Goal: Task Accomplishment & Management: Manage account settings

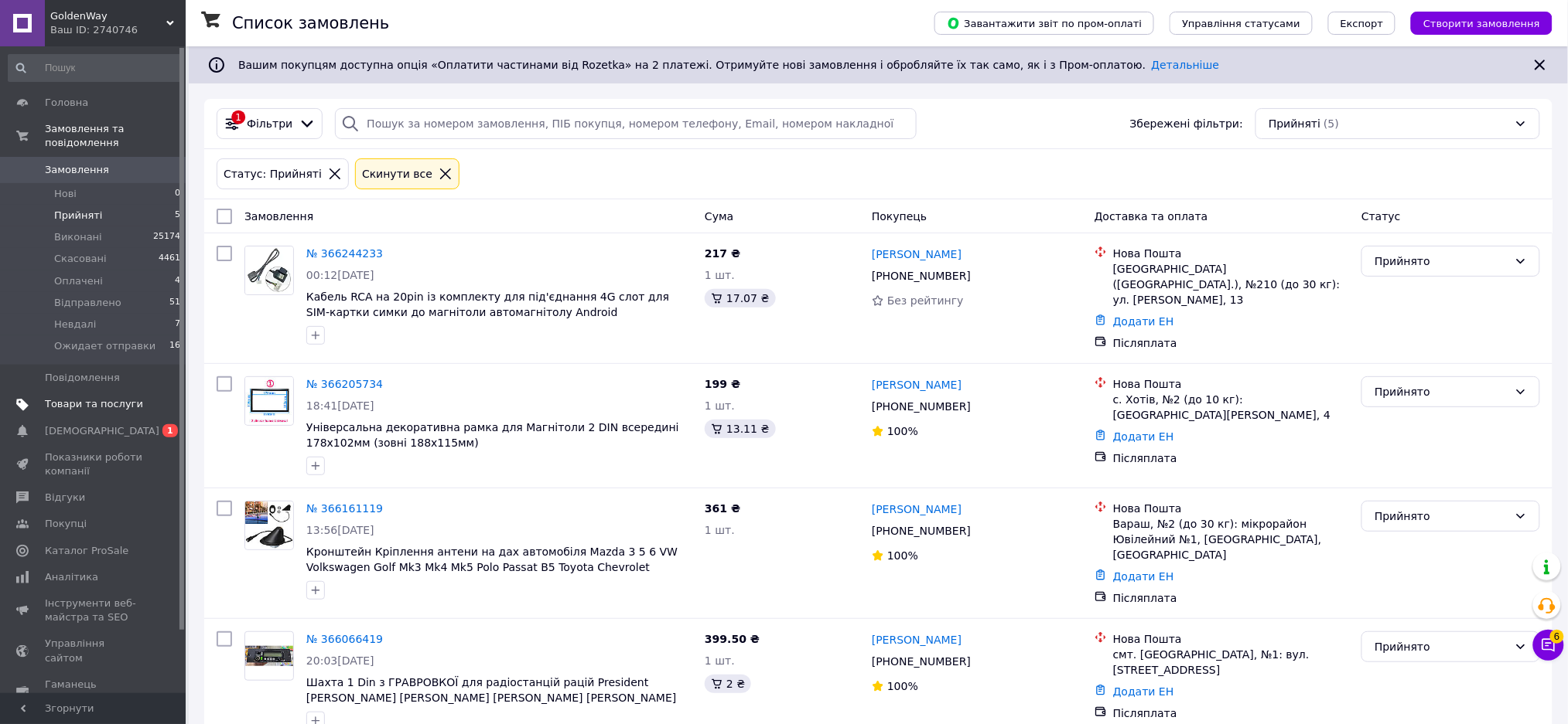
click at [94, 398] on span "Товари та послуги" at bounding box center [93, 405] width 98 height 14
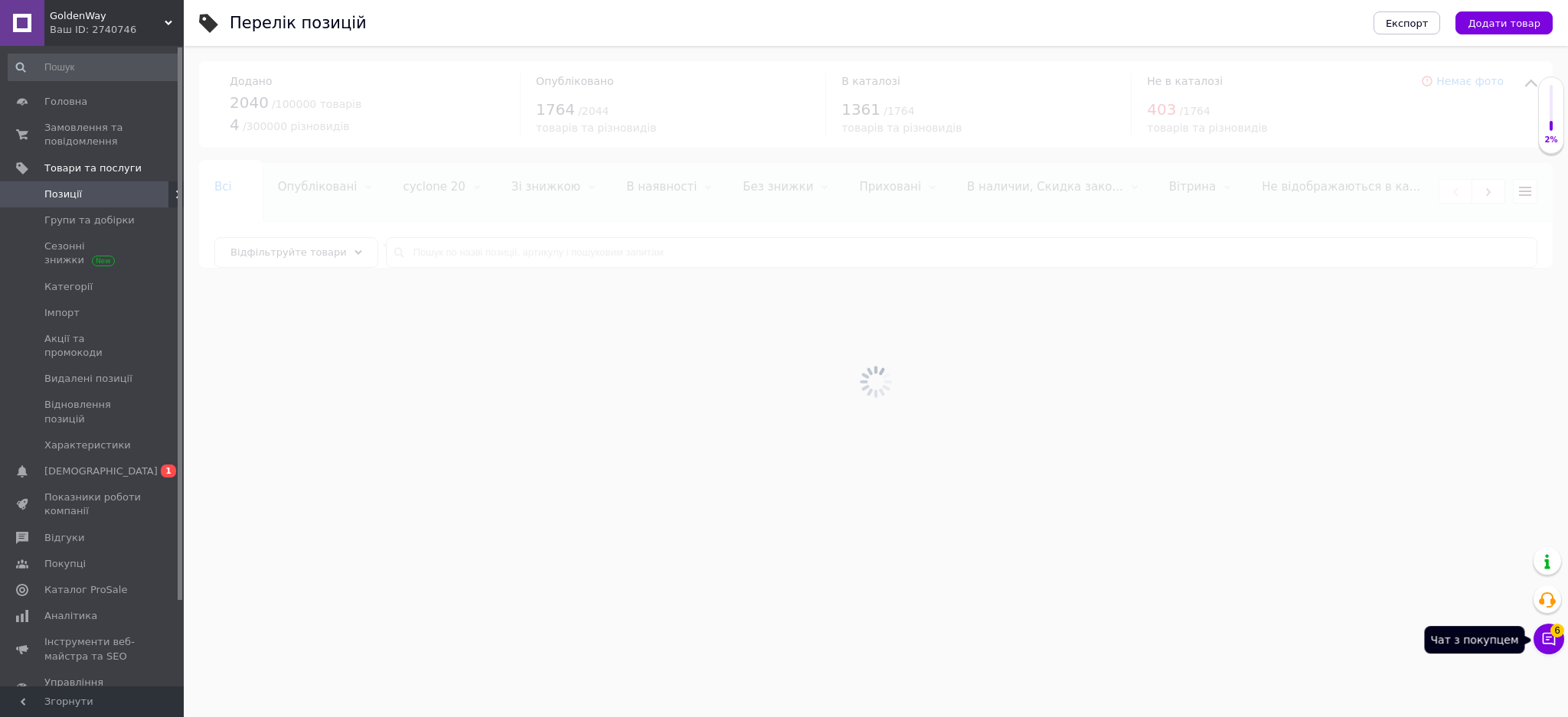
click at [1545, 634] on icon at bounding box center [1549, 639] width 16 height 16
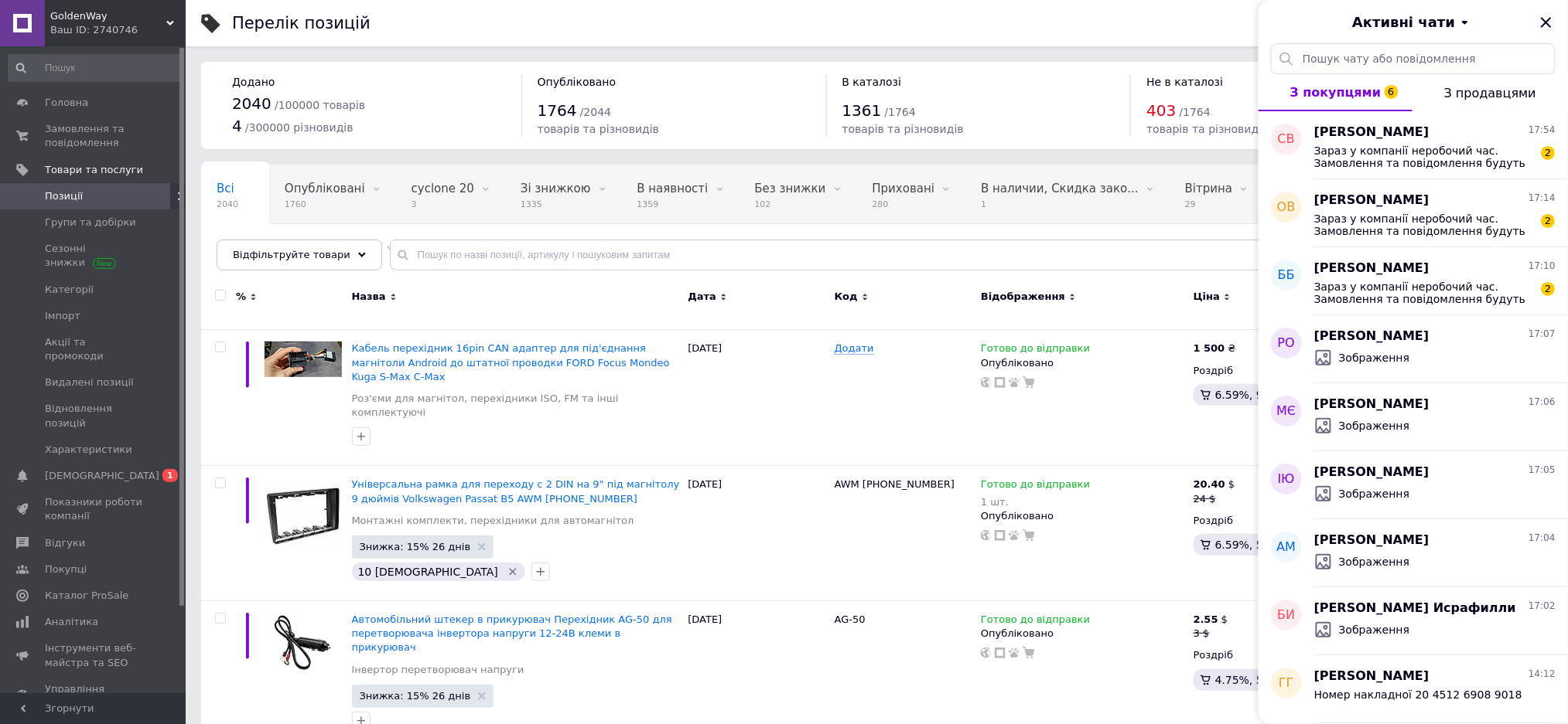
click at [1547, 23] on icon "Закрити" at bounding box center [1545, 22] width 10 height 10
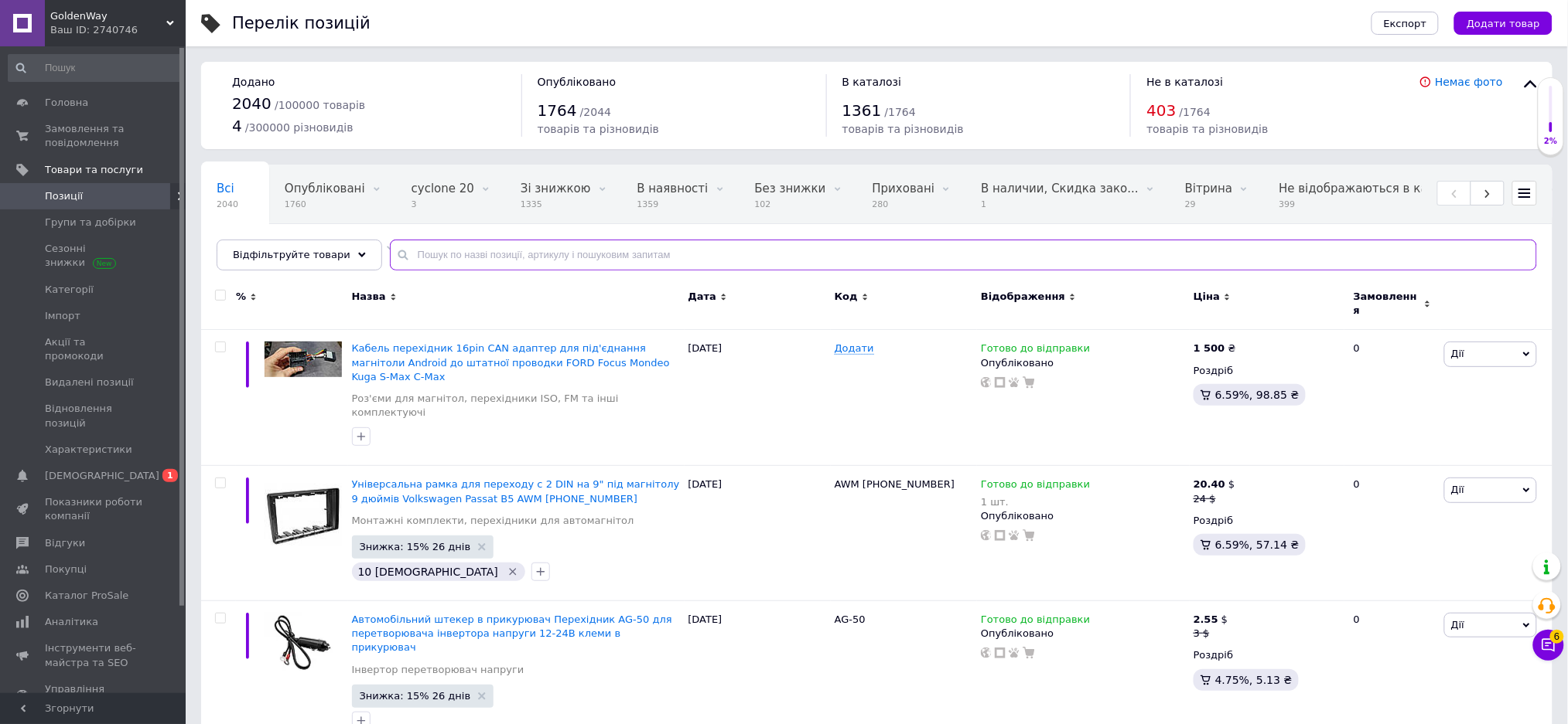
click at [695, 258] on input "text" at bounding box center [964, 255] width 1147 height 31
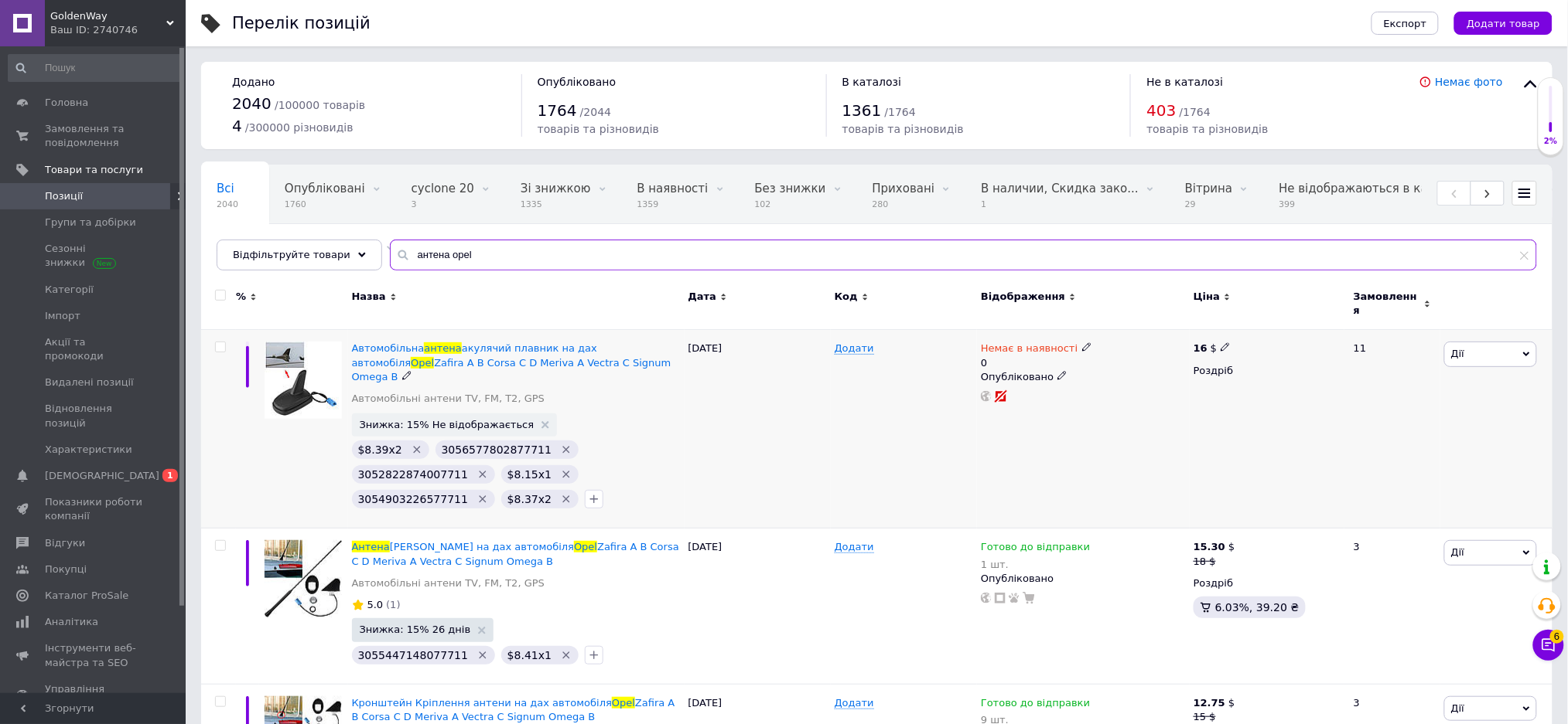
type input "антена opel"
click at [1010, 342] on span "Немає в наявності" at bounding box center [1028, 350] width 96 height 16
click at [1145, 400] on li "Готово до відправки" at bounding box center [1167, 411] width 147 height 22
click at [1145, 394] on input "0" at bounding box center [1151, 409] width 117 height 31
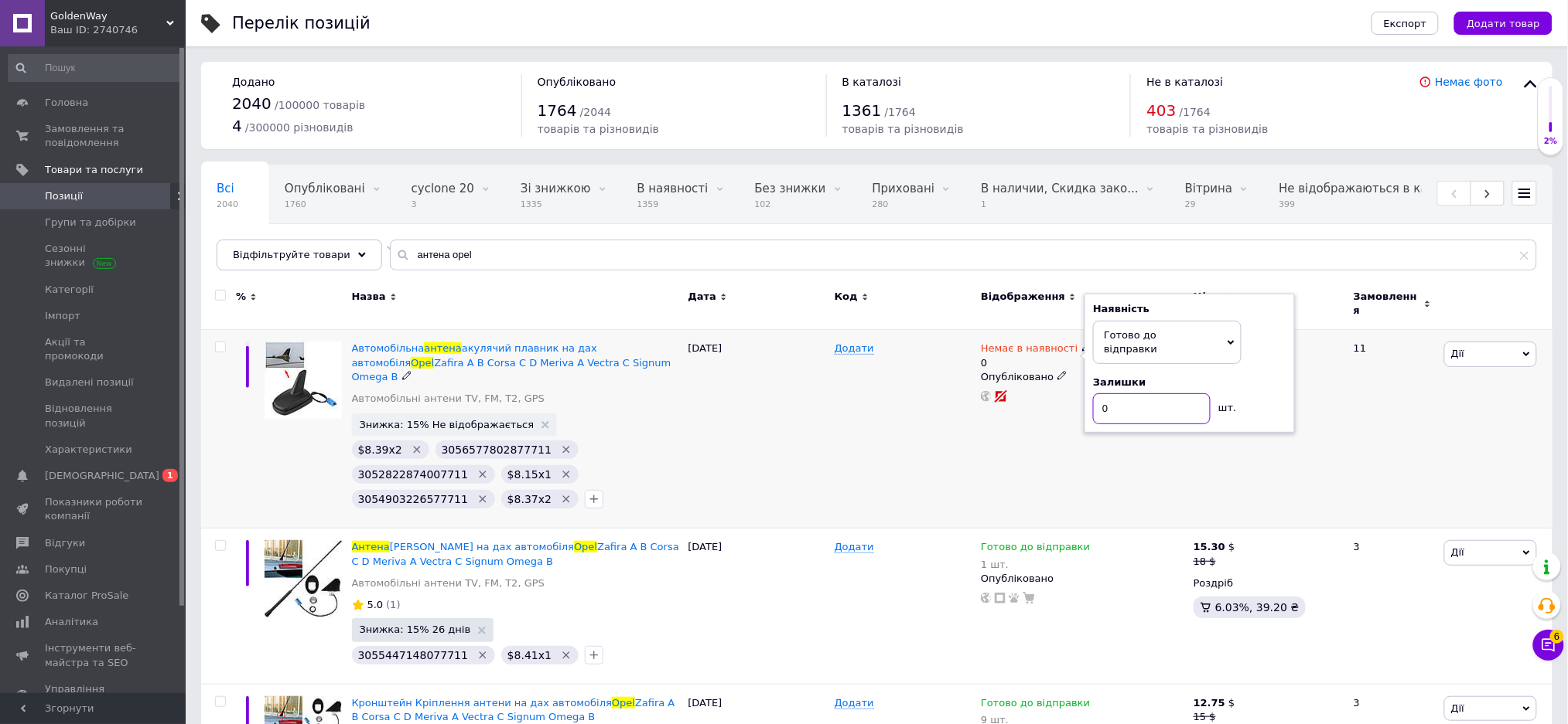
type input "1"
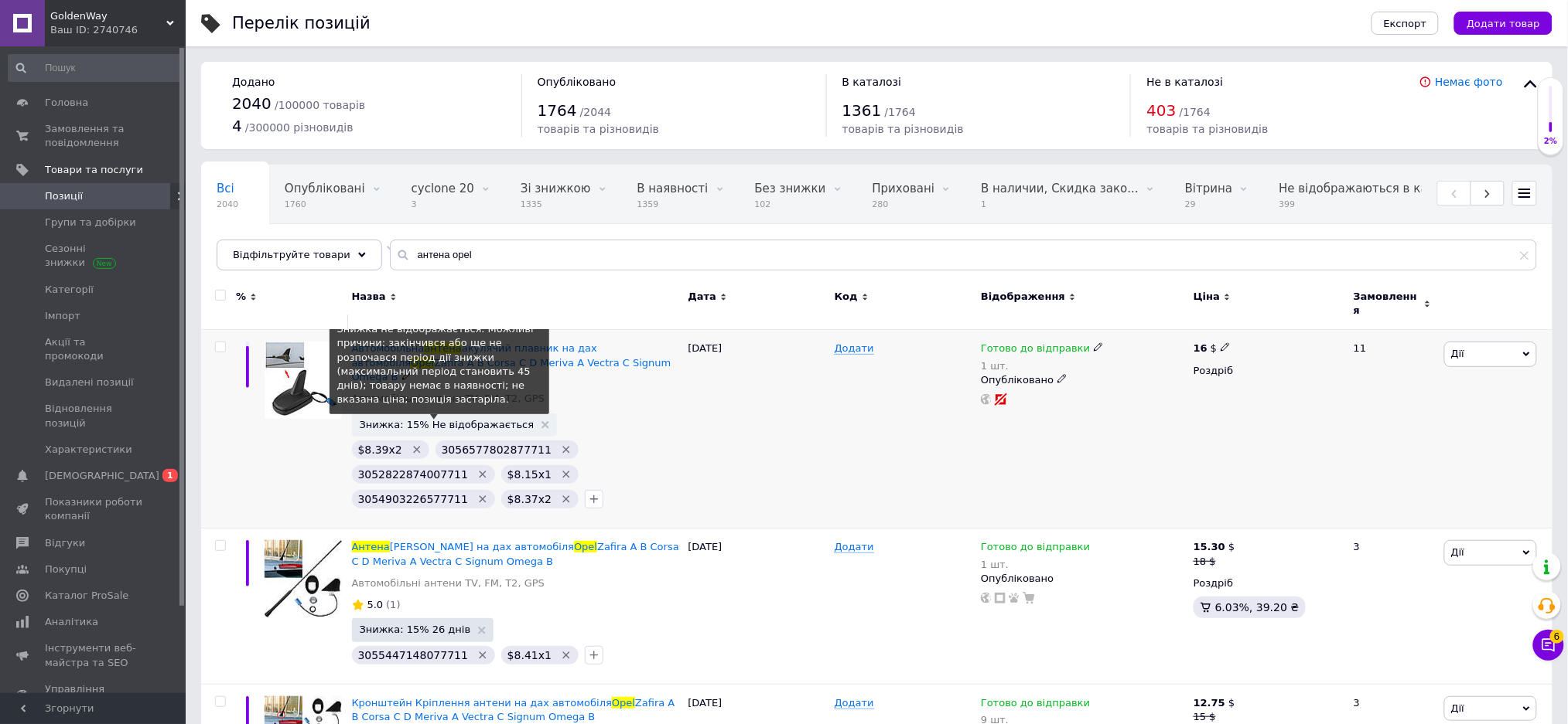
click at [467, 420] on span "Знижка: 15% Не відображається" at bounding box center [447, 424] width 175 height 10
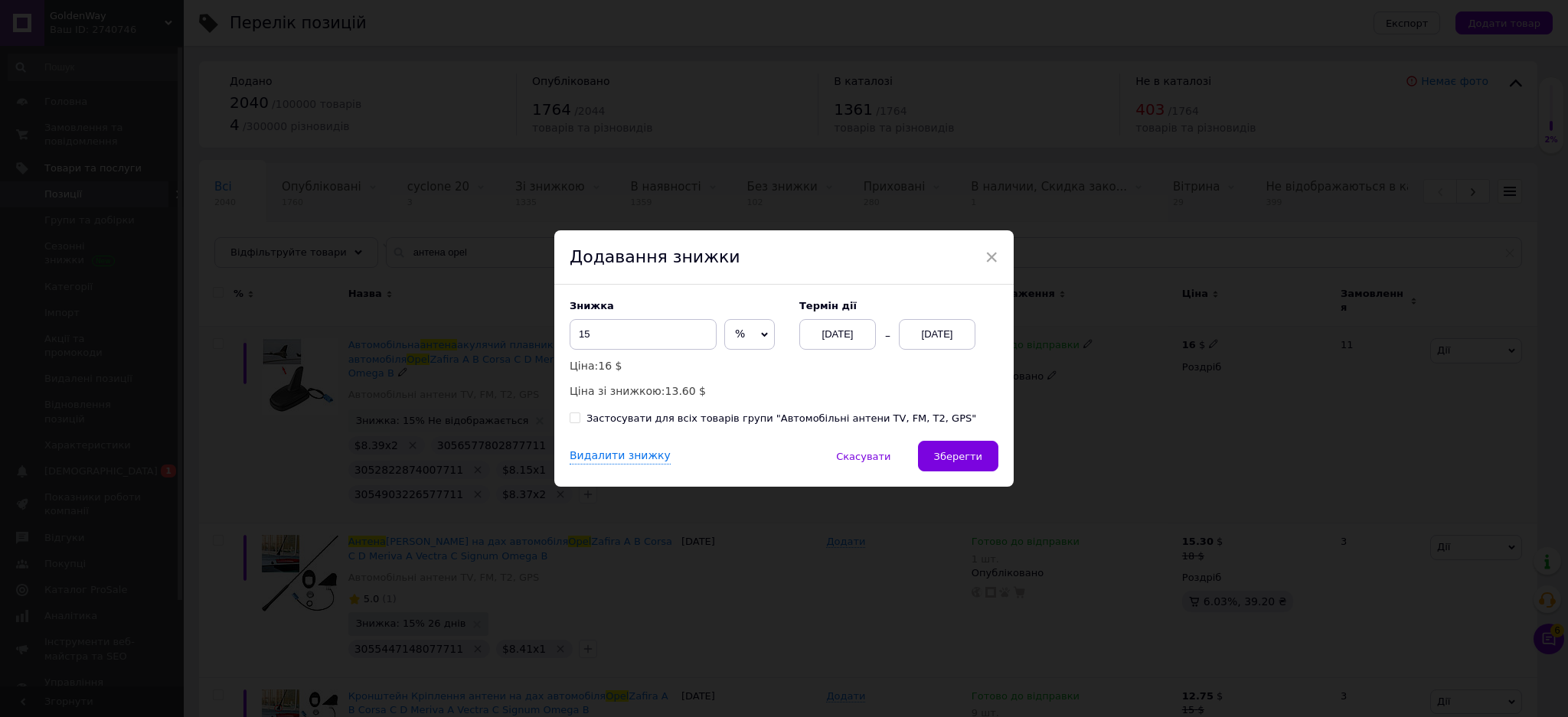
click at [932, 331] on div "[DATE]" at bounding box center [937, 334] width 77 height 30
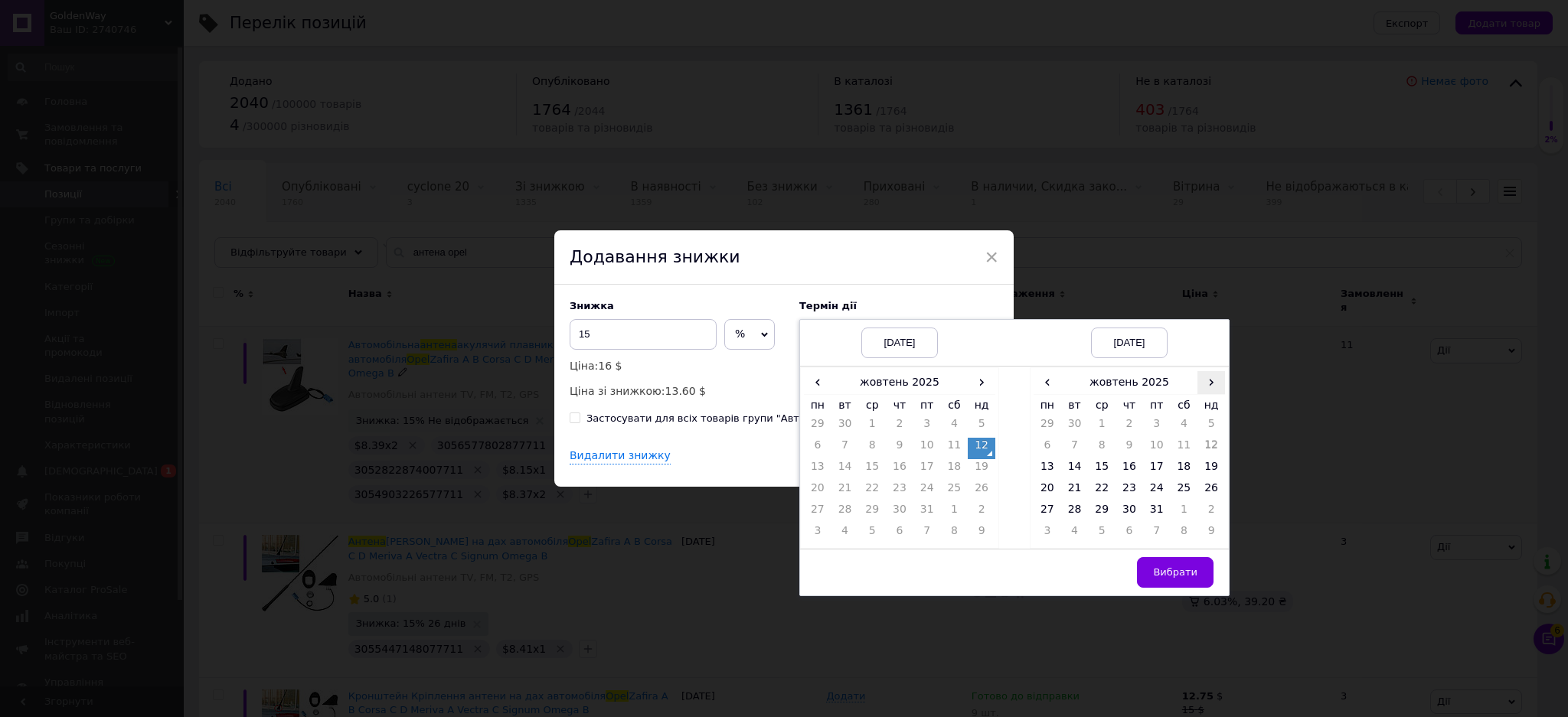
click at [1213, 383] on span "›" at bounding box center [1211, 382] width 28 height 23
click at [1149, 444] on td "7" at bounding box center [1157, 449] width 28 height 22
click at [1171, 564] on button "Вибрати" at bounding box center [1175, 572] width 77 height 30
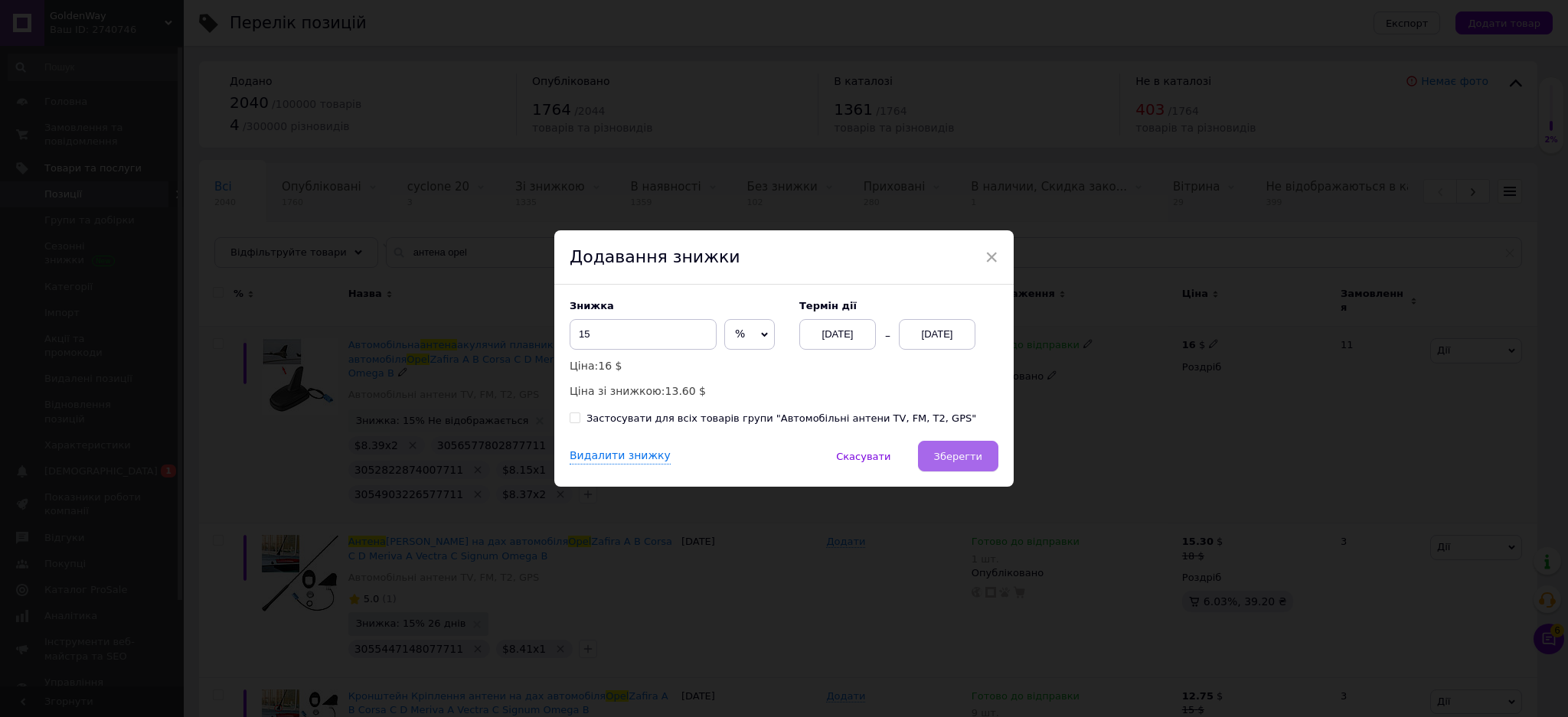
click at [960, 455] on span "Зберегти" at bounding box center [958, 457] width 48 height 12
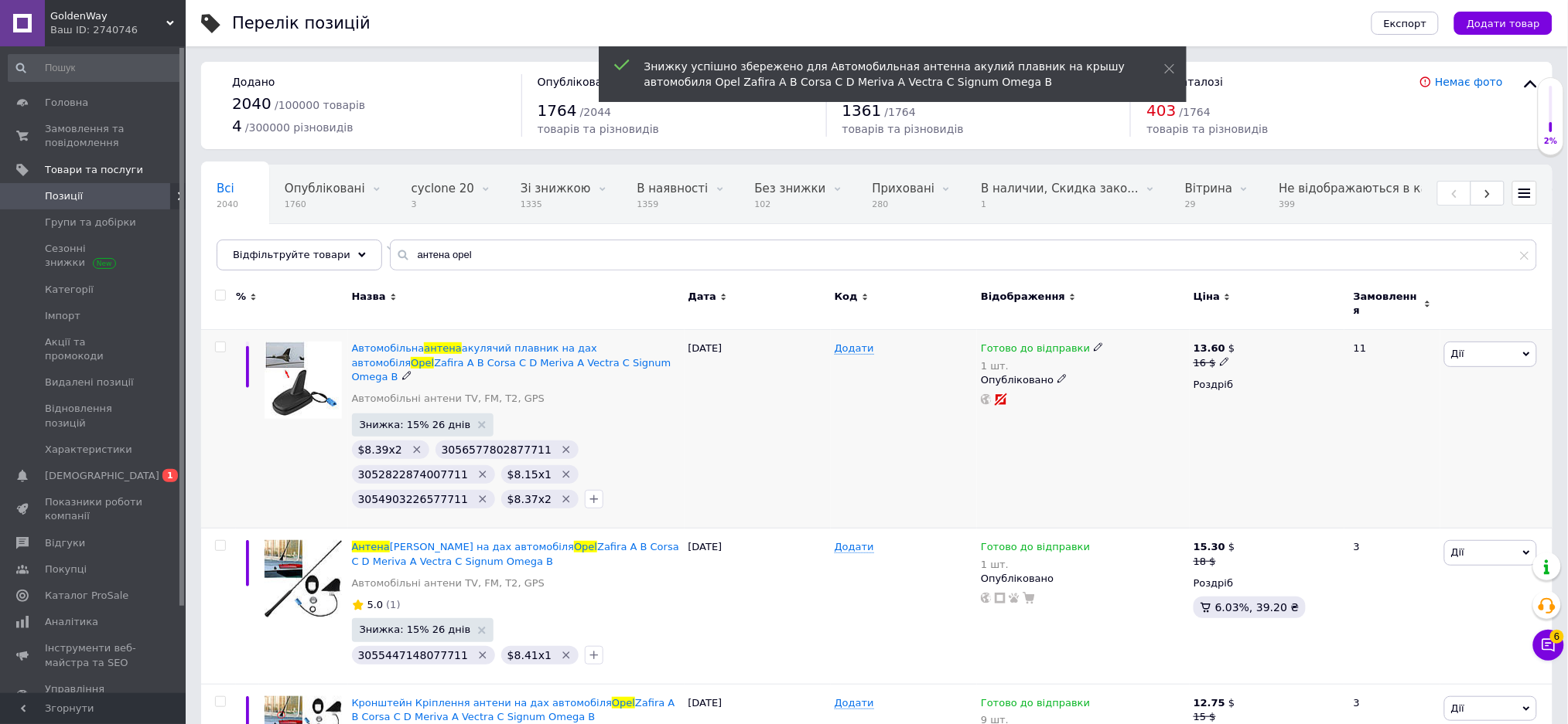
click at [474, 443] on span "3056577802877711" at bounding box center [496, 449] width 110 height 12
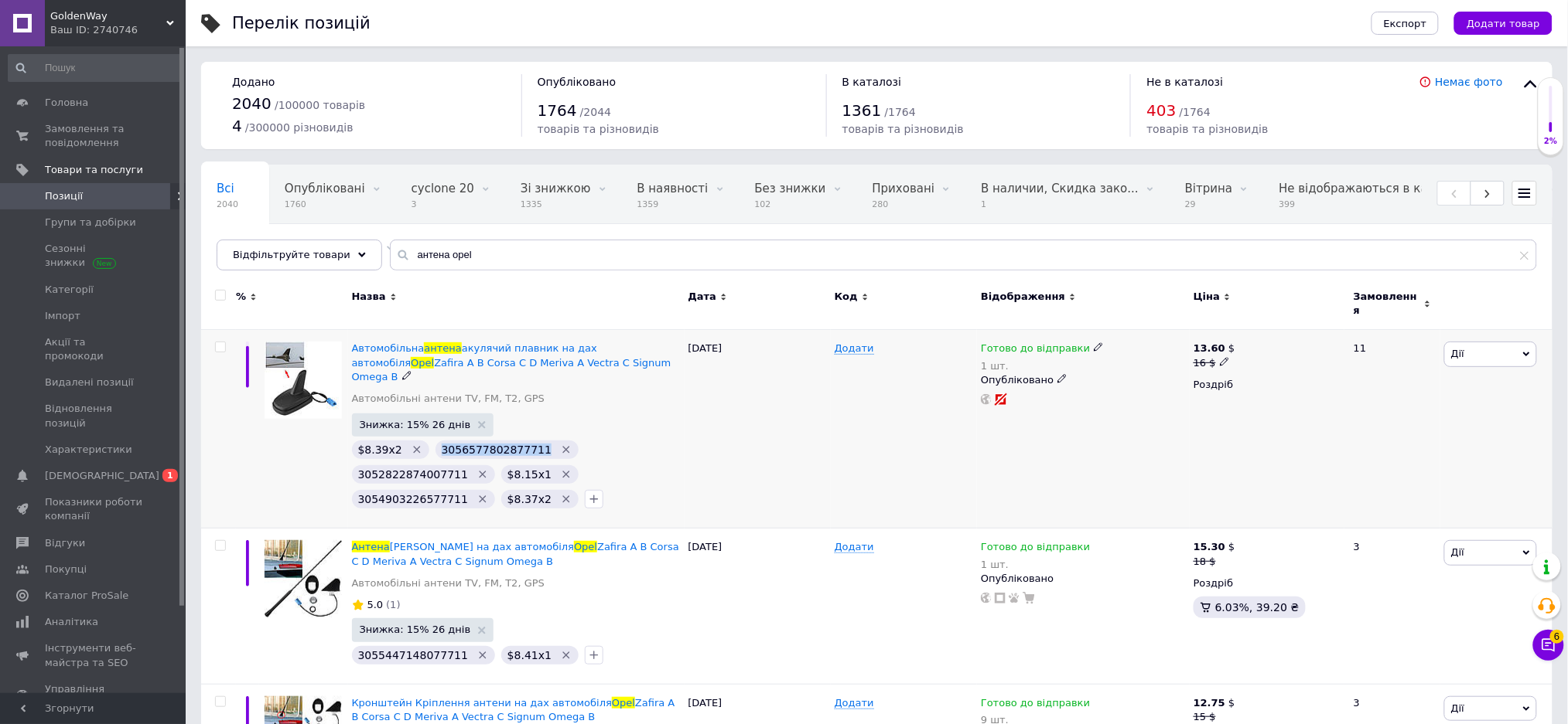
copy span "3056577802877711"
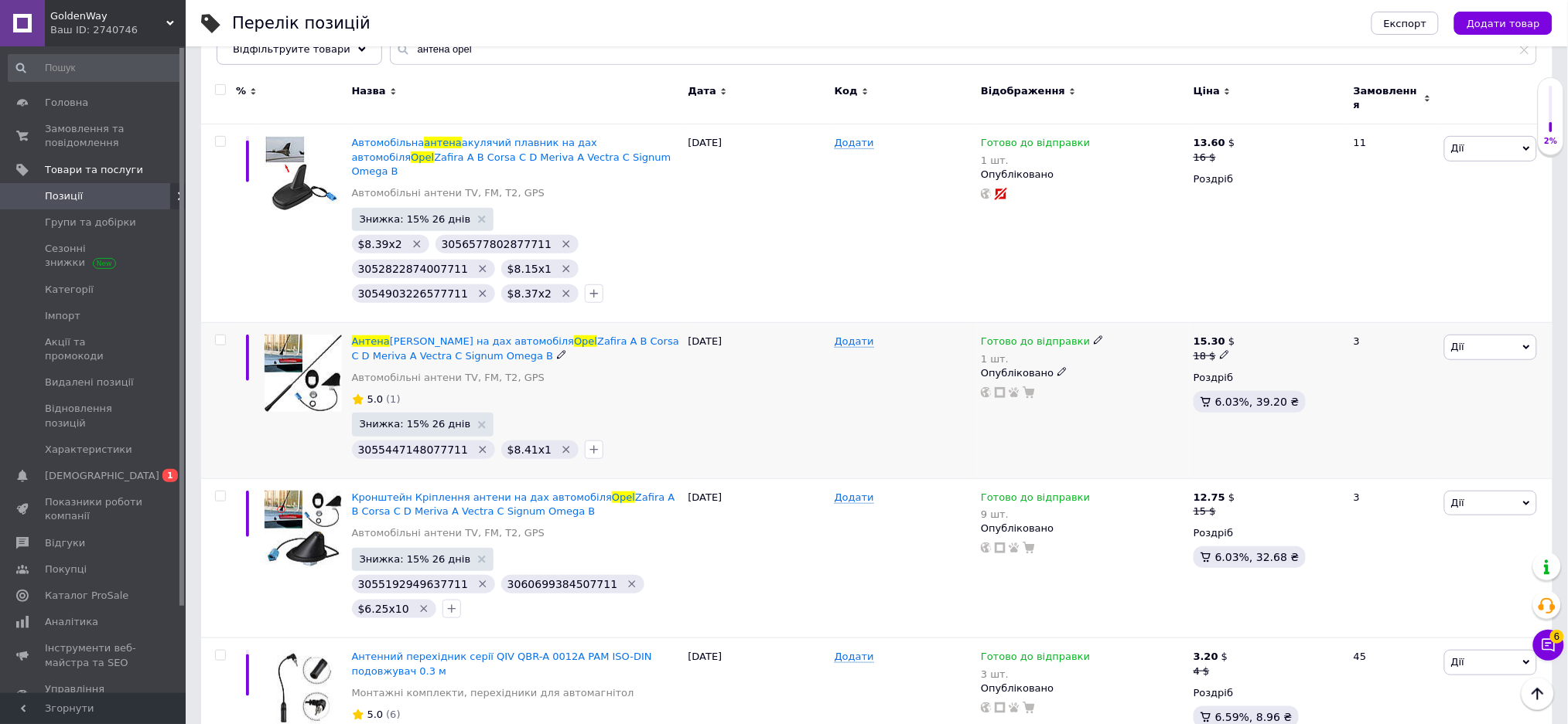
click at [1015, 335] on span "Готово до відправки" at bounding box center [1035, 343] width 109 height 16
drag, startPoint x: 1123, startPoint y: 310, endPoint x: 1132, endPoint y: 323, distance: 15.8
click at [1126, 324] on span "Готово до відправки" at bounding box center [1141, 337] width 54 height 26
click at [1155, 388] on input "1" at bounding box center [1162, 403] width 117 height 31
click at [1154, 388] on input "1" at bounding box center [1162, 403] width 117 height 31
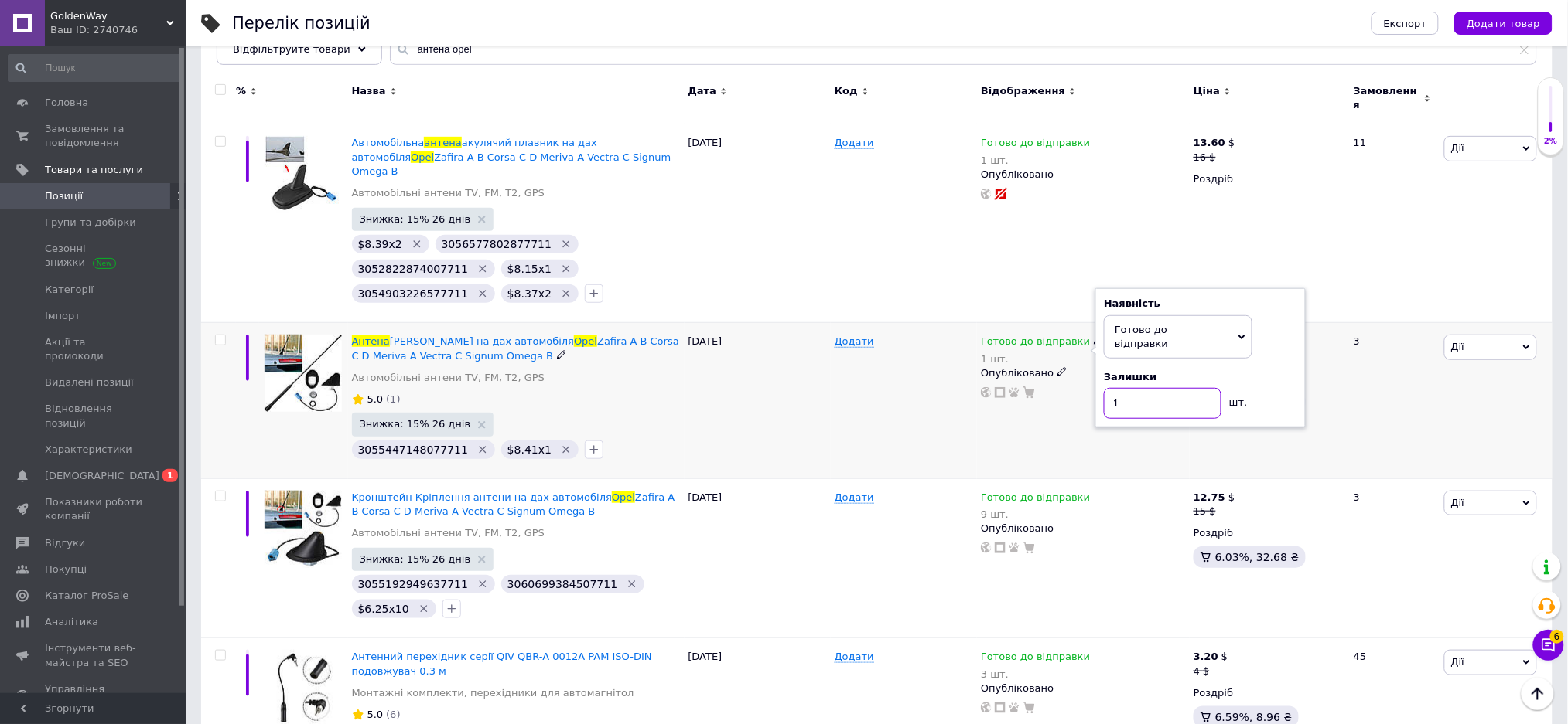
type input "2"
click at [588, 443] on icon "button" at bounding box center [593, 449] width 12 height 12
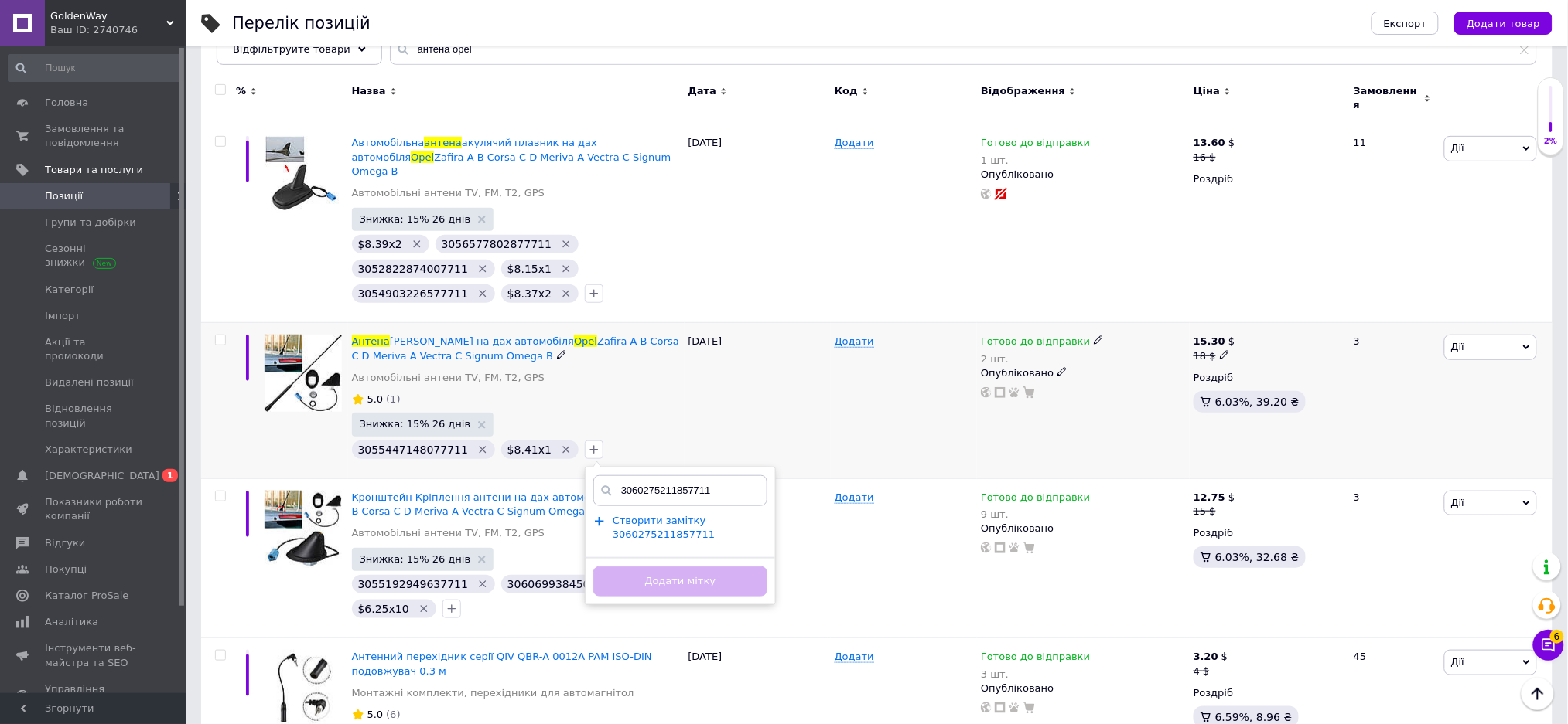
type input "3060275211857711"
click at [650, 515] on span "Створити замiтку 3060275211857711" at bounding box center [663, 528] width 102 height 26
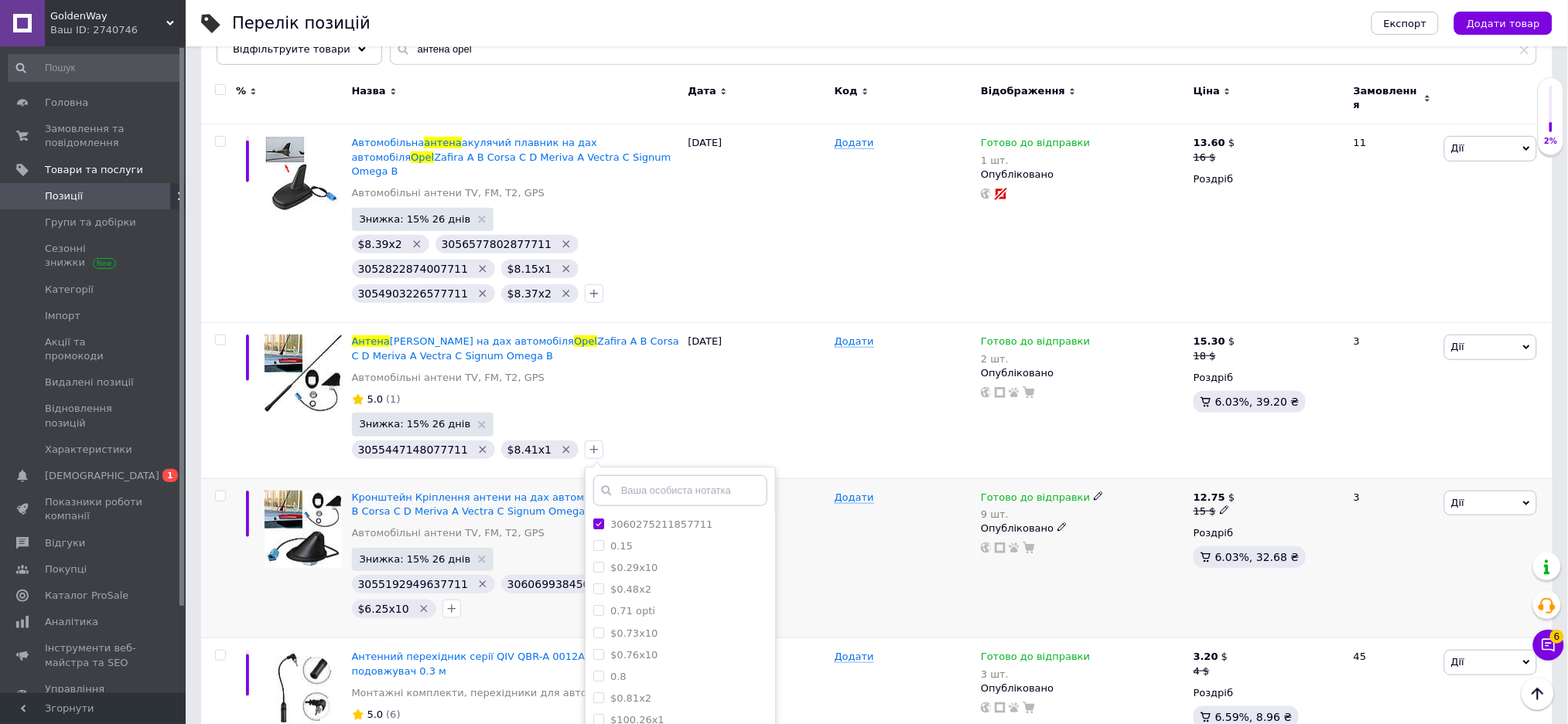
scroll to position [309, 0]
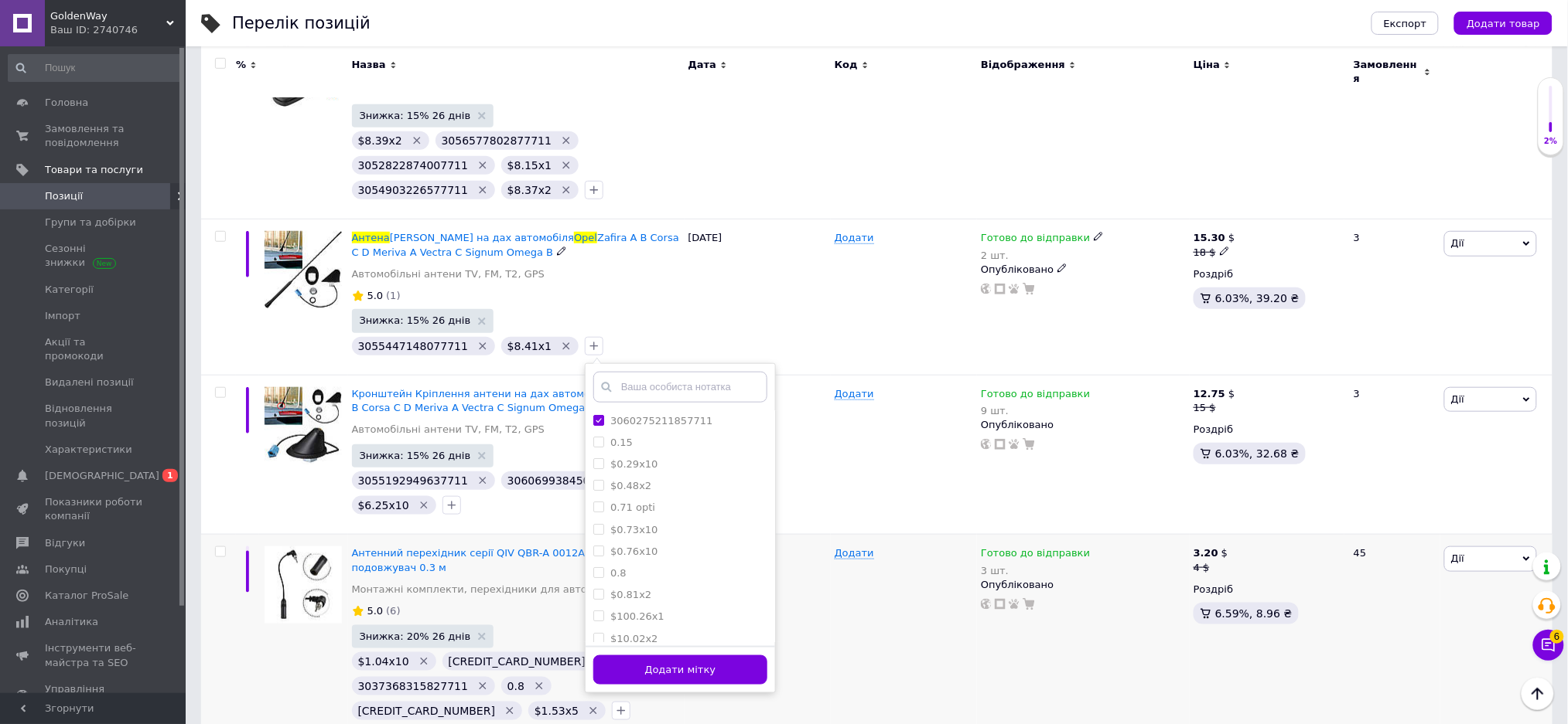
click at [712, 656] on button "Додати мітку" at bounding box center [680, 670] width 174 height 30
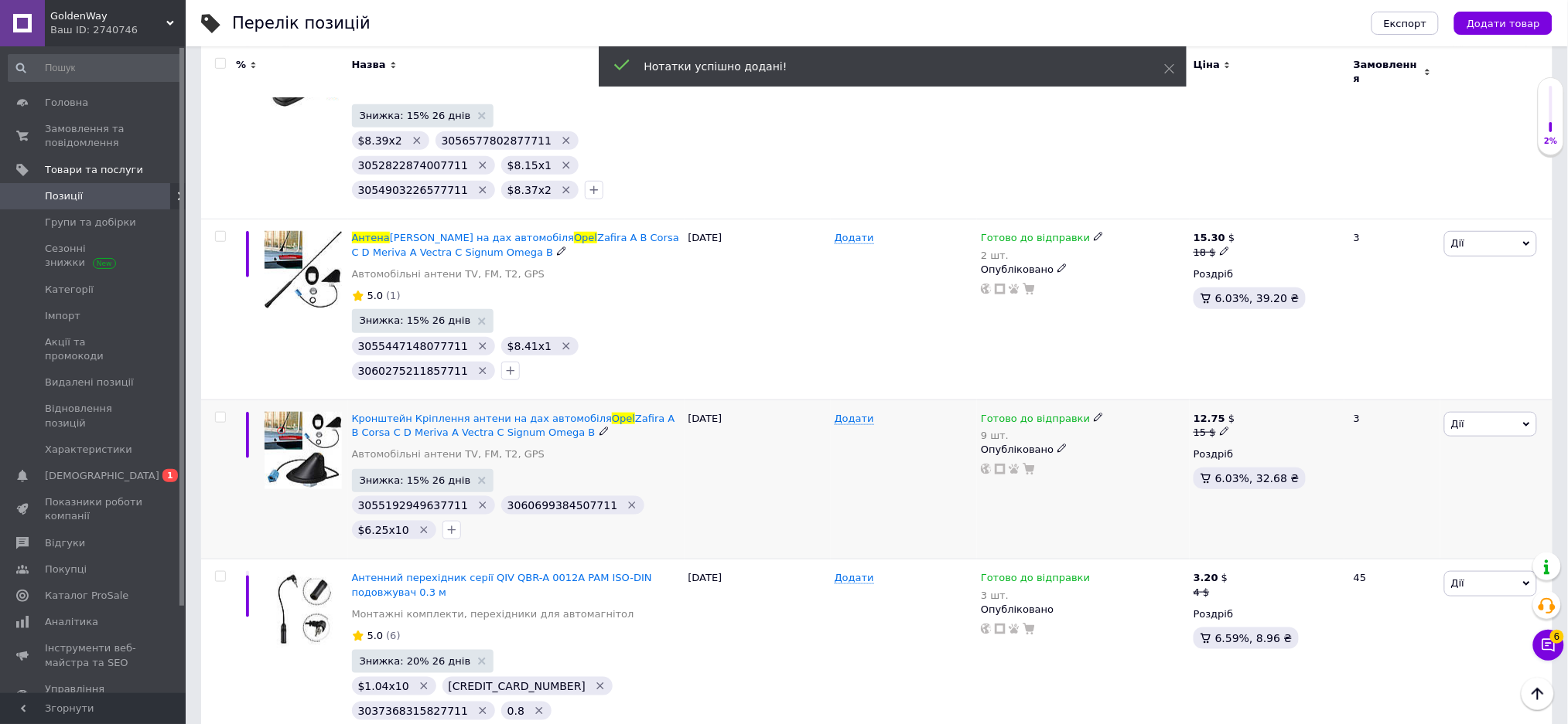
scroll to position [515, 0]
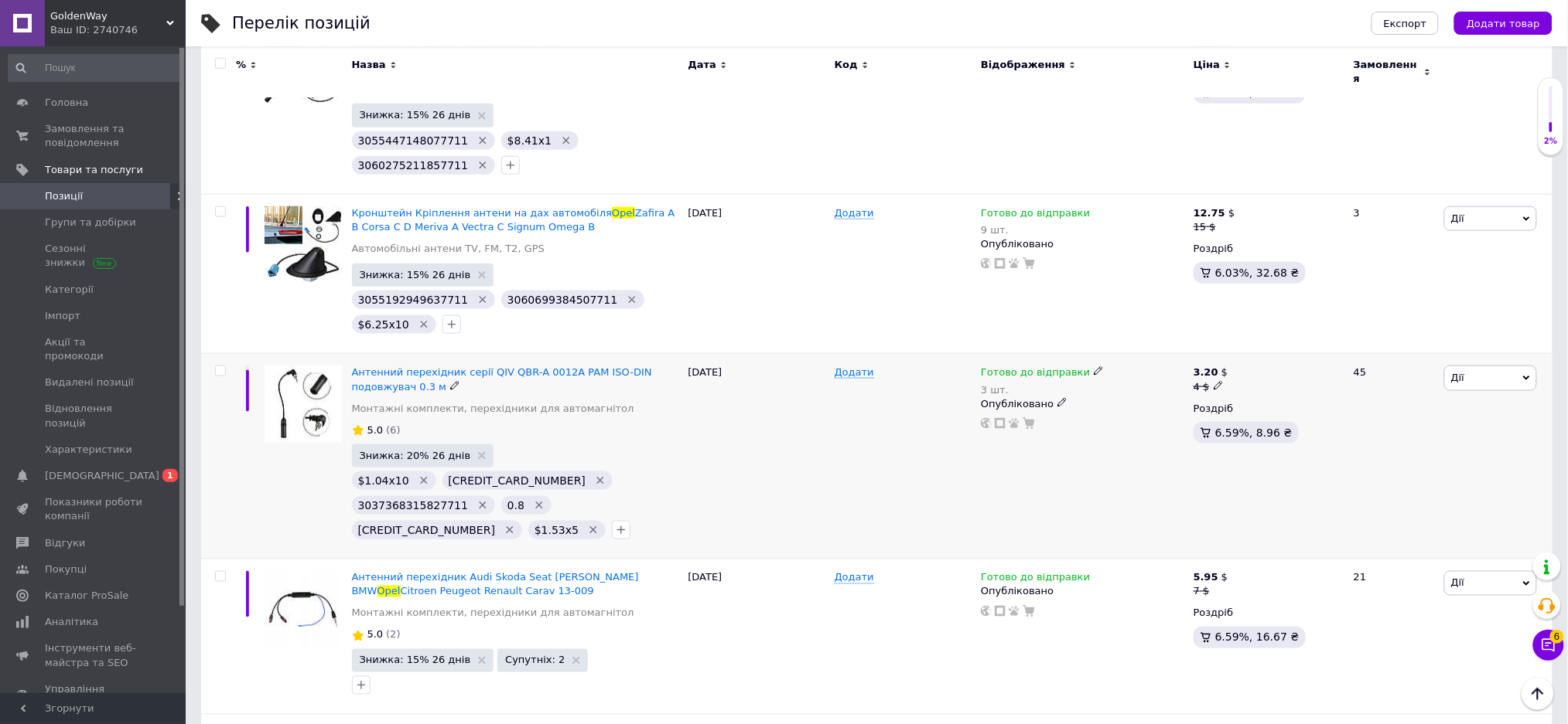
click at [1028, 366] on span "Готово до відправки" at bounding box center [1035, 374] width 109 height 16
click at [1147, 346] on span "Готово до відправки" at bounding box center [1178, 368] width 149 height 44
click at [1133, 419] on input "3" at bounding box center [1162, 433] width 117 height 31
type input "8"
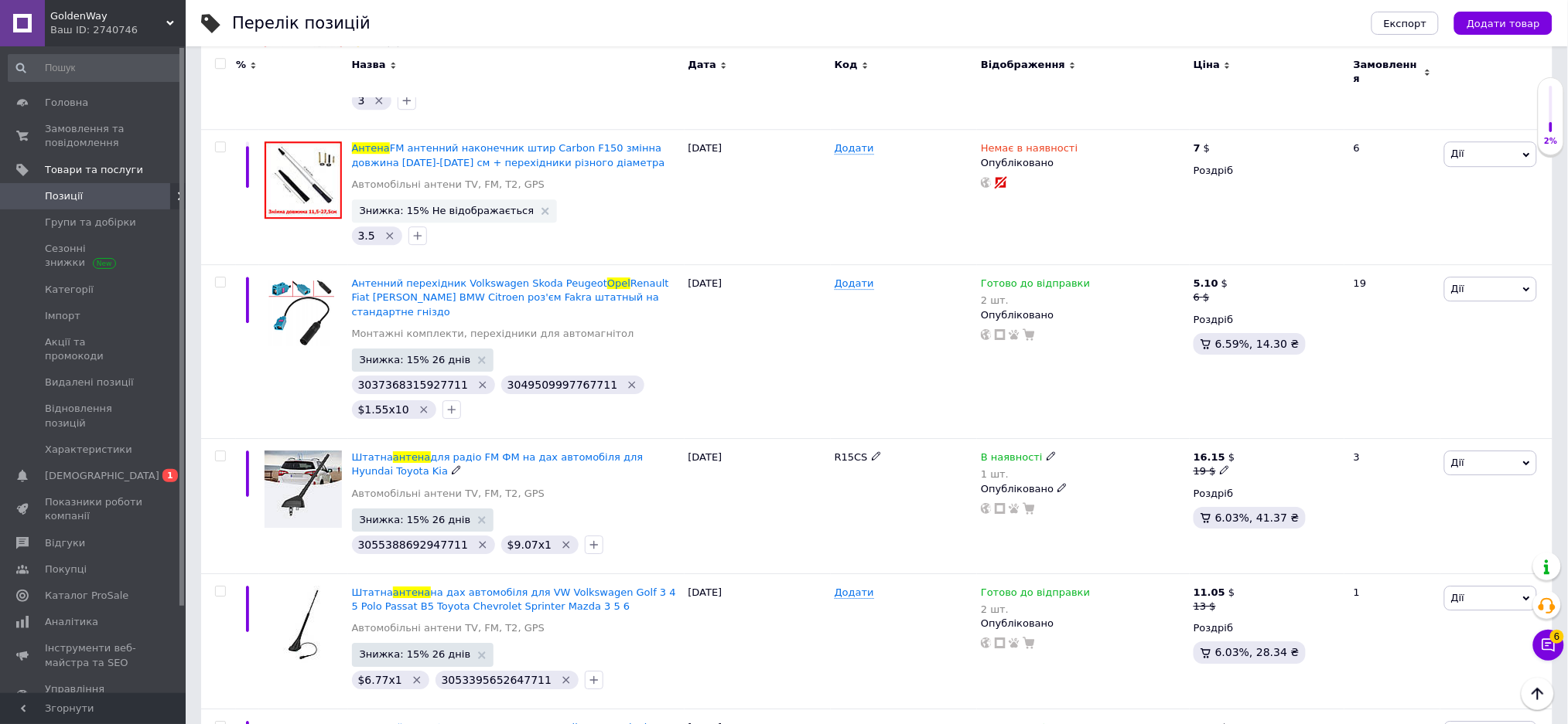
scroll to position [1648, 0]
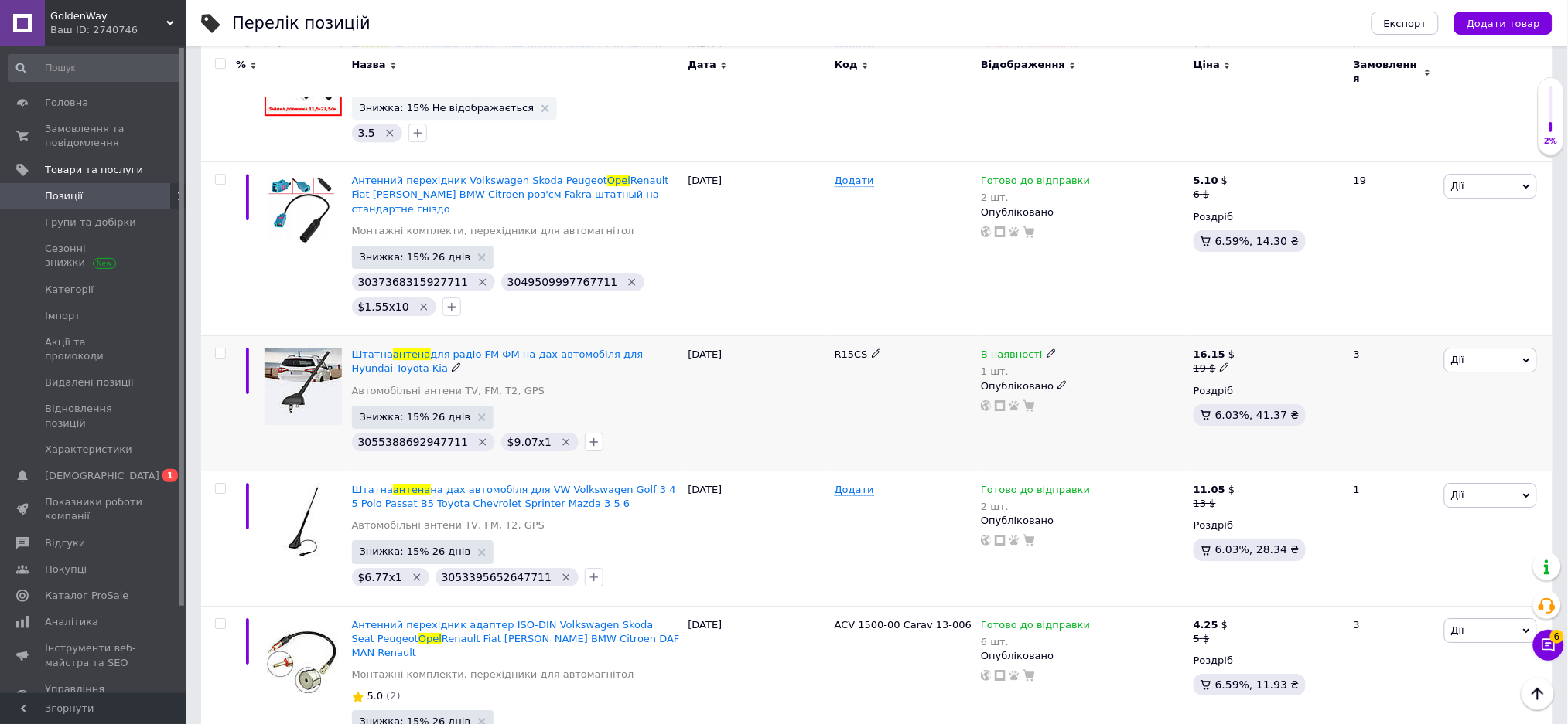
click at [1018, 348] on span "В наявності" at bounding box center [1011, 356] width 62 height 16
click at [1085, 408] on li "Готово до відправки" at bounding box center [1135, 419] width 147 height 22
click at [1078, 413] on div "В наявності 1 шт. Наявність [PERSON_NAME] до відправки В наявності Немає в наяв…" at bounding box center [1083, 404] width 212 height 135
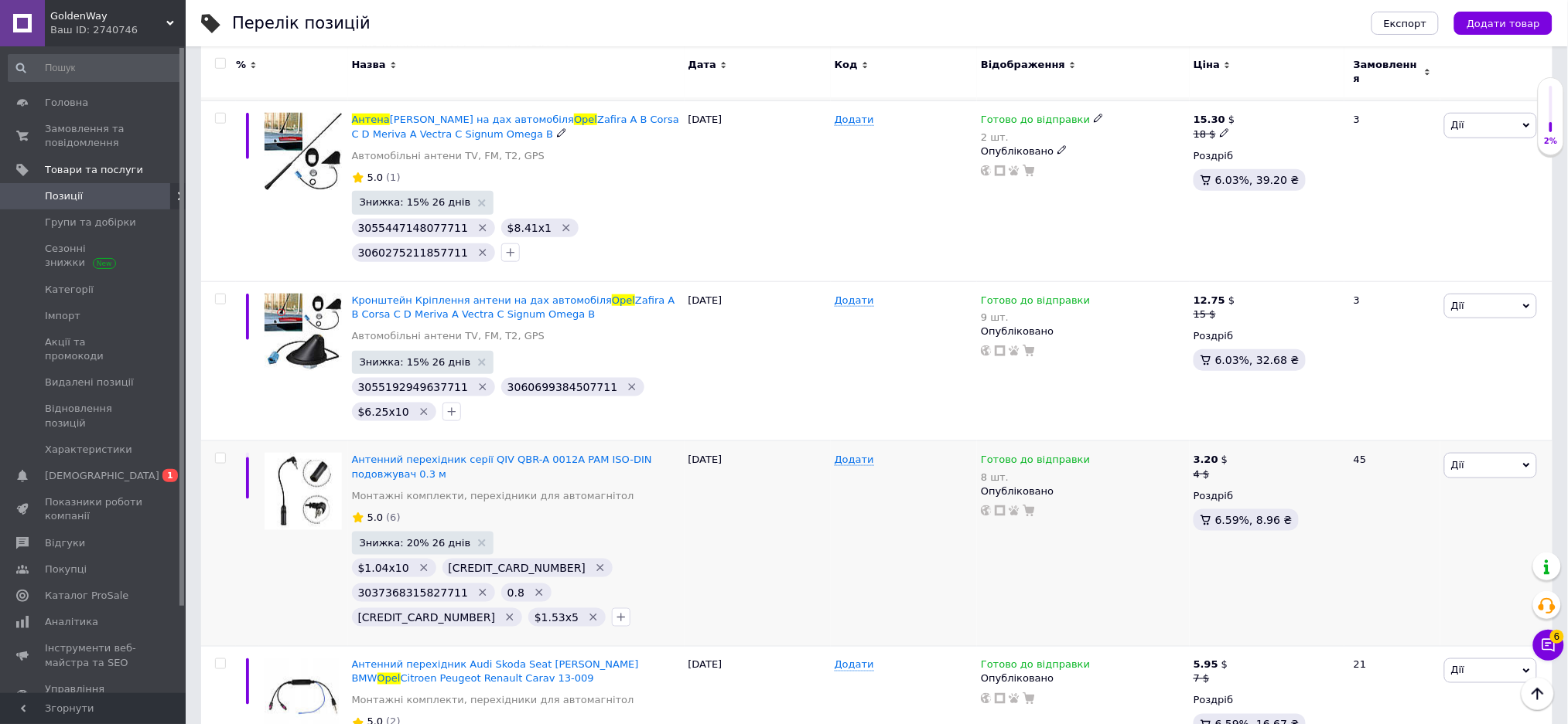
scroll to position [0, 0]
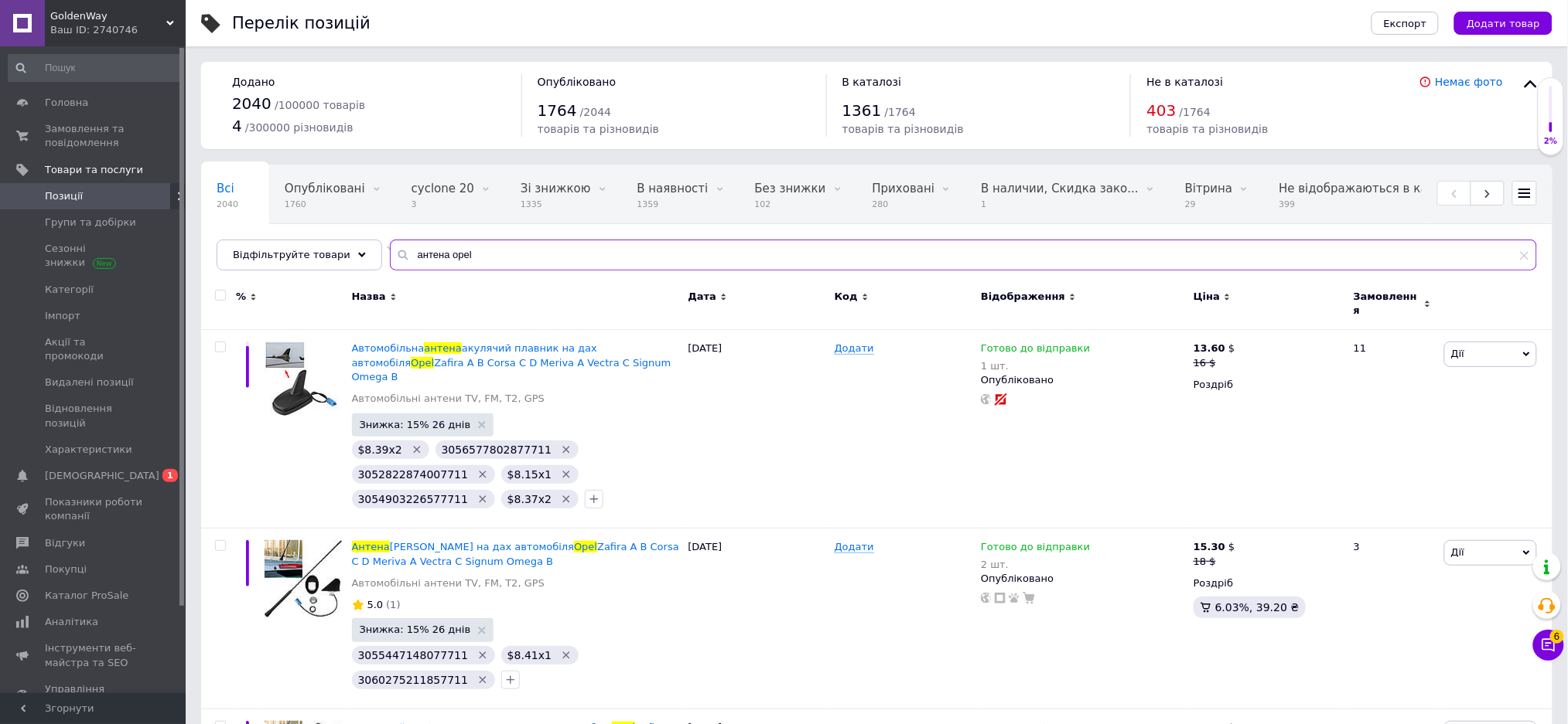
click at [849, 254] on input "антена opel" at bounding box center [964, 255] width 1147 height 31
paste input "IX35"
type input "IX35"
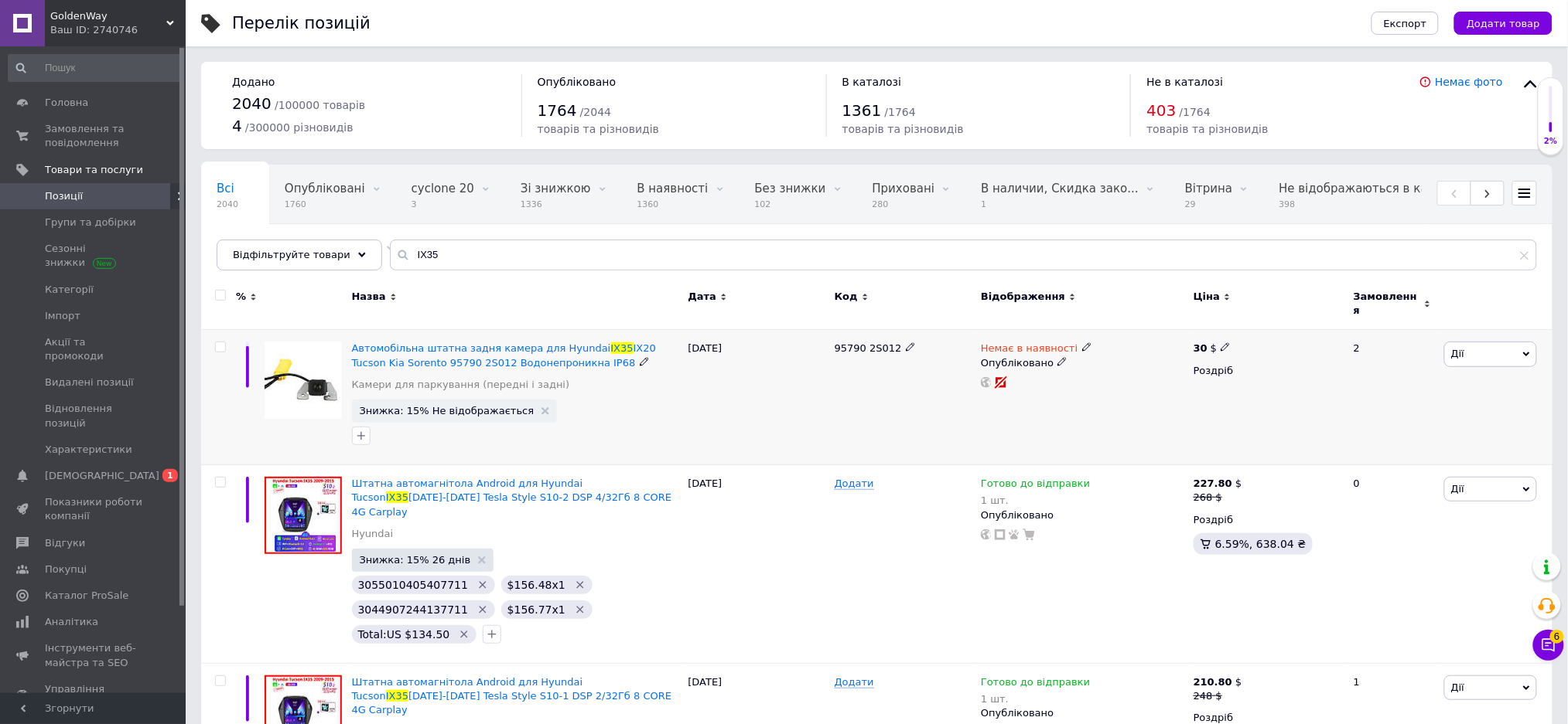
click at [1038, 342] on span "Немає в наявності" at bounding box center [1028, 350] width 96 height 16
click at [1130, 393] on li "Готово до відправки" at bounding box center [1167, 404] width 147 height 22
click at [1130, 387] on input at bounding box center [1151, 402] width 117 height 31
type input "1"
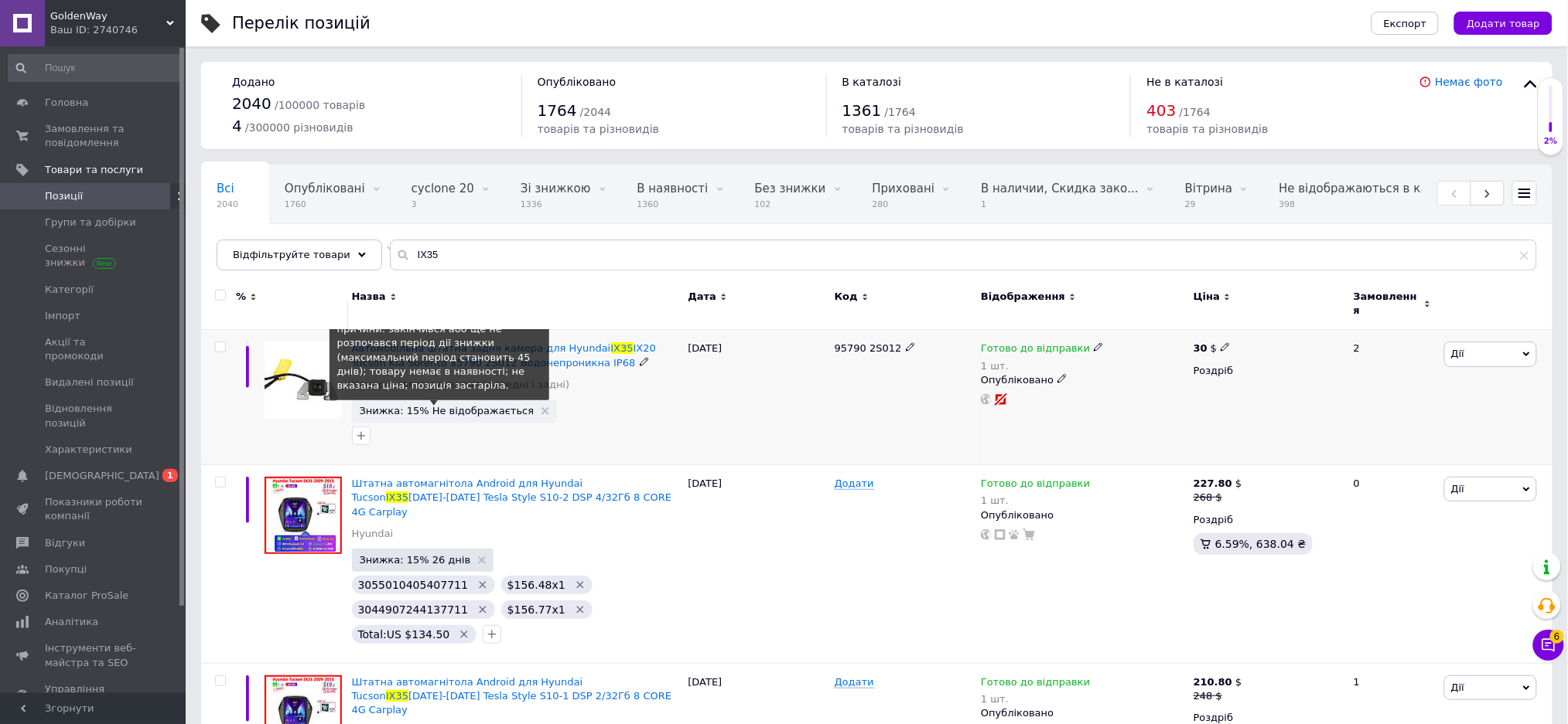
click at [450, 406] on span "Знижка: 15% Не відображається" at bounding box center [447, 411] width 175 height 10
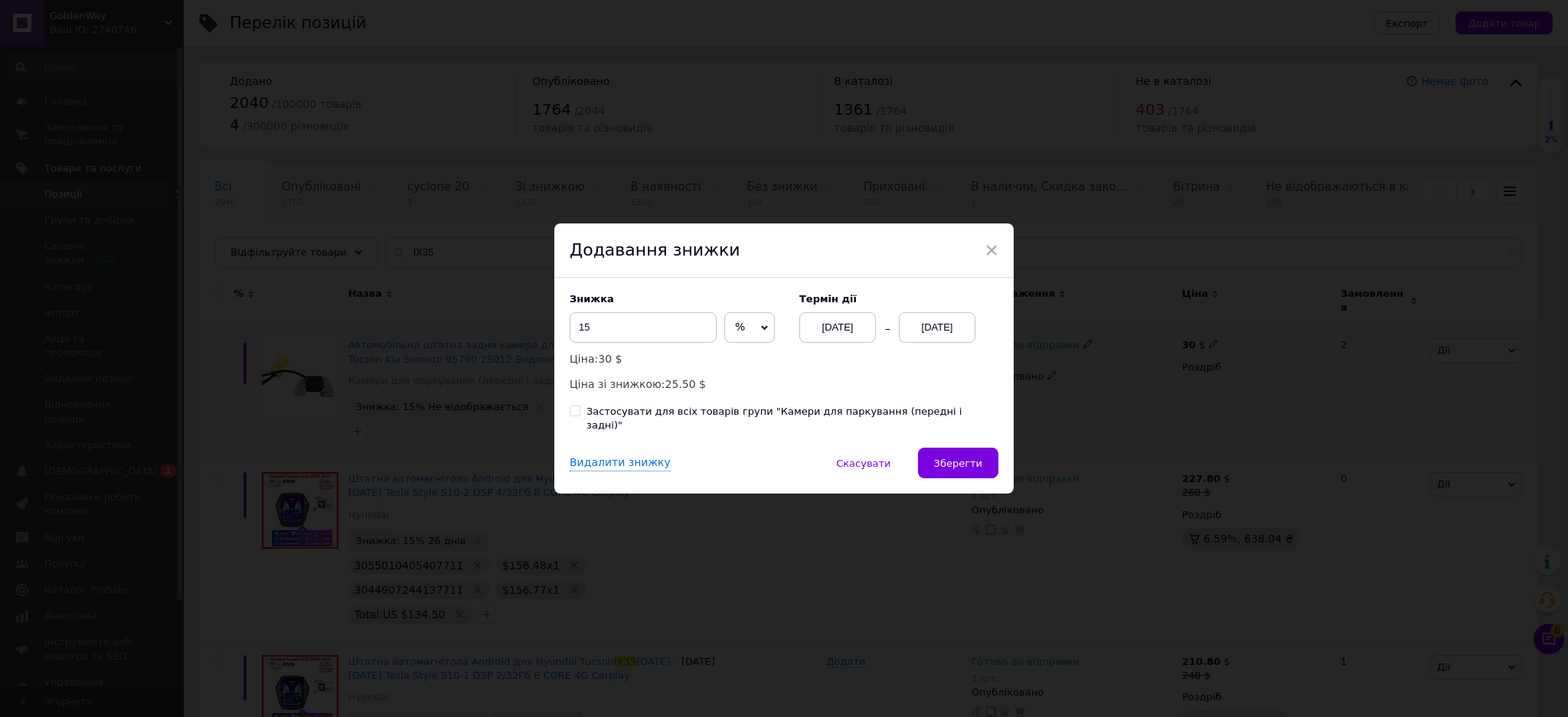
click at [910, 339] on div "[DATE]" at bounding box center [937, 327] width 77 height 30
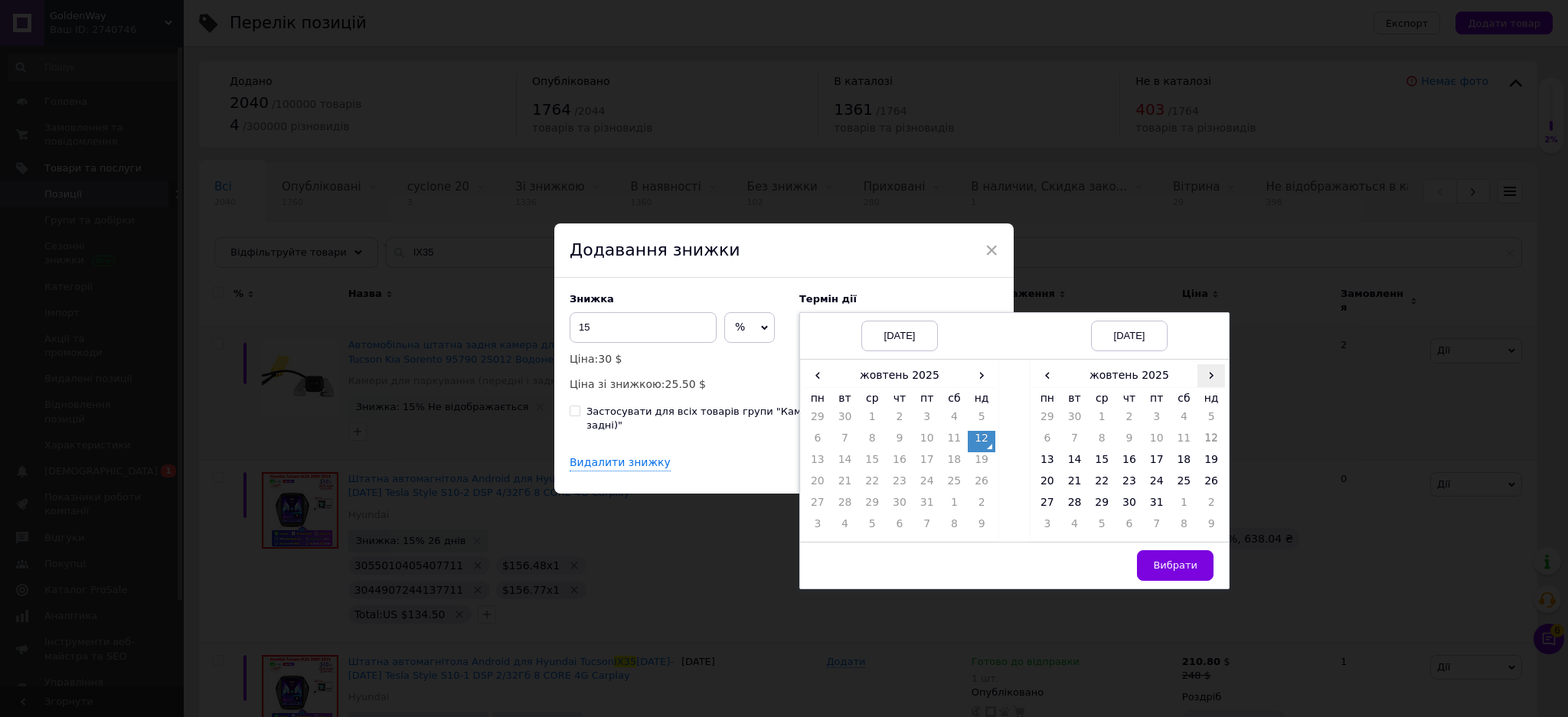
click at [1214, 385] on span "›" at bounding box center [1211, 375] width 28 height 23
click at [1149, 453] on td "7" at bounding box center [1157, 442] width 28 height 22
click at [1165, 571] on span "Вибрати" at bounding box center [1175, 566] width 44 height 12
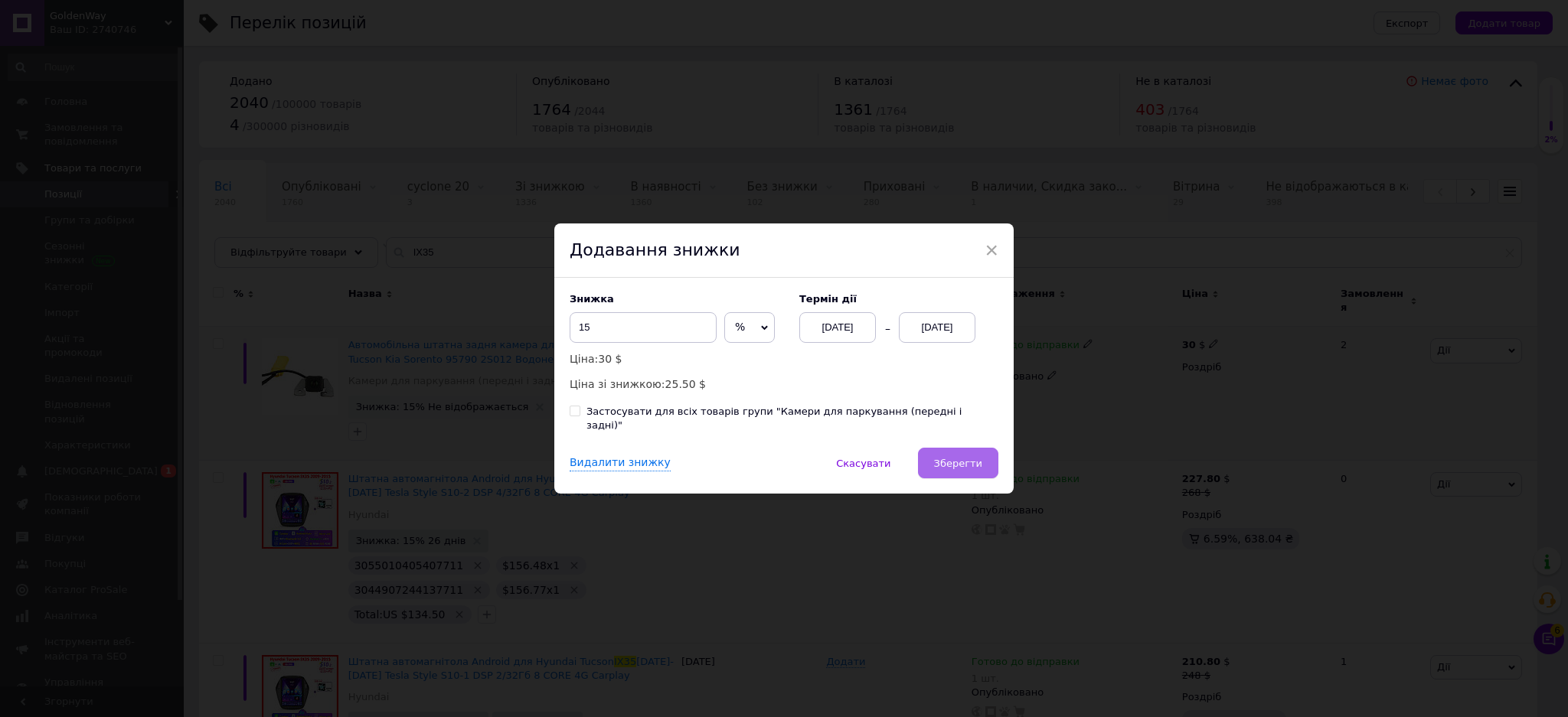
click at [952, 460] on span "Зберегти" at bounding box center [958, 464] width 48 height 12
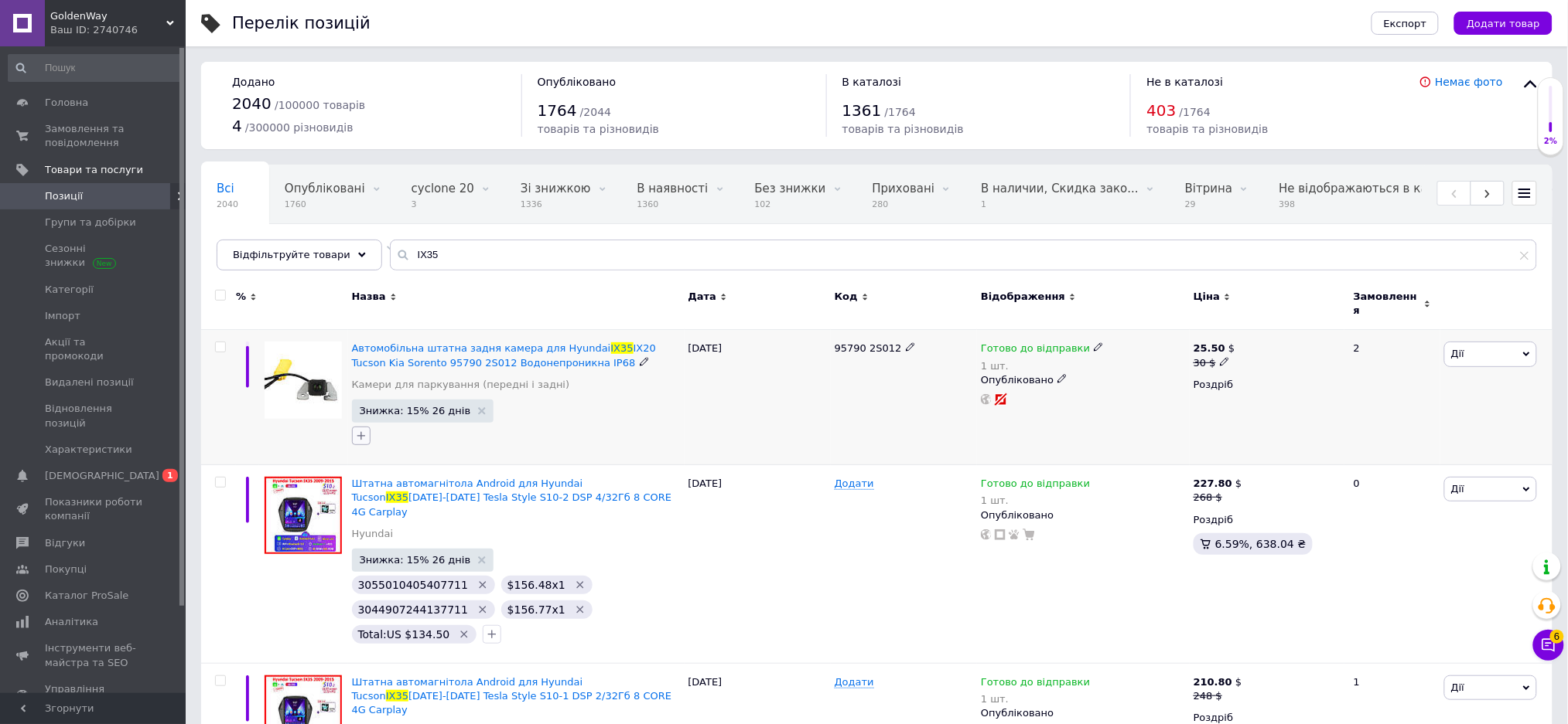
click at [363, 429] on icon "button" at bounding box center [361, 435] width 12 height 12
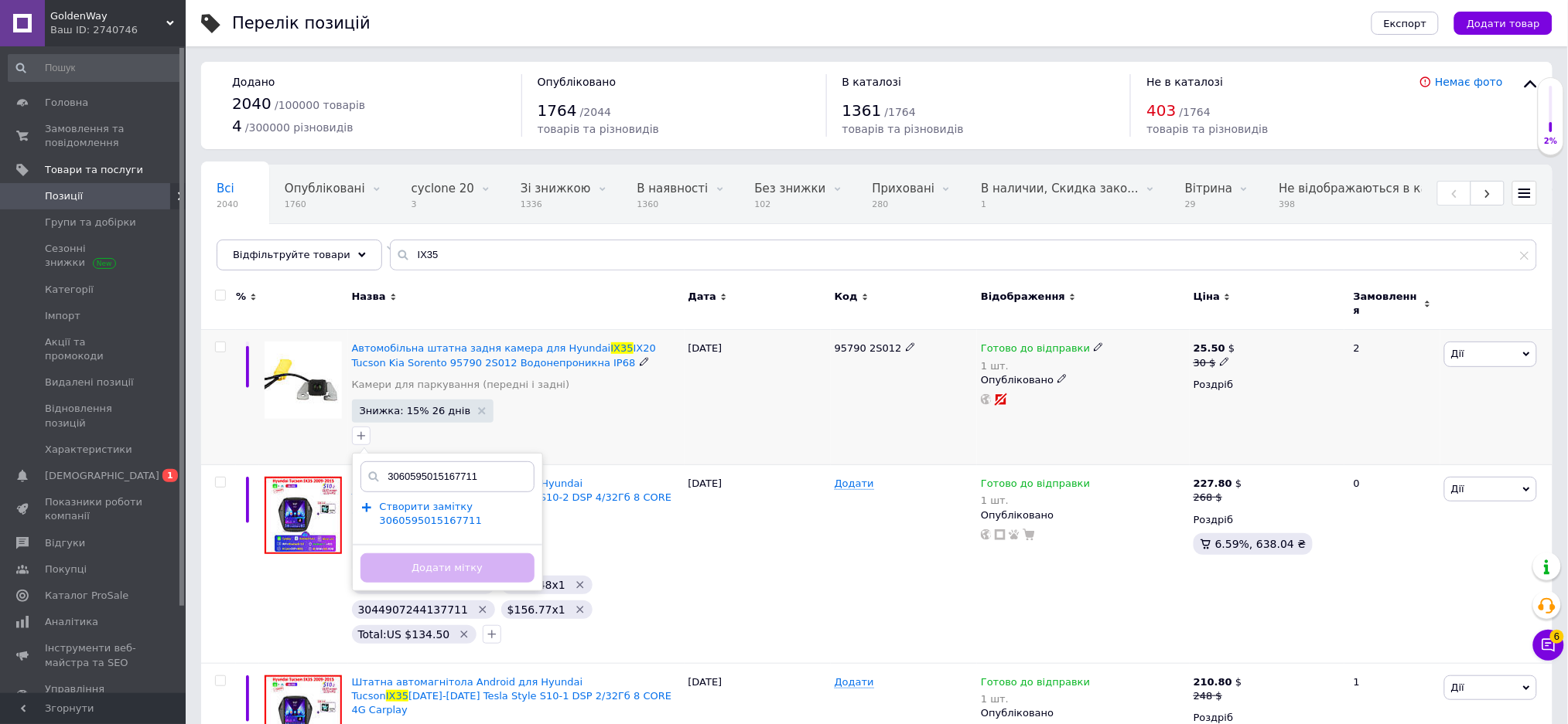
type input "3060595015167711"
drag, startPoint x: 422, startPoint y: 501, endPoint x: 649, endPoint y: 441, distance: 234.8
click at [423, 501] on span "Створити замiтку 3060595015167711" at bounding box center [431, 514] width 102 height 26
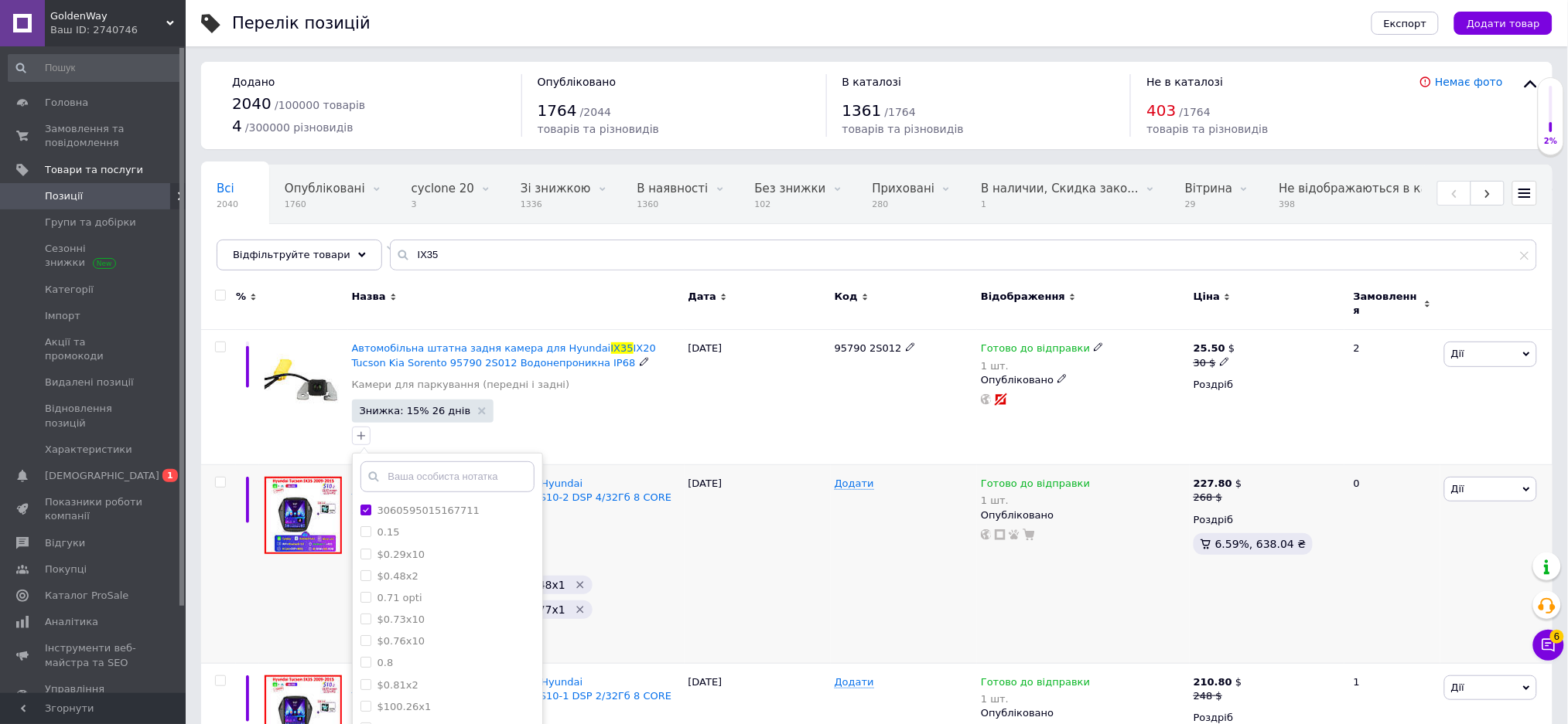
scroll to position [103, 0]
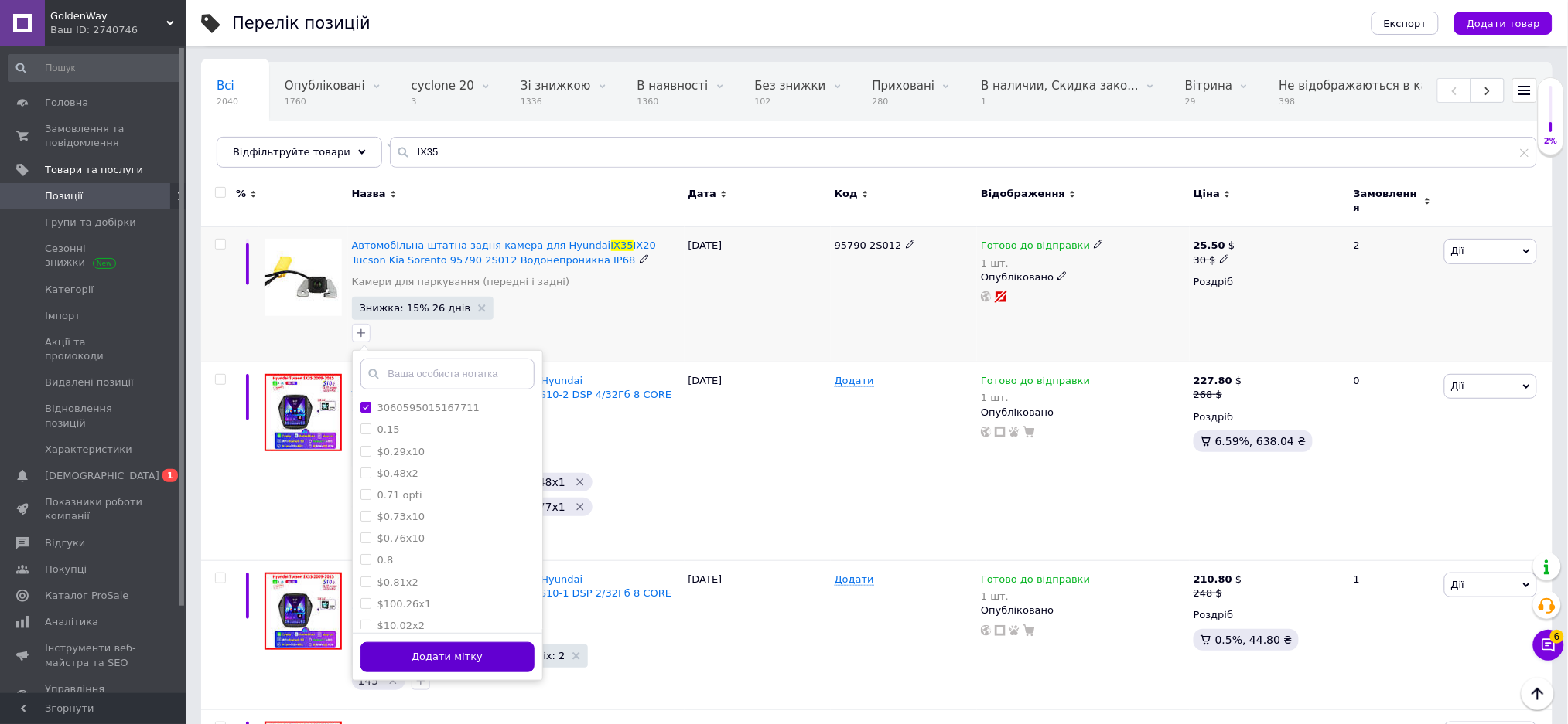
click at [496, 647] on button "Додати мітку" at bounding box center [447, 658] width 174 height 30
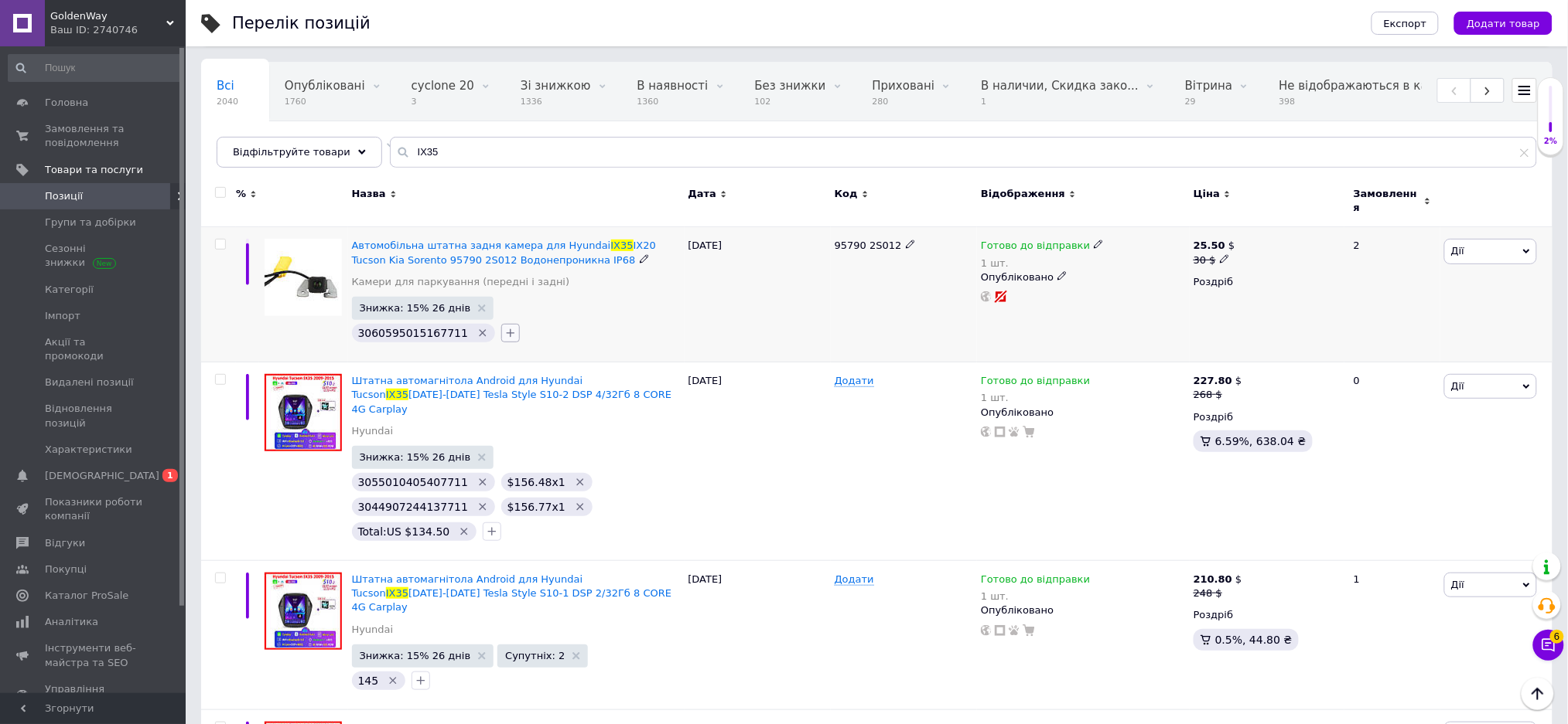
click at [506, 329] on icon "button" at bounding box center [510, 333] width 9 height 9
type input "$8.55x1"
click at [617, 401] on span "Створити замiтку $8.55x1" at bounding box center [597, 404] width 138 height 12
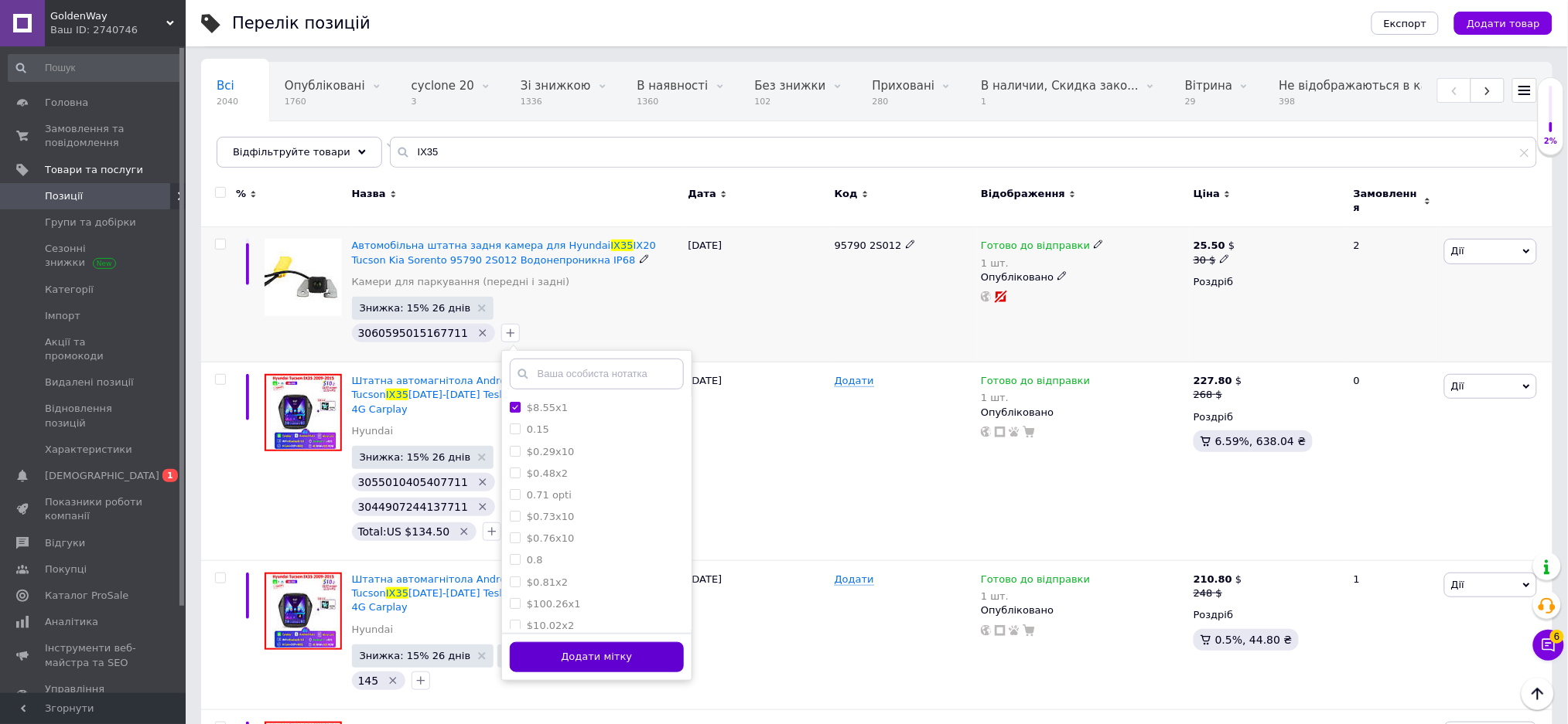
click at [625, 643] on button "Додати мітку" at bounding box center [596, 658] width 174 height 30
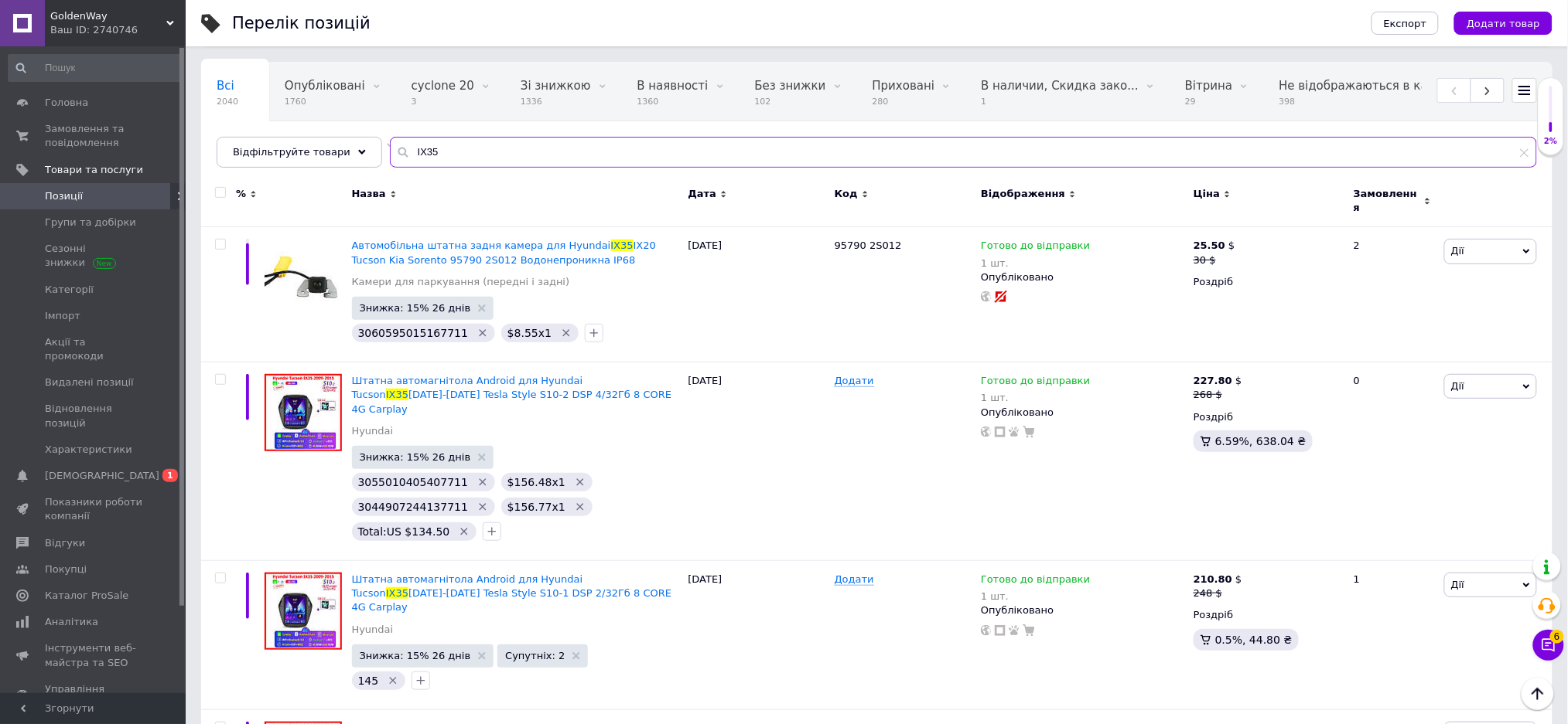
click at [526, 148] on input "IX35" at bounding box center [964, 152] width 1147 height 31
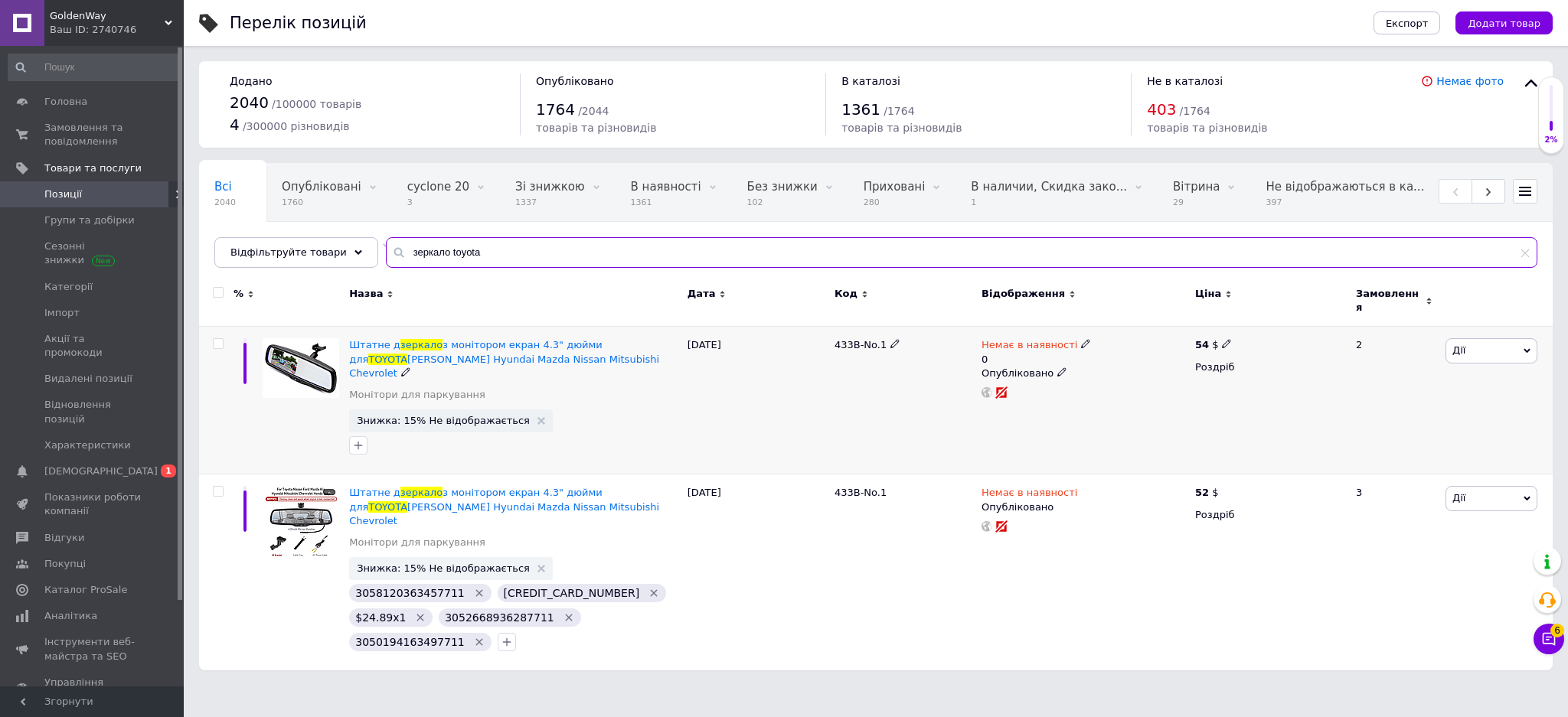
type input "зеркало toyota"
click at [1012, 328] on div "Немає в наявності 0 Опубліковано" at bounding box center [1084, 401] width 213 height 147
click at [1019, 339] on span "Немає в наявності" at bounding box center [1029, 347] width 95 height 16
click at [1130, 396] on li "Готово до відправки" at bounding box center [1166, 407] width 145 height 22
click at [1130, 390] on input "0" at bounding box center [1150, 405] width 116 height 30
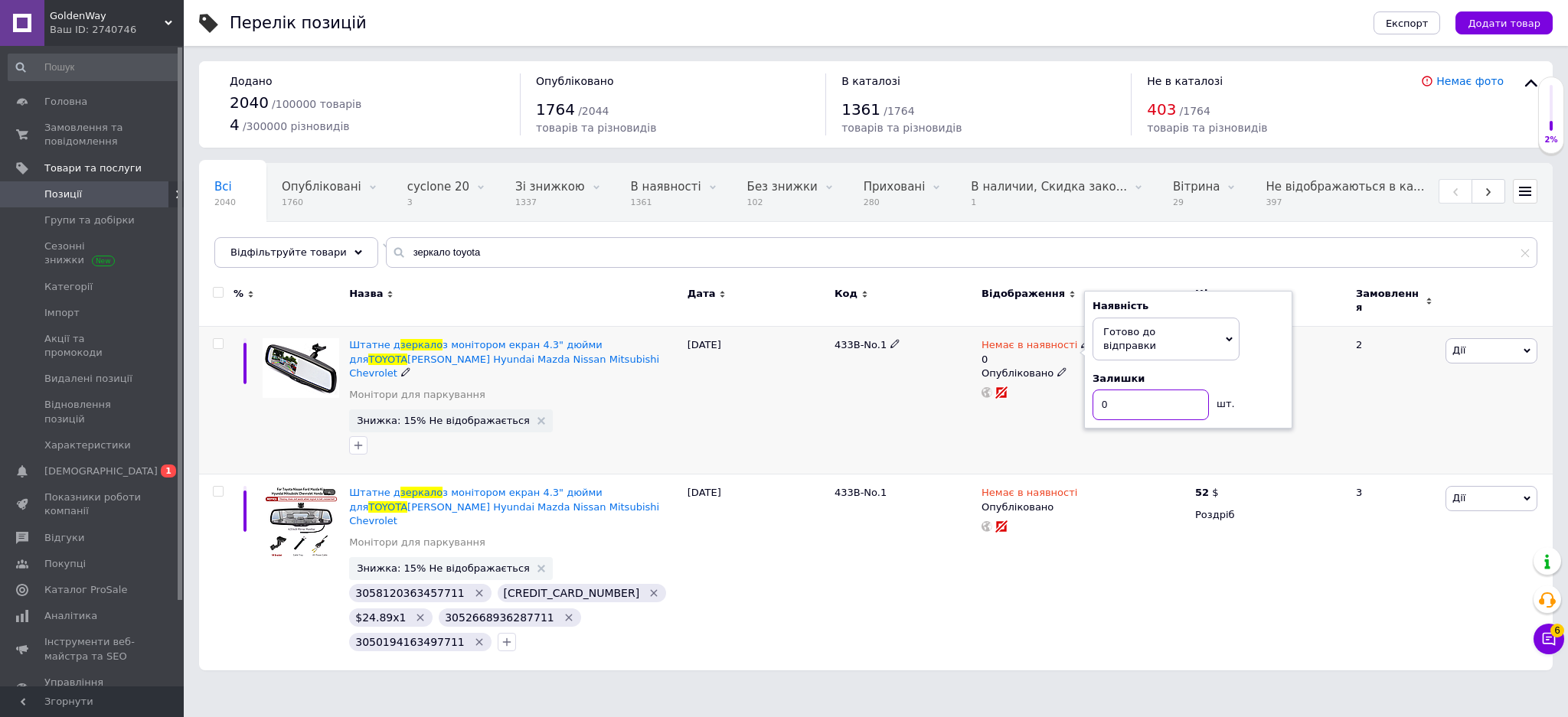
click at [1130, 390] on input "0" at bounding box center [1150, 405] width 116 height 30
type input "1"
click at [1019, 487] on span "Немає в наявності" at bounding box center [1029, 495] width 95 height 16
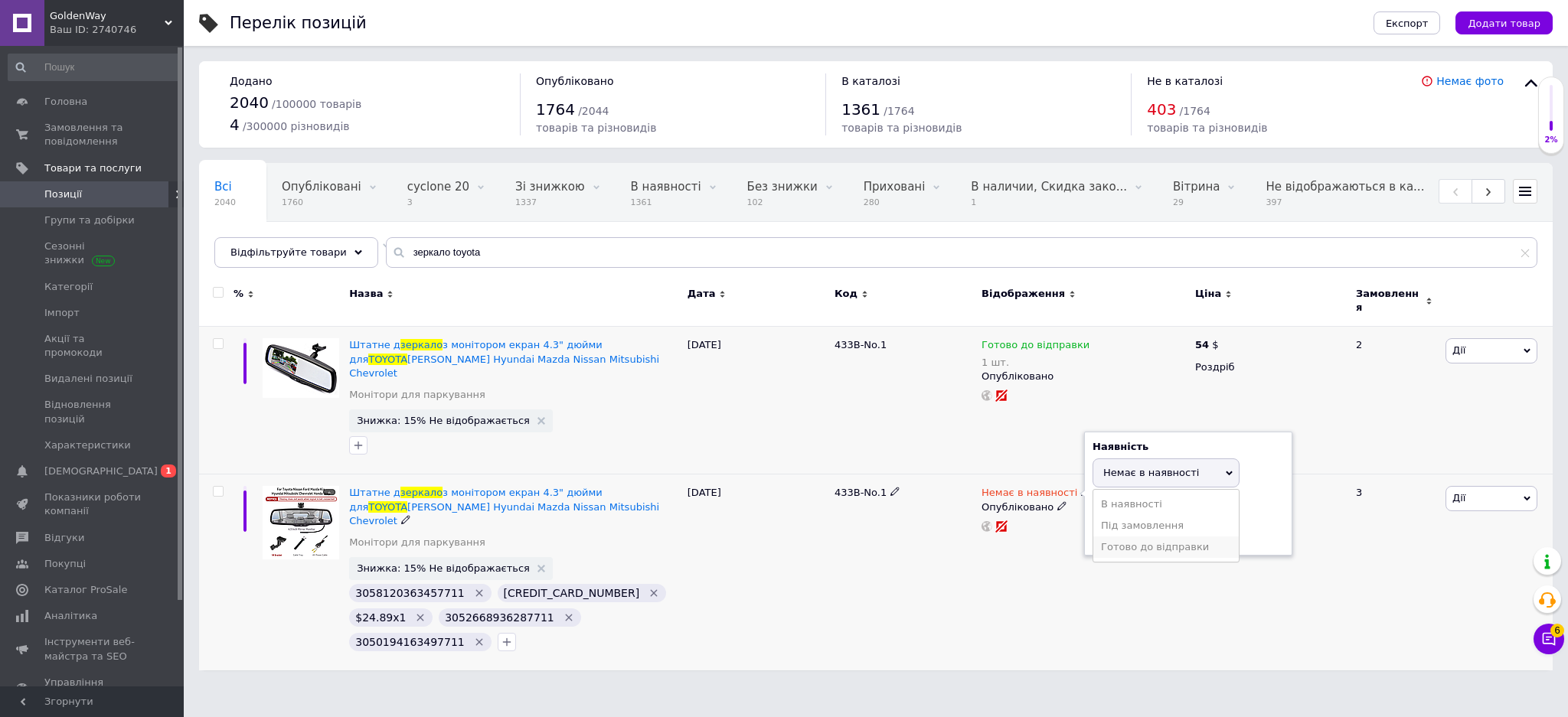
click at [1153, 536] on li "Готово до відправки" at bounding box center [1166, 547] width 145 height 22
click at [1152, 530] on input at bounding box center [1150, 545] width 116 height 30
type input "1"
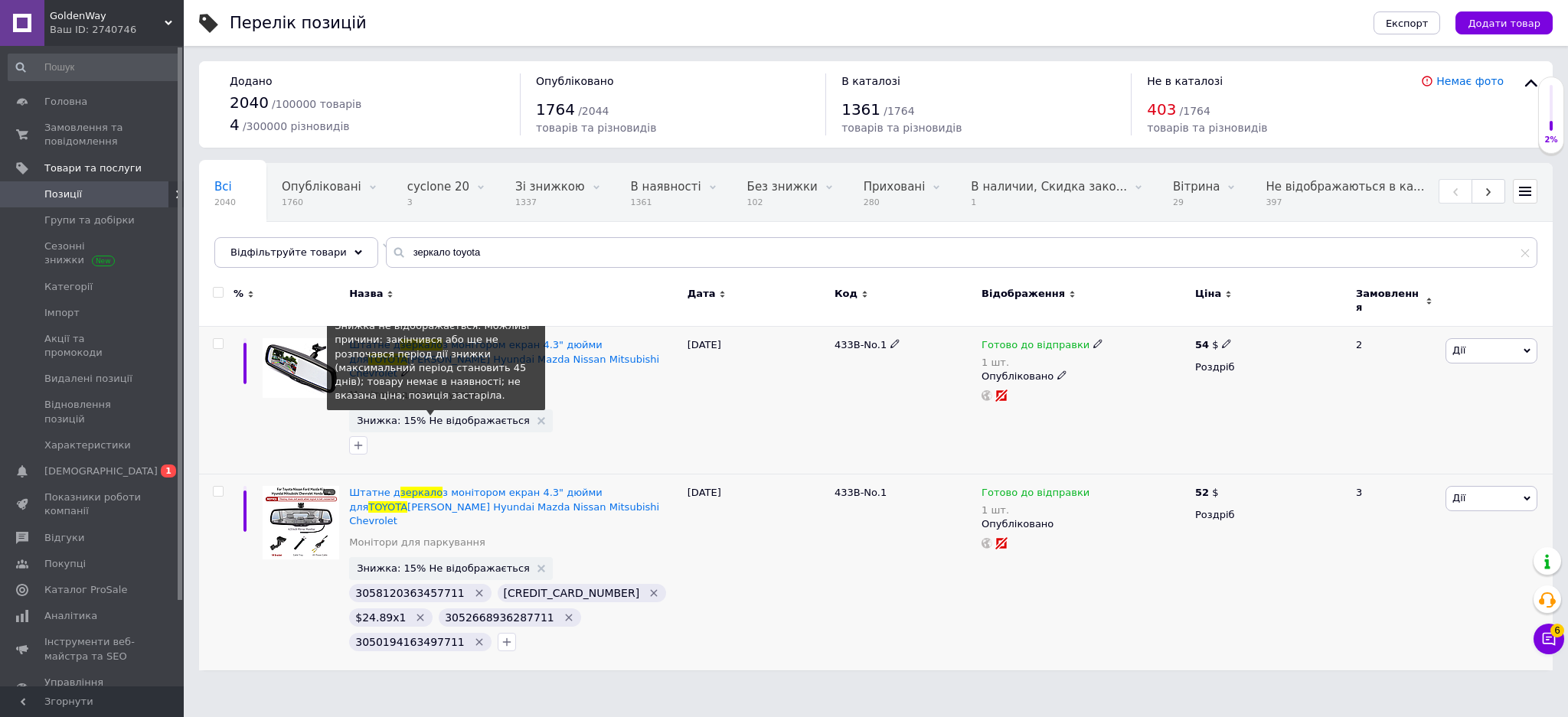
click at [471, 415] on span "Знижка: 15% Не відображається" at bounding box center [443, 420] width 173 height 10
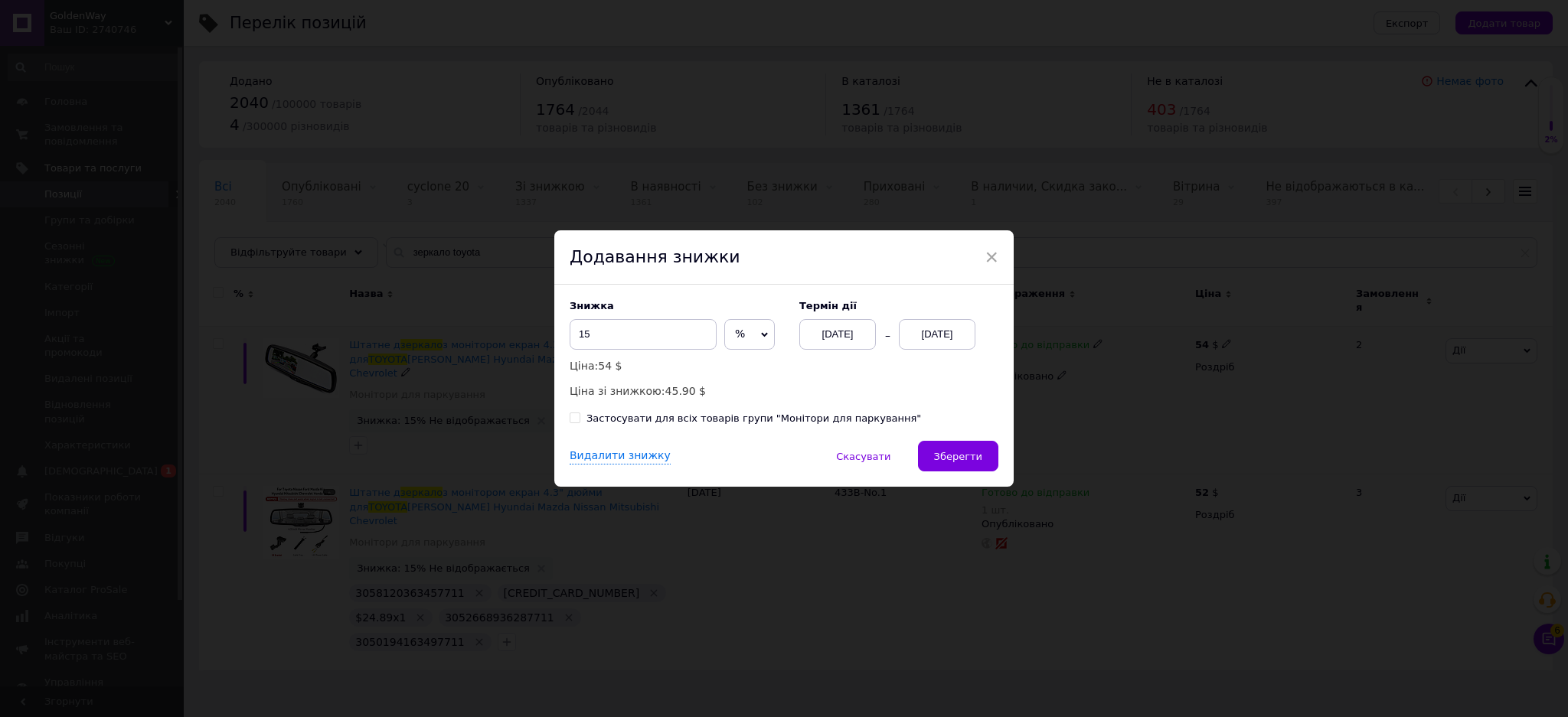
click at [935, 330] on div "[DATE]" at bounding box center [937, 334] width 77 height 30
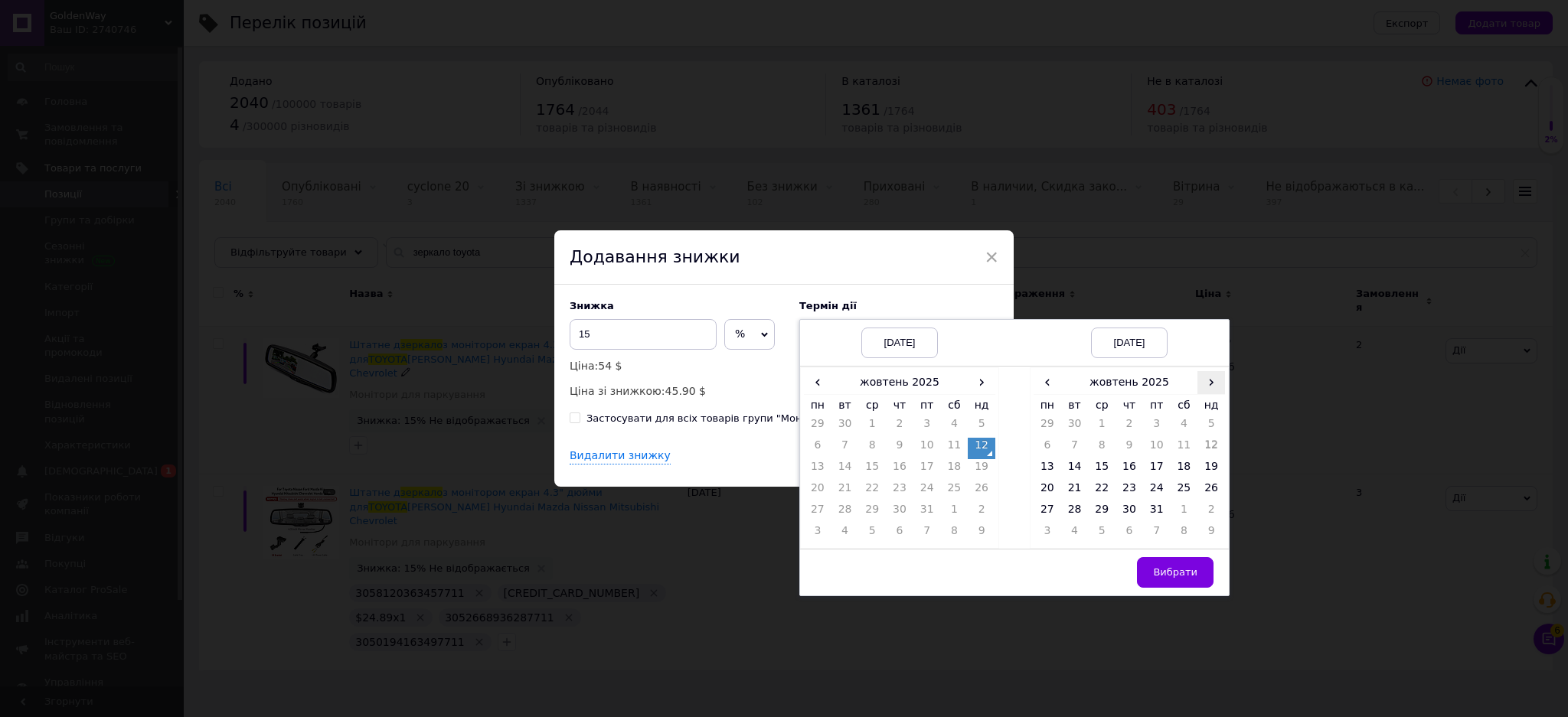
click at [1204, 378] on span "›" at bounding box center [1211, 382] width 28 height 23
click at [1156, 445] on td "7" at bounding box center [1157, 449] width 28 height 22
click at [1164, 574] on span "Вибрати" at bounding box center [1175, 573] width 44 height 12
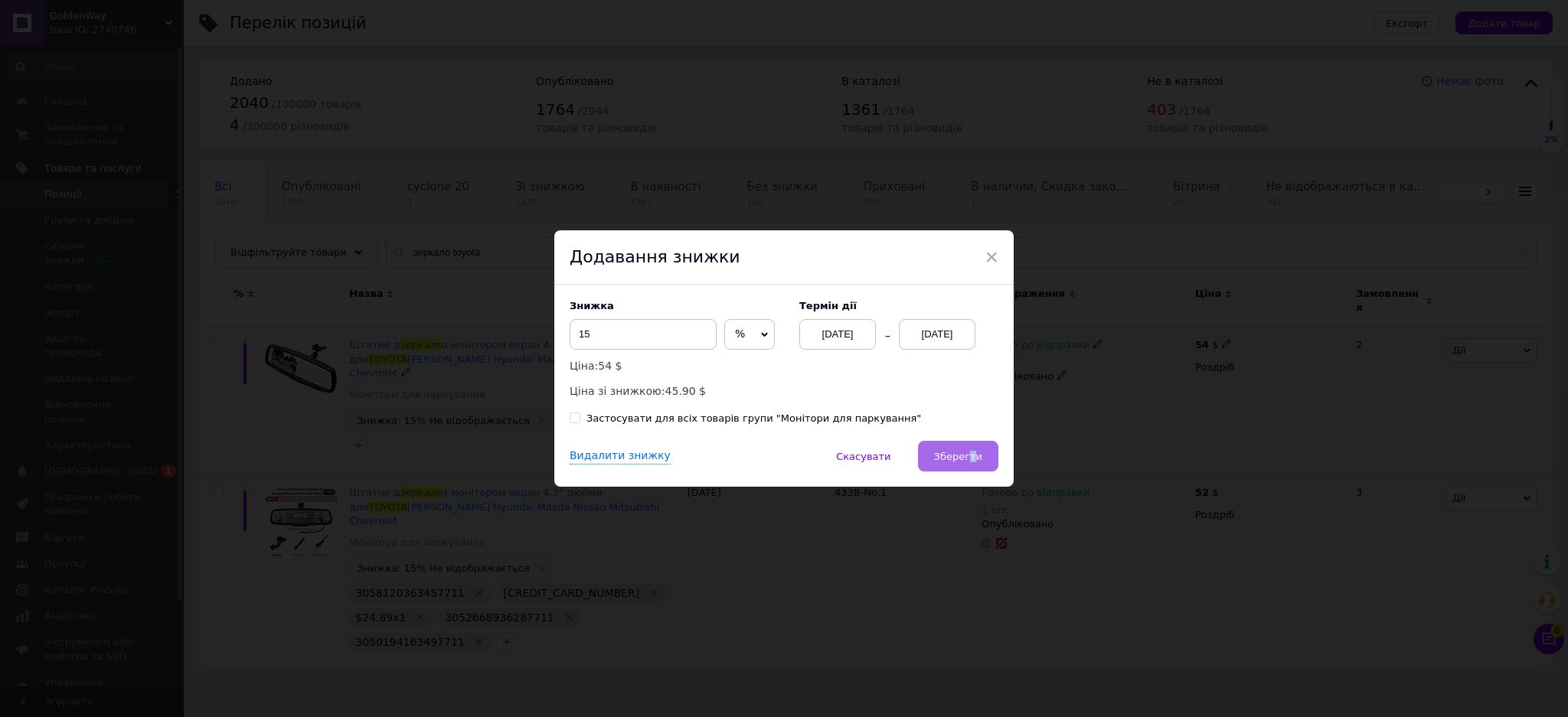
click at [972, 463] on span "Зберегти" at bounding box center [958, 457] width 48 height 12
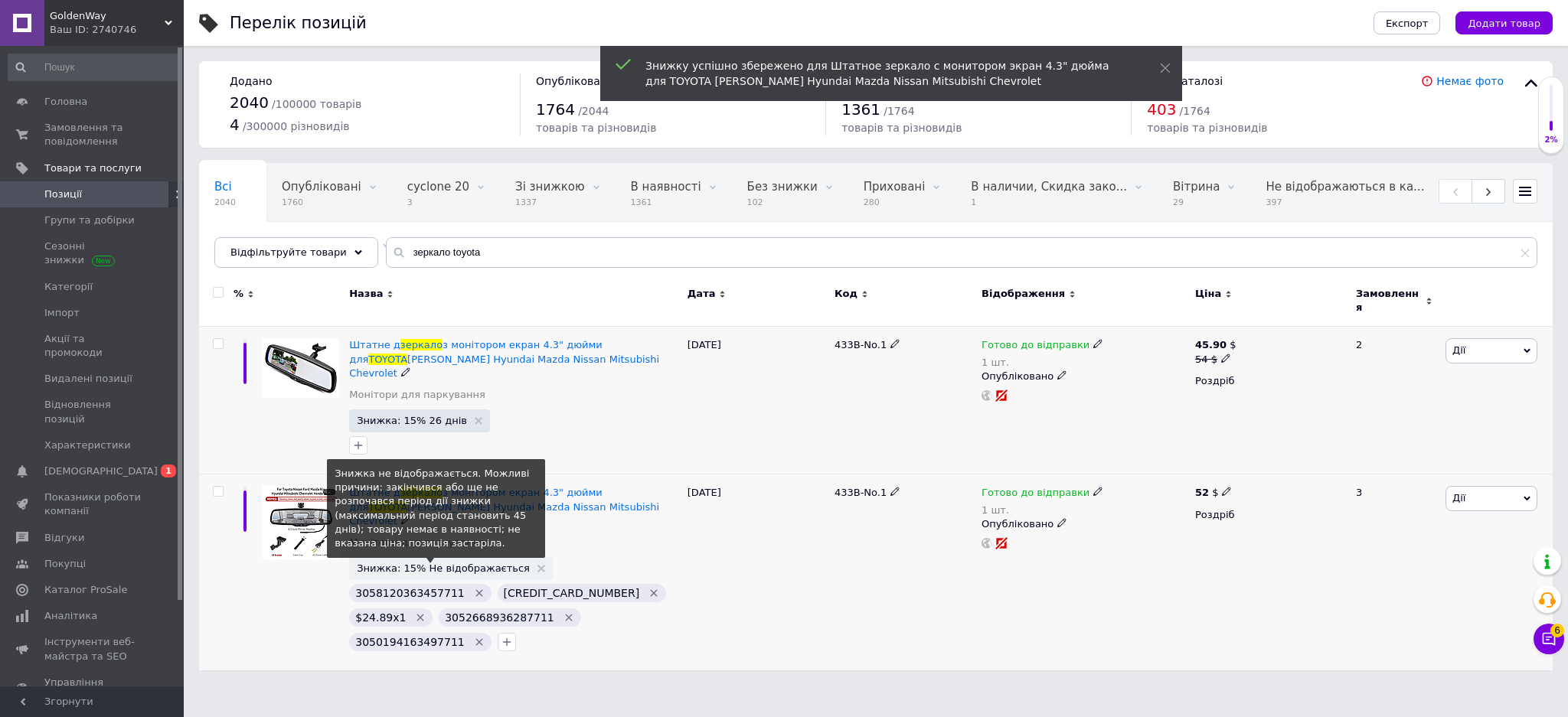
click at [435, 564] on span "Знижка: 15% Не відображається" at bounding box center [443, 569] width 173 height 10
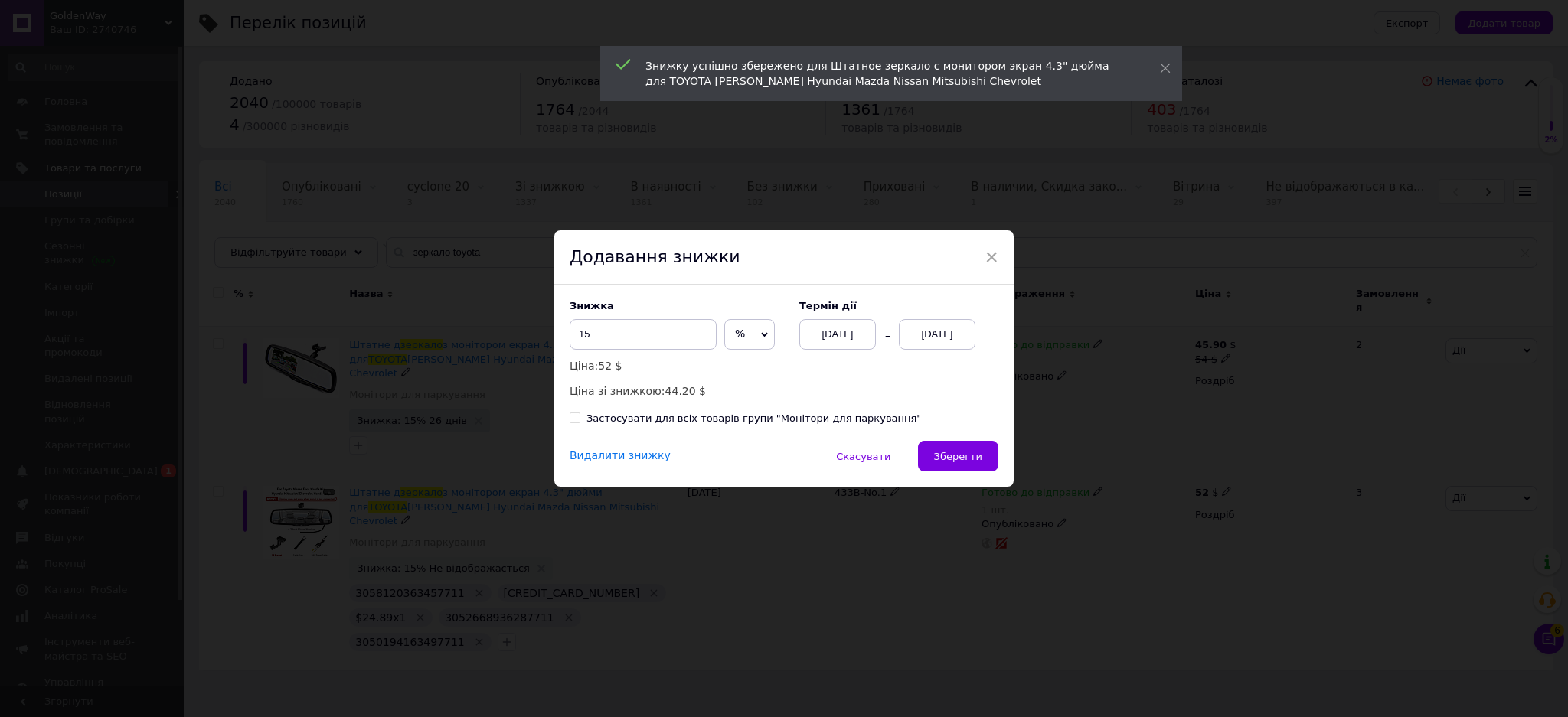
click at [923, 331] on div "[DATE]" at bounding box center [937, 334] width 77 height 30
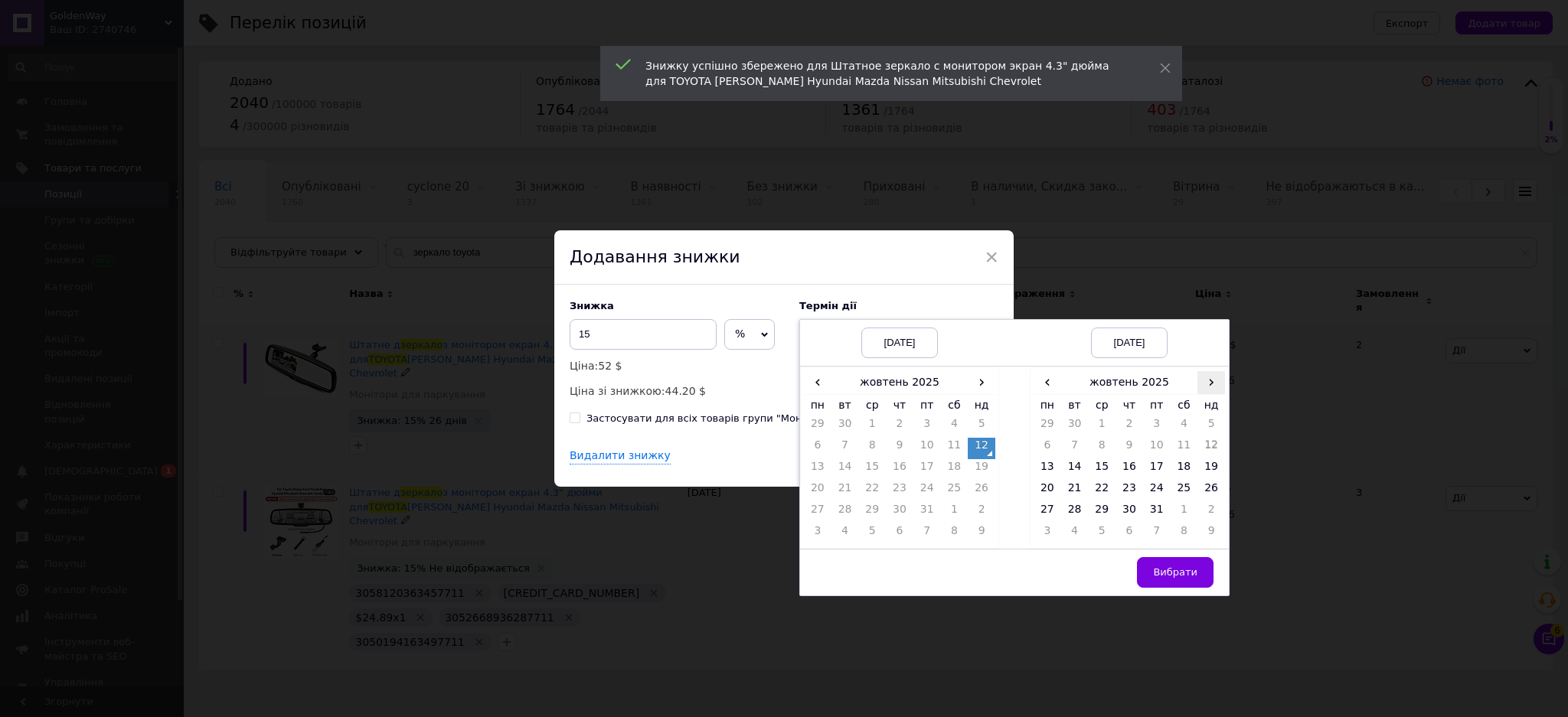
click at [1217, 380] on span "›" at bounding box center [1211, 382] width 28 height 23
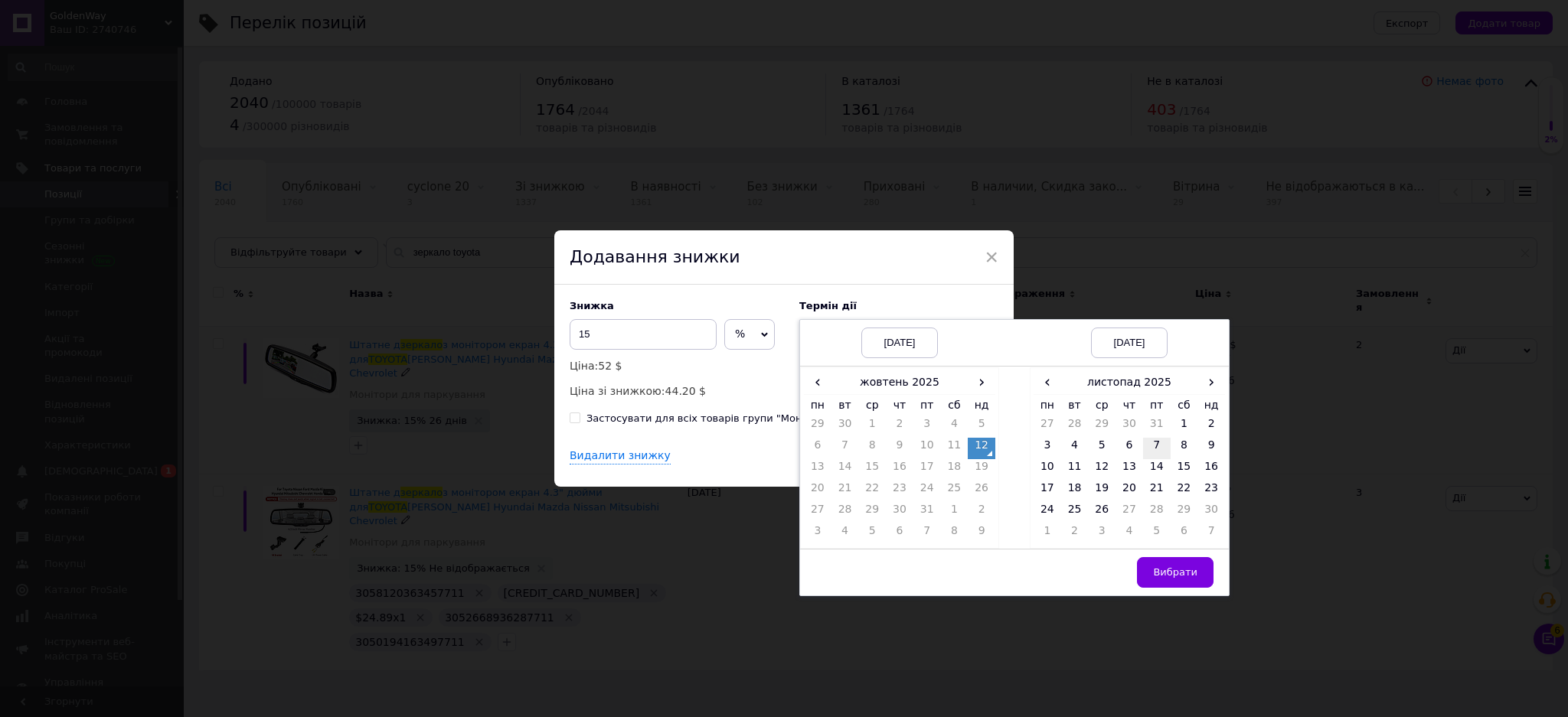
click at [1144, 448] on td "7" at bounding box center [1157, 449] width 28 height 22
click at [1173, 571] on span "Вибрати" at bounding box center [1175, 573] width 44 height 12
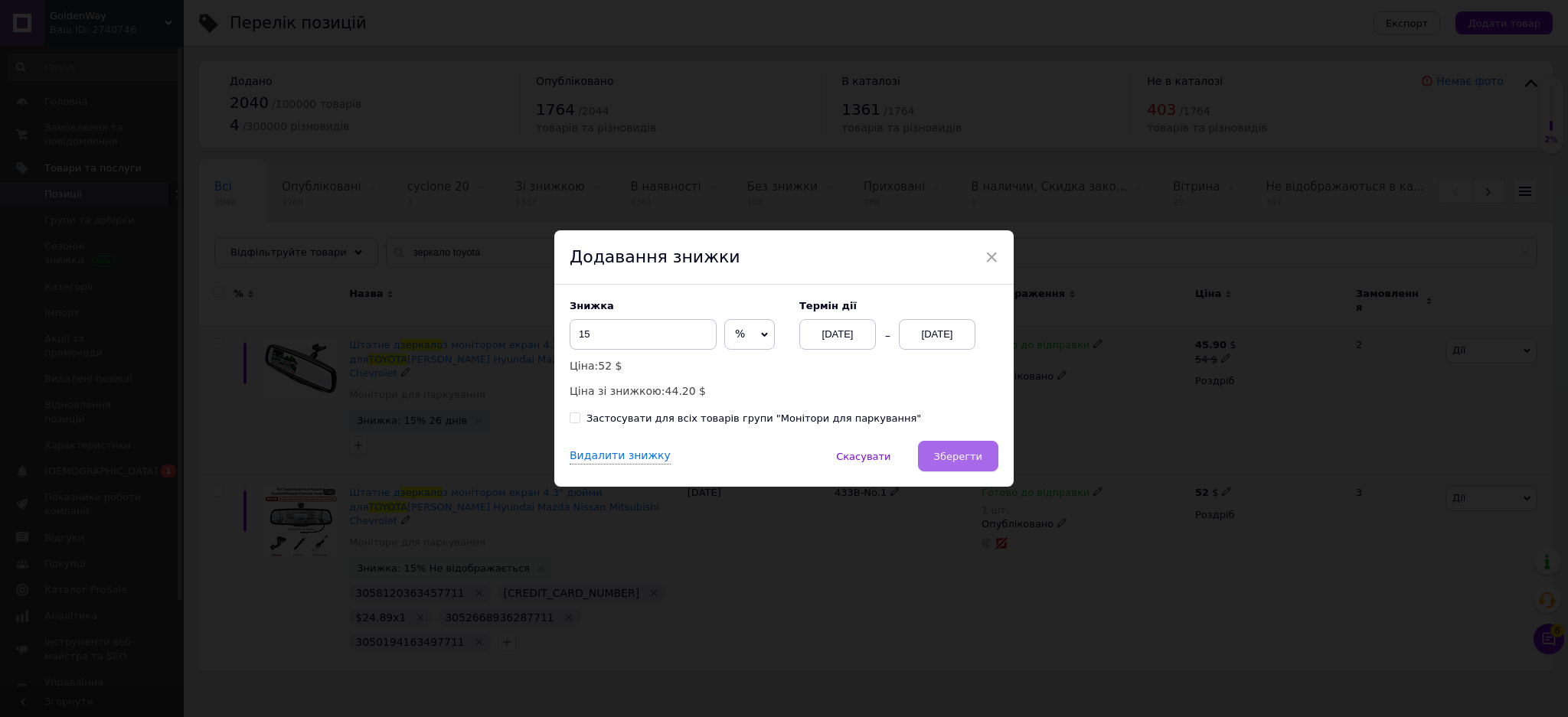
click at [980, 461] on button "Зберегти" at bounding box center [958, 456] width 81 height 30
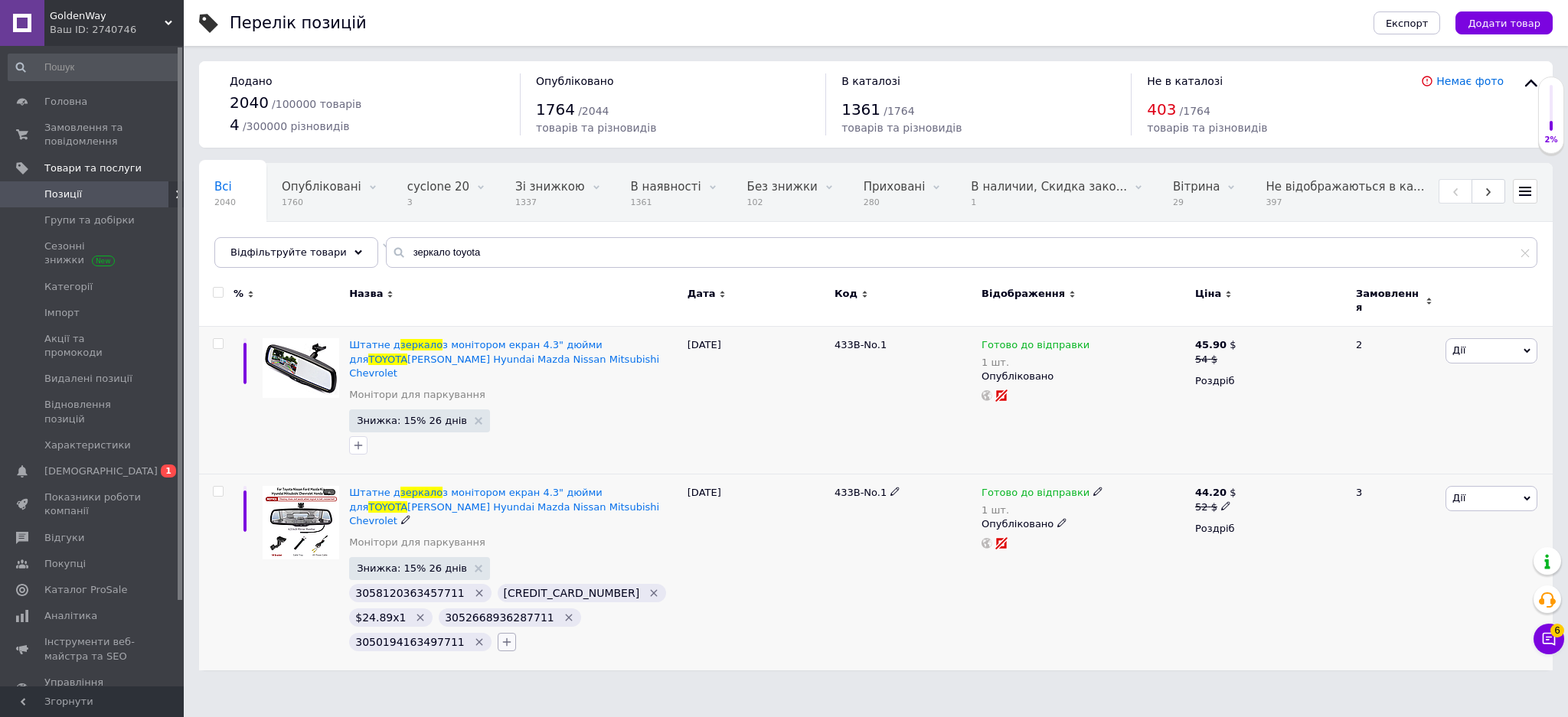
click at [501, 636] on icon "button" at bounding box center [507, 642] width 12 height 12
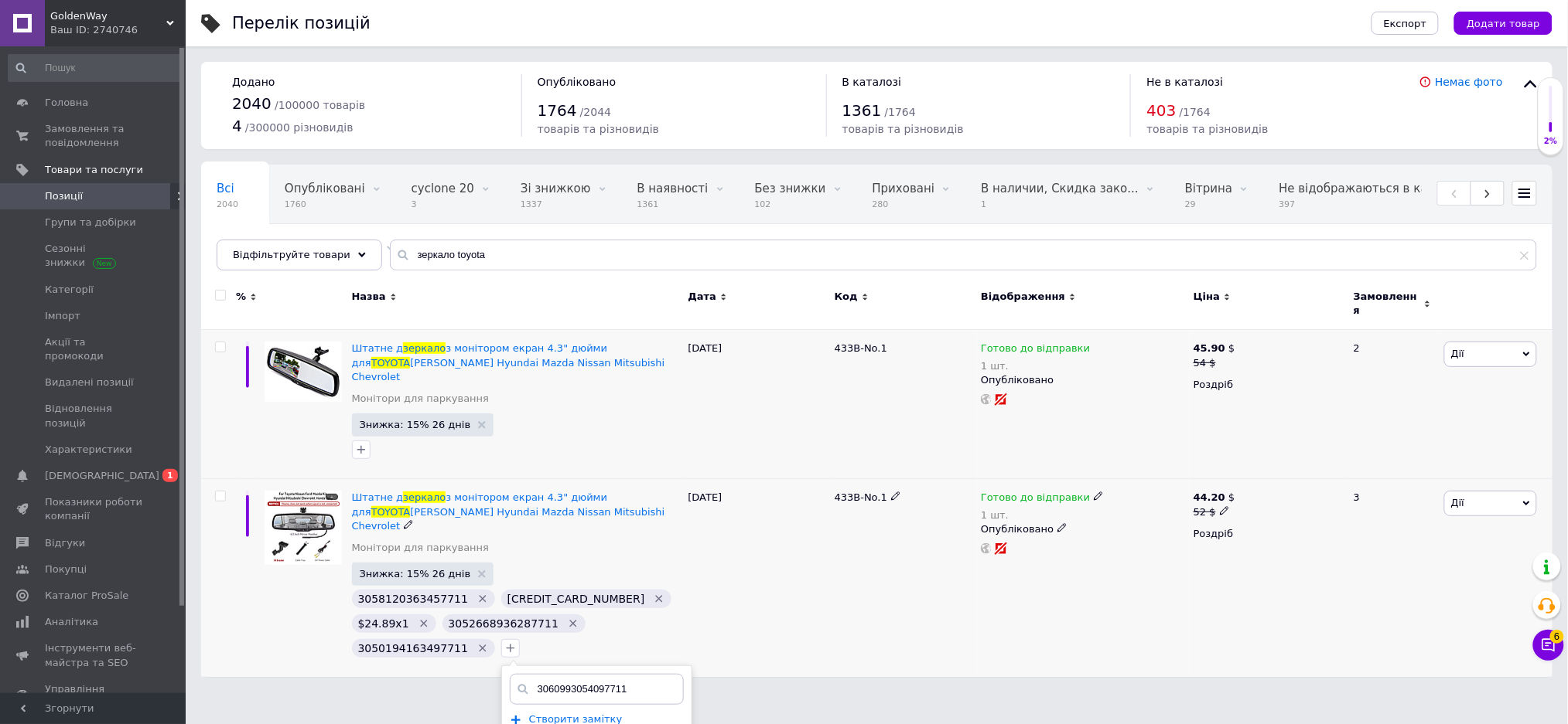
type input "3060993054097711"
click at [585, 713] on span "Створити замiтку 3060993054097711" at bounding box center [580, 726] width 102 height 26
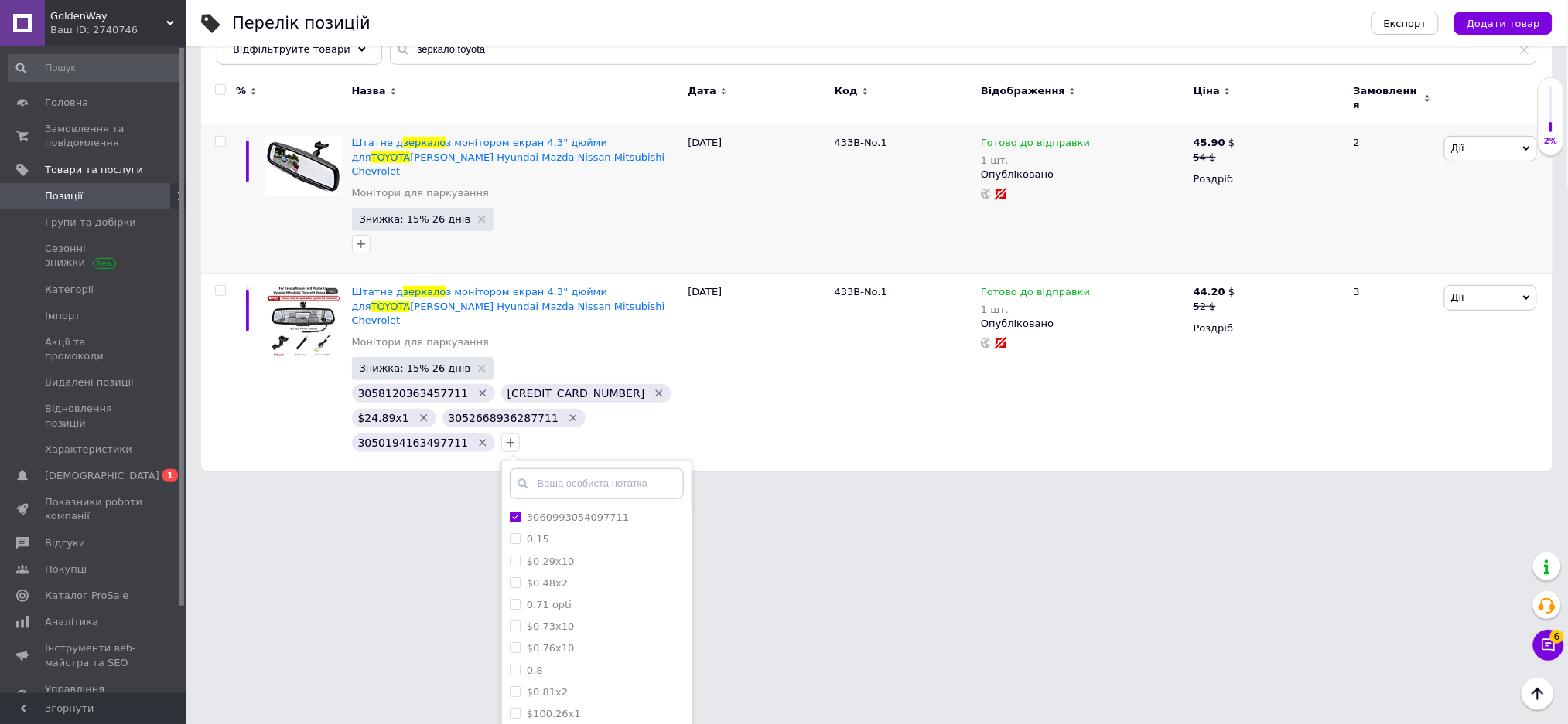
scroll to position [233, 0]
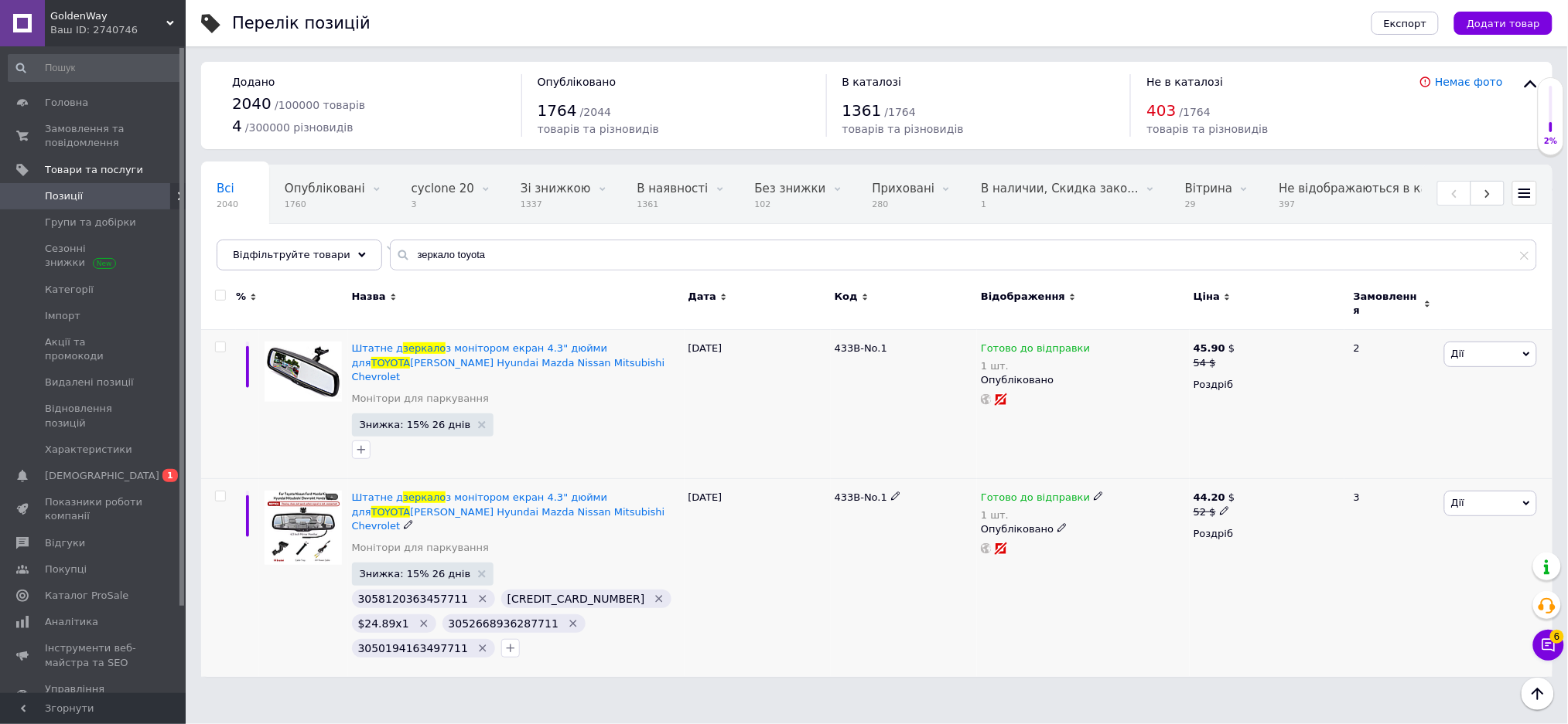
scroll to position [0, 0]
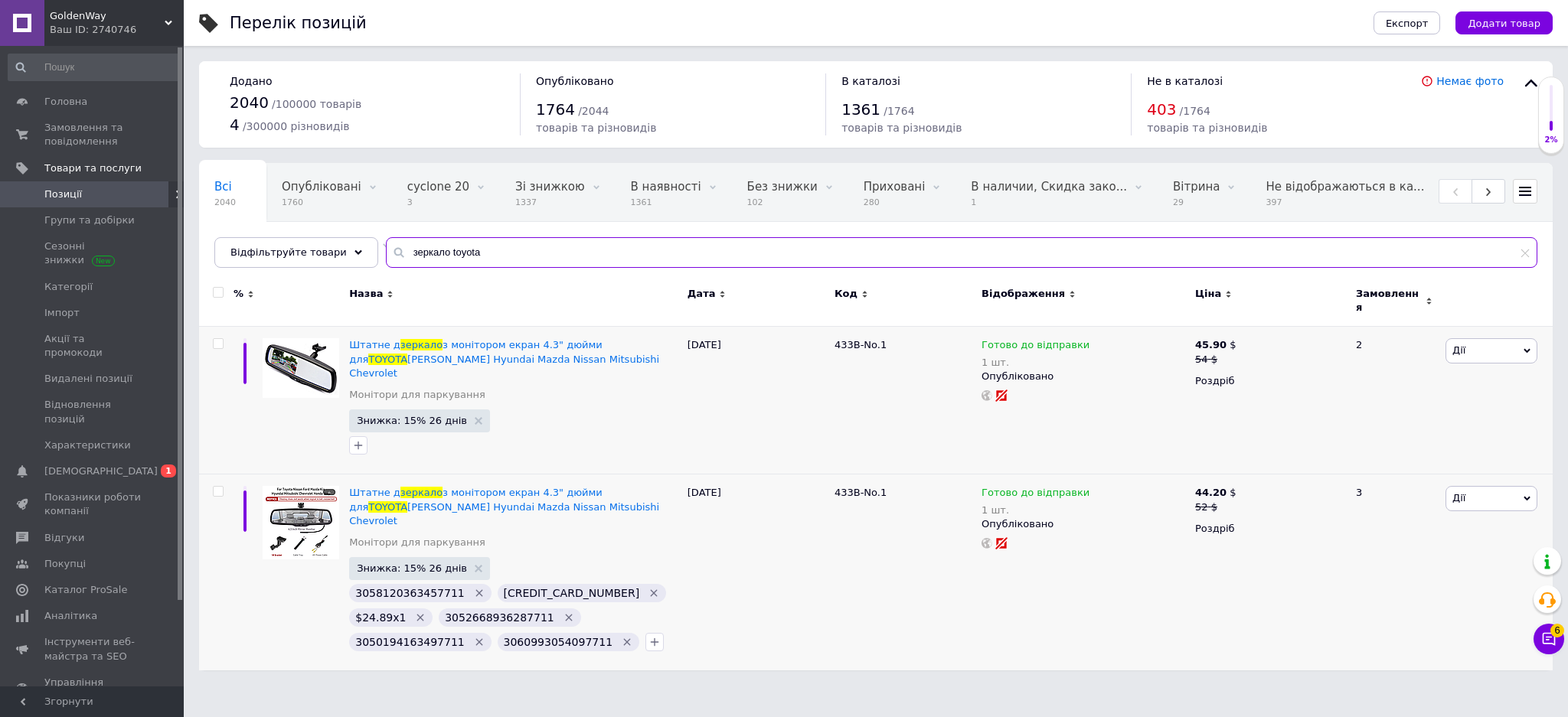
click at [530, 258] on input "зеркало toyota" at bounding box center [962, 252] width 1151 height 30
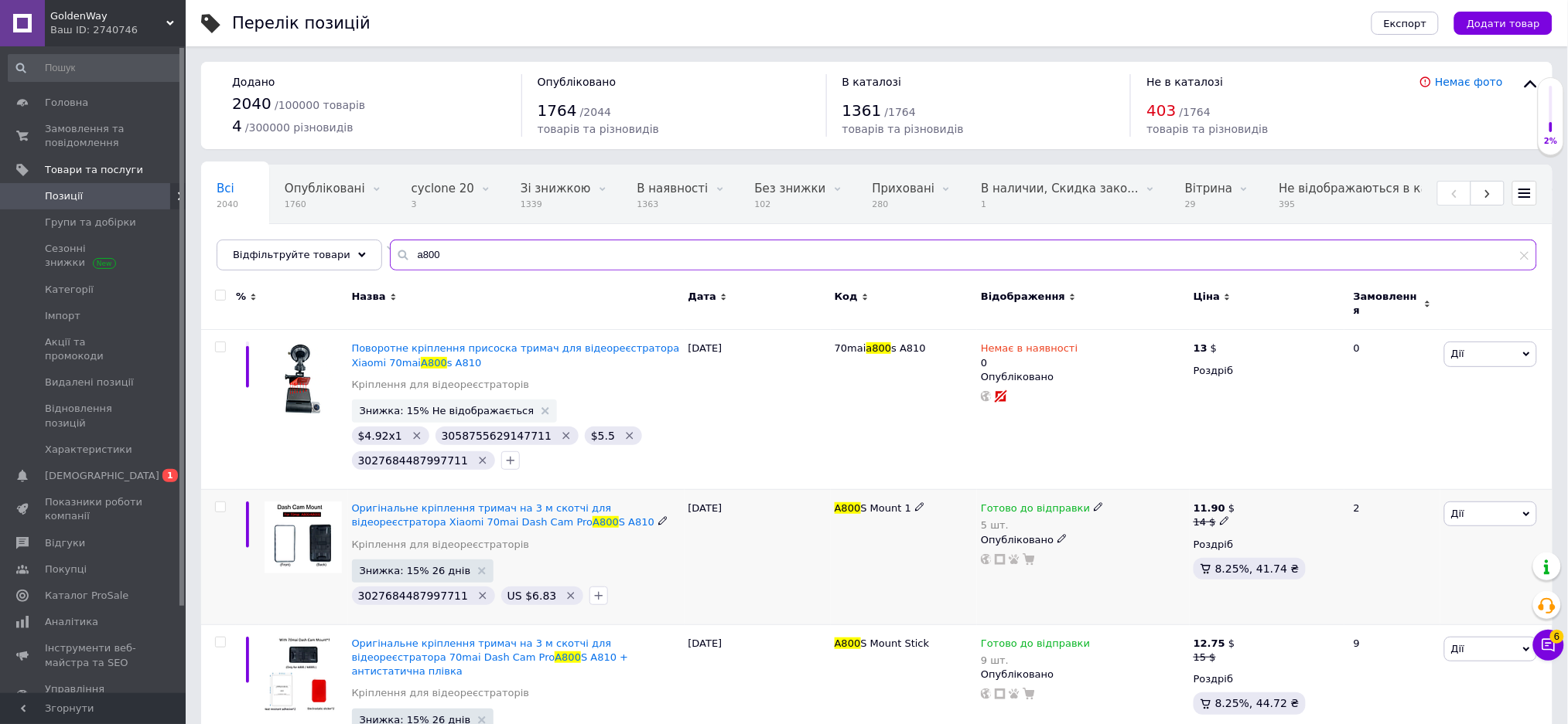
scroll to position [103, 0]
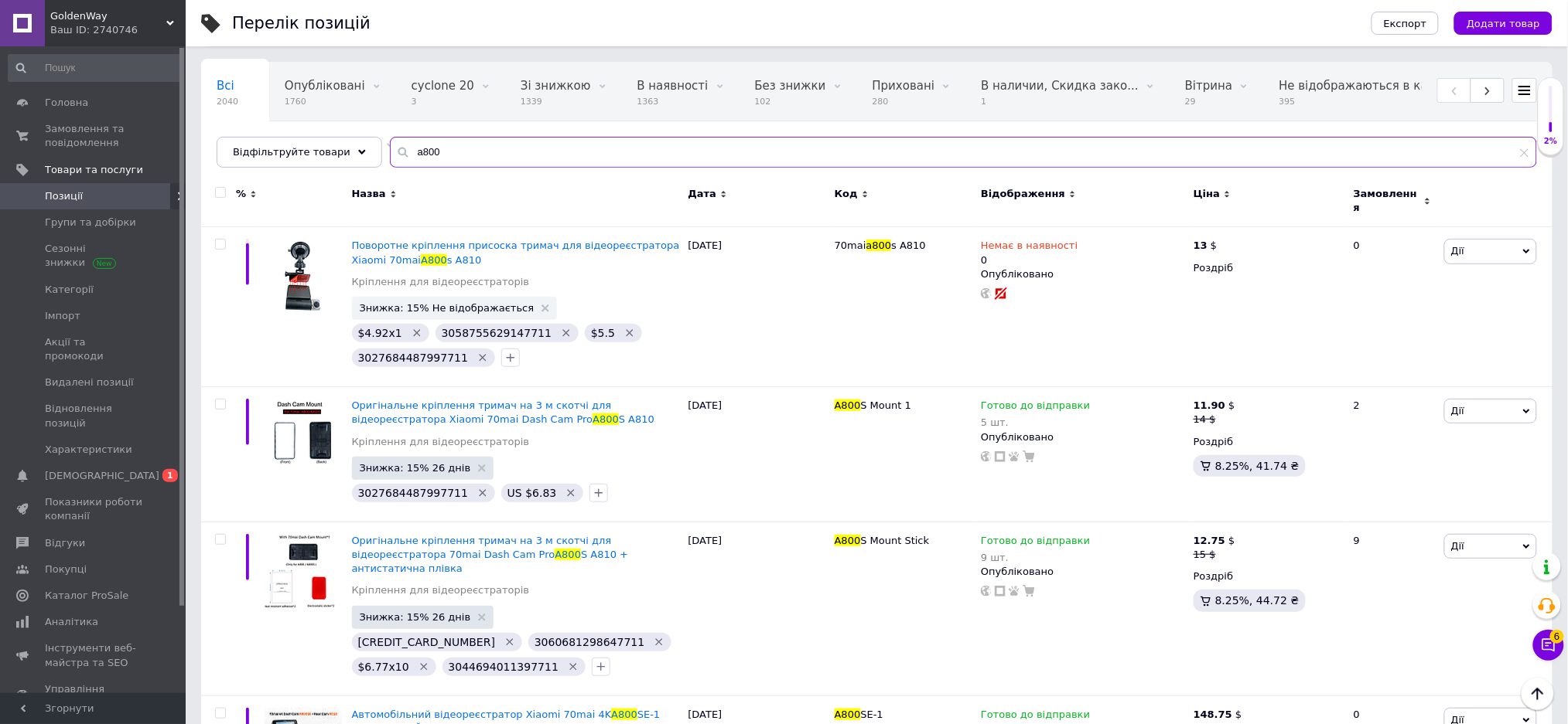
click at [529, 141] on input "a800" at bounding box center [964, 152] width 1147 height 31
click at [527, 144] on input "a800" at bounding box center [964, 152] width 1147 height 31
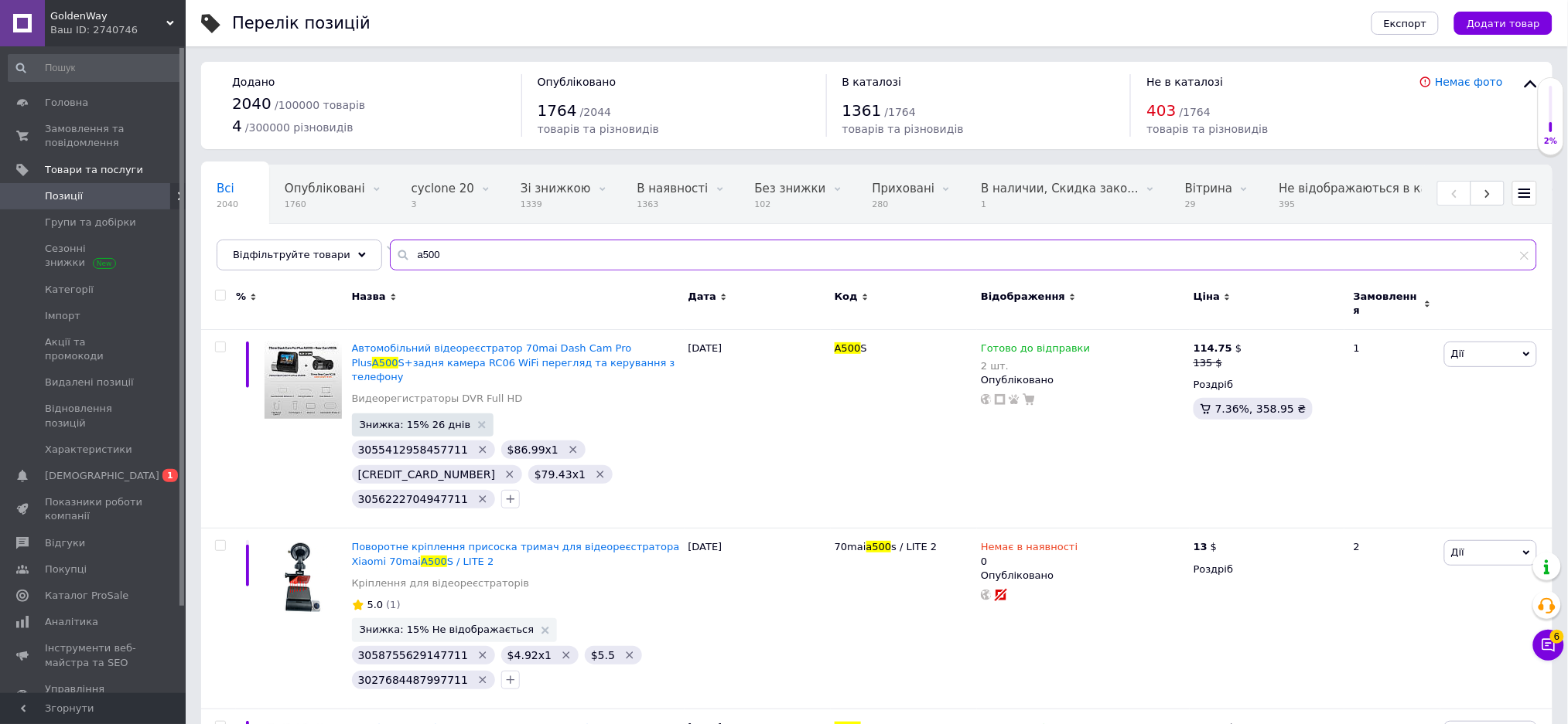
click at [752, 252] on input "a500" at bounding box center [964, 255] width 1147 height 31
paste input "Megane"
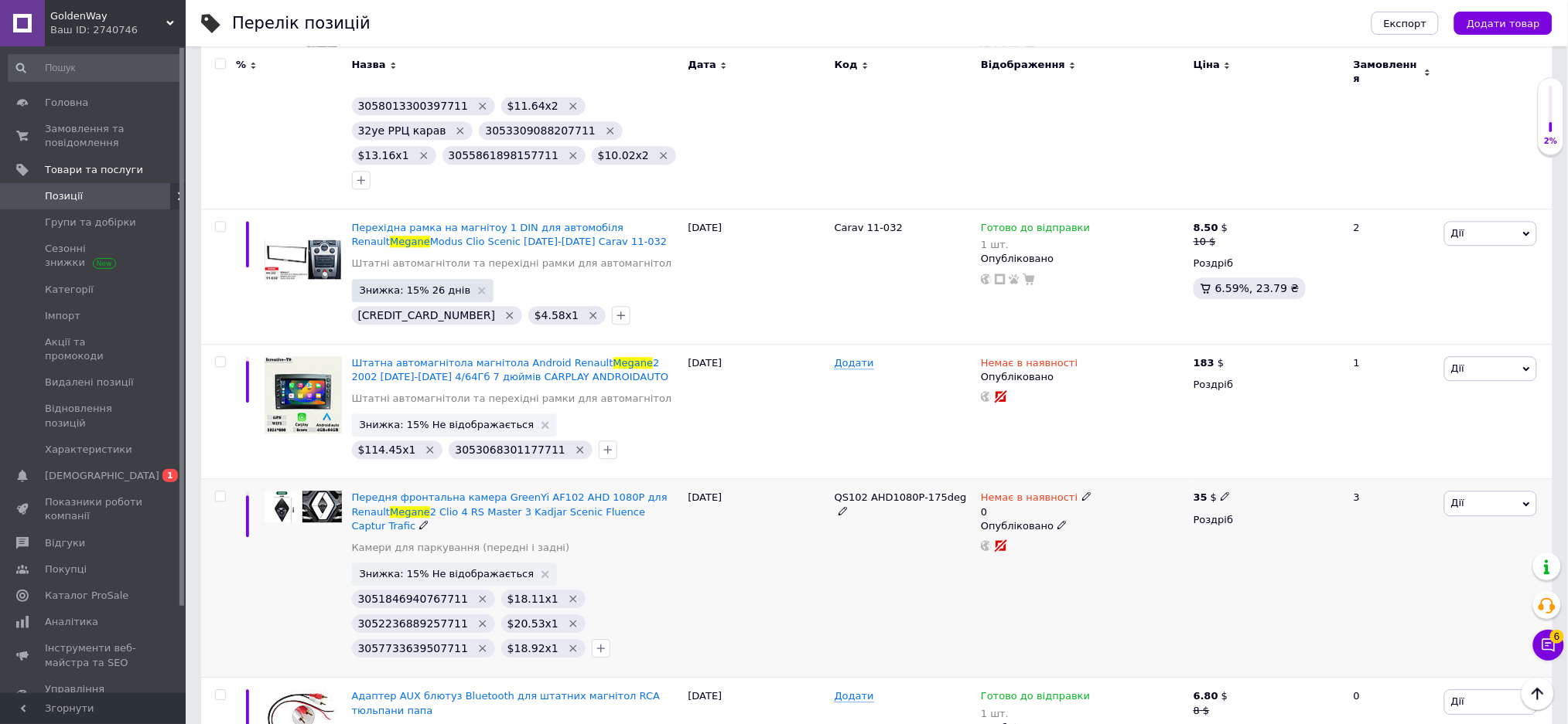
scroll to position [1164, 0]
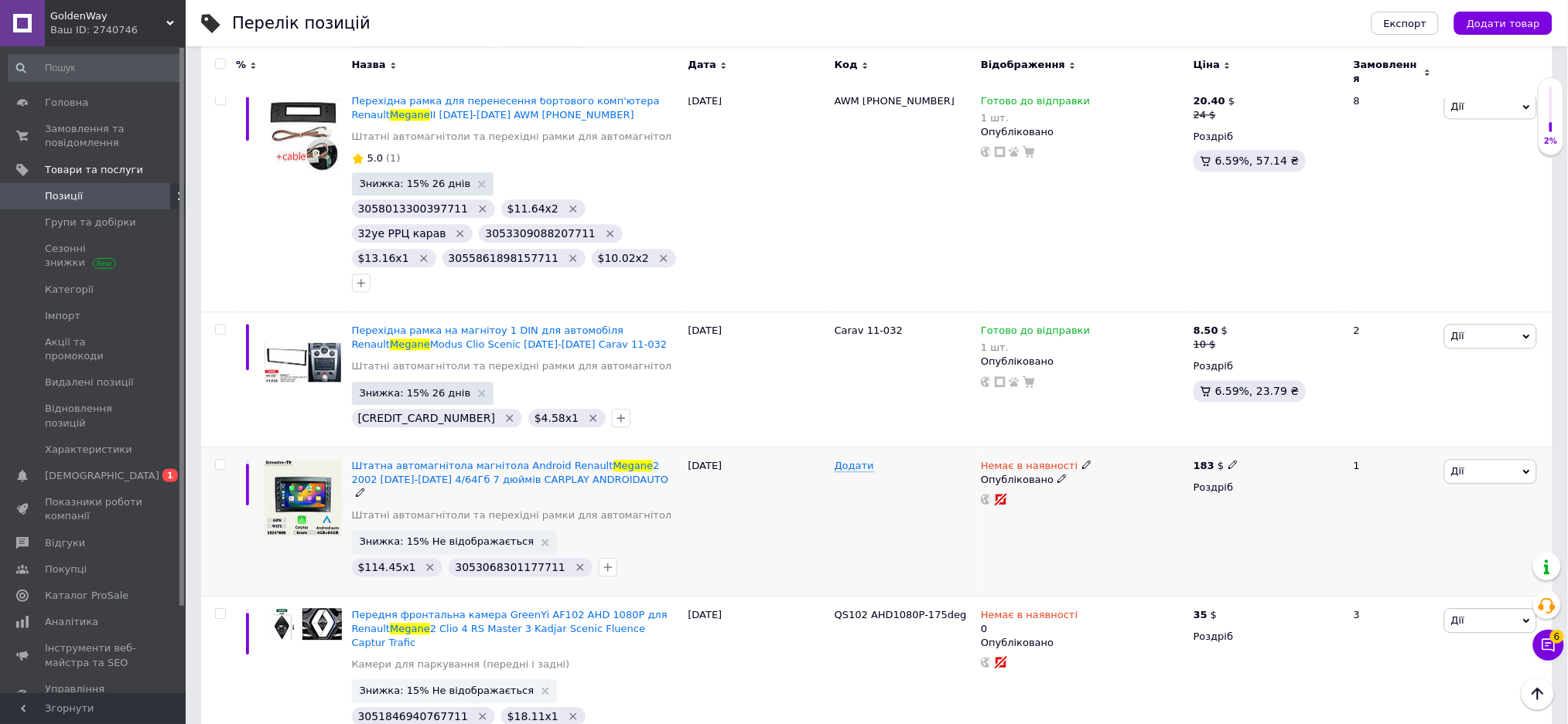
click at [492, 561] on span "3053068301177711" at bounding box center [509, 567] width 110 height 12
copy span "3053068301177711"
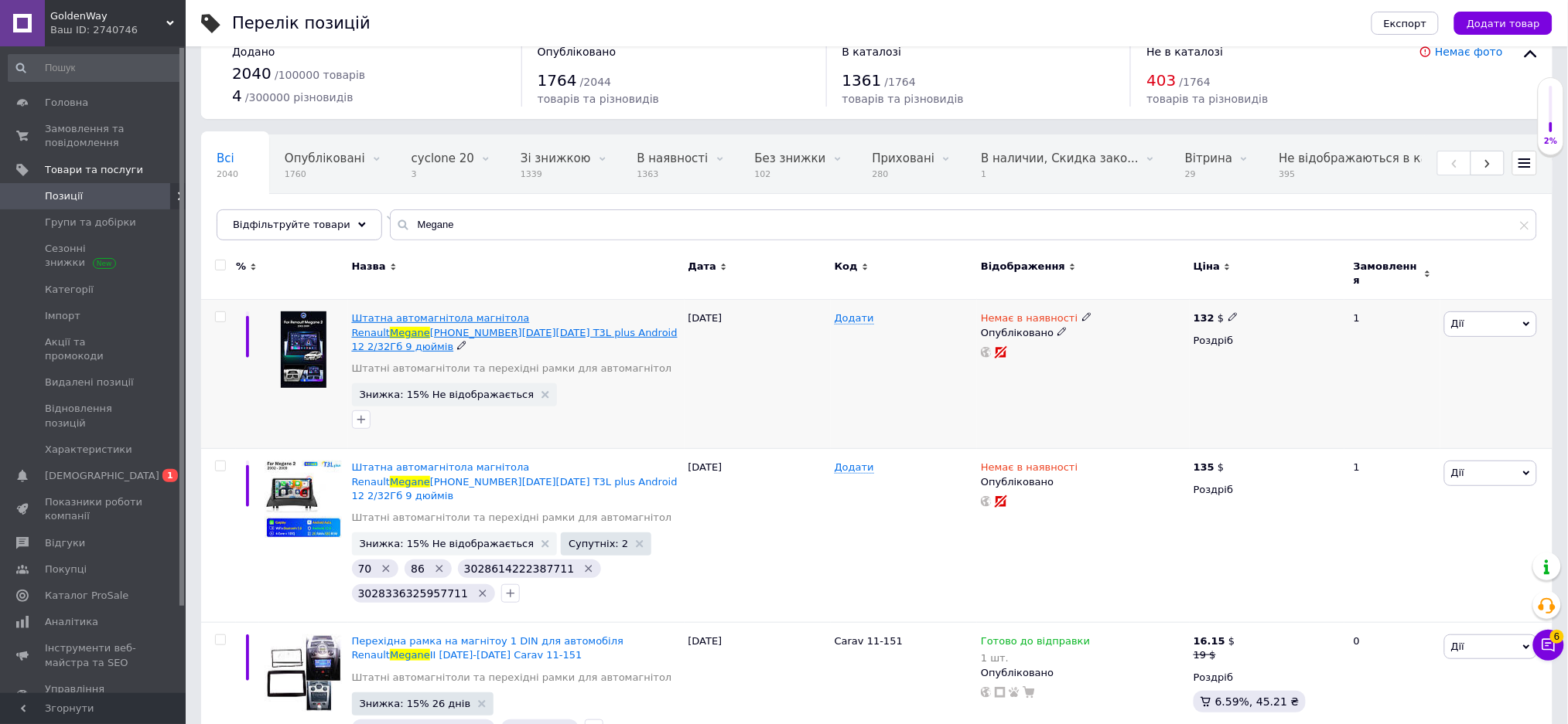
scroll to position [0, 0]
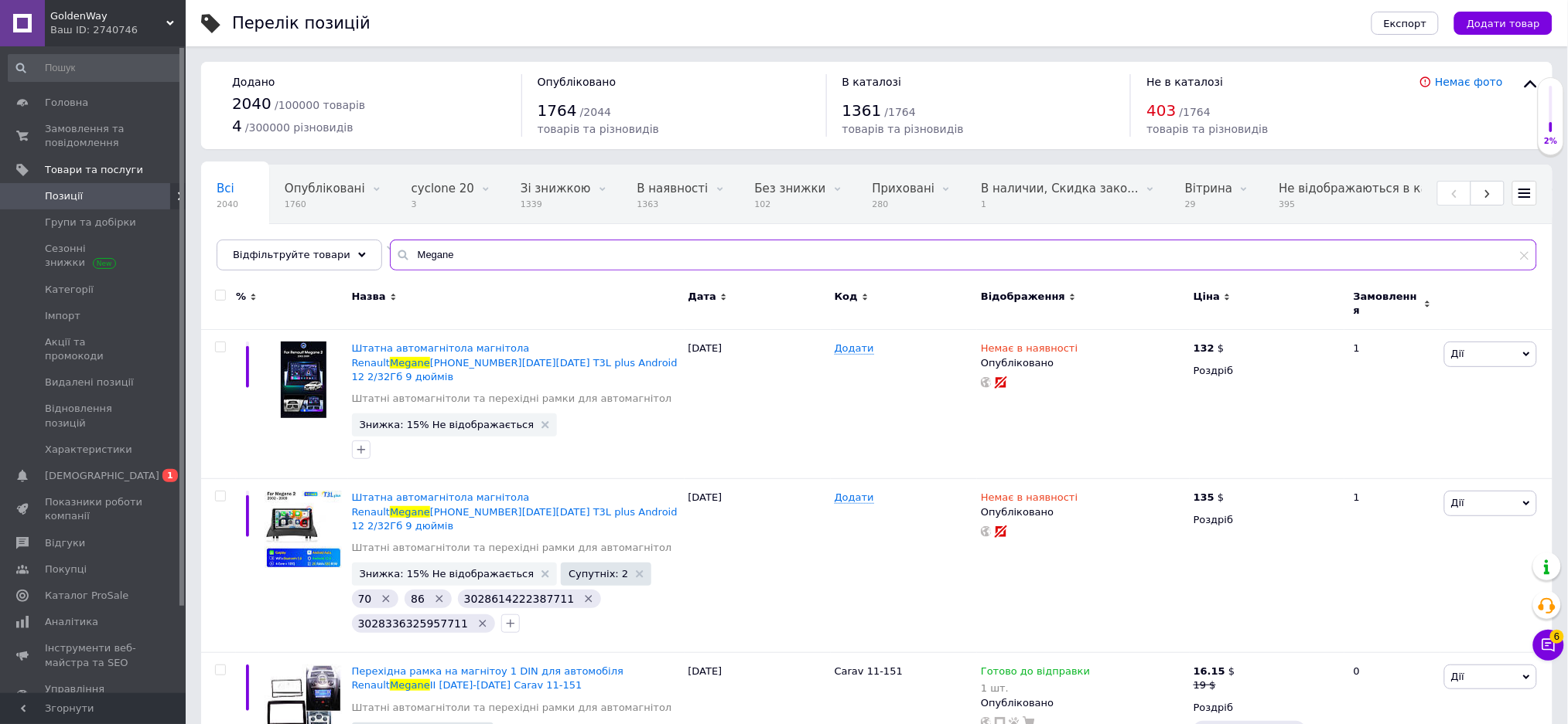
click at [552, 254] on input "Megane" at bounding box center [964, 255] width 1147 height 31
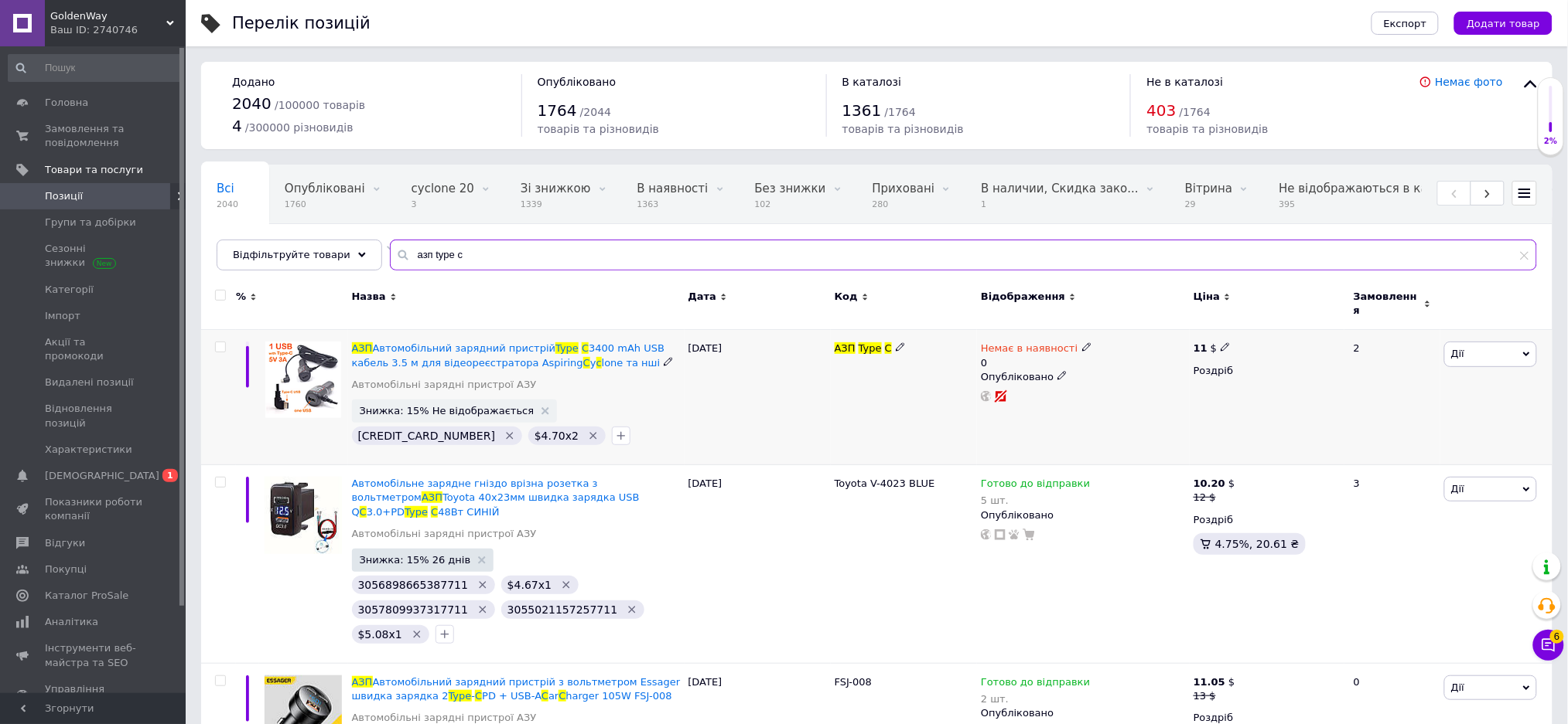
type input "азп type c"
click at [1034, 343] on span "Немає в наявності" at bounding box center [1028, 350] width 96 height 16
click at [1124, 400] on li "Готово до відправки" at bounding box center [1167, 411] width 147 height 22
click at [1123, 394] on input "0" at bounding box center [1151, 409] width 117 height 31
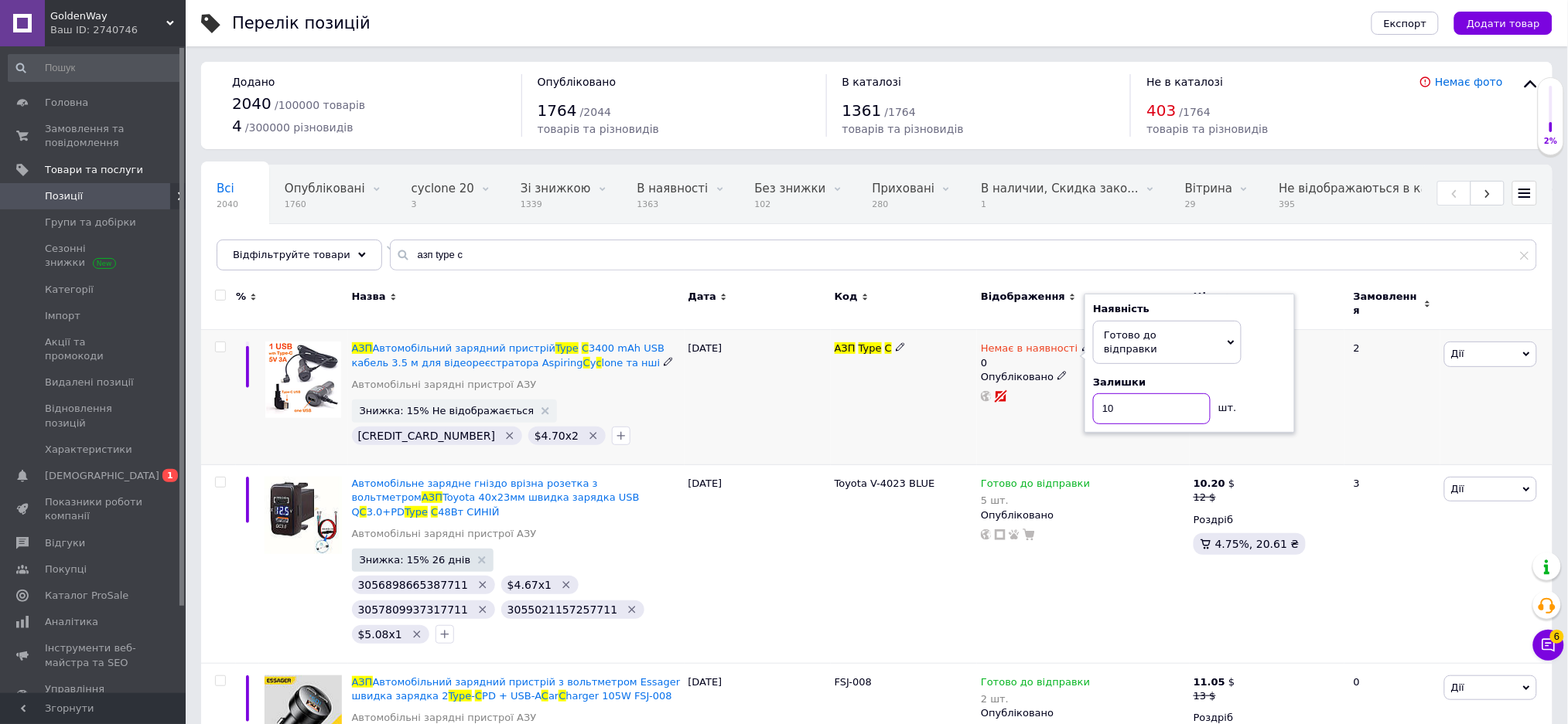
type input "10"
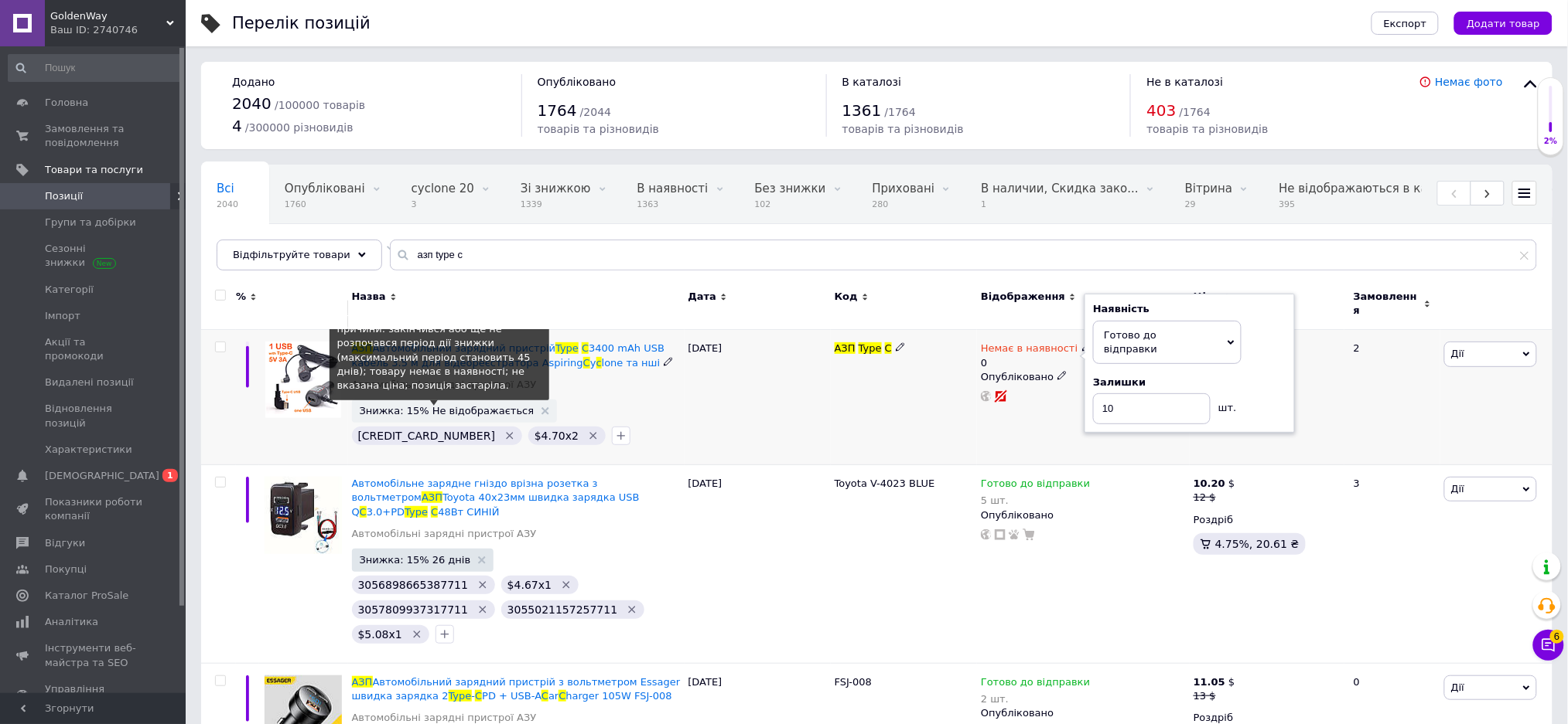
click at [454, 406] on span "Знижка: 15% Не відображається" at bounding box center [447, 411] width 175 height 10
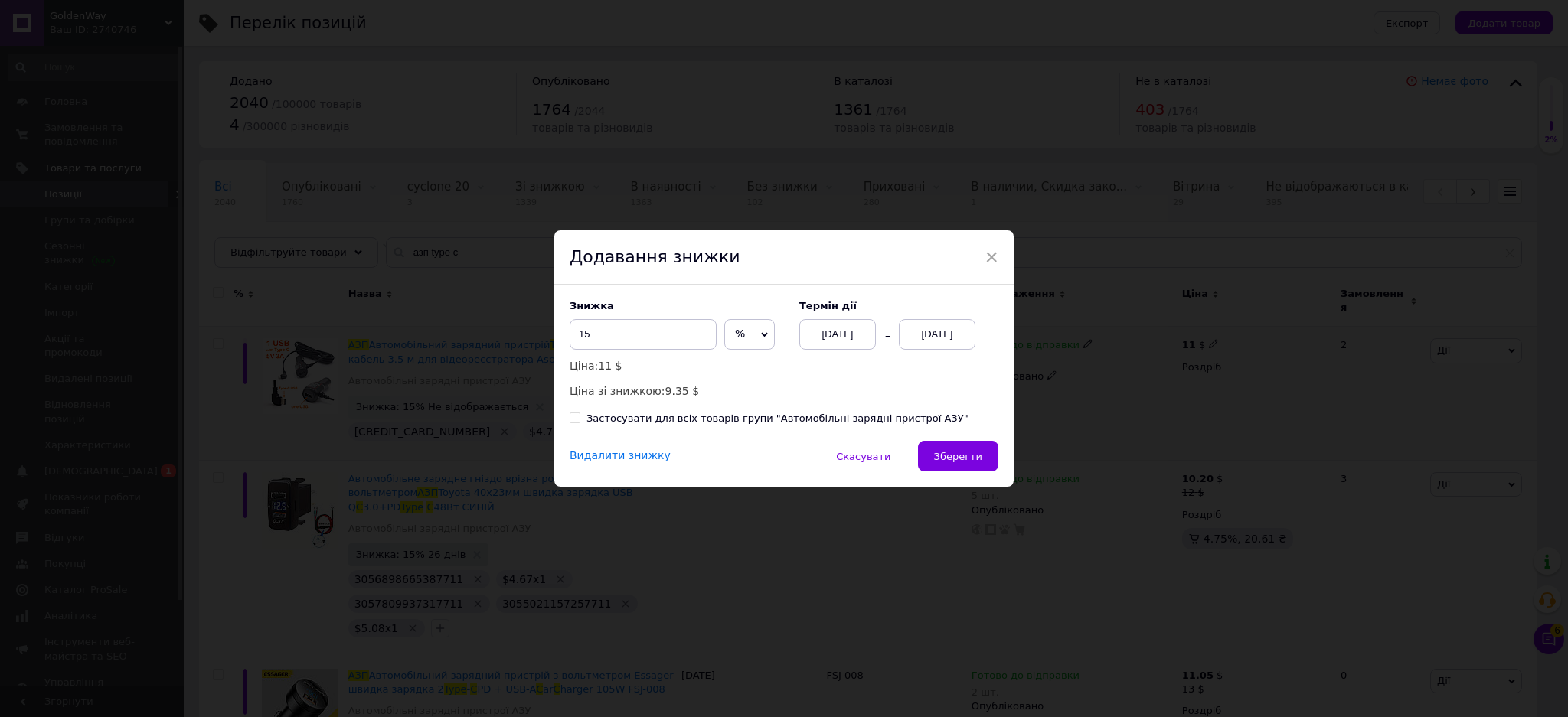
click at [949, 335] on div "[DATE]" at bounding box center [937, 334] width 77 height 30
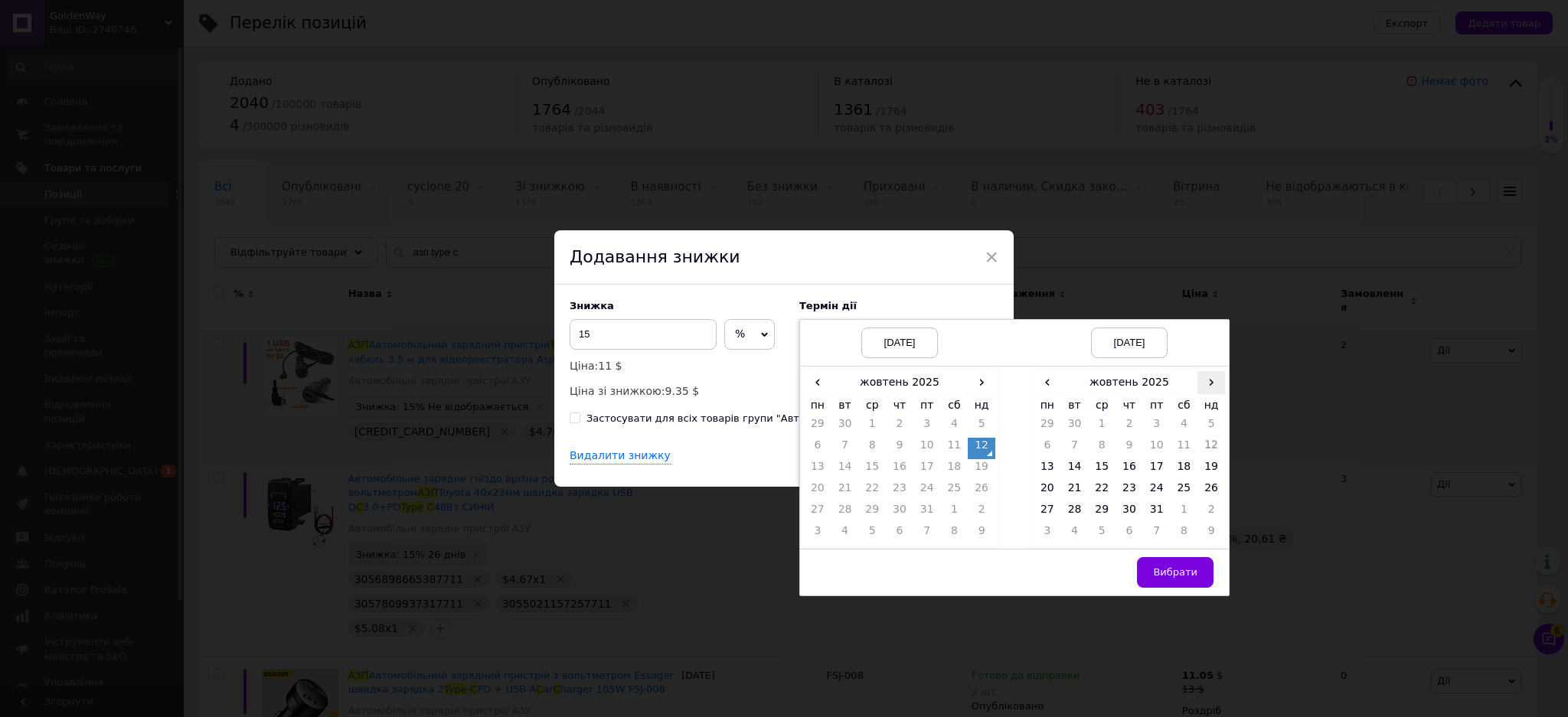
click at [1209, 380] on span "›" at bounding box center [1211, 382] width 28 height 23
click at [1161, 452] on td "7" at bounding box center [1157, 449] width 28 height 22
click at [1181, 568] on span "Вибрати" at bounding box center [1175, 573] width 44 height 12
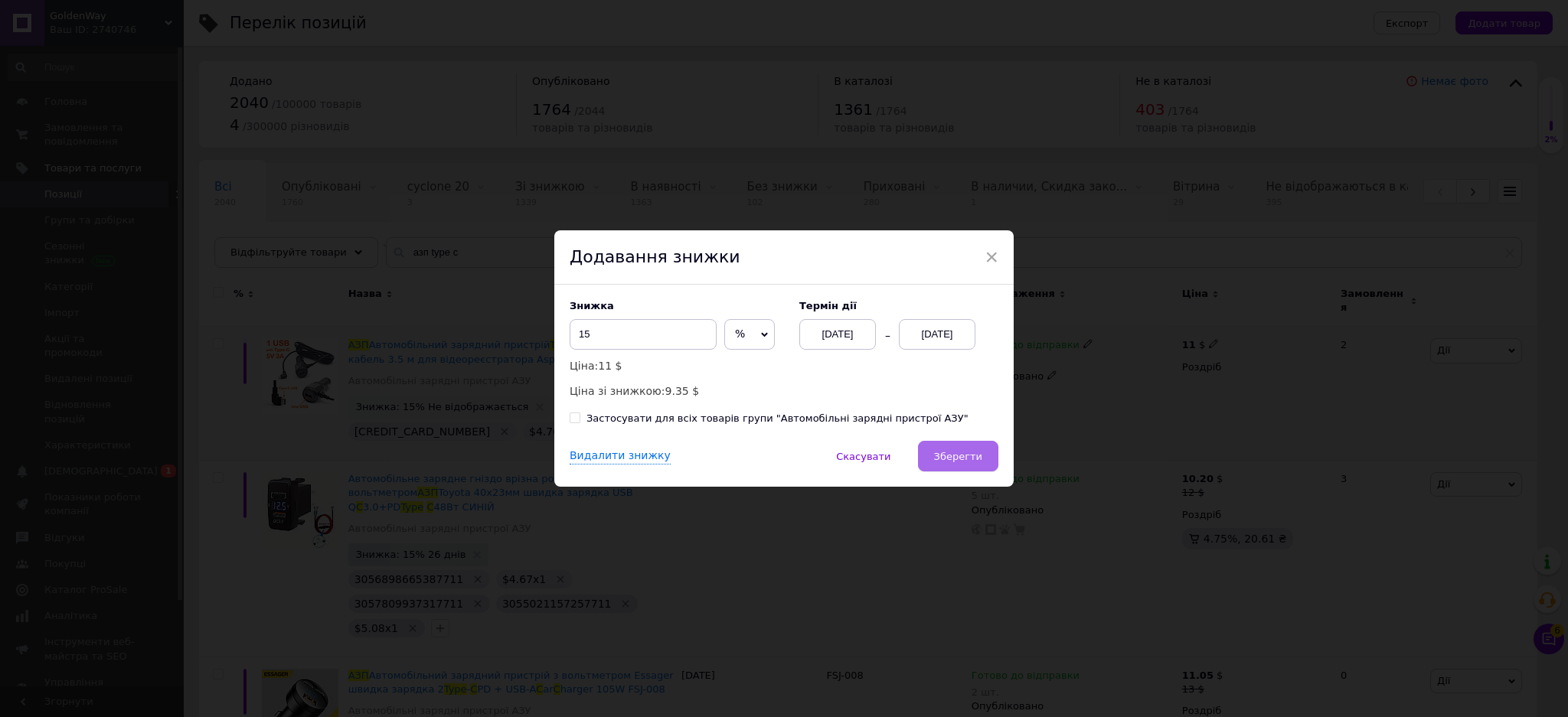
click at [973, 462] on span "Зберегти" at bounding box center [958, 457] width 48 height 12
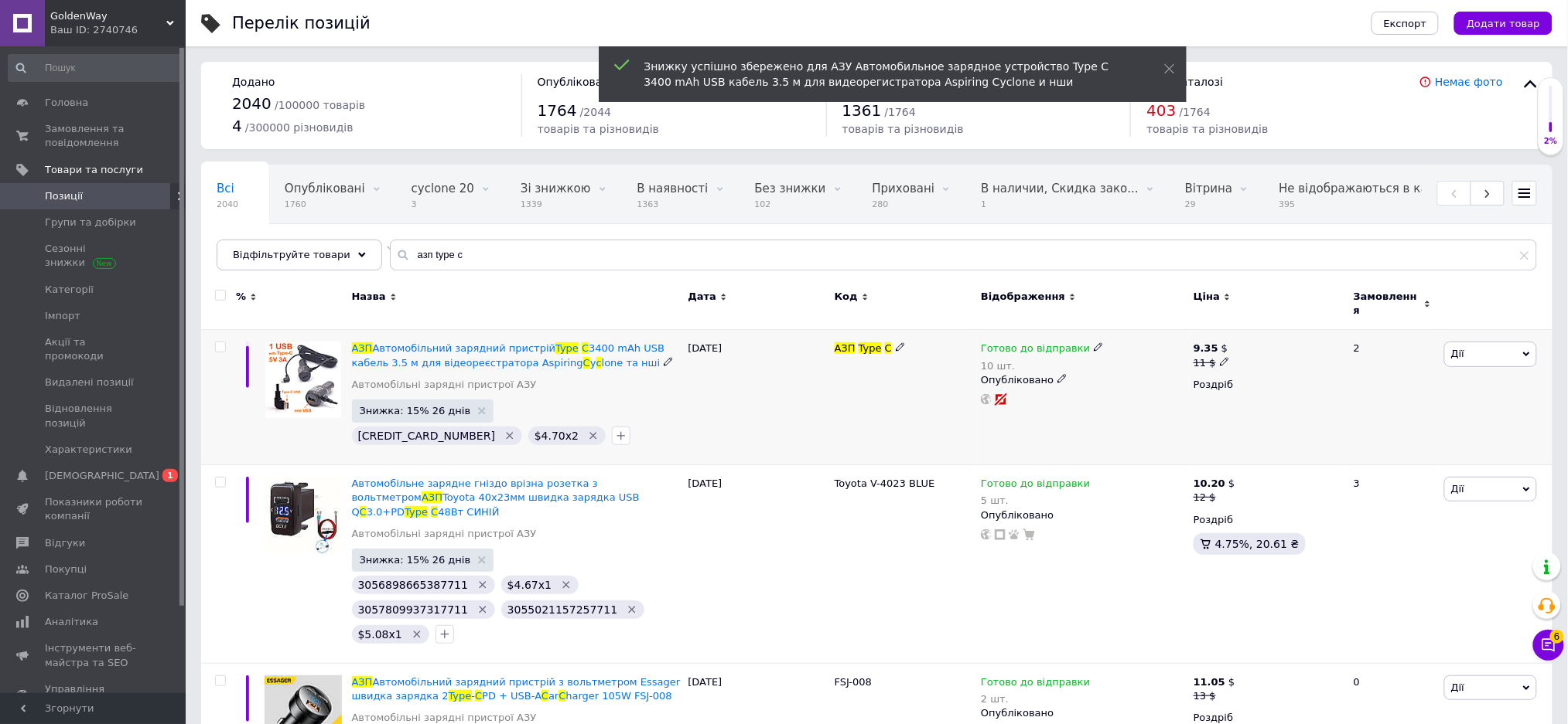
click at [1198, 344] on b "9.35" at bounding box center [1206, 348] width 25 height 12
click at [1253, 329] on input "11" at bounding box center [1299, 337] width 117 height 31
type input "10"
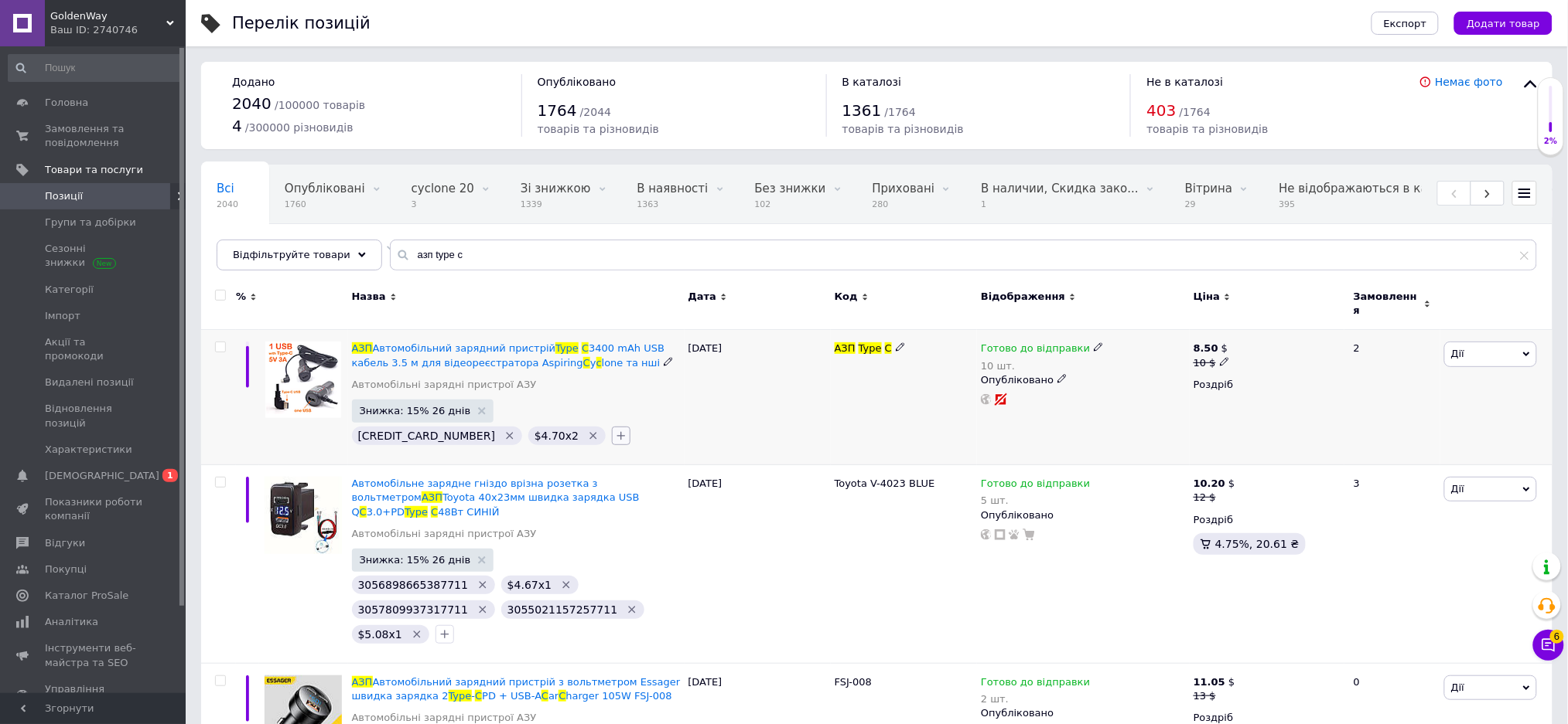
click at [615, 429] on icon "button" at bounding box center [621, 435] width 12 height 12
type input "3061380509067711"
click at [660, 502] on span "Створити замiтку 3061380509067711" at bounding box center [691, 514] width 102 height 26
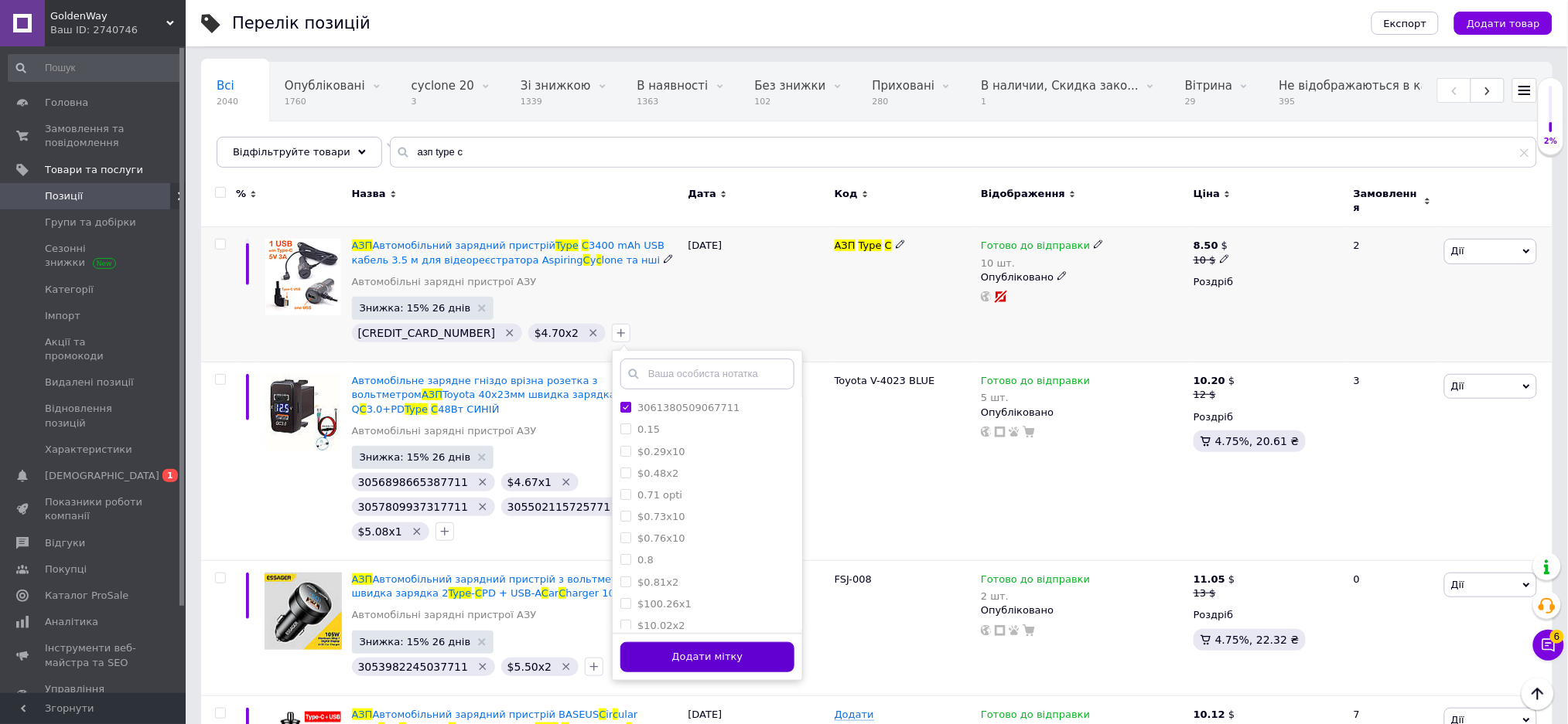
click at [714, 650] on button "Додати мітку" at bounding box center [707, 658] width 174 height 30
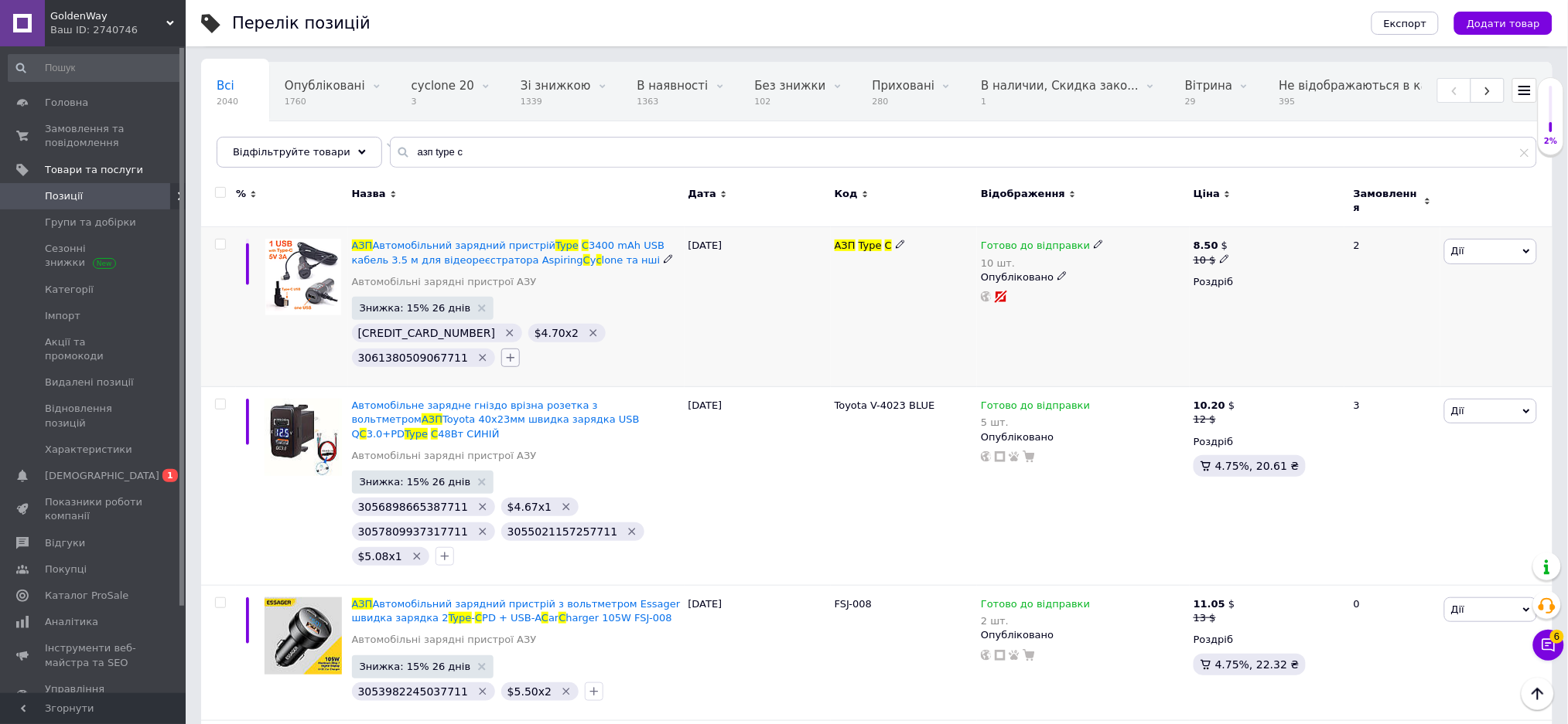
click at [501, 348] on button "button" at bounding box center [510, 357] width 19 height 19
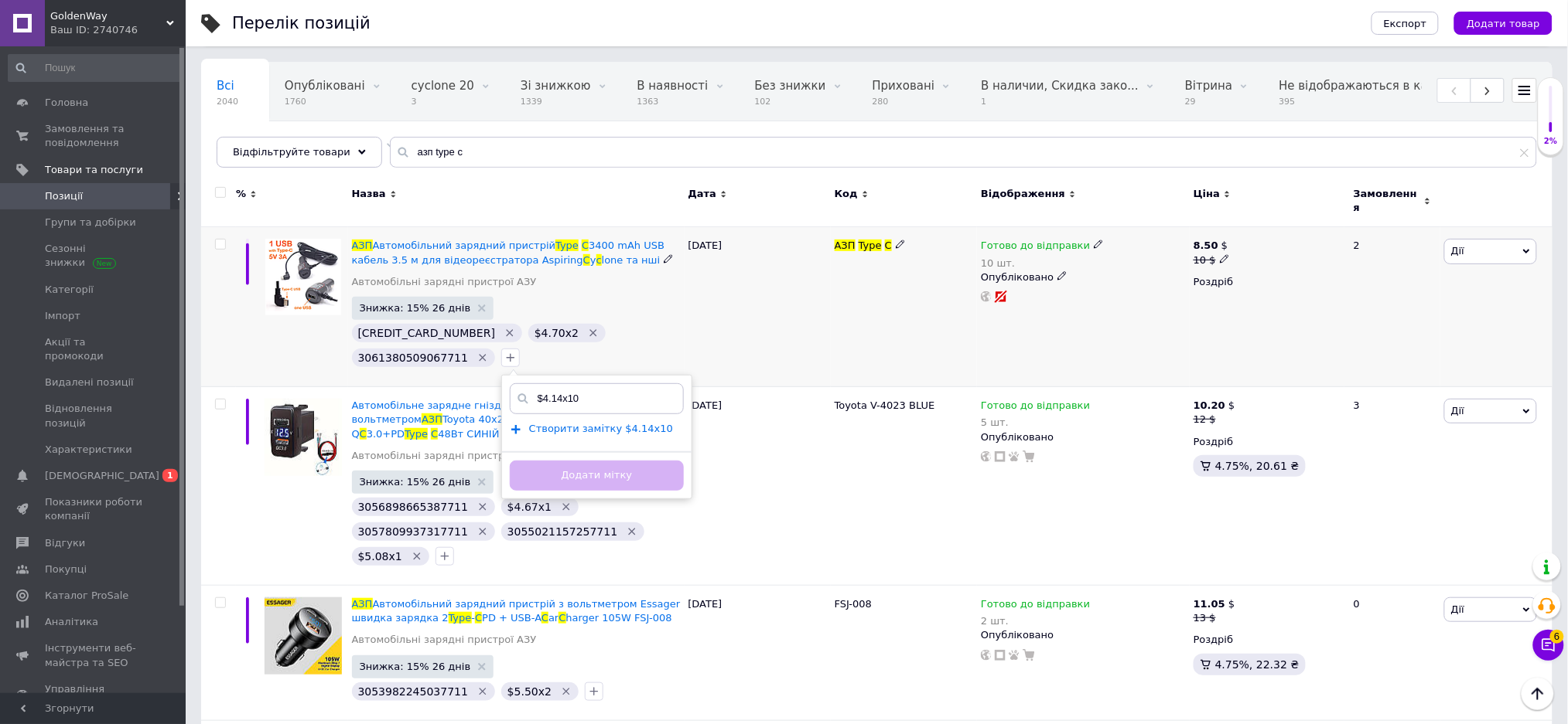
type input "$4.14x10"
click at [561, 425] on span "Створити замiтку $4.14x10" at bounding box center [600, 428] width 144 height 12
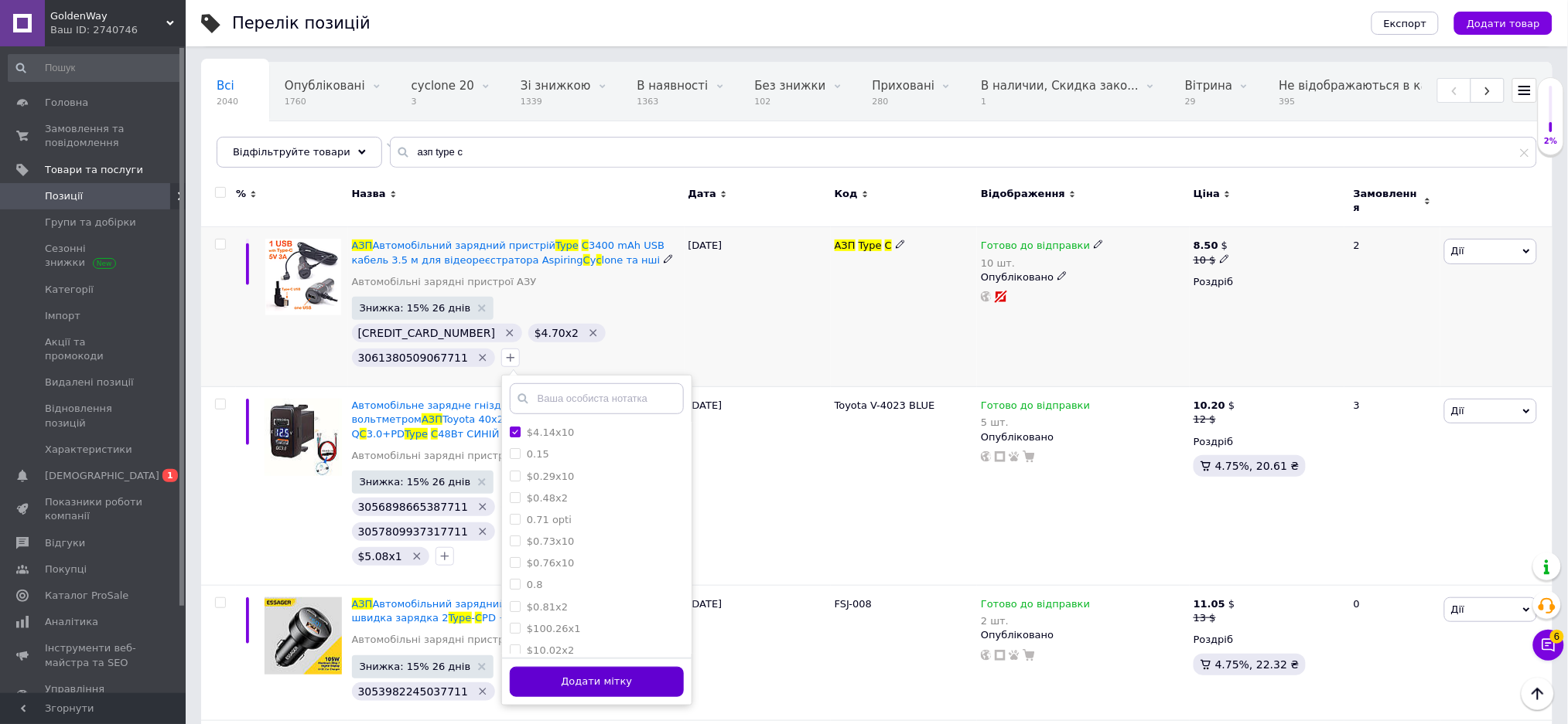
click at [611, 667] on button "Додати мітку" at bounding box center [596, 682] width 174 height 30
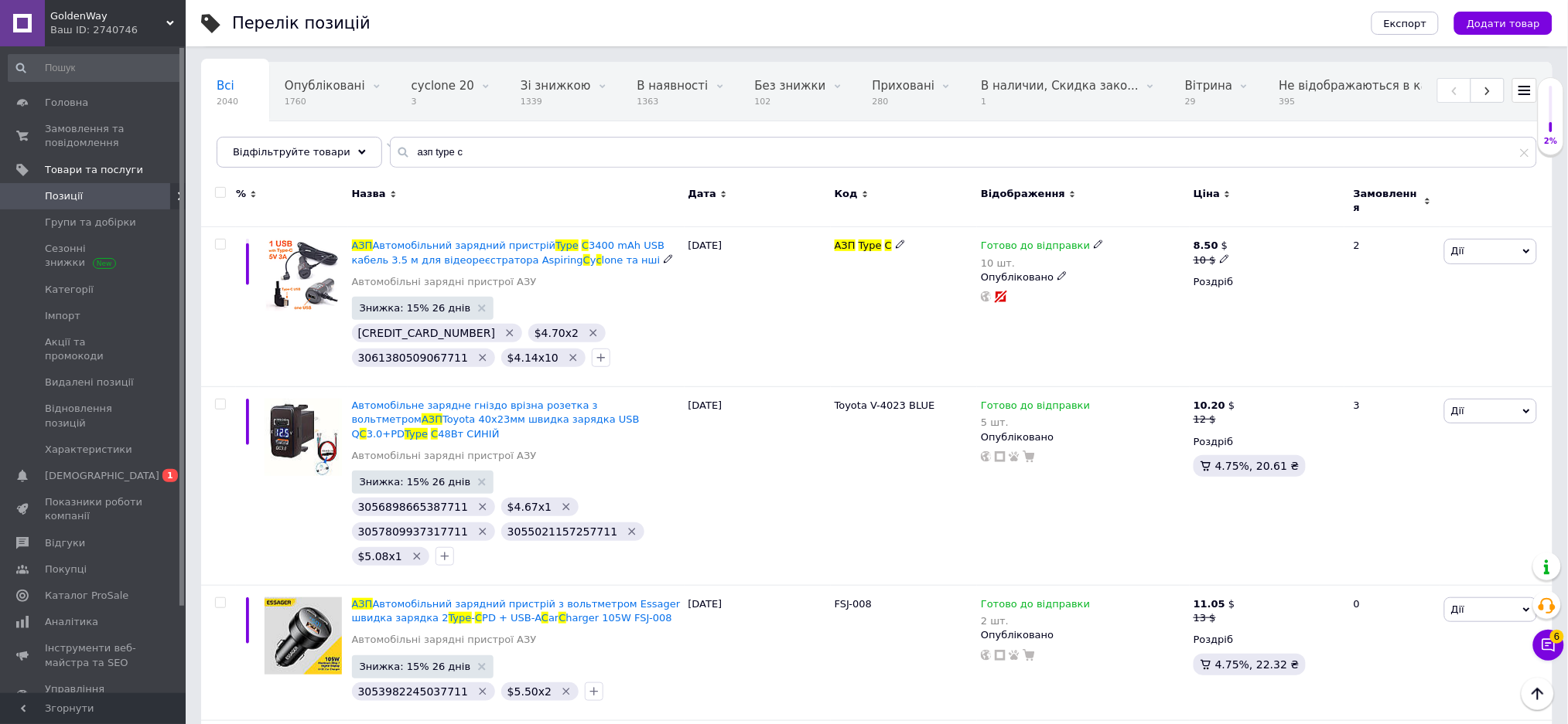
click at [1208, 240] on b "8.50" at bounding box center [1206, 246] width 25 height 12
drag, startPoint x: 1267, startPoint y: 236, endPoint x: 1250, endPoint y: 236, distance: 17.0
click at [1250, 236] on input "10" at bounding box center [1299, 234] width 117 height 31
type input "9"
click at [1210, 240] on b "7.65" at bounding box center [1206, 246] width 25 height 12
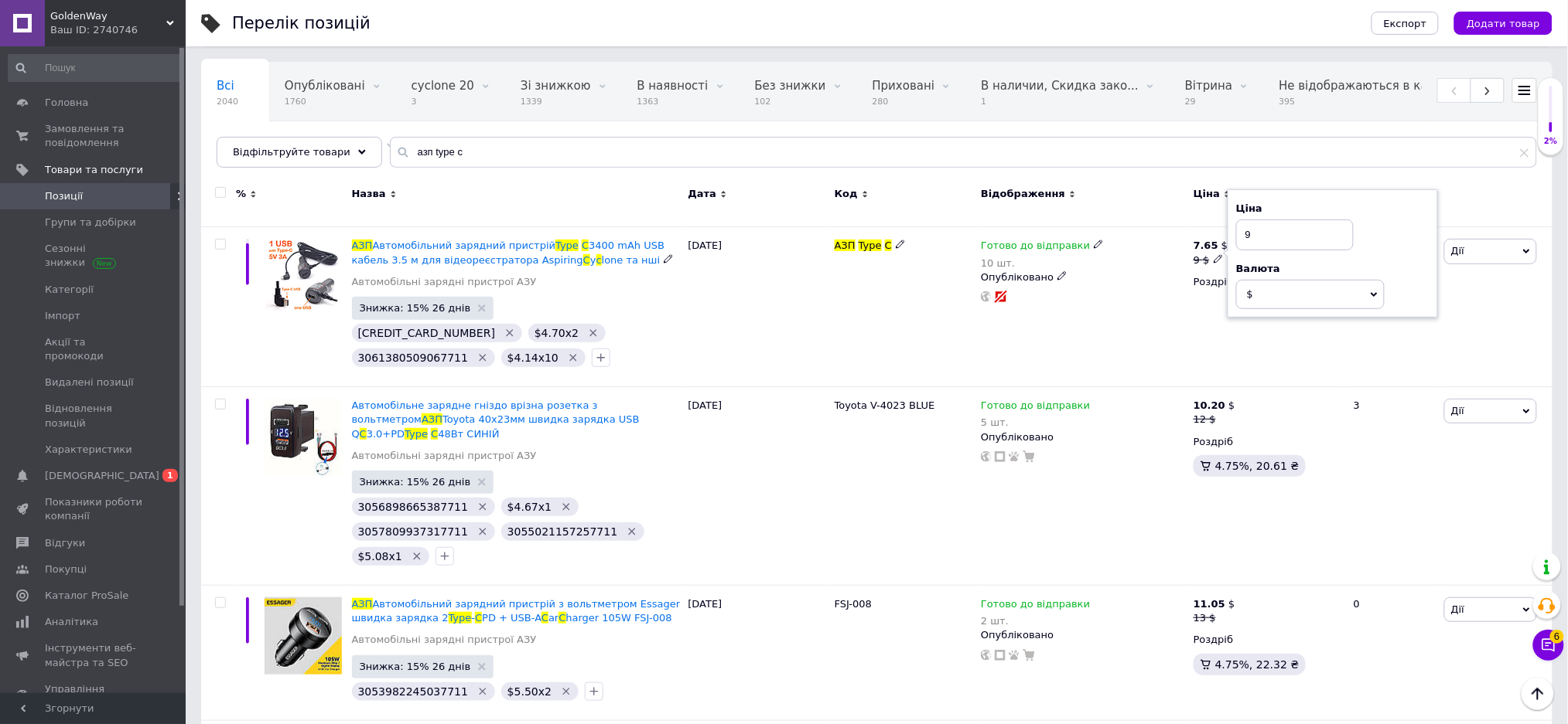
click at [1182, 296] on div "Готово до відправки 10 шт. Опубліковано" at bounding box center [1083, 306] width 212 height 160
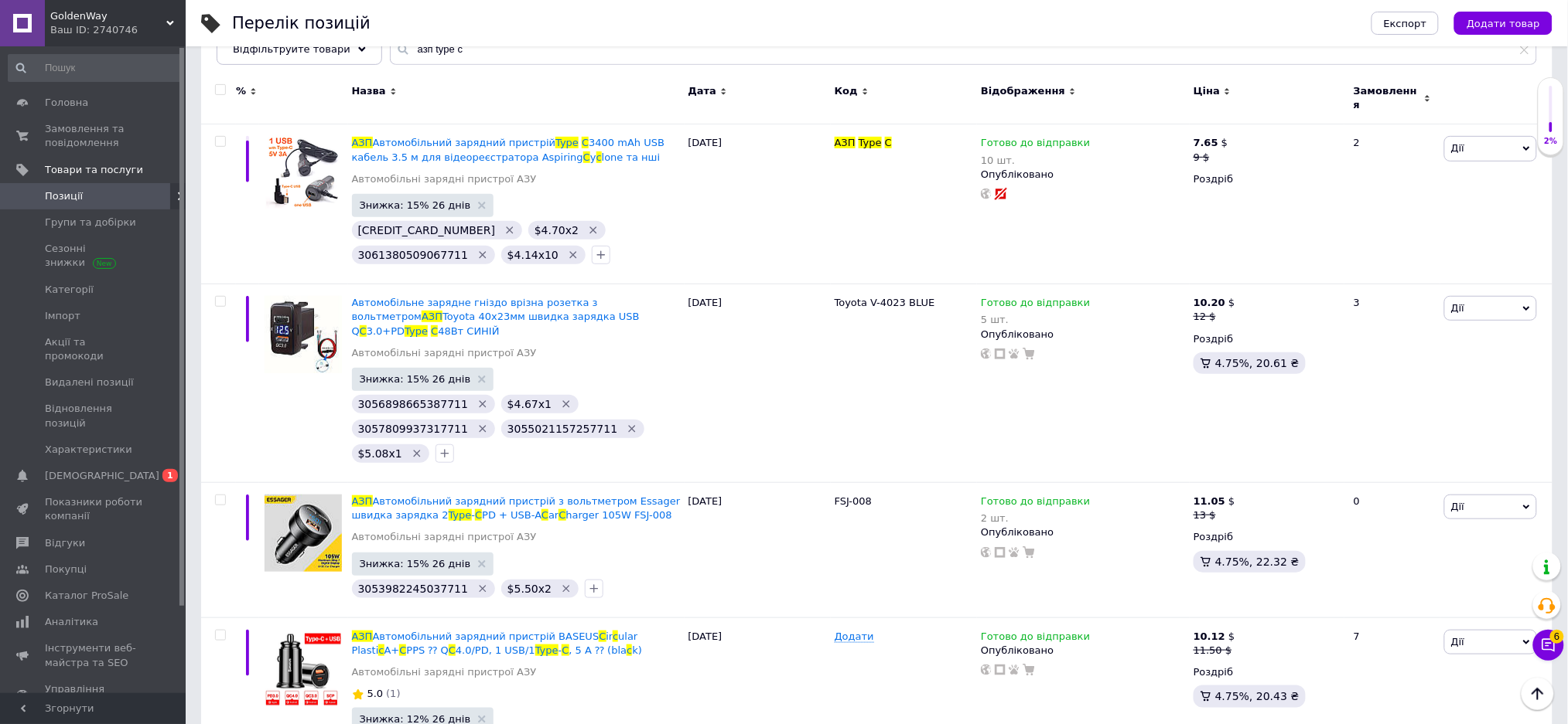
scroll to position [0, 0]
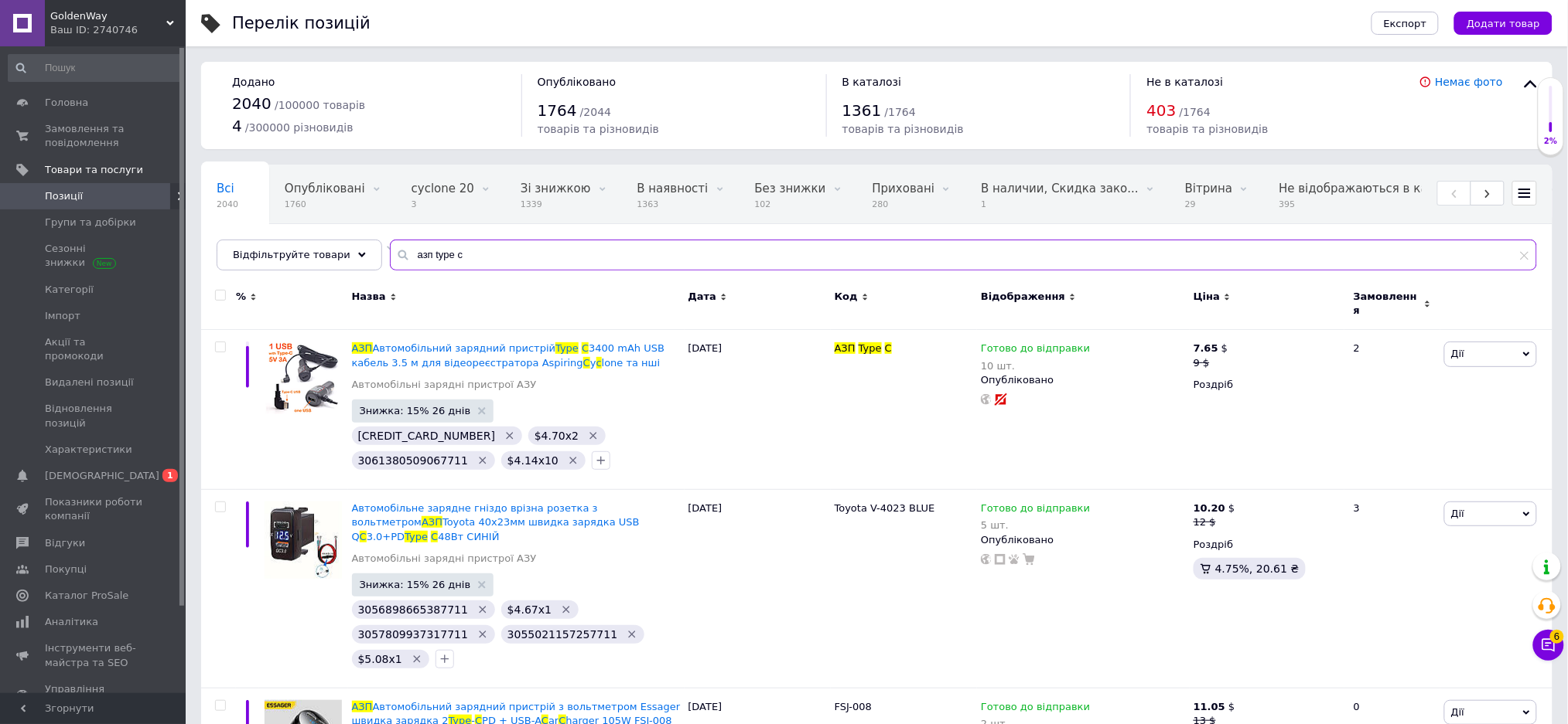
click at [637, 248] on input "азп type c" at bounding box center [964, 255] width 1147 height 31
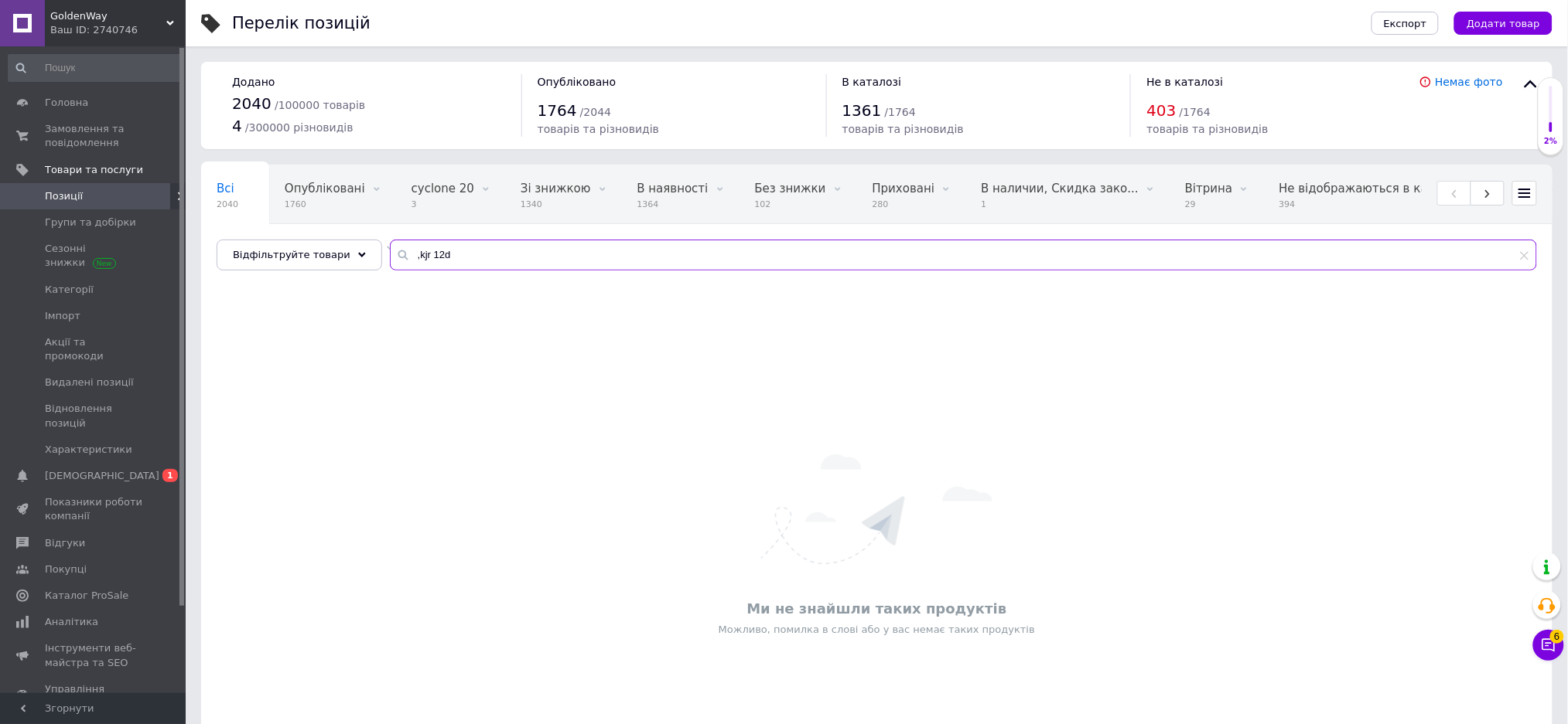
click at [637, 248] on input ",kjr 12d" at bounding box center [964, 255] width 1147 height 31
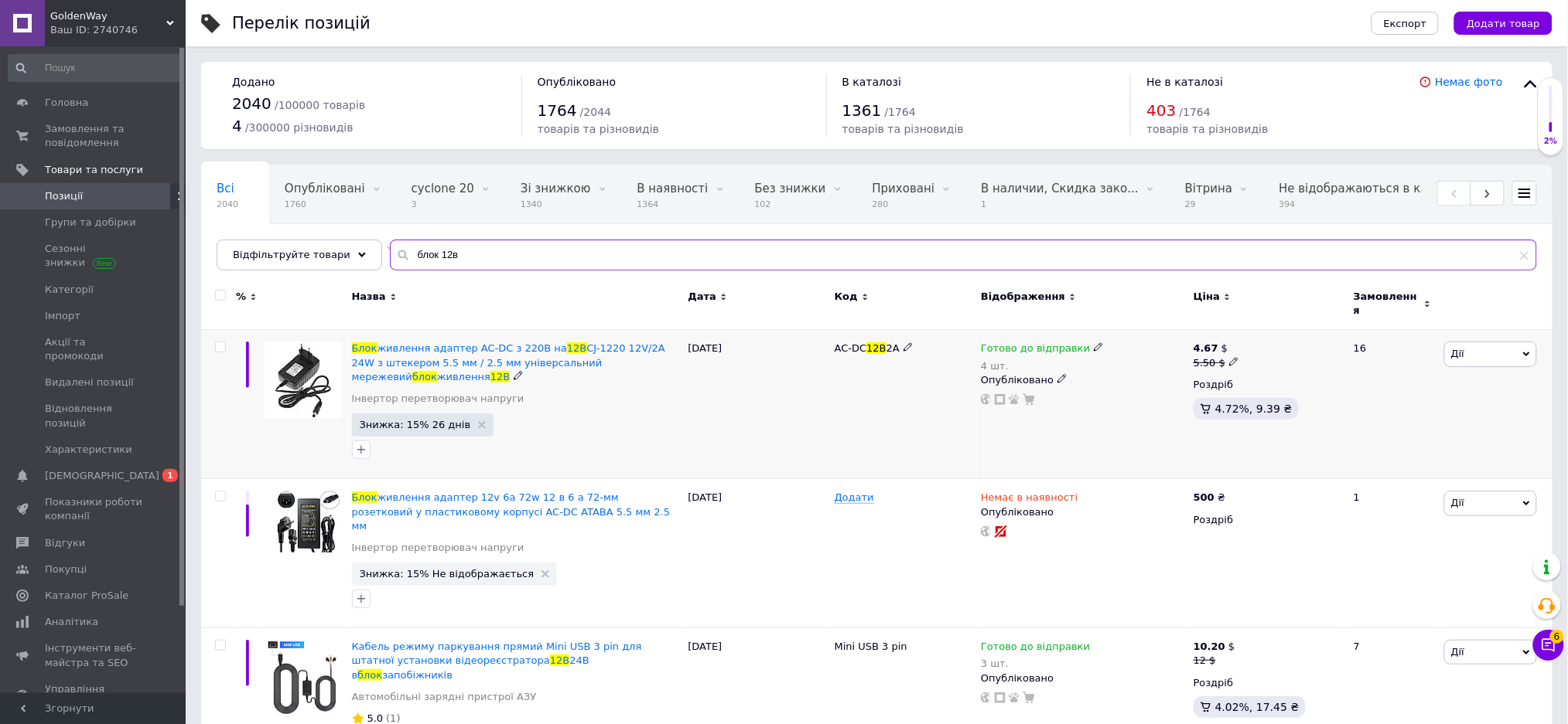
type input "блок 12в"
click at [1041, 342] on span "Готово до відправки" at bounding box center [1035, 350] width 109 height 16
click at [1133, 333] on span "Готово до відправки" at bounding box center [1141, 344] width 54 height 26
click at [1137, 395] on input "4" at bounding box center [1162, 410] width 117 height 31
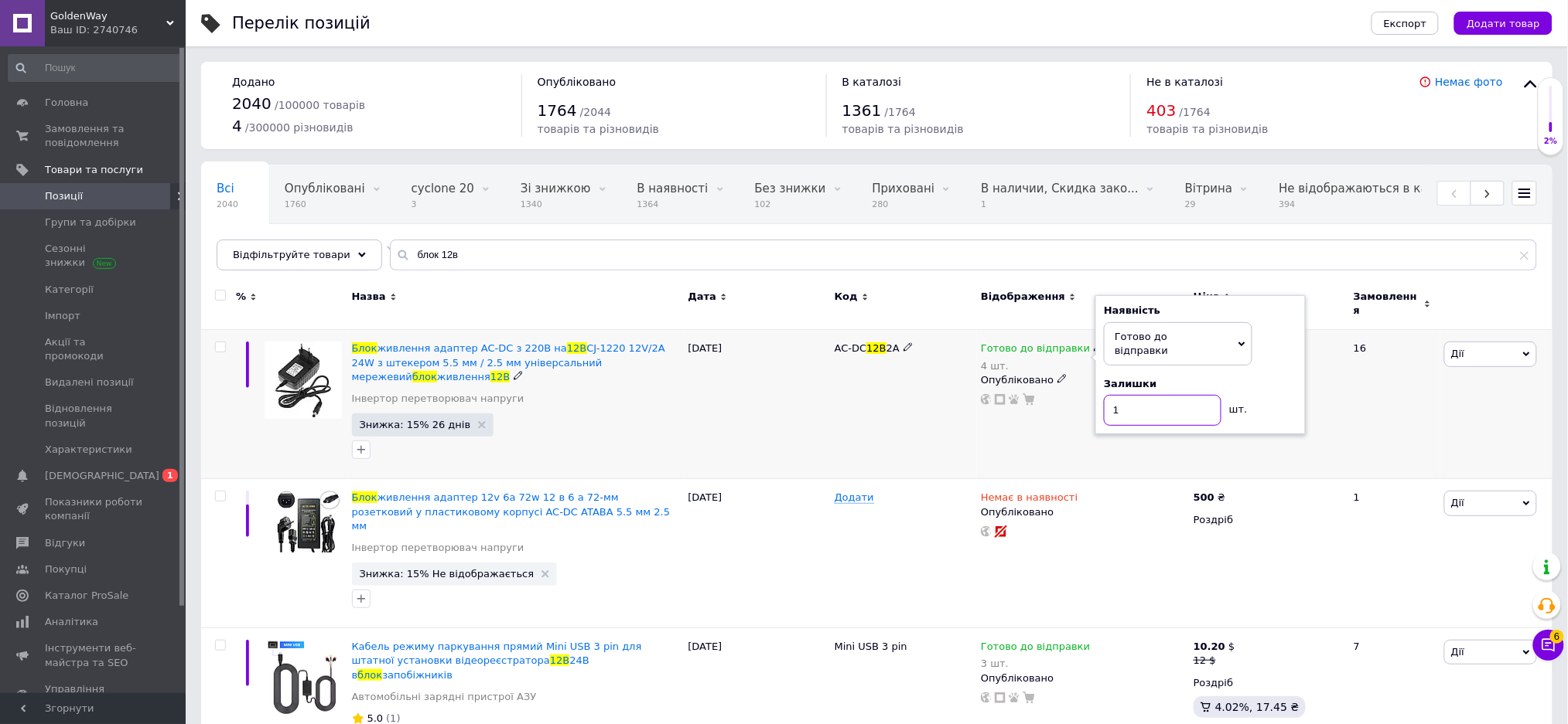
type input "10"
click at [468, 248] on input "блок 12в" at bounding box center [964, 255] width 1147 height 31
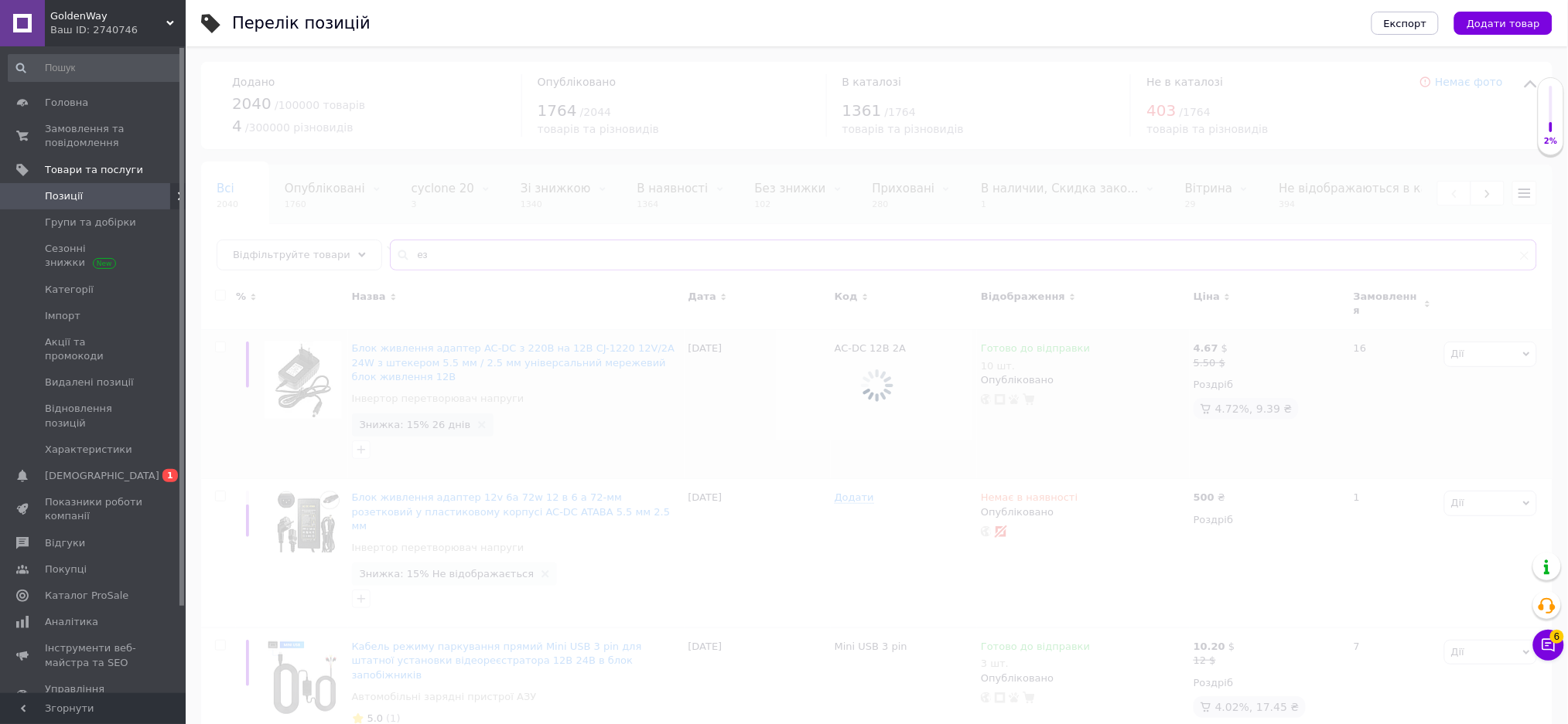
type input "е"
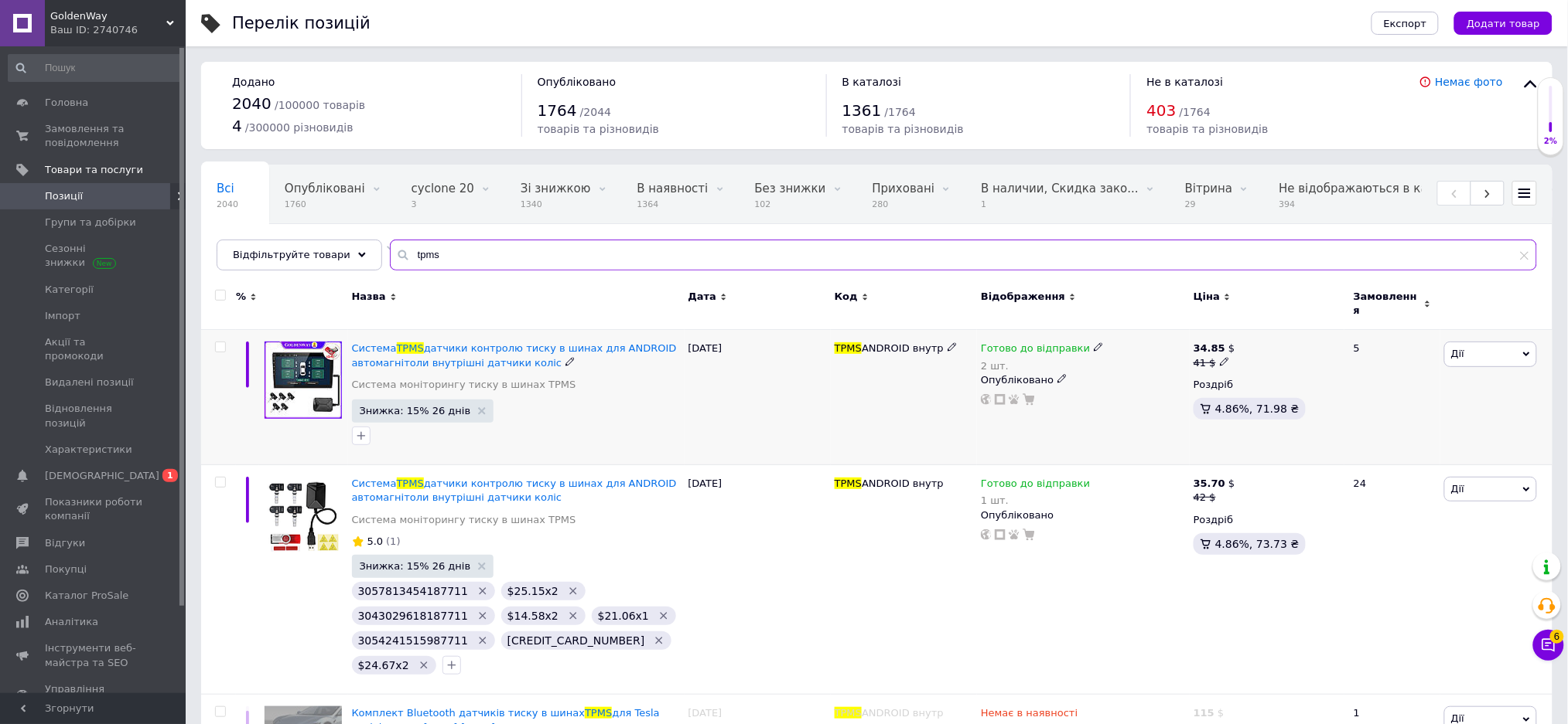
scroll to position [309, 0]
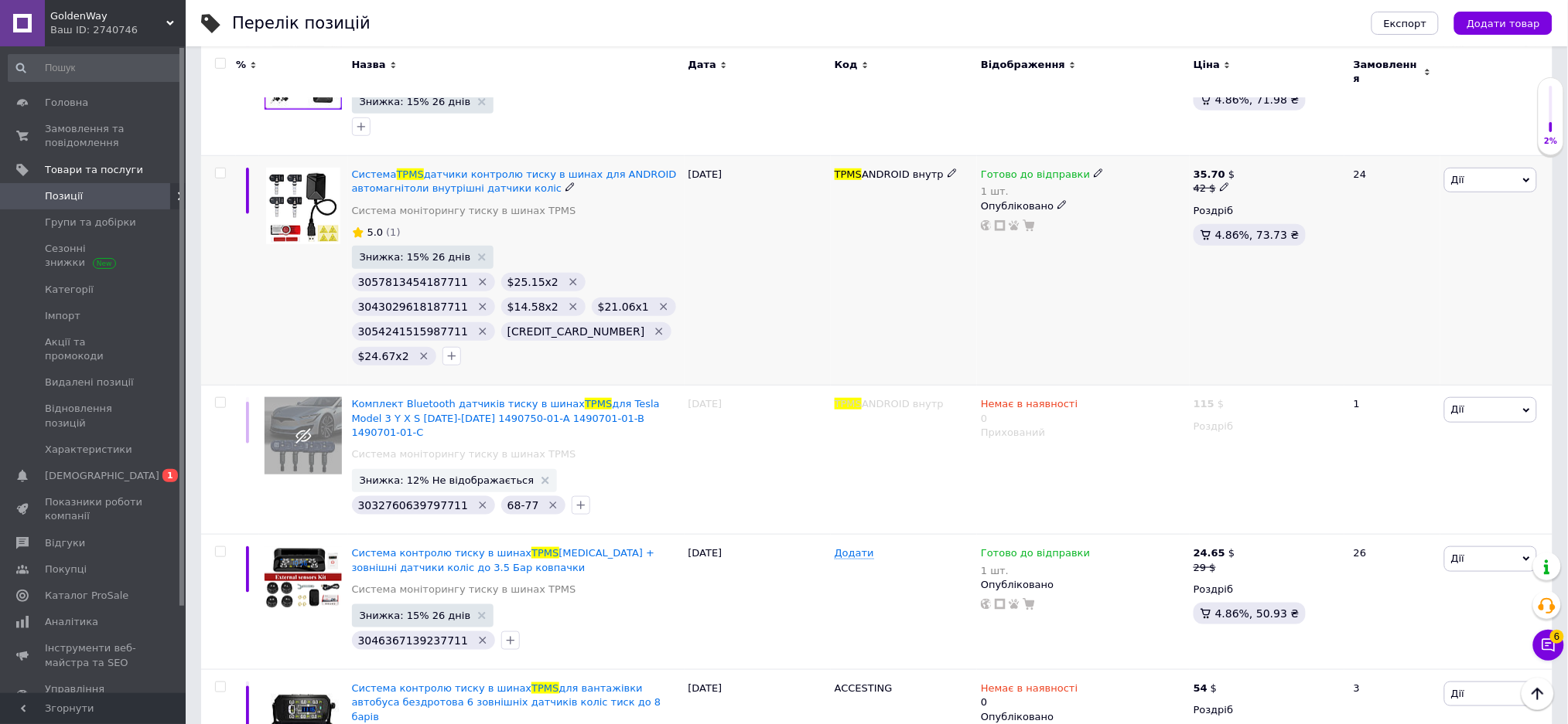
type input "tpms"
click at [1052, 169] on span "Готово до відправки" at bounding box center [1035, 177] width 109 height 16
click at [1156, 156] on span "Готово до відправки" at bounding box center [1141, 169] width 54 height 26
click at [1152, 221] on input "1" at bounding box center [1162, 236] width 117 height 31
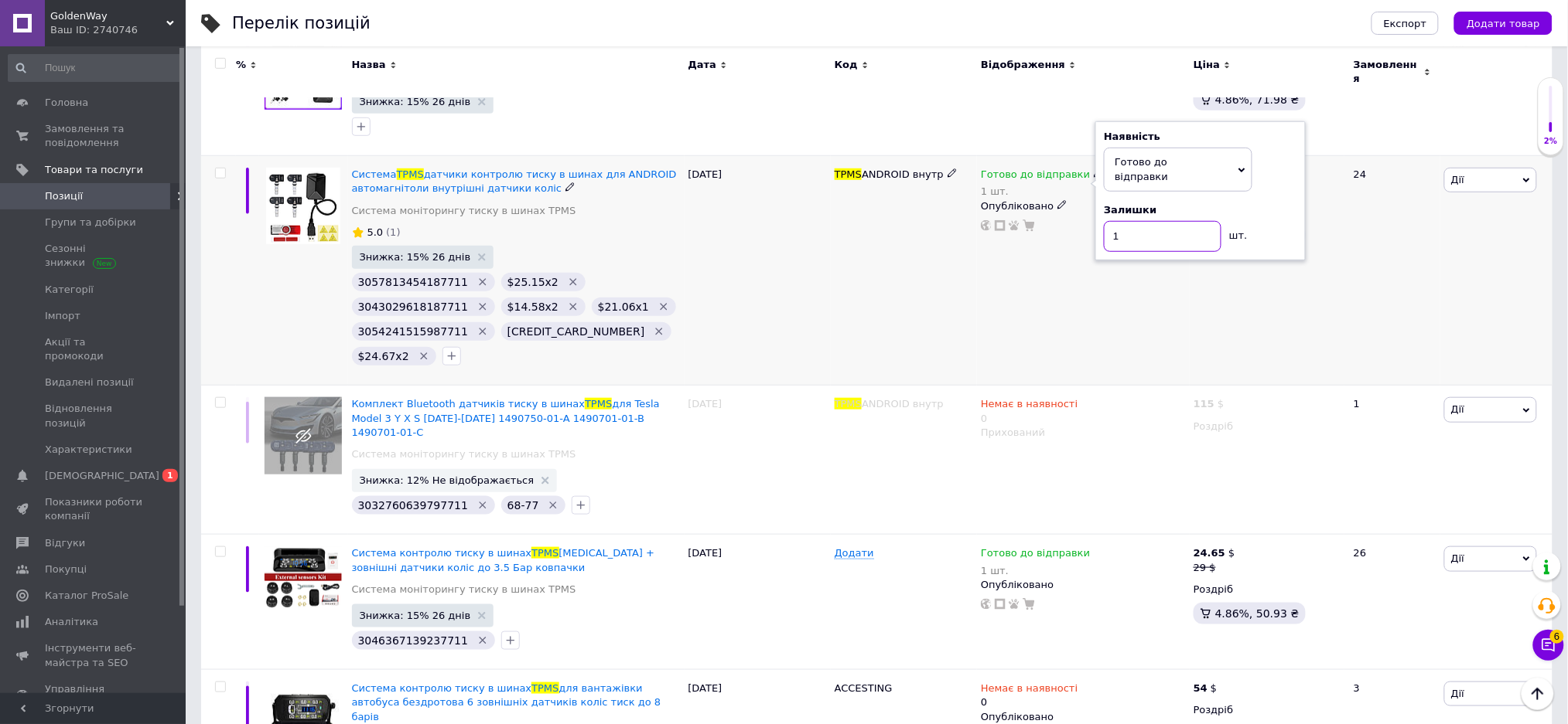
type input "3"
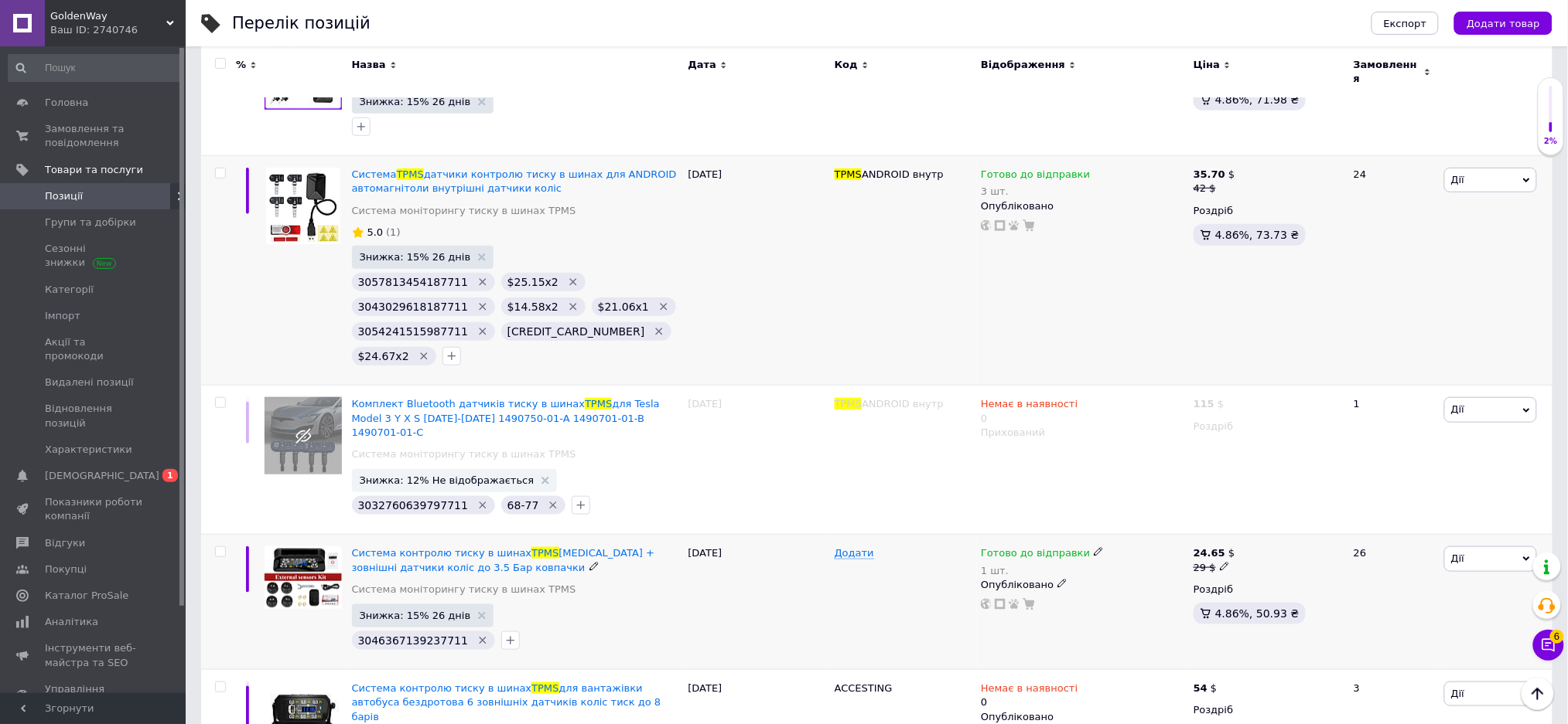
scroll to position [515, 0]
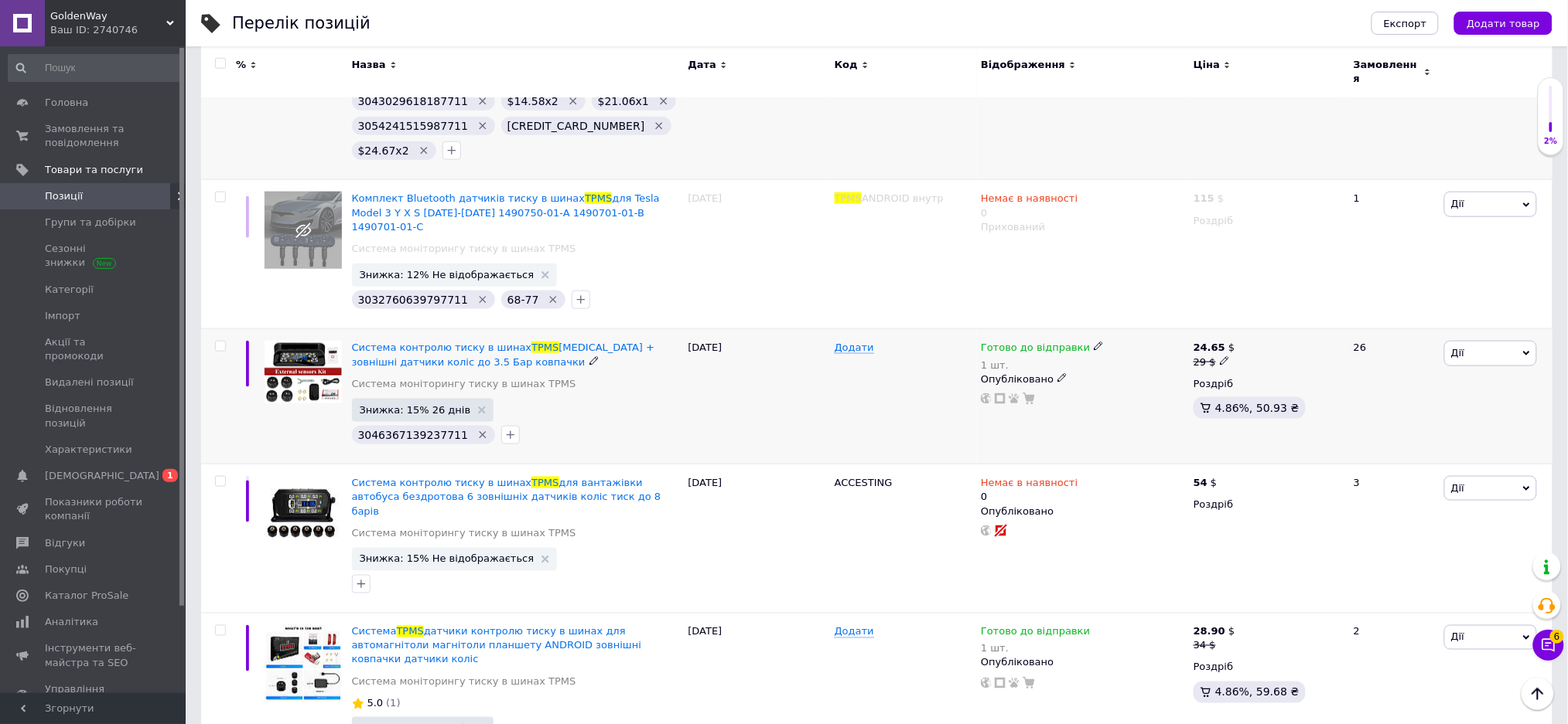
click at [1053, 341] on span "Готово до відправки" at bounding box center [1035, 349] width 109 height 16
click at [1162, 330] on span "Готово до відправки" at bounding box center [1141, 343] width 54 height 26
click at [1128, 394] on input "1" at bounding box center [1162, 409] width 117 height 31
type input "3"
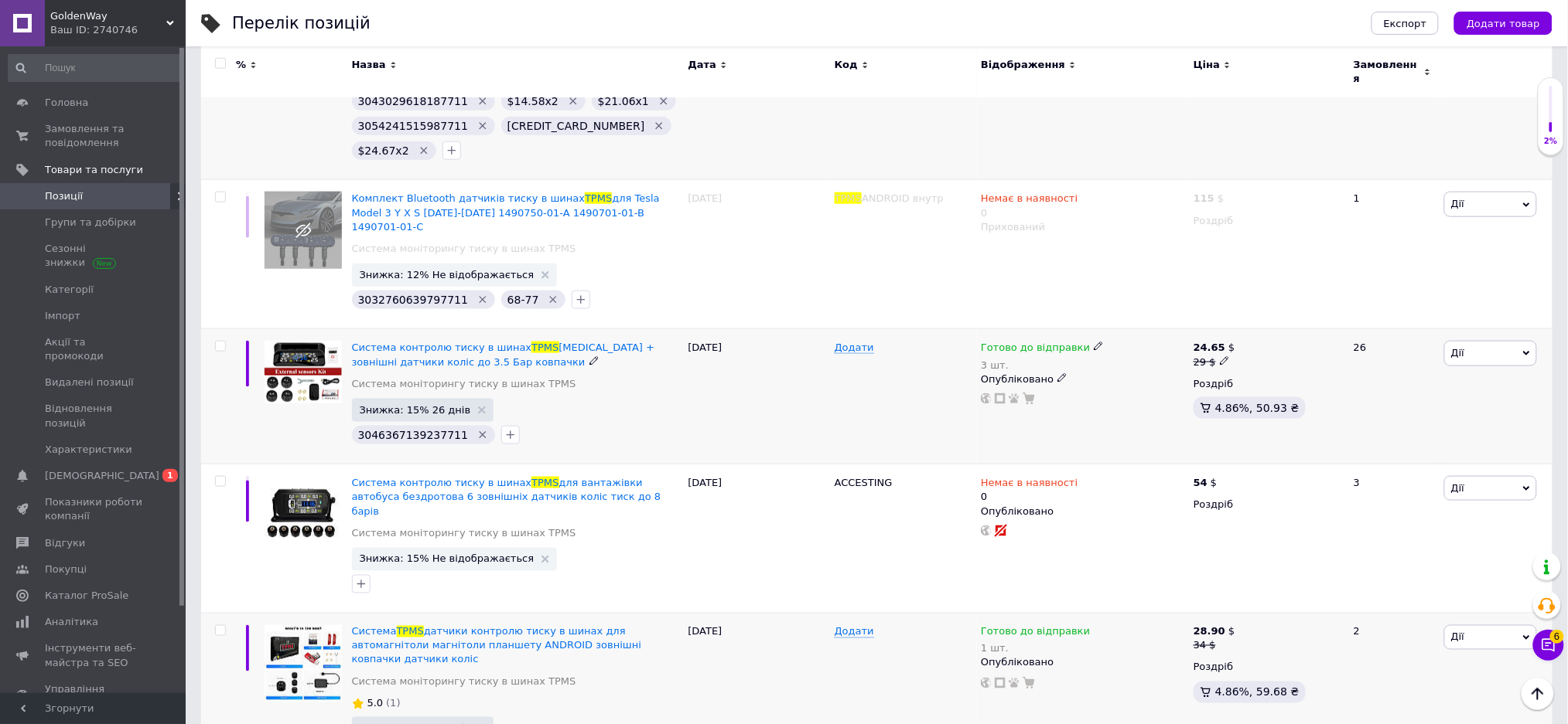
scroll to position [721, 0]
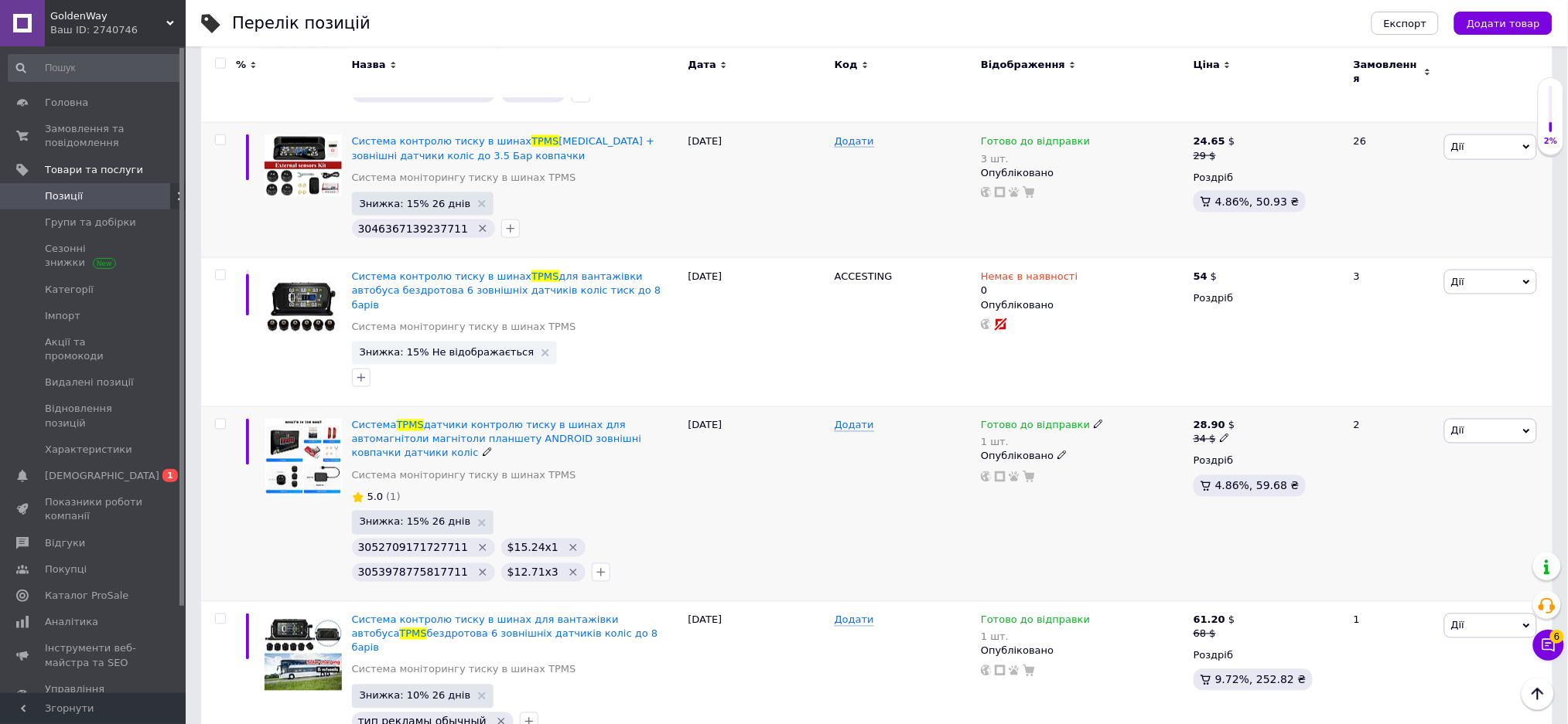
click at [1027, 420] on span "Готово до відправки" at bounding box center [1035, 427] width 109 height 16
click at [1136, 408] on span "Готово до відправки" at bounding box center [1141, 421] width 54 height 26
click at [1143, 472] on input "1" at bounding box center [1162, 487] width 117 height 31
type input "3"
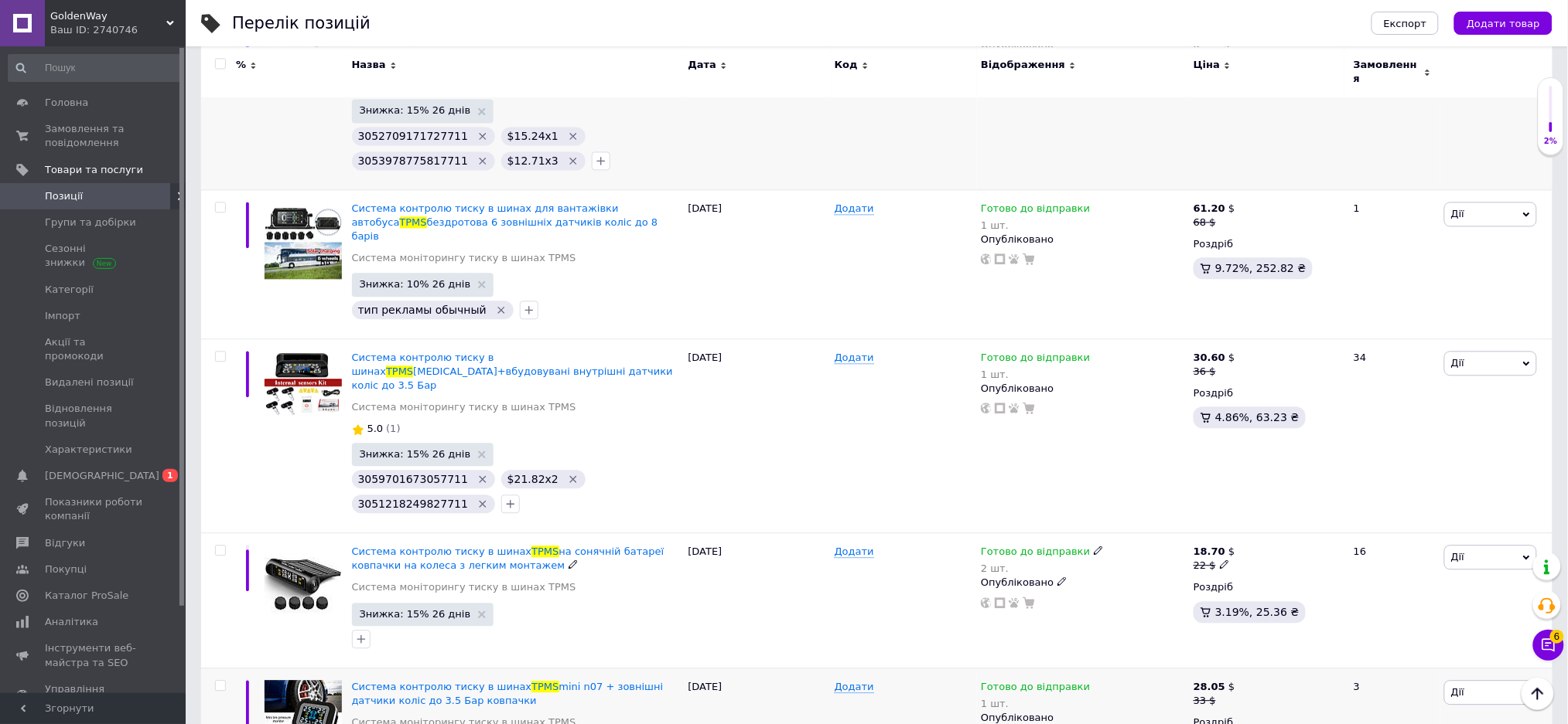
scroll to position [1340, 0]
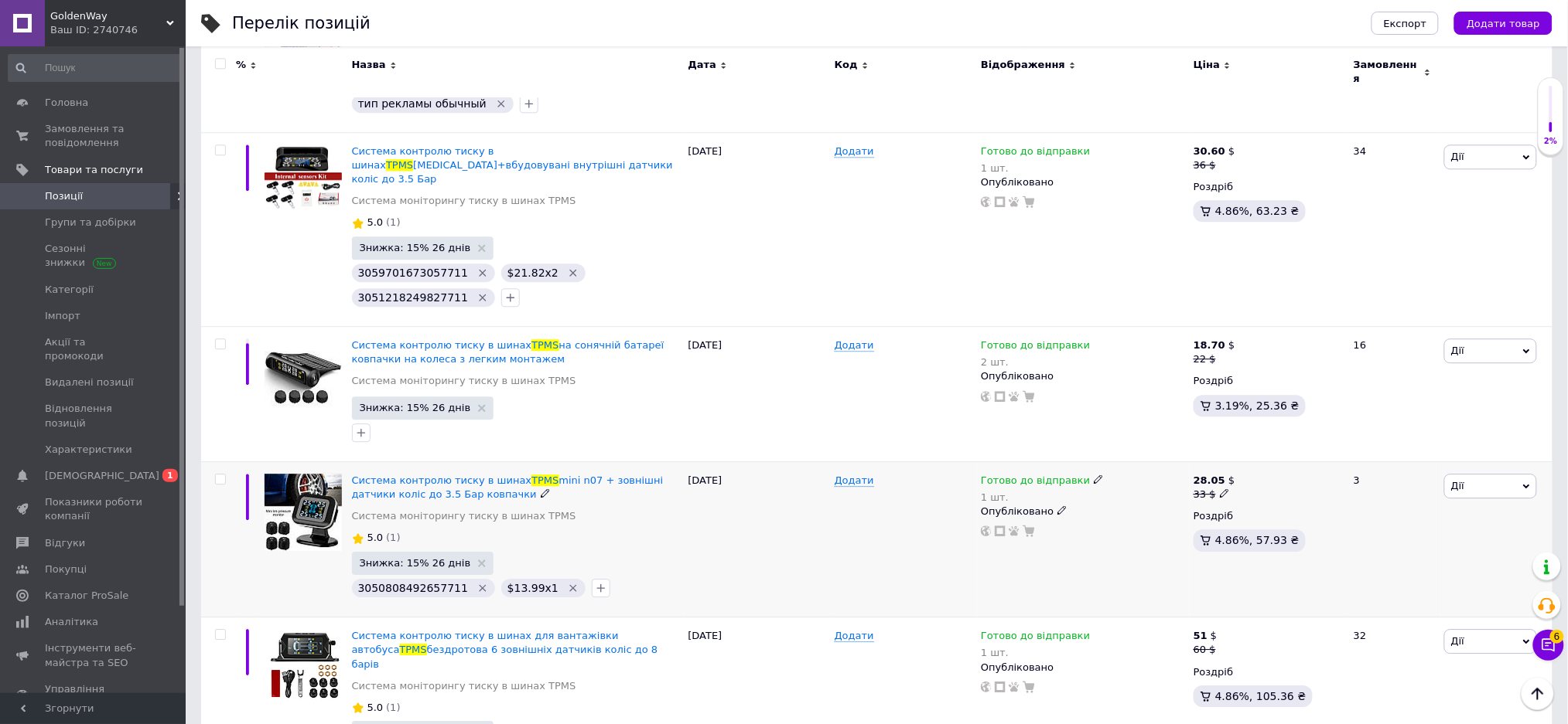
click at [1042, 475] on span "Готово до відправки" at bounding box center [1035, 483] width 109 height 16
click at [1118, 462] on span "Готово до відправки" at bounding box center [1141, 475] width 54 height 26
click at [1128, 528] on input "1" at bounding box center [1162, 543] width 117 height 31
type input "2"
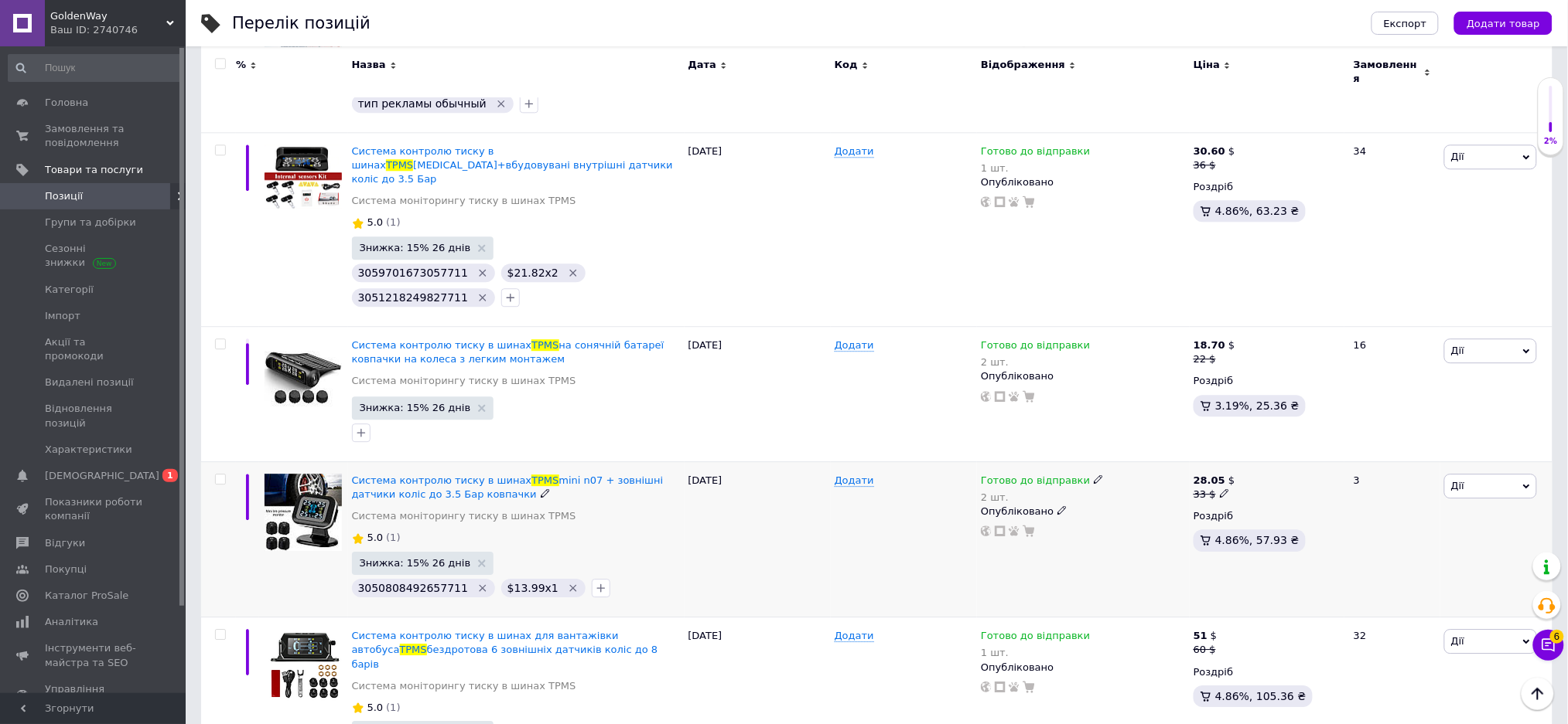
click at [588, 576] on div at bounding box center [600, 588] width 25 height 25
click at [591, 579] on button "button" at bounding box center [600, 588] width 19 height 19
type input "3061762623507711"
click at [632, 654] on span "Створити замiтку 3061762623507711" at bounding box center [670, 666] width 102 height 26
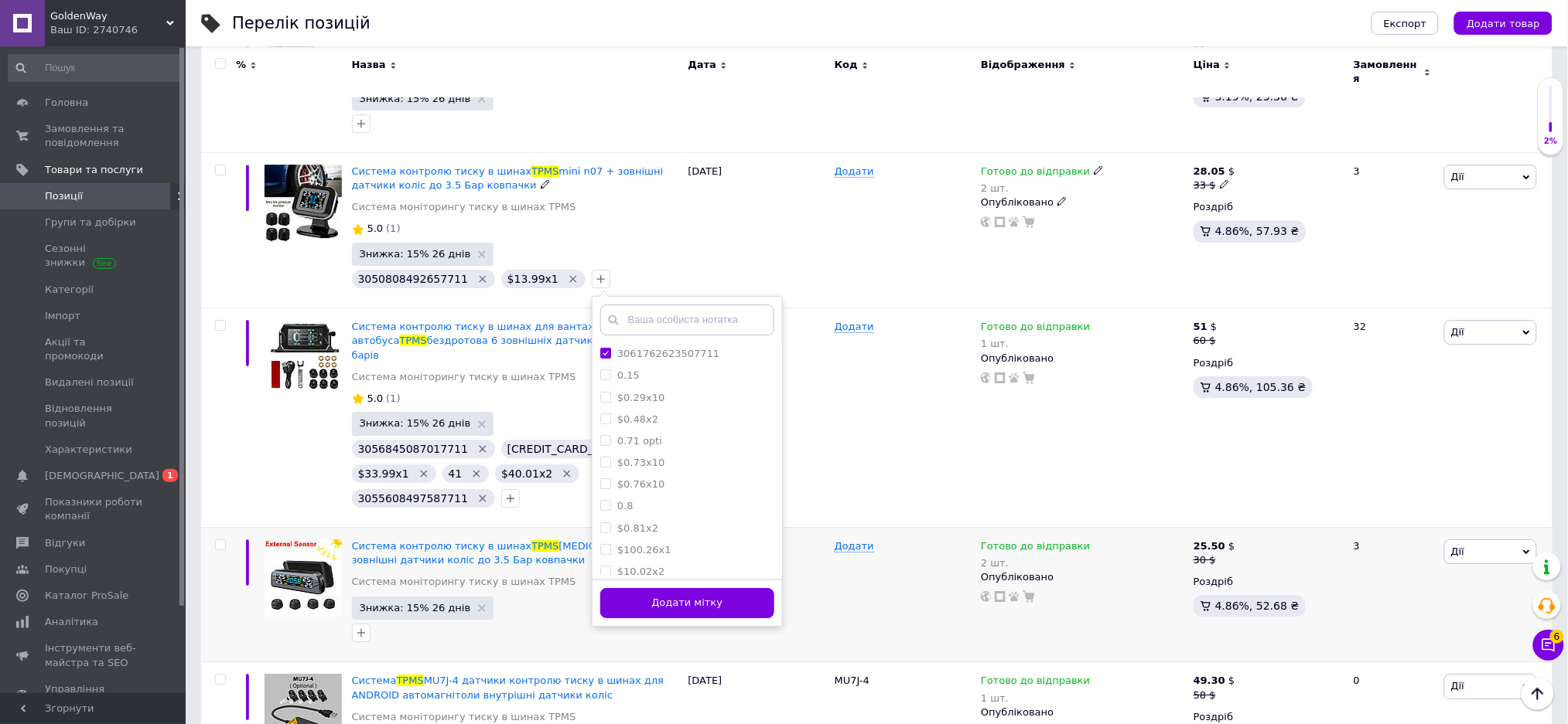
click at [694, 588] on button "Додати мітку" at bounding box center [687, 603] width 174 height 30
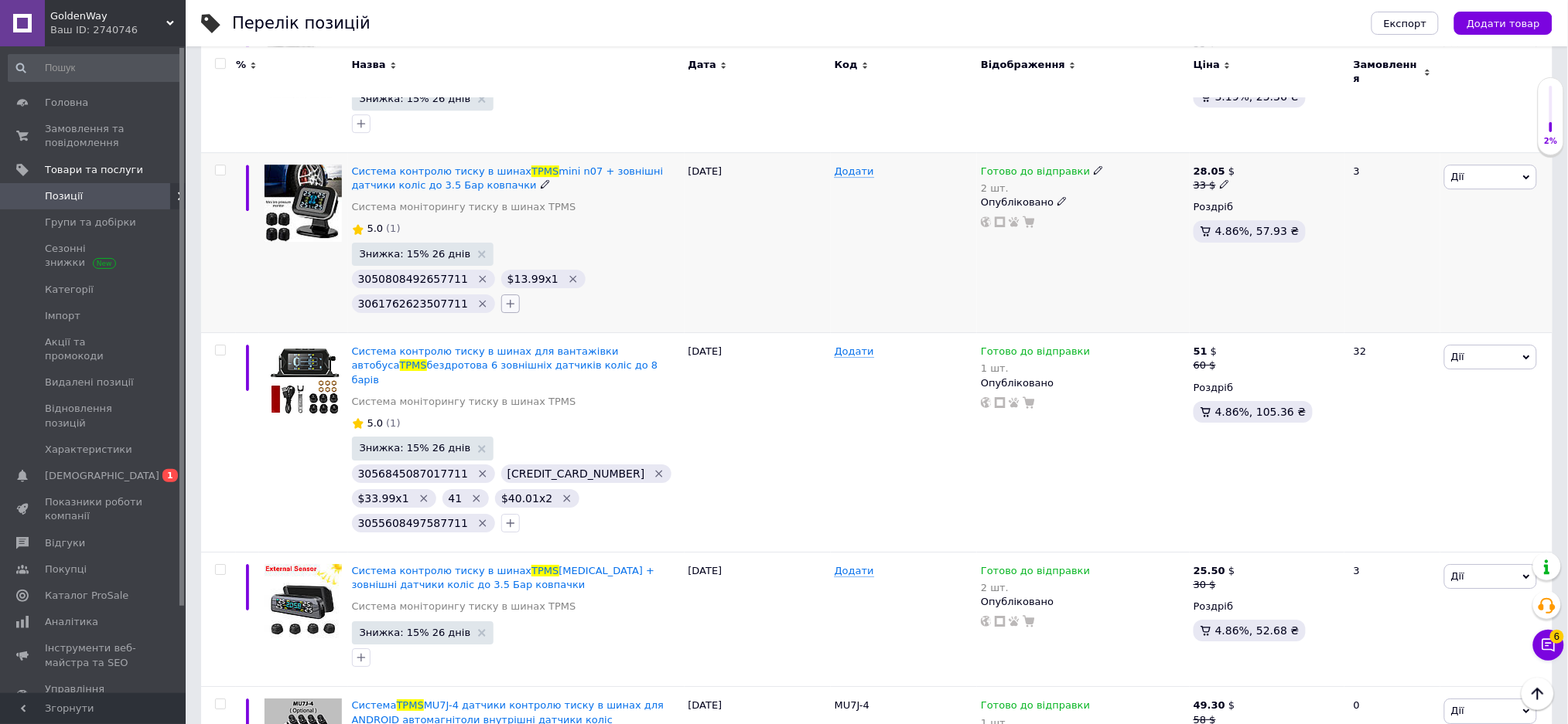
click at [501, 295] on button "button" at bounding box center [510, 303] width 19 height 19
type input "$16.34x2"
click at [547, 369] on span "Створити замiтку $16.34x2" at bounding box center [600, 375] width 144 height 12
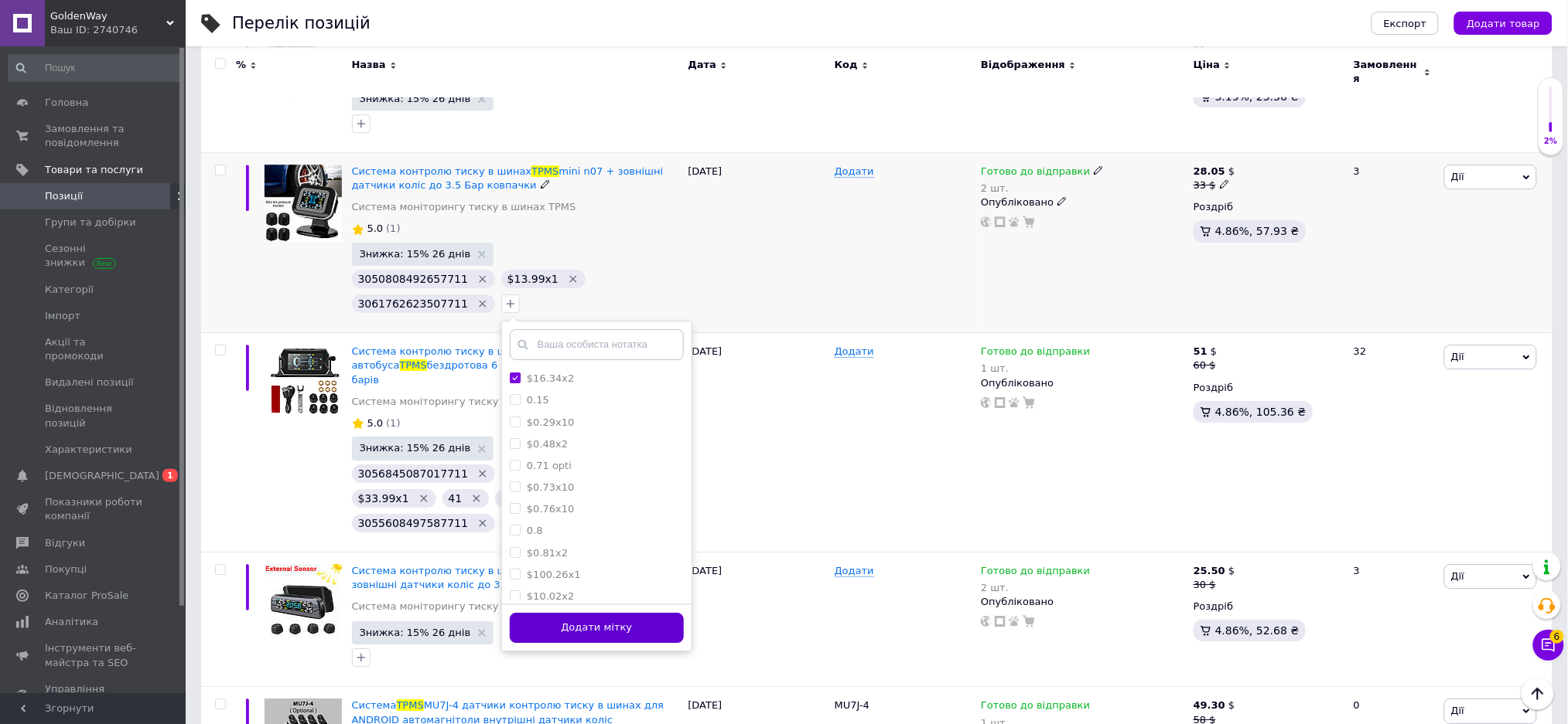
click at [597, 613] on button "Додати мітку" at bounding box center [596, 628] width 174 height 30
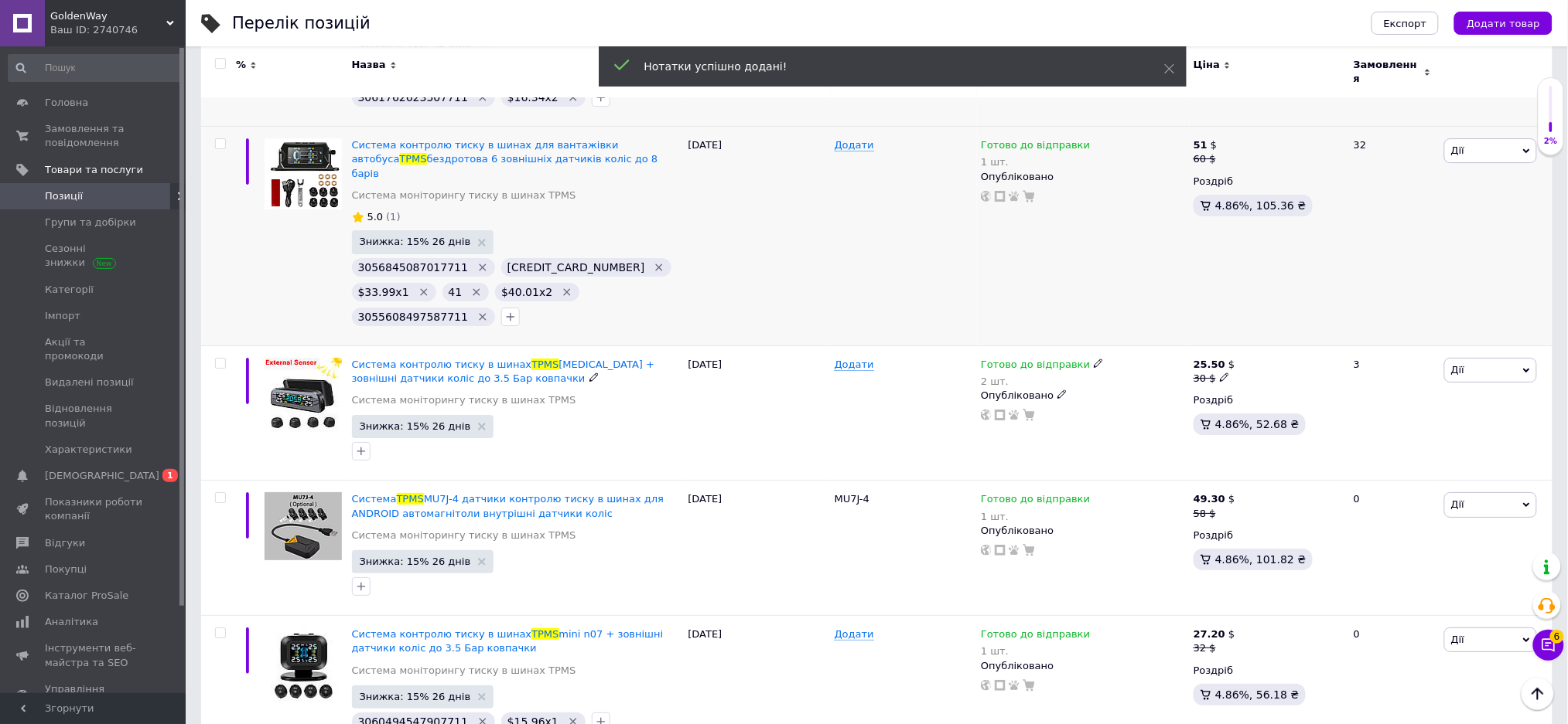
scroll to position [2061, 0]
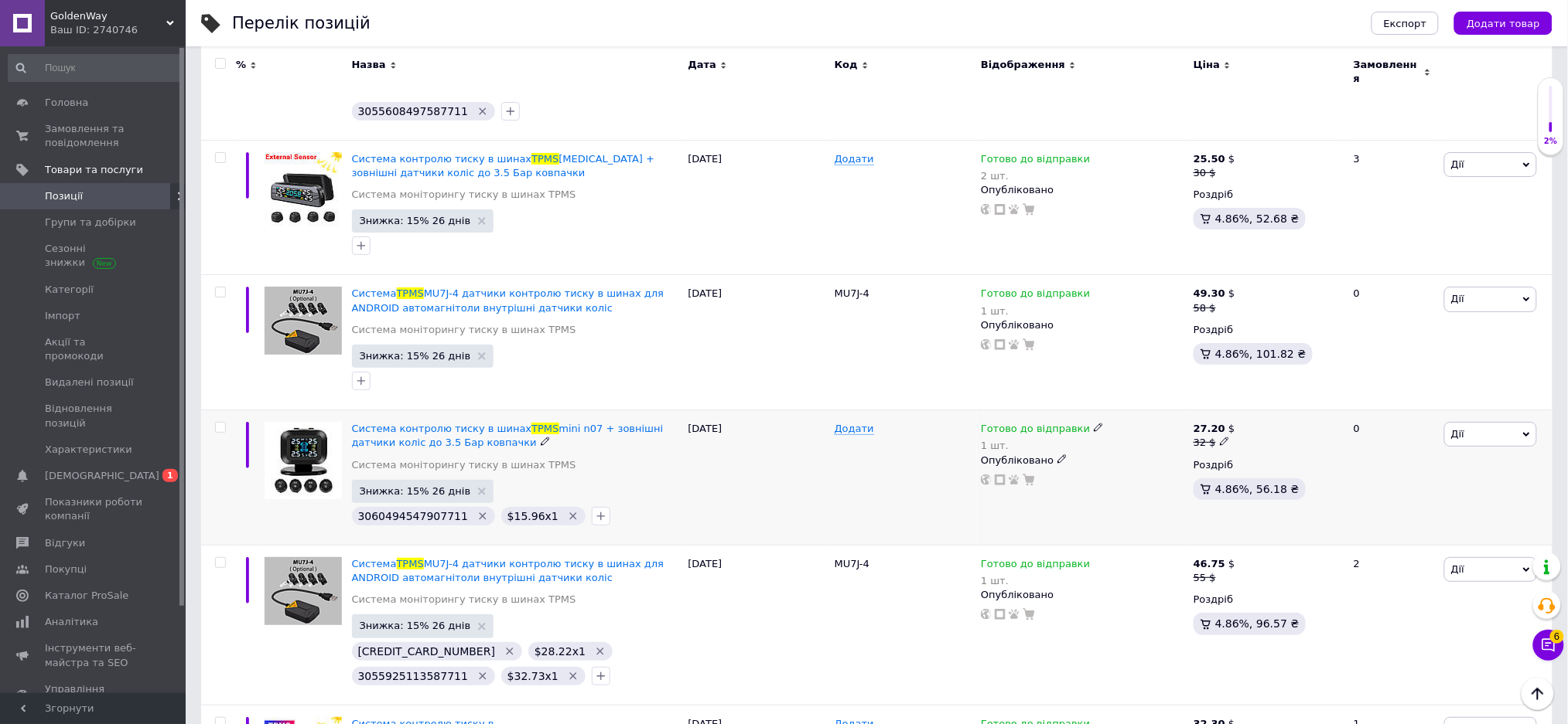
click at [1025, 422] on span "Готово до відправки" at bounding box center [1035, 430] width 109 height 16
click at [1141, 411] on span "Готово до відправки" at bounding box center [1141, 423] width 54 height 26
click at [1137, 475] on input "1" at bounding box center [1162, 490] width 117 height 31
type input "2"
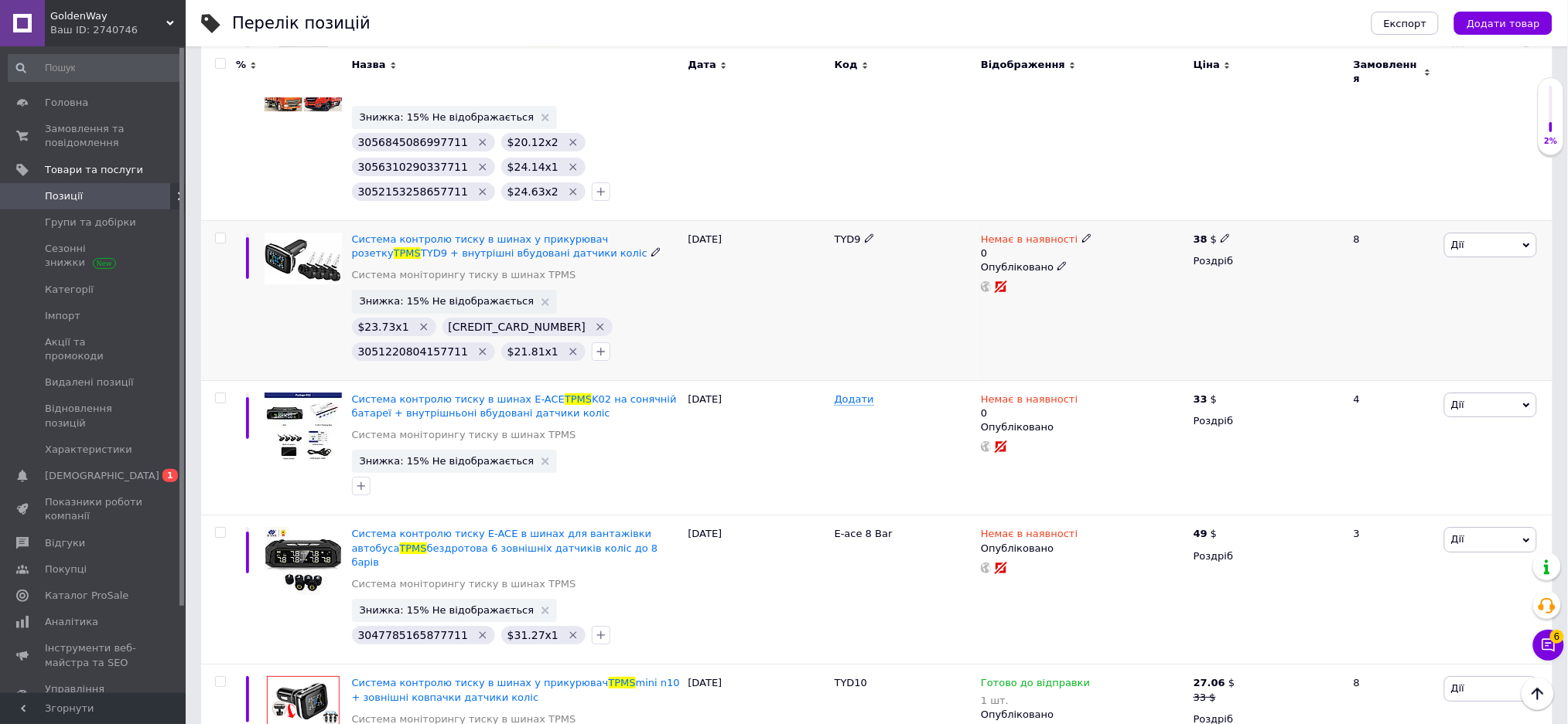
scroll to position [3975, 0]
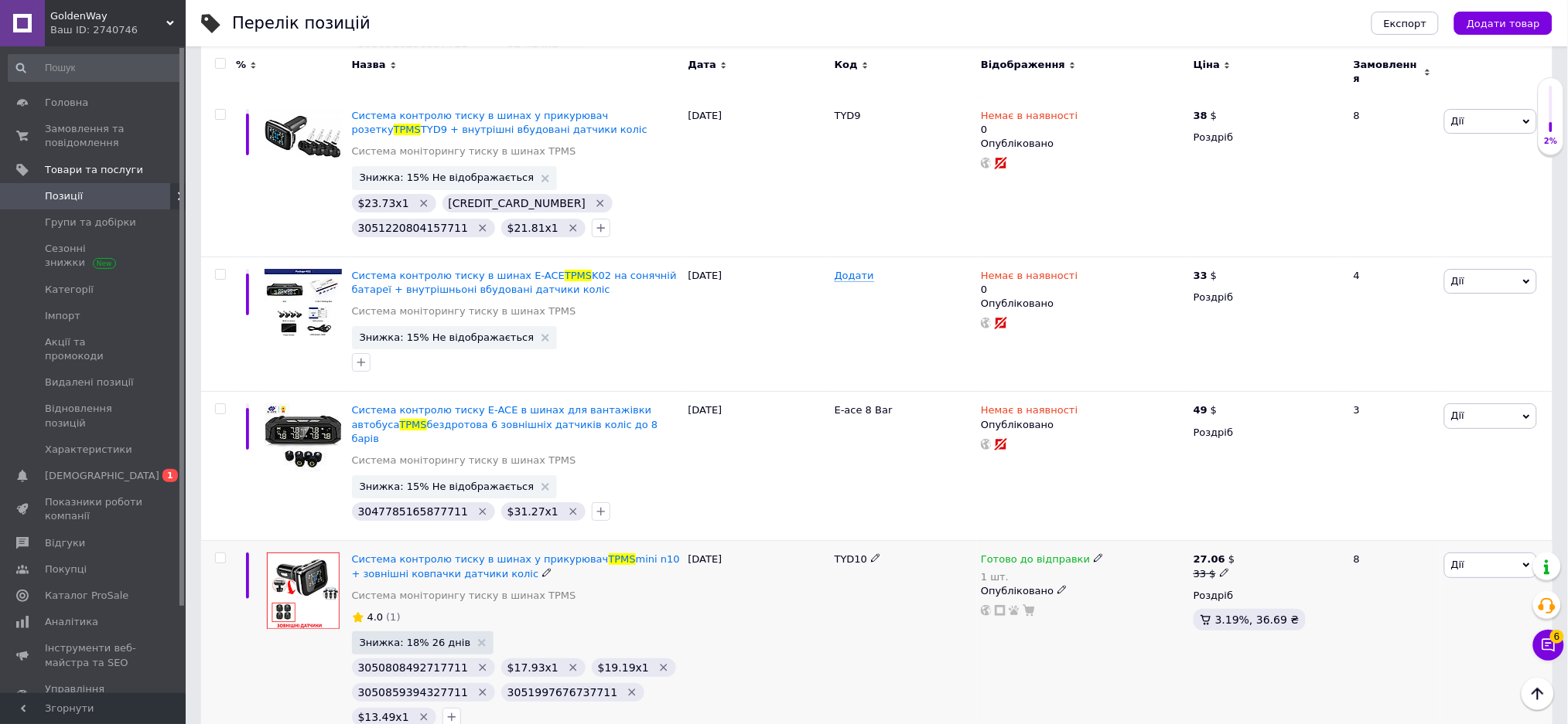
type input "3061762623527711"
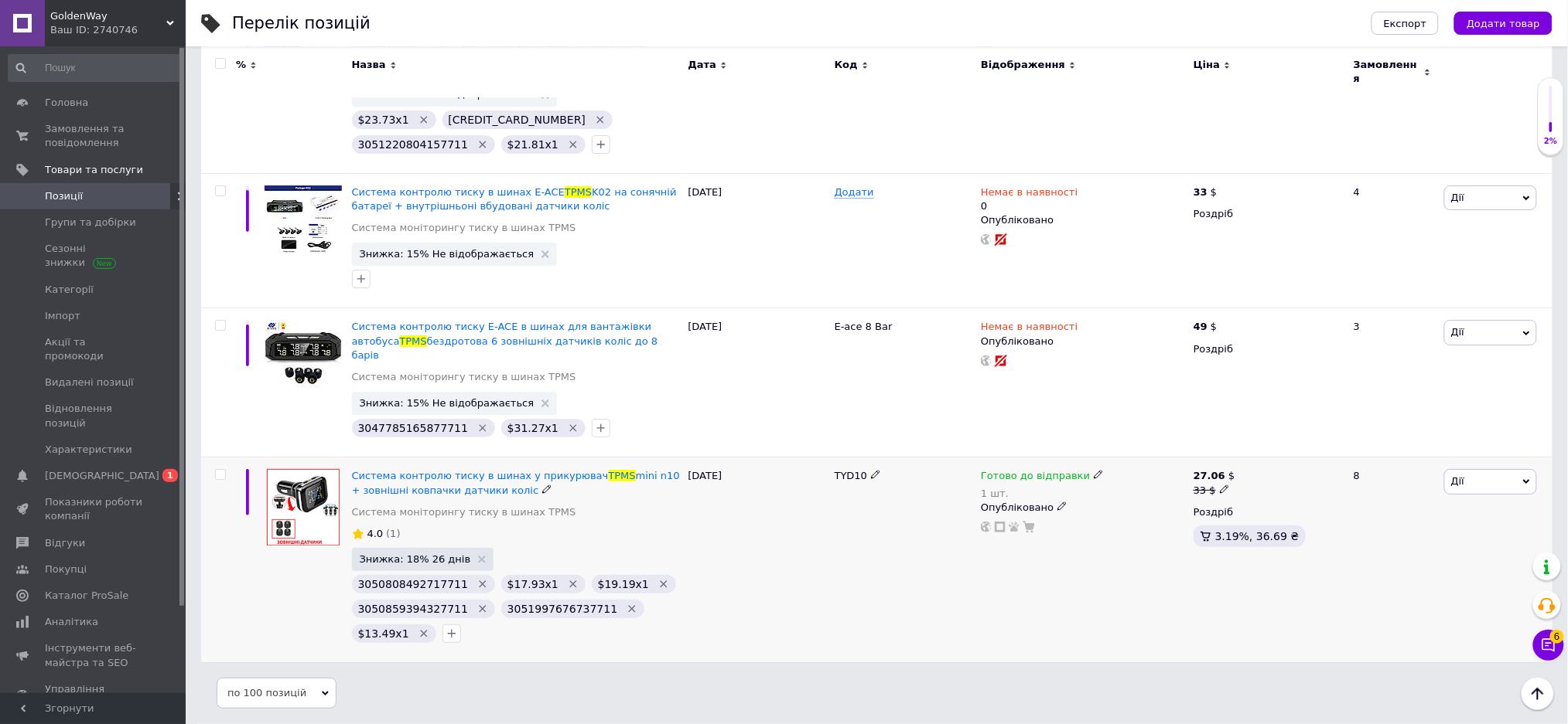
scroll to position [3975, 0]
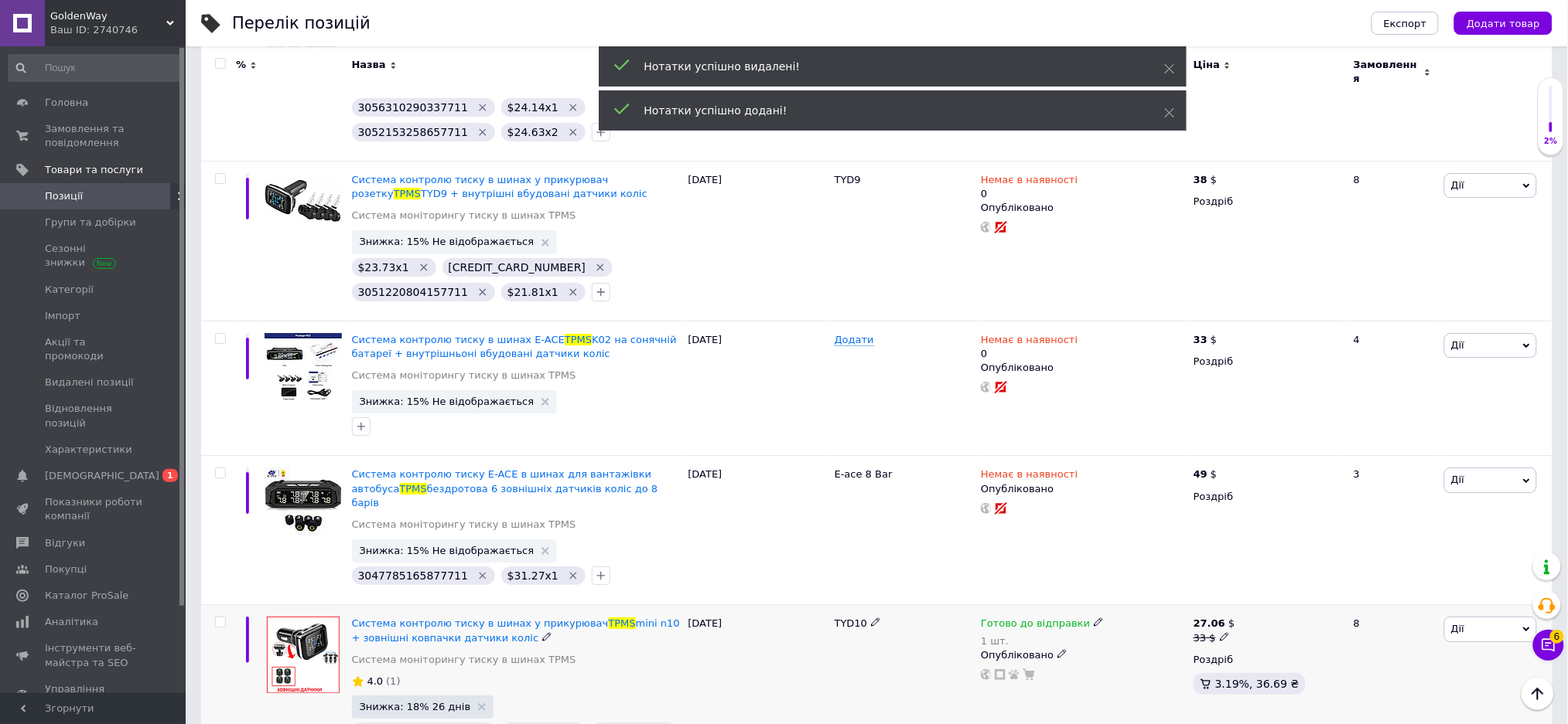
click at [660, 723] on icon "Видалити мітку" at bounding box center [663, 731] width 7 height 7
click at [570, 723] on icon "Видалити мітку" at bounding box center [573, 731] width 7 height 7
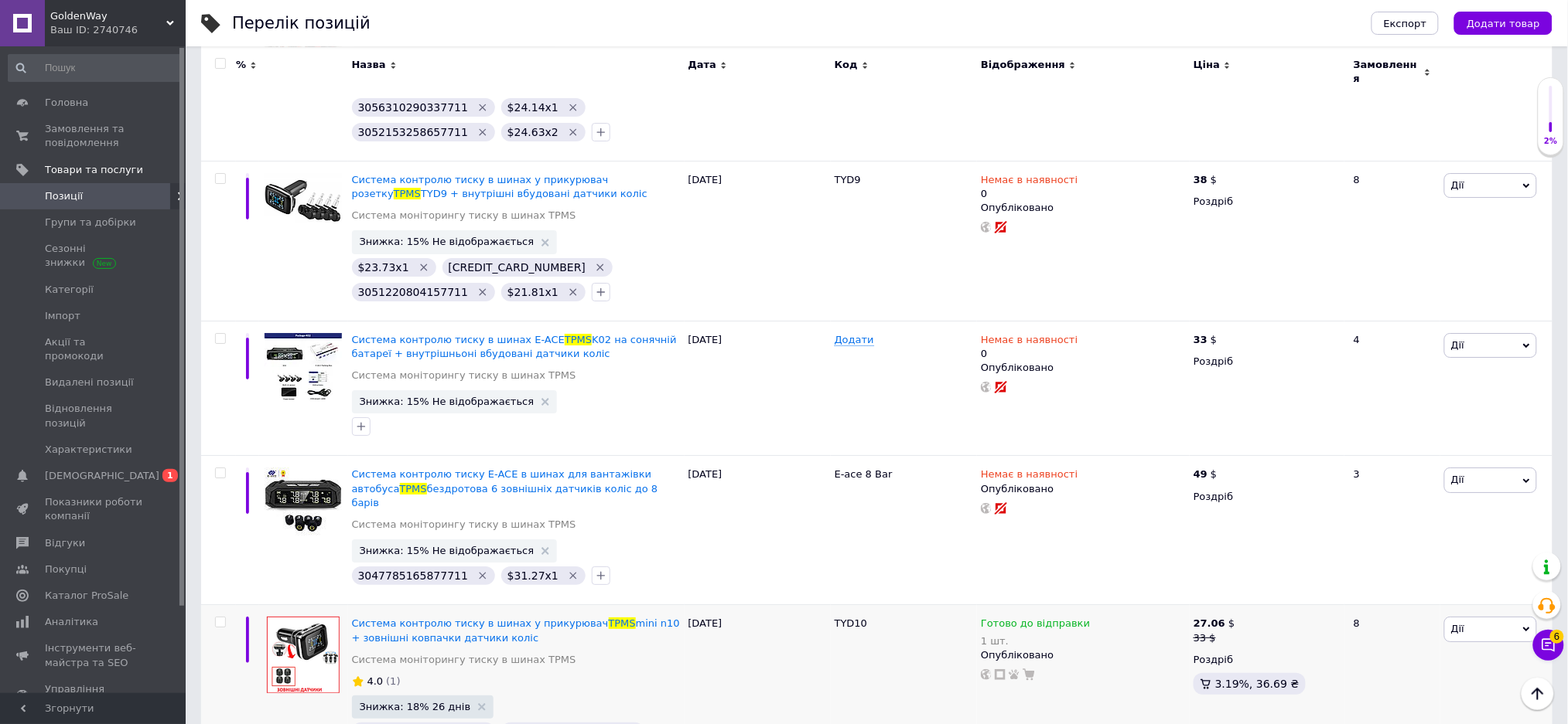
scroll to position [3950, 0]
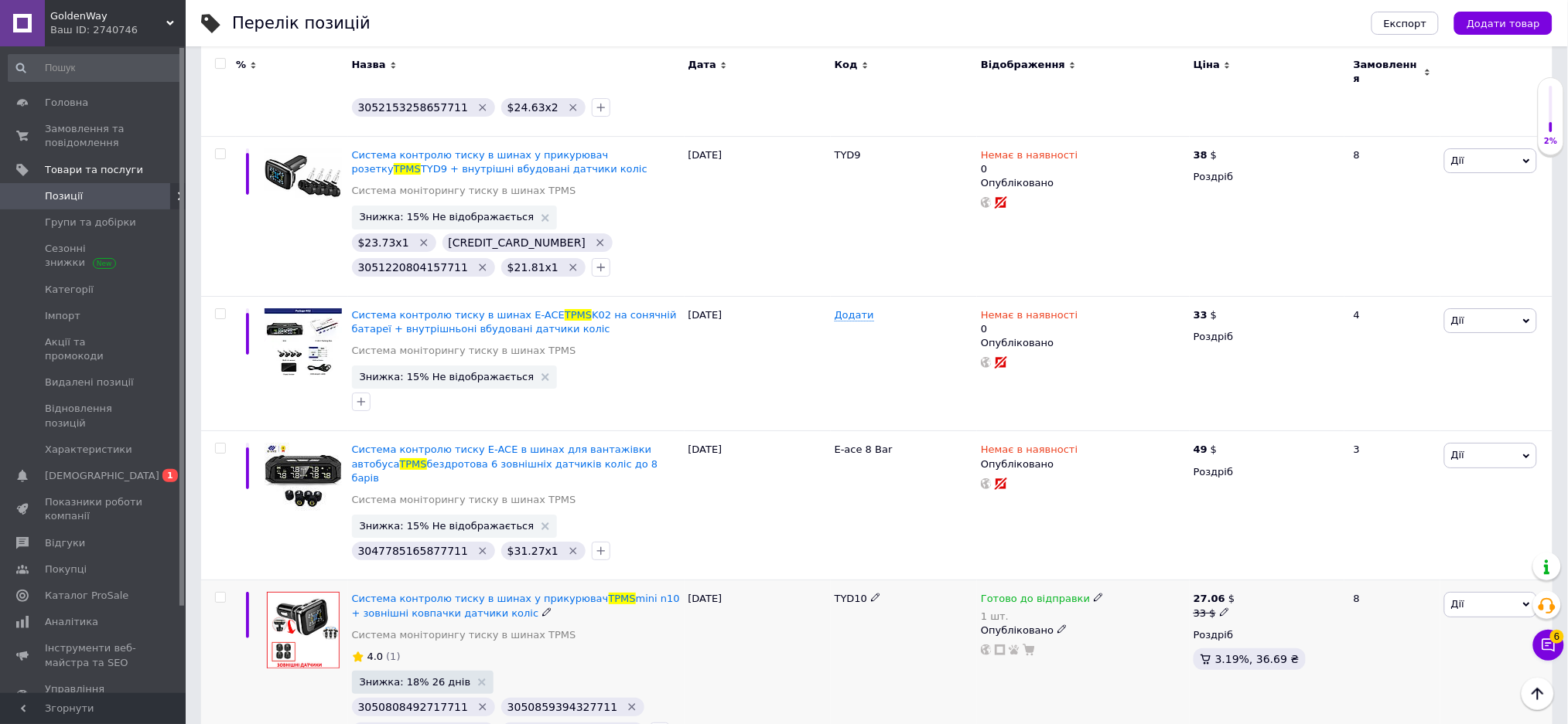
type input "$19.42x1"
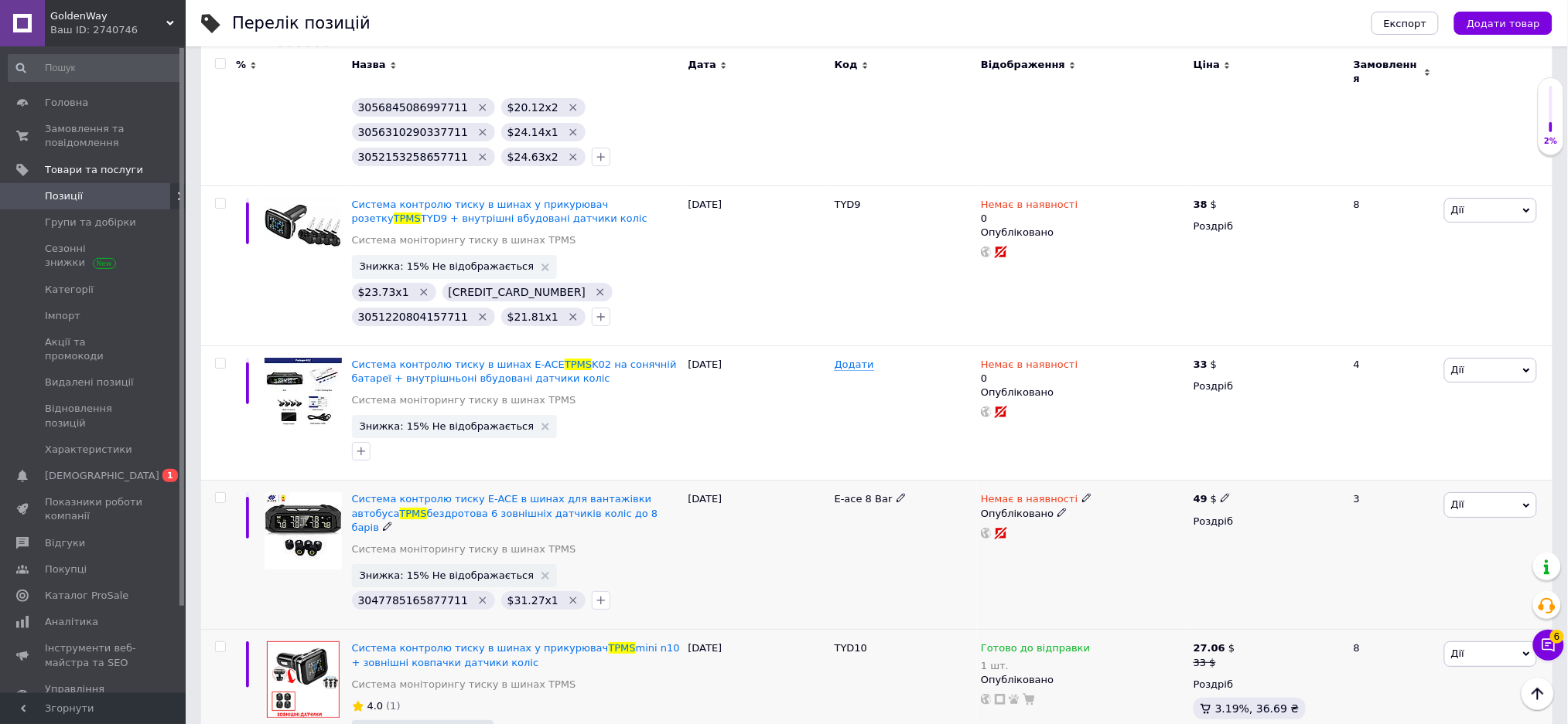
scroll to position [3744, 0]
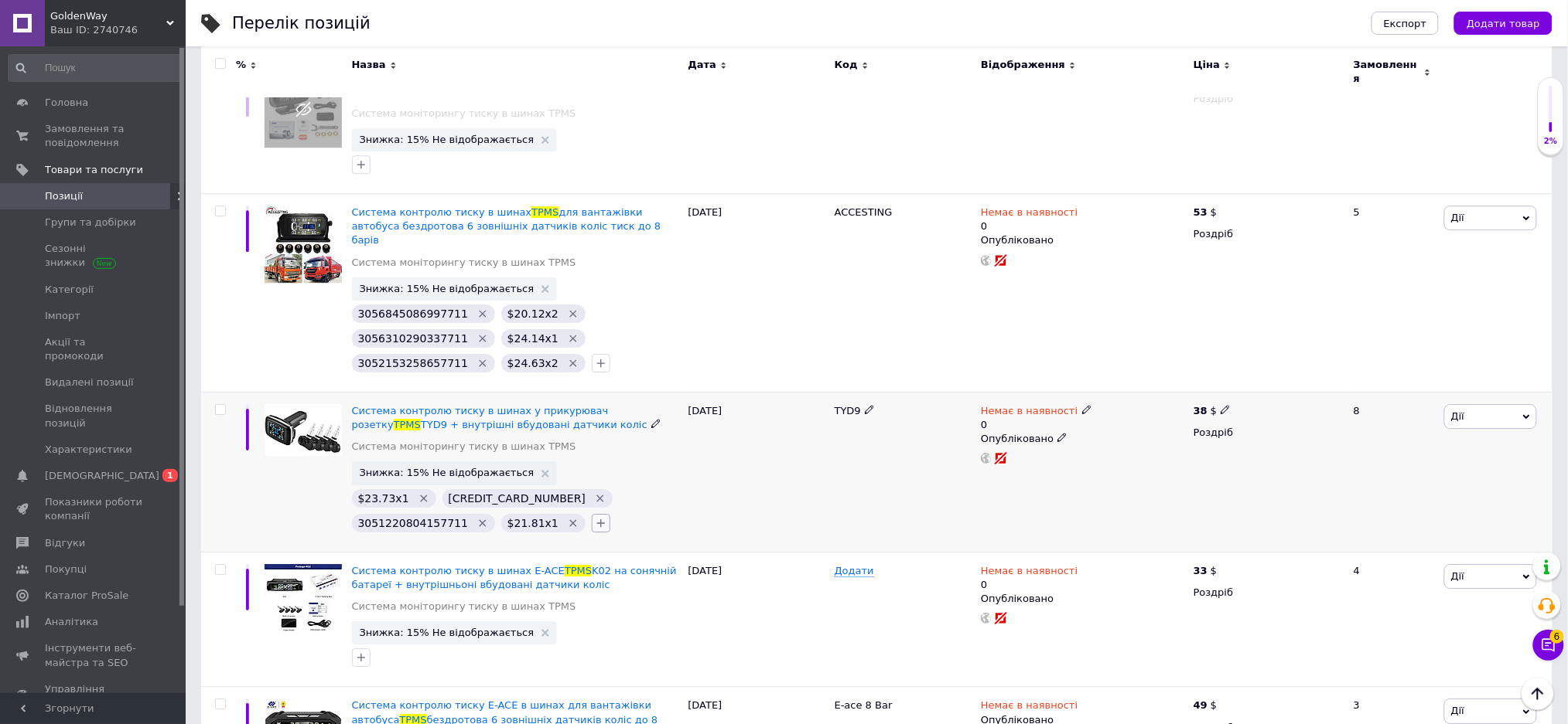
click at [594, 517] on icon "button" at bounding box center [600, 523] width 12 height 12
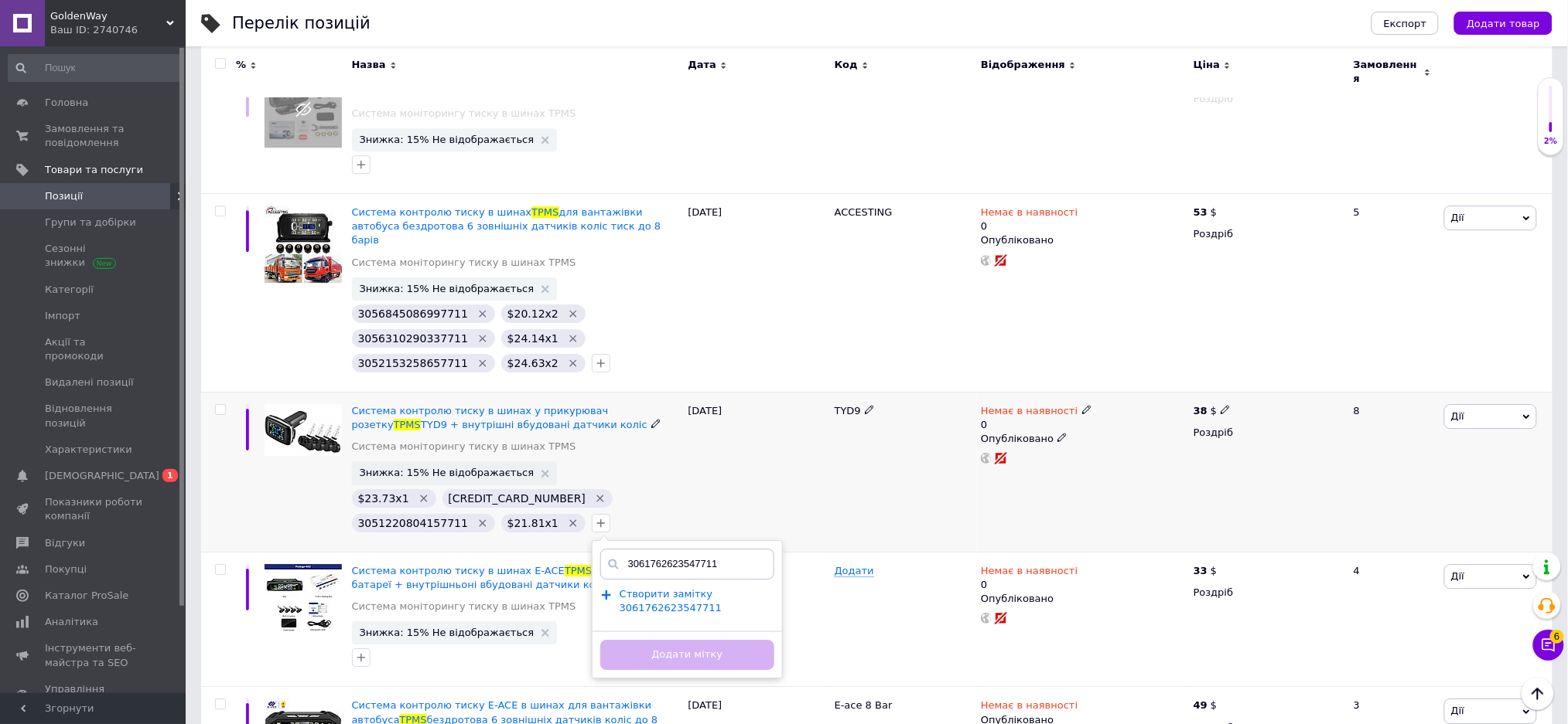
type input "3061762623547711"
click at [638, 588] on span "Створити замiтку 3061762623547711" at bounding box center [670, 601] width 102 height 26
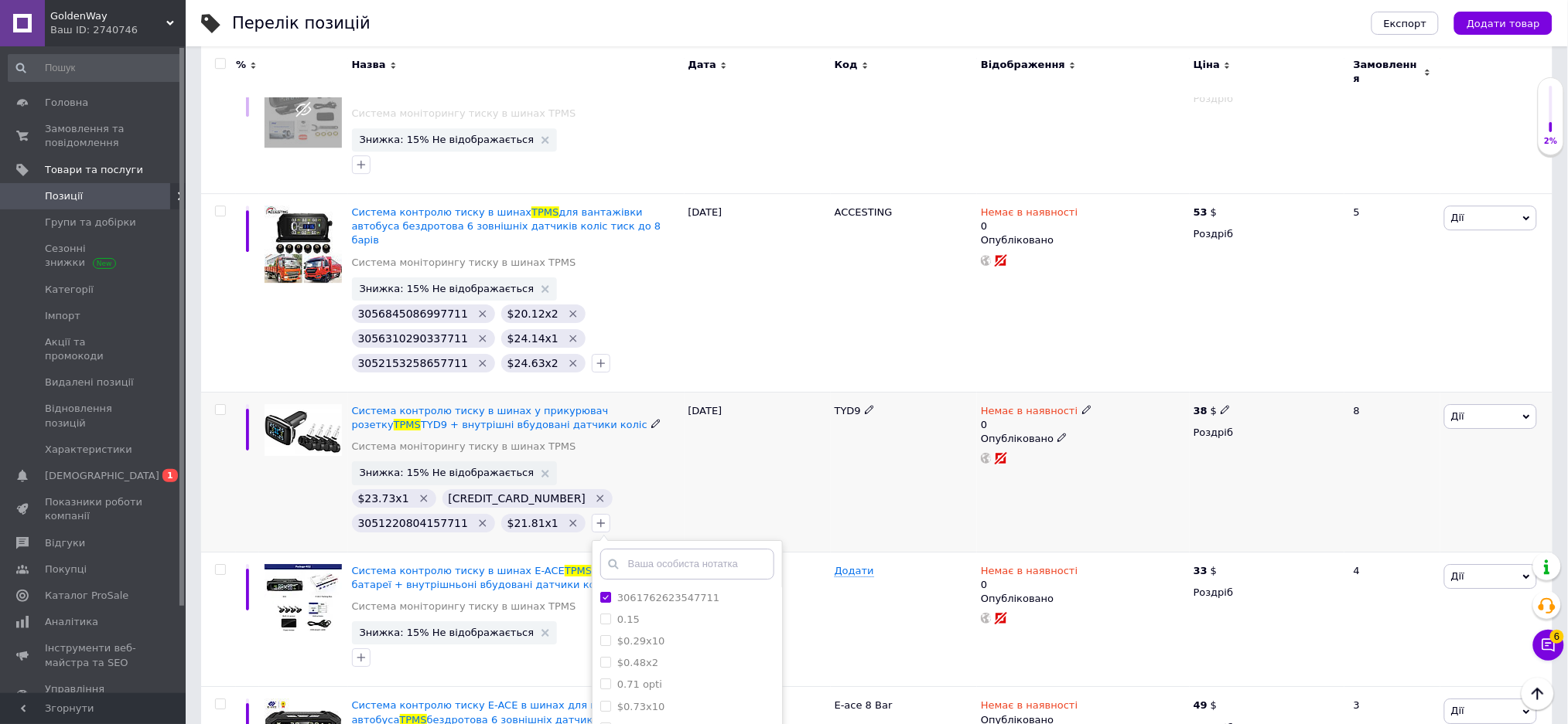
scroll to position [3950, 0]
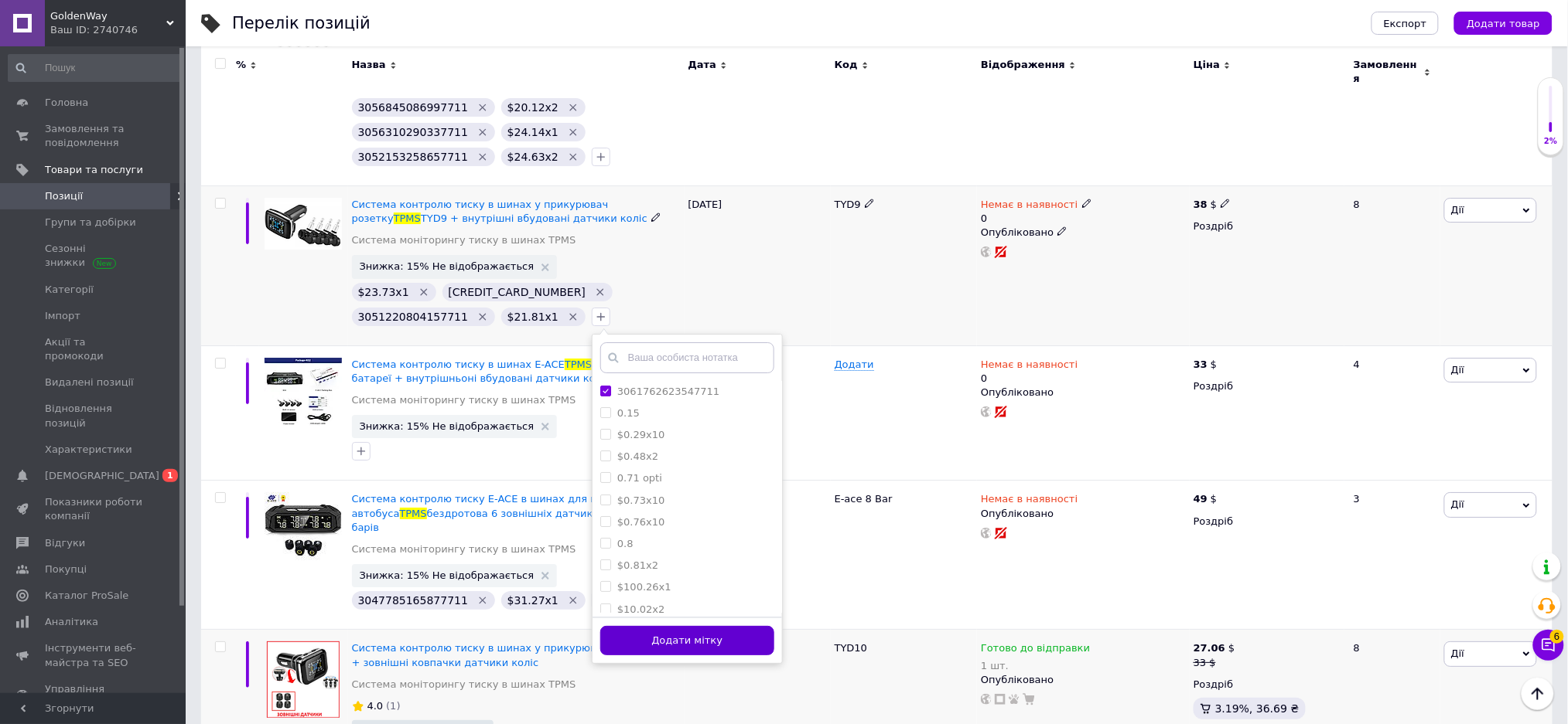
click at [693, 626] on button "Додати мітку" at bounding box center [687, 641] width 174 height 30
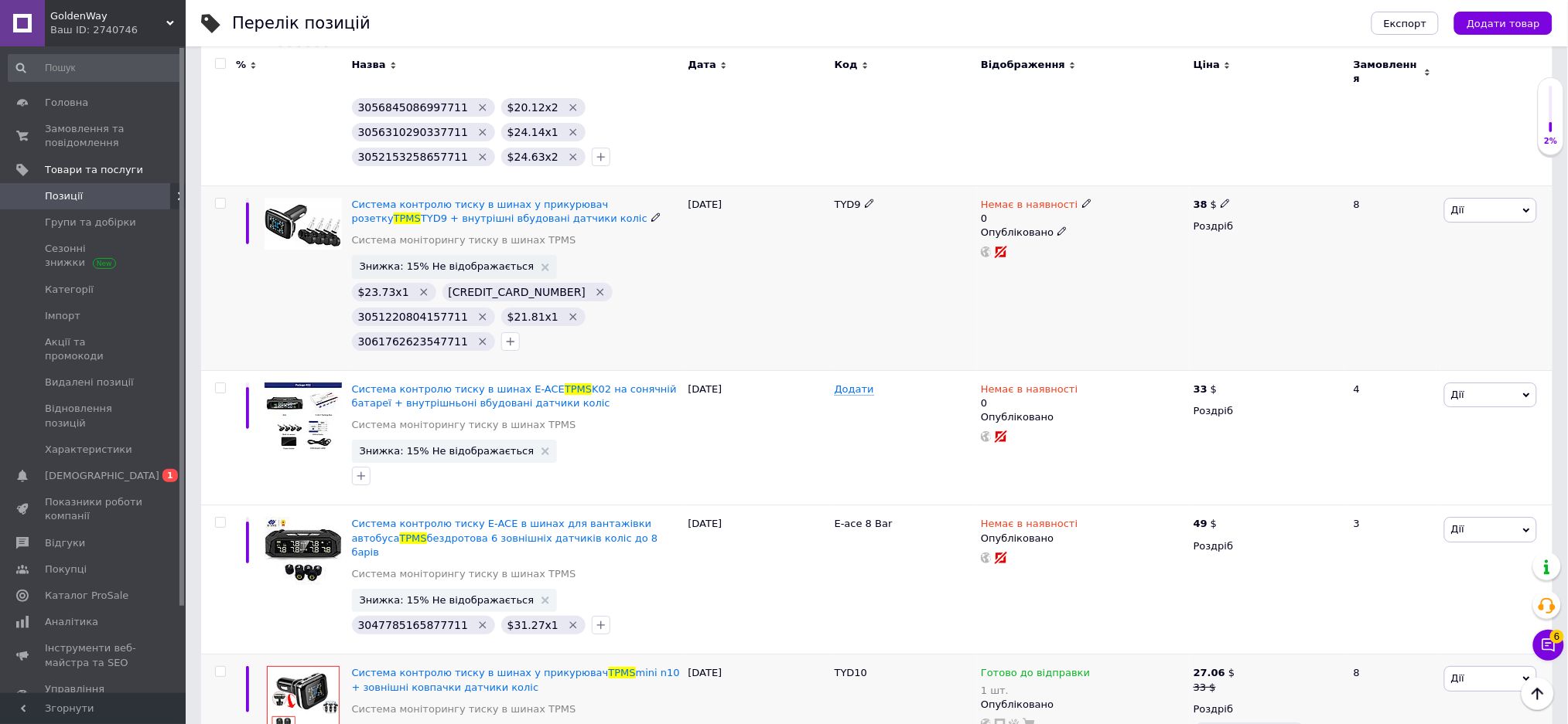
click at [503, 329] on div at bounding box center [510, 341] width 25 height 25
click at [504, 335] on icon "button" at bounding box center [510, 341] width 12 height 12
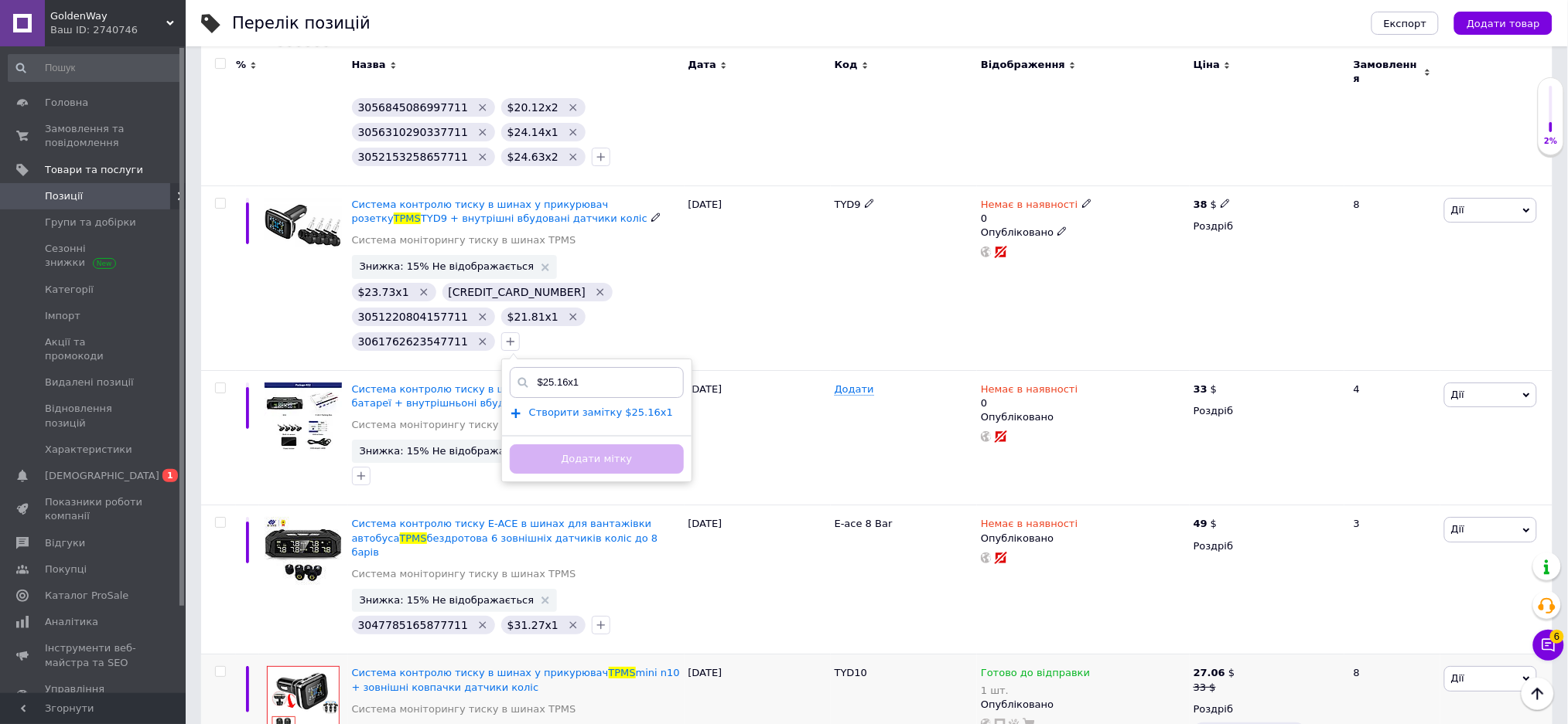
type input "$25.16x1"
click at [573, 407] on span "Створити замiтку $25.16x1" at bounding box center [600, 413] width 144 height 12
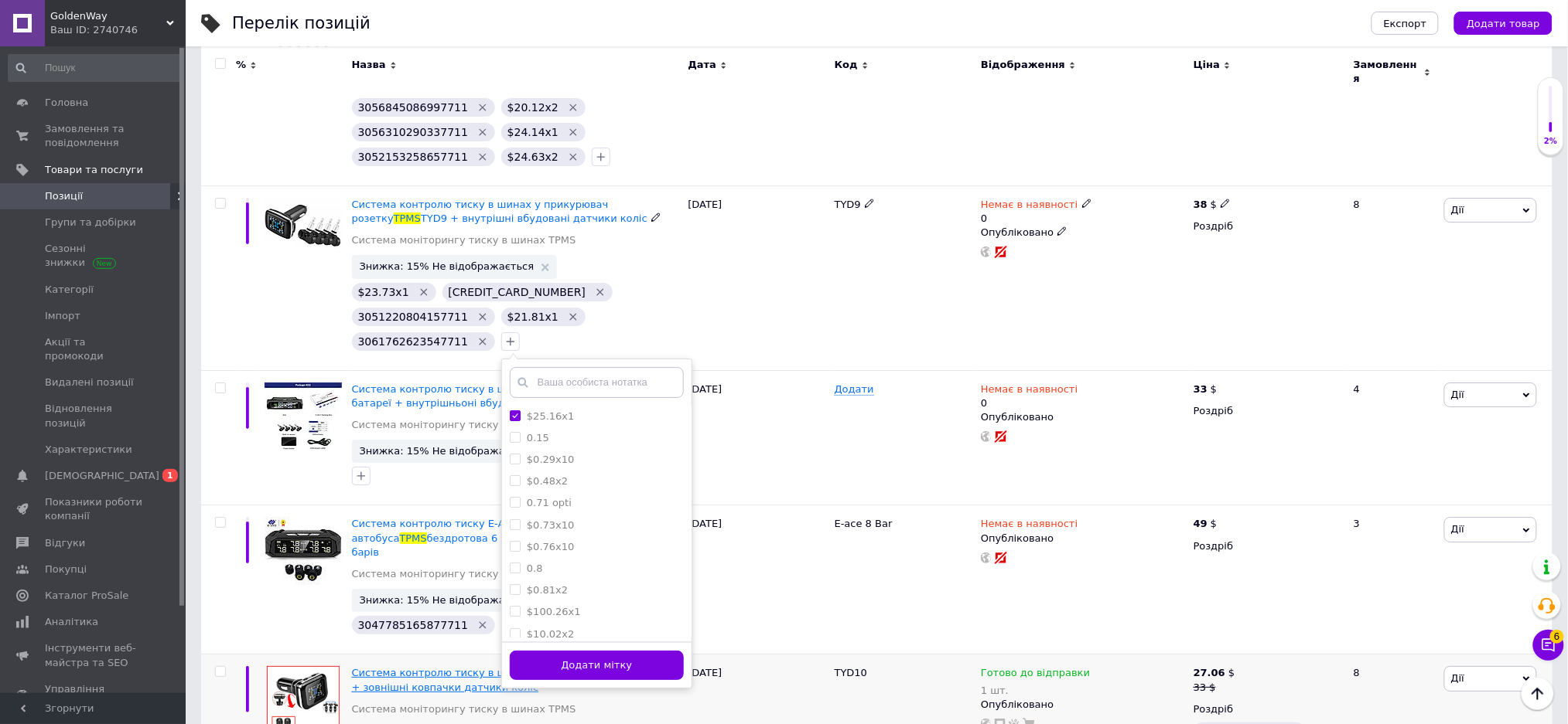
click at [638, 651] on button "Додати мітку" at bounding box center [596, 665] width 174 height 30
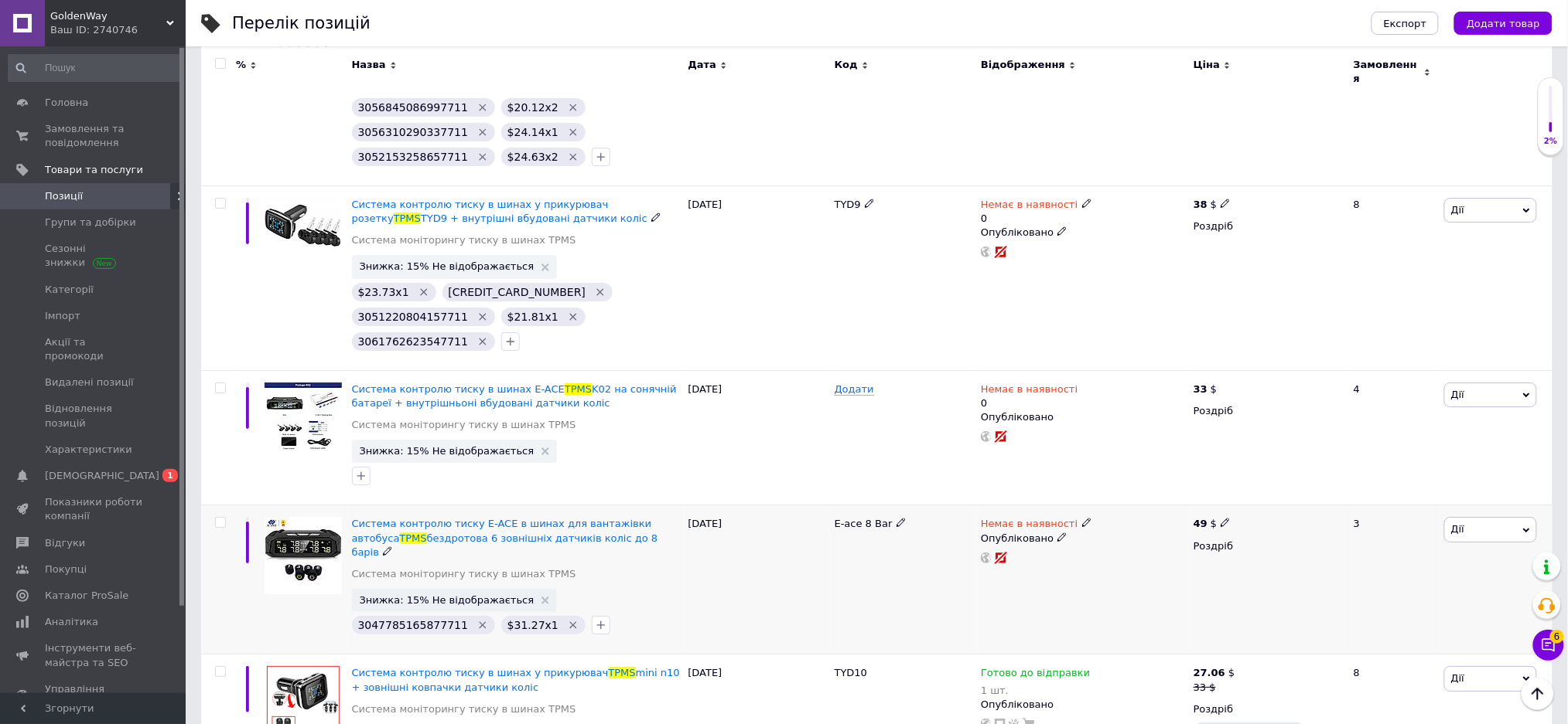
scroll to position [3848, 0]
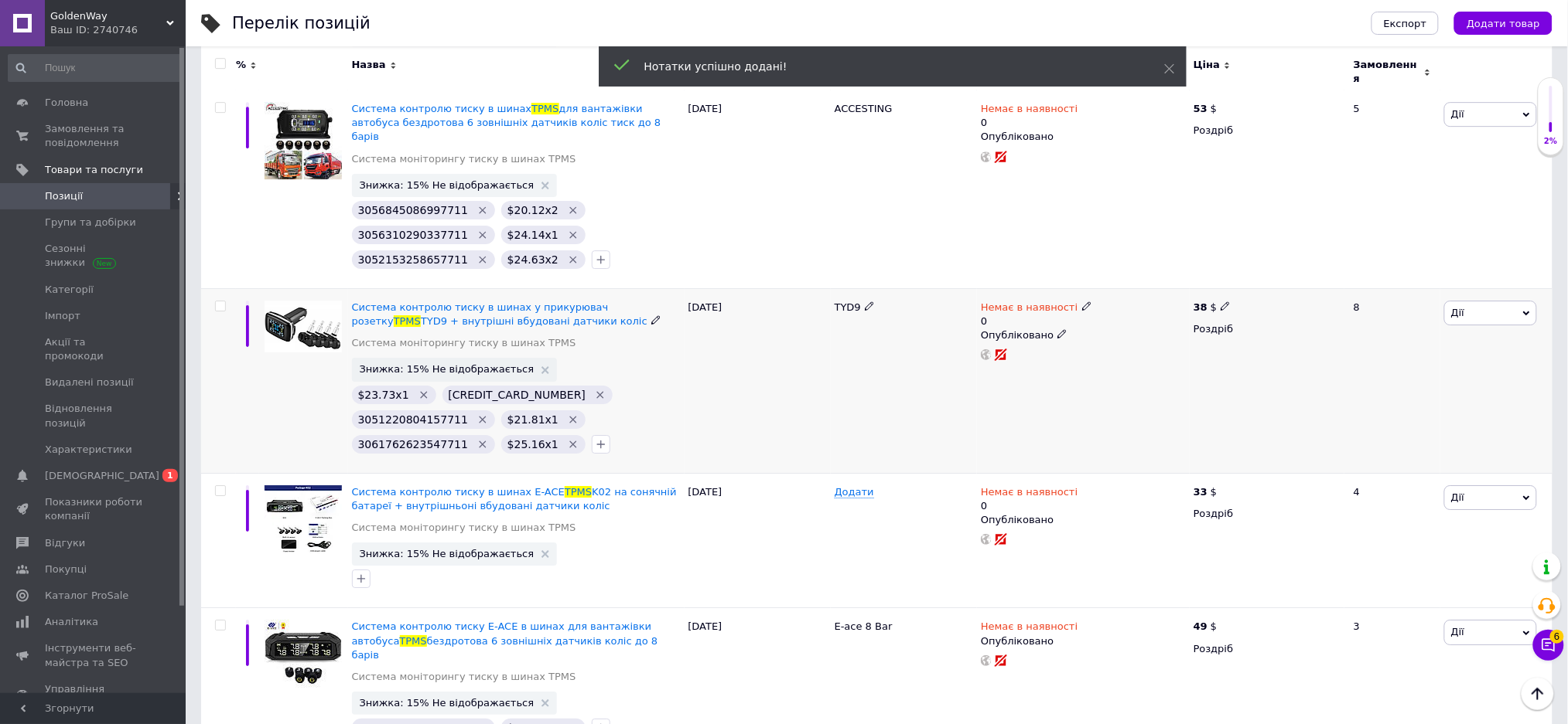
click at [1042, 289] on div "Немає в наявності 0 Опубліковано" at bounding box center [1083, 381] width 212 height 184
click at [1050, 302] on span "Немає в наявності" at bounding box center [1028, 309] width 96 height 16
click at [1142, 359] on li "Готово до відправки" at bounding box center [1167, 370] width 147 height 22
click at [1132, 352] on input "0" at bounding box center [1151, 367] width 117 height 31
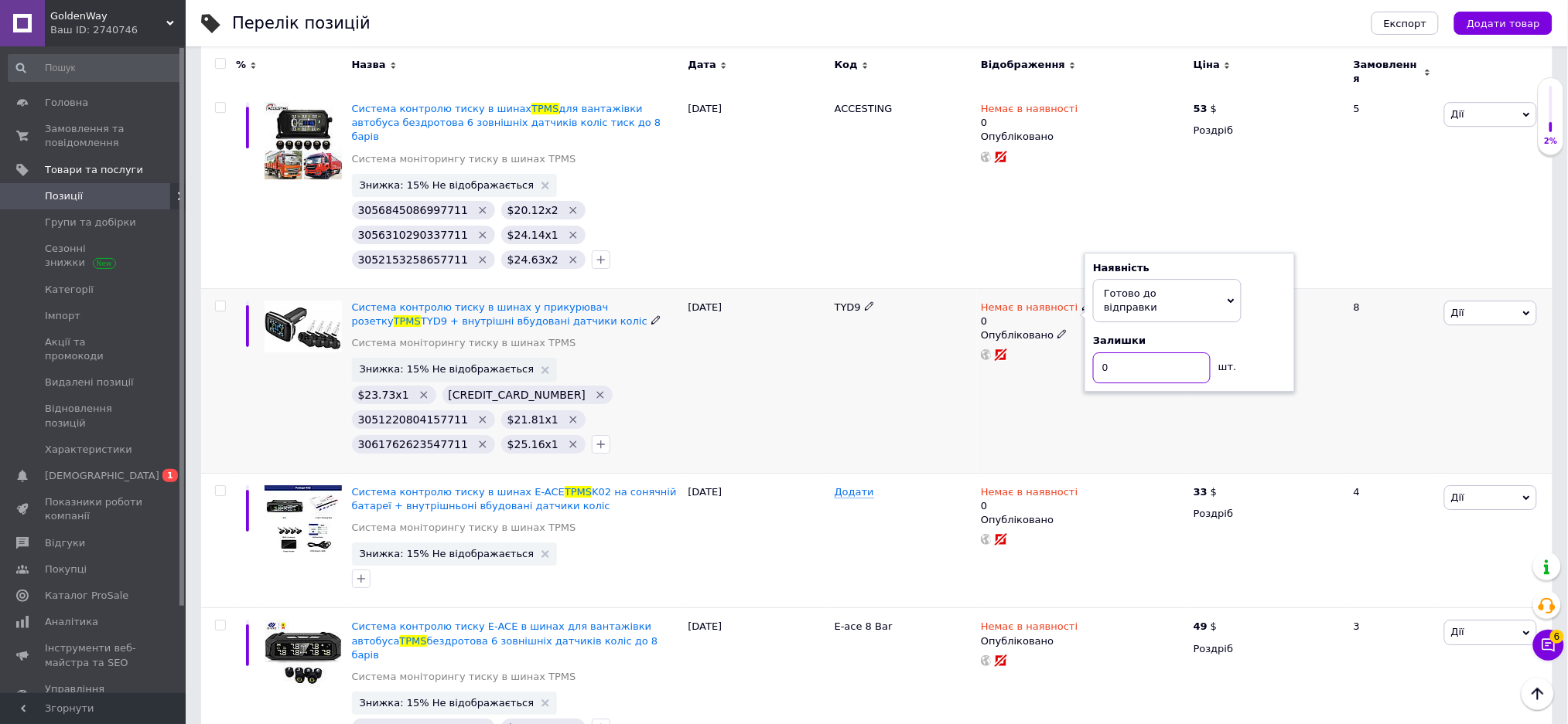
click at [1132, 352] on input "0" at bounding box center [1151, 367] width 117 height 31
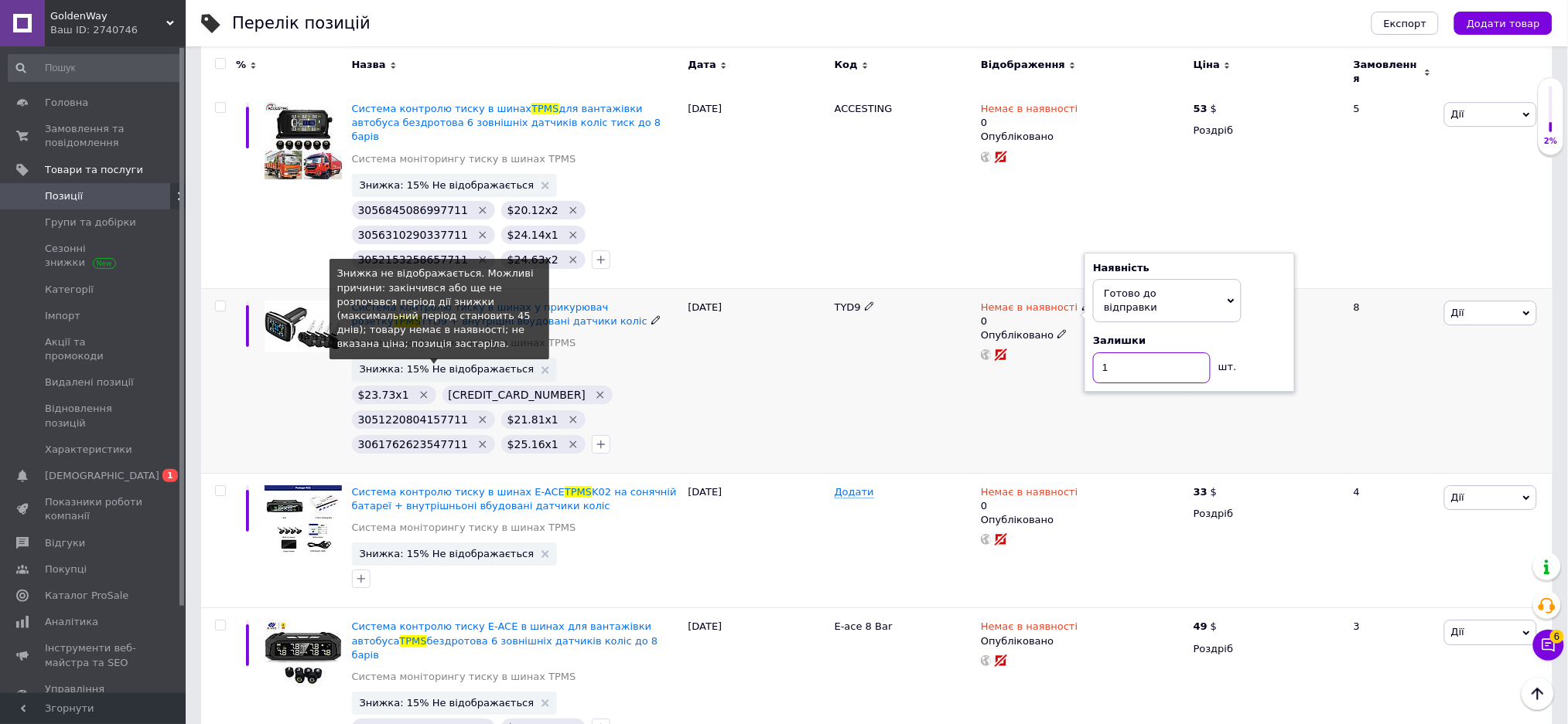
type input "1"
click at [430, 364] on span "Знижка: 15% Не відображається" at bounding box center [447, 369] width 175 height 10
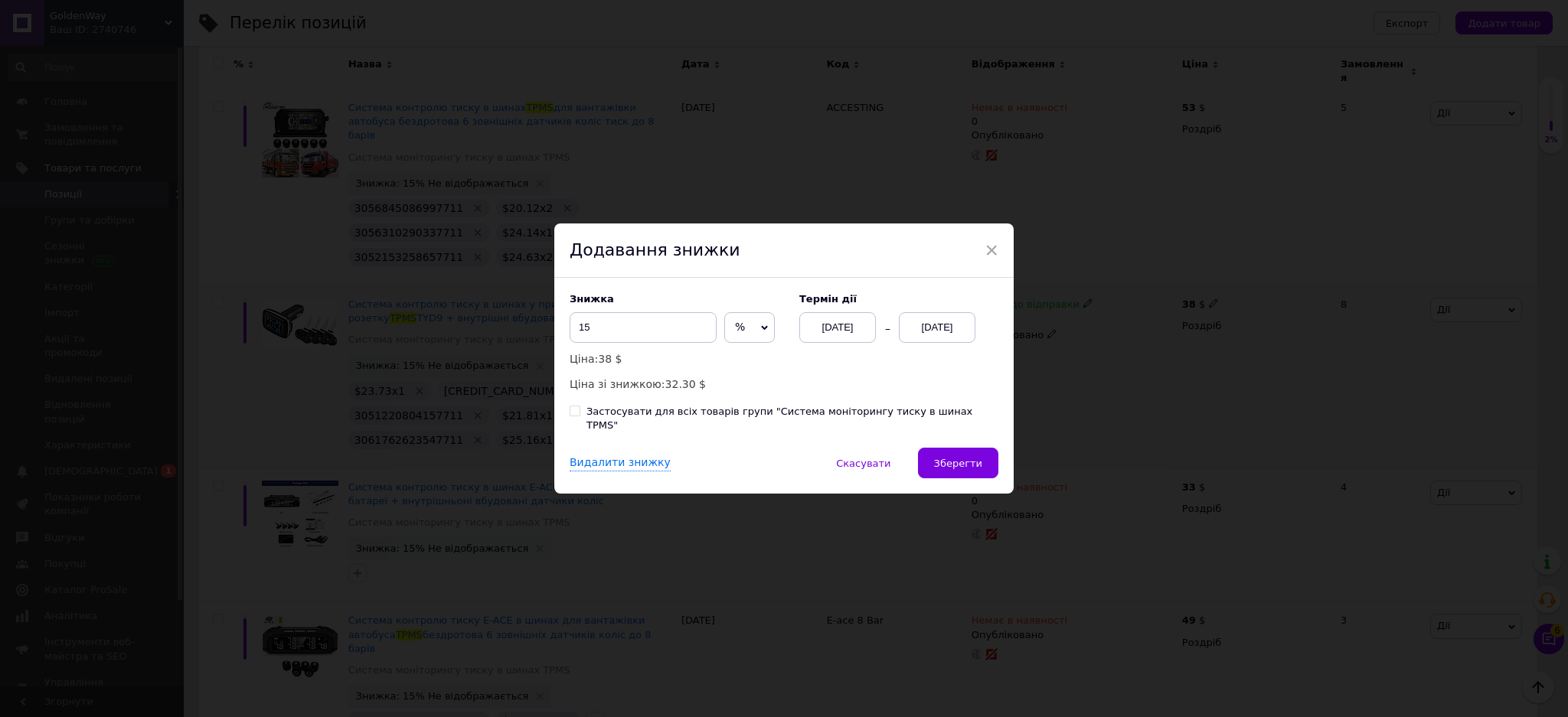
click at [940, 318] on div "Термін дії [DATE] [DATE]" at bounding box center [891, 317] width 214 height 50
click at [943, 329] on div "[DATE]" at bounding box center [937, 327] width 77 height 30
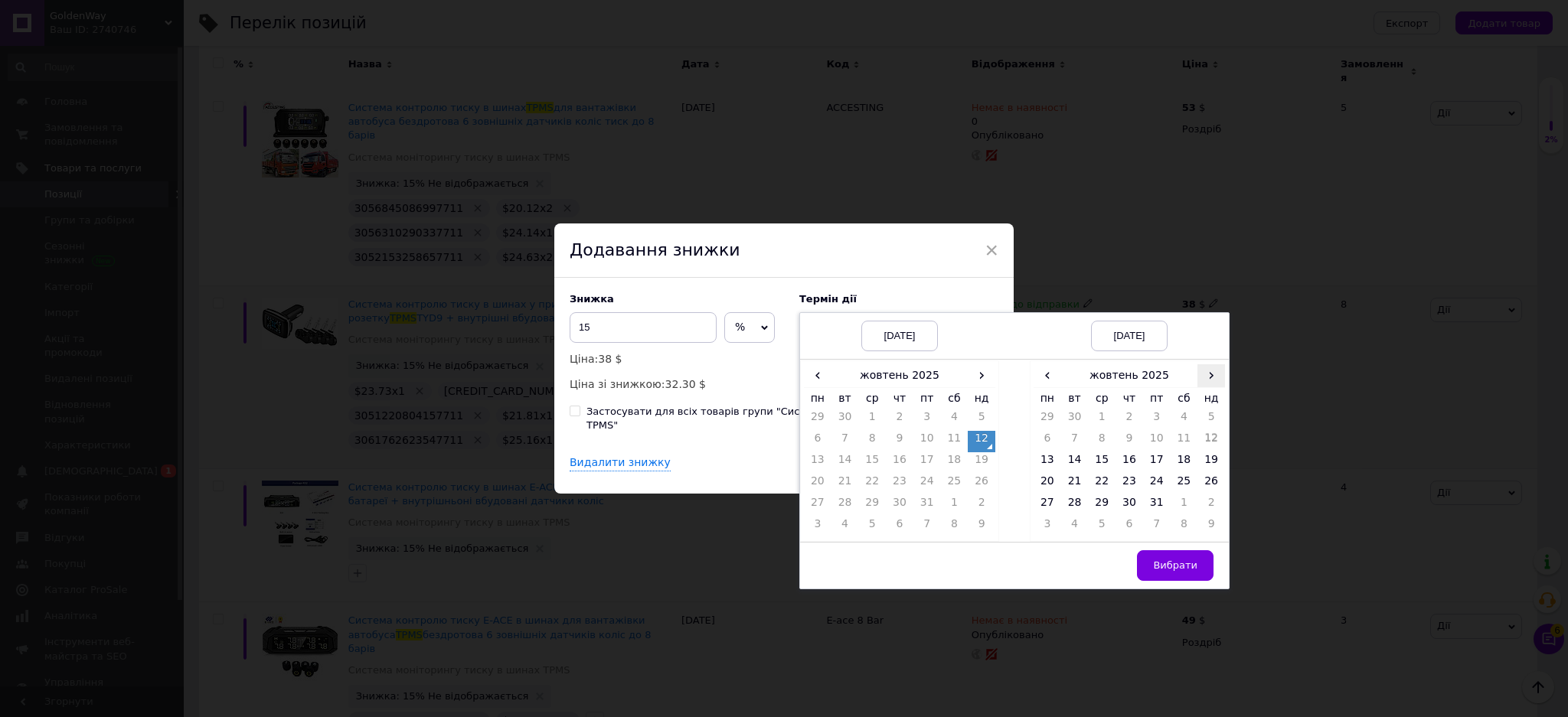
click at [1209, 383] on span "›" at bounding box center [1211, 375] width 28 height 23
click at [1151, 438] on td "7" at bounding box center [1157, 442] width 28 height 22
click at [1179, 570] on span "Вибрати" at bounding box center [1175, 566] width 44 height 12
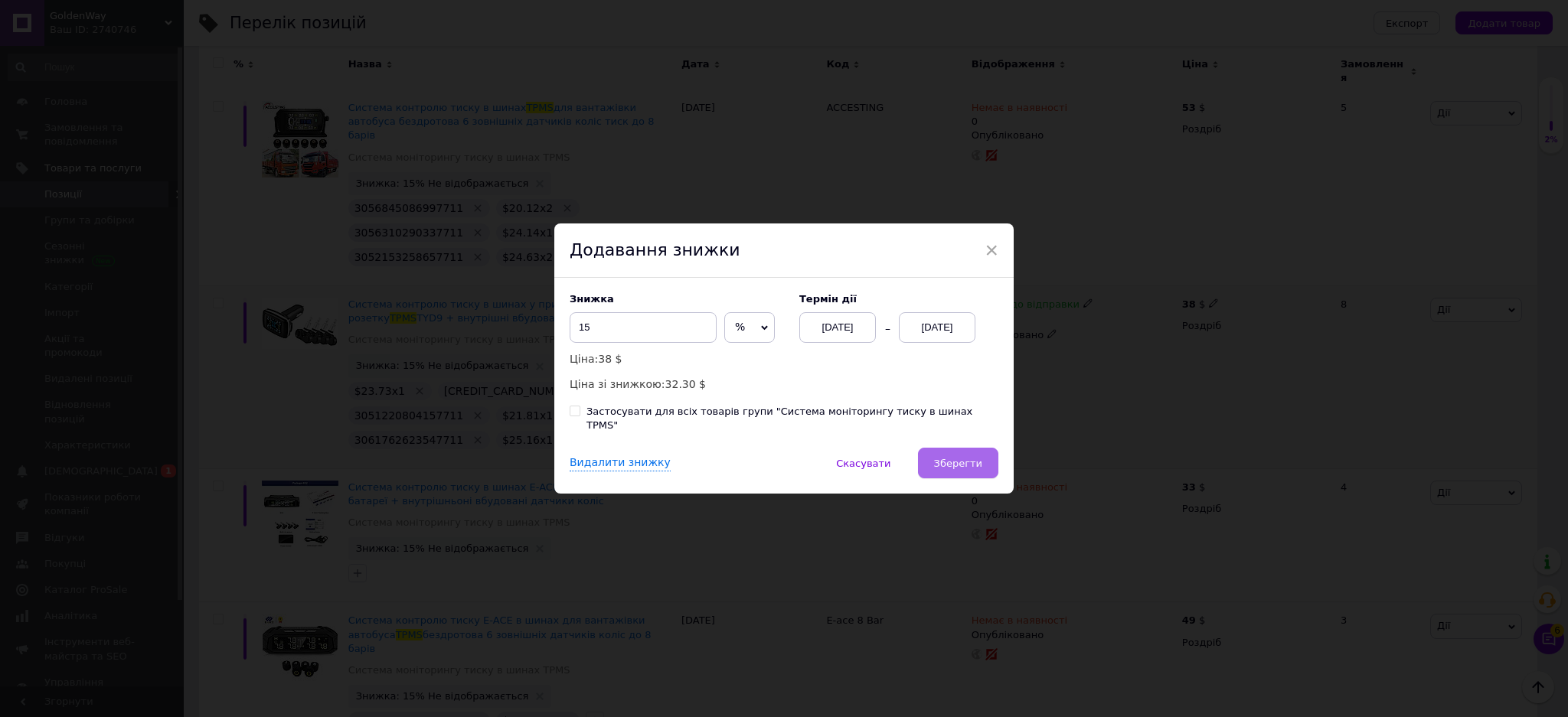
click at [965, 458] on span "Зберегти" at bounding box center [958, 464] width 48 height 12
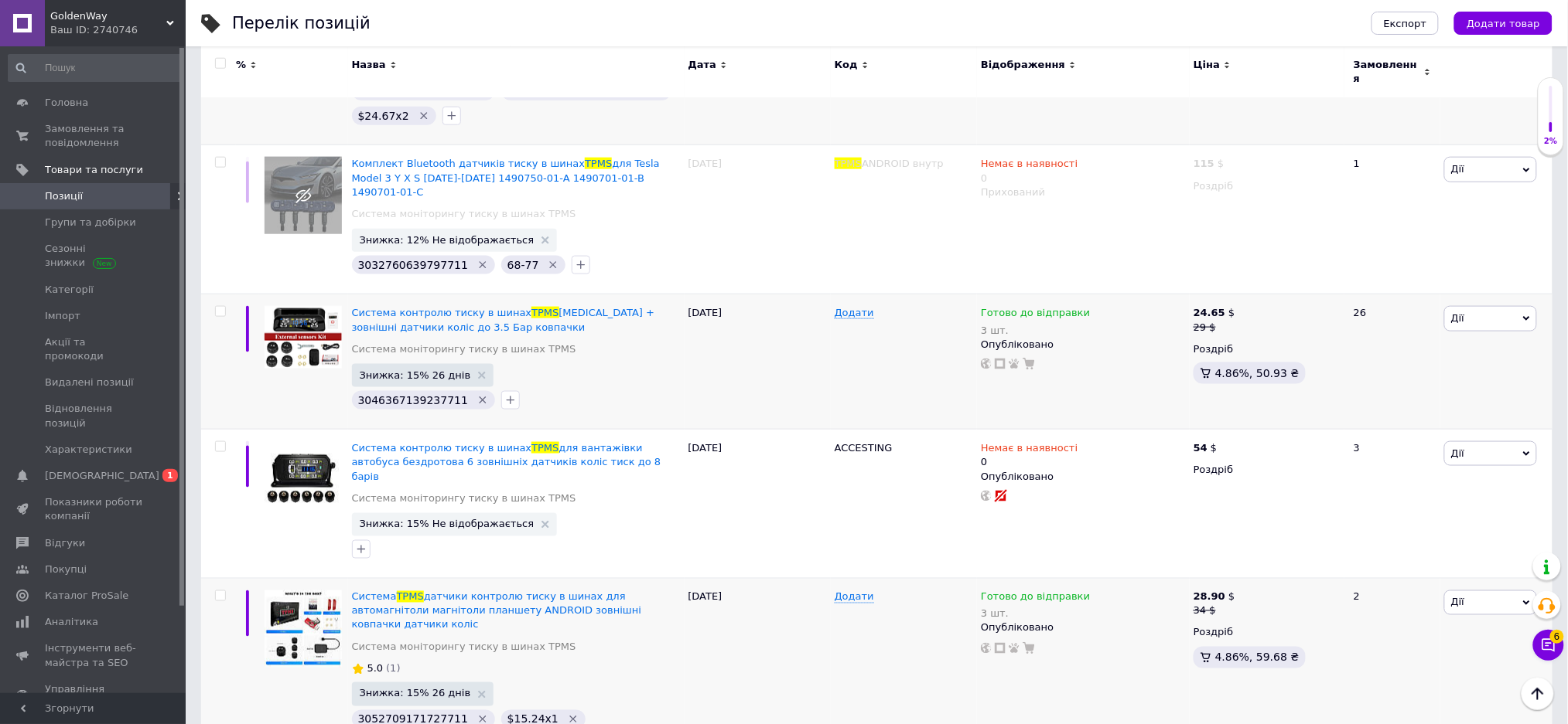
scroll to position [0, 0]
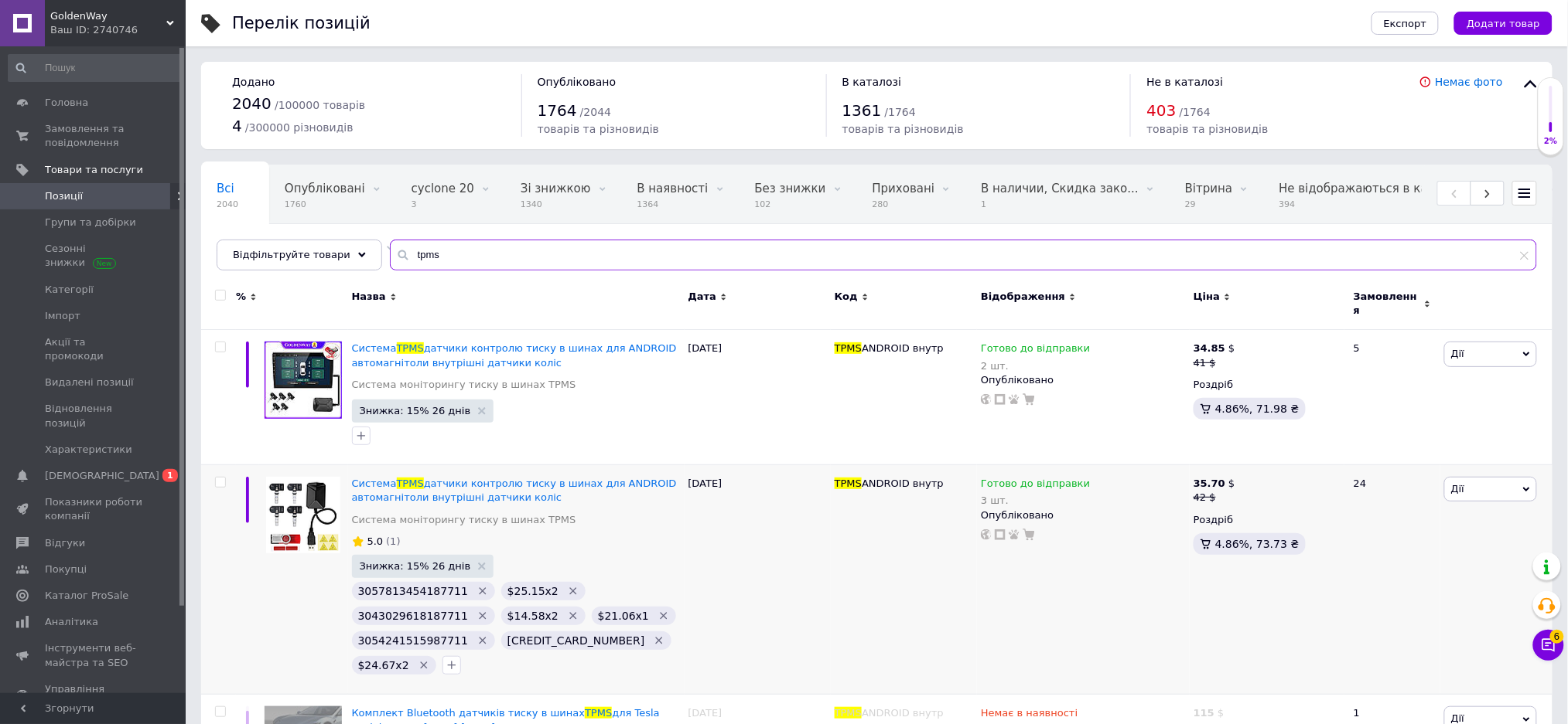
click at [719, 258] on input "tpms" at bounding box center [964, 255] width 1147 height 31
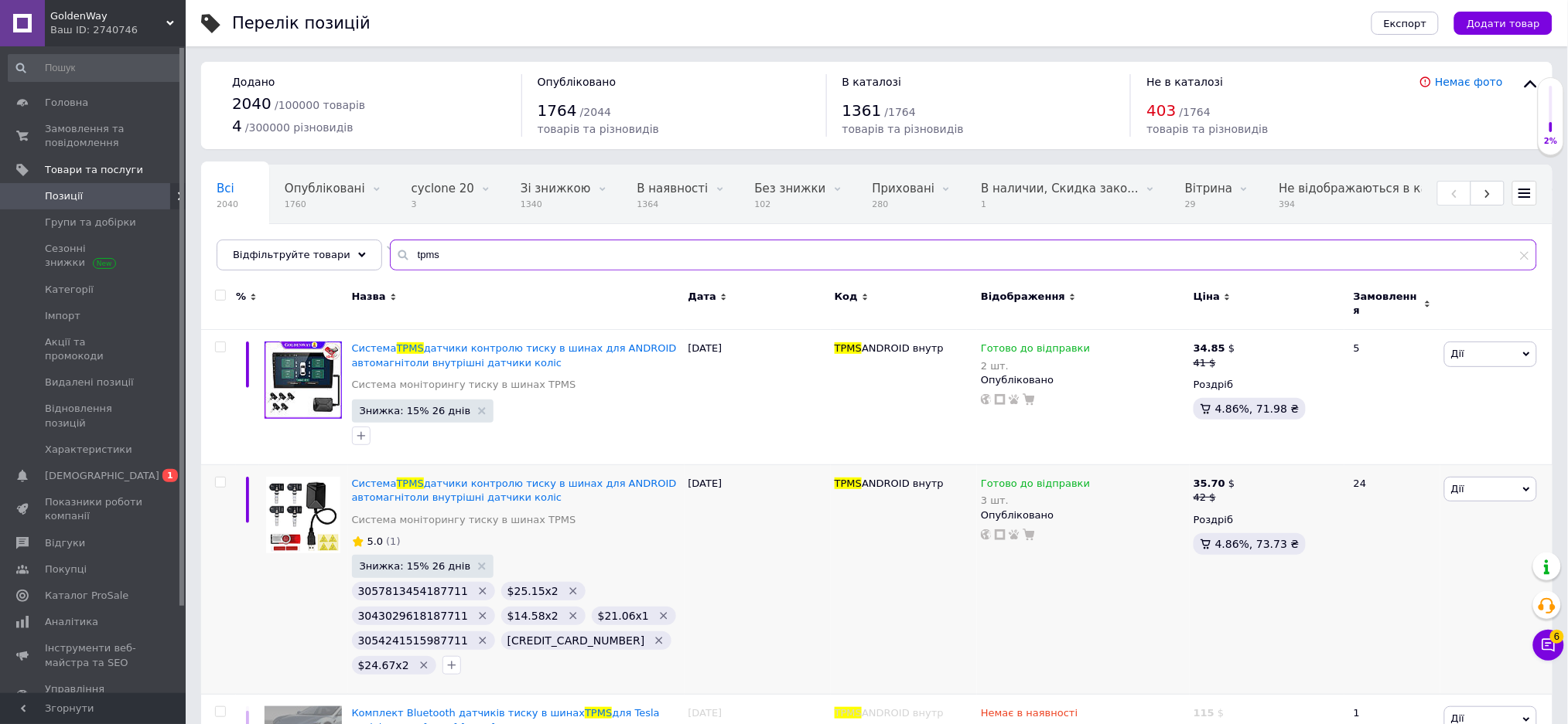
click at [719, 258] on input "tpms" at bounding box center [964, 255] width 1147 height 31
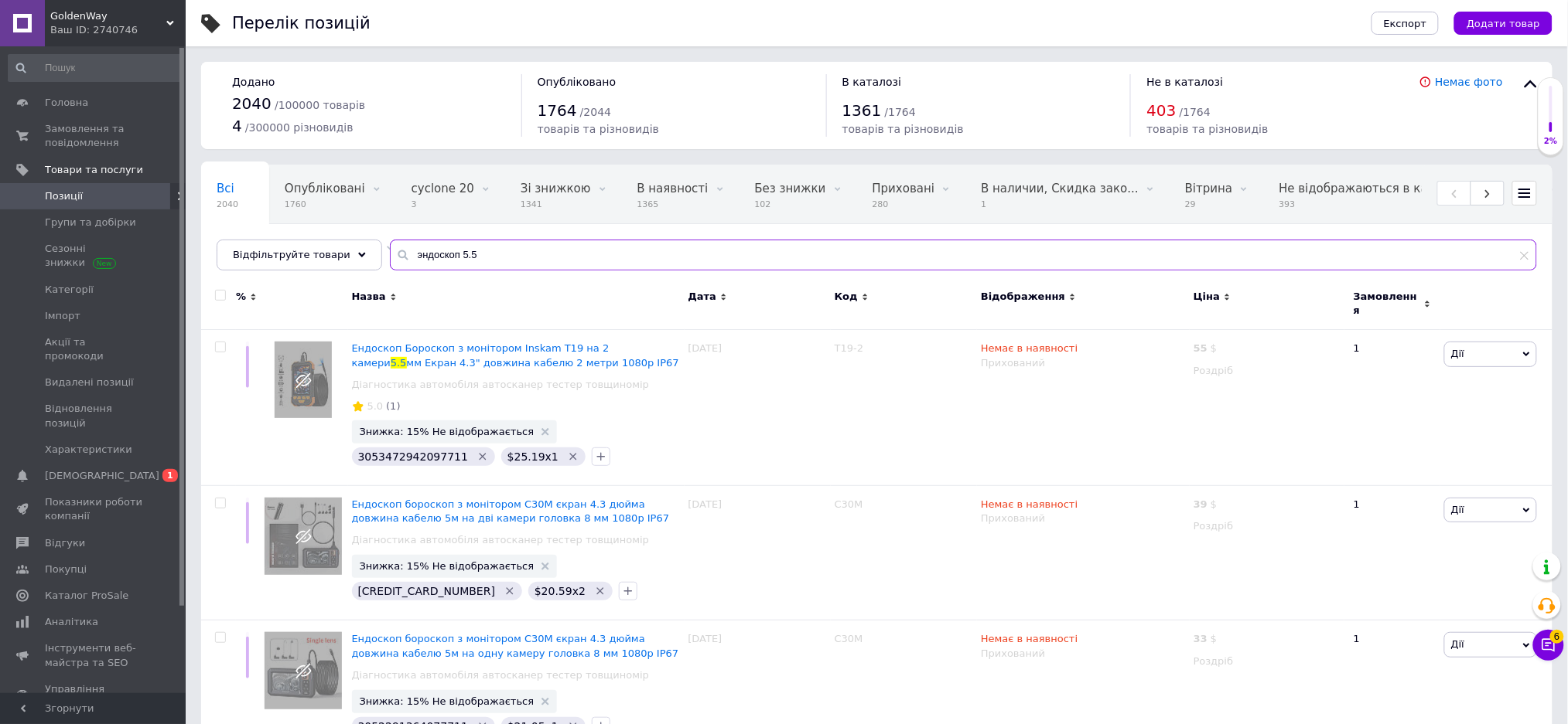
scroll to position [412, 0]
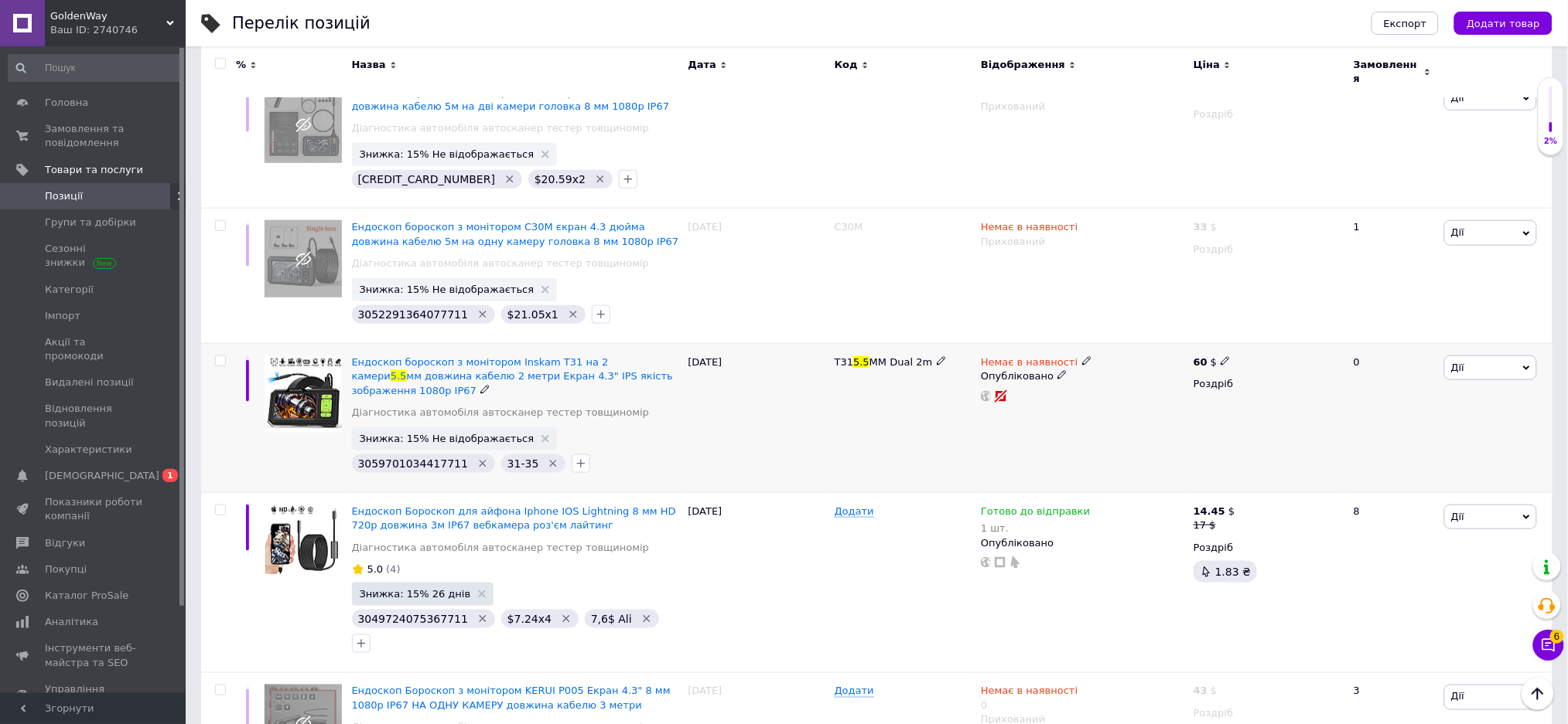
type input "эндоскоп 5.5"
click at [1031, 356] on span "Немає в наявності" at bounding box center [1028, 364] width 96 height 16
click at [1109, 407] on li "Готово до відправки" at bounding box center [1167, 418] width 147 height 22
click at [1112, 401] on input at bounding box center [1151, 416] width 117 height 31
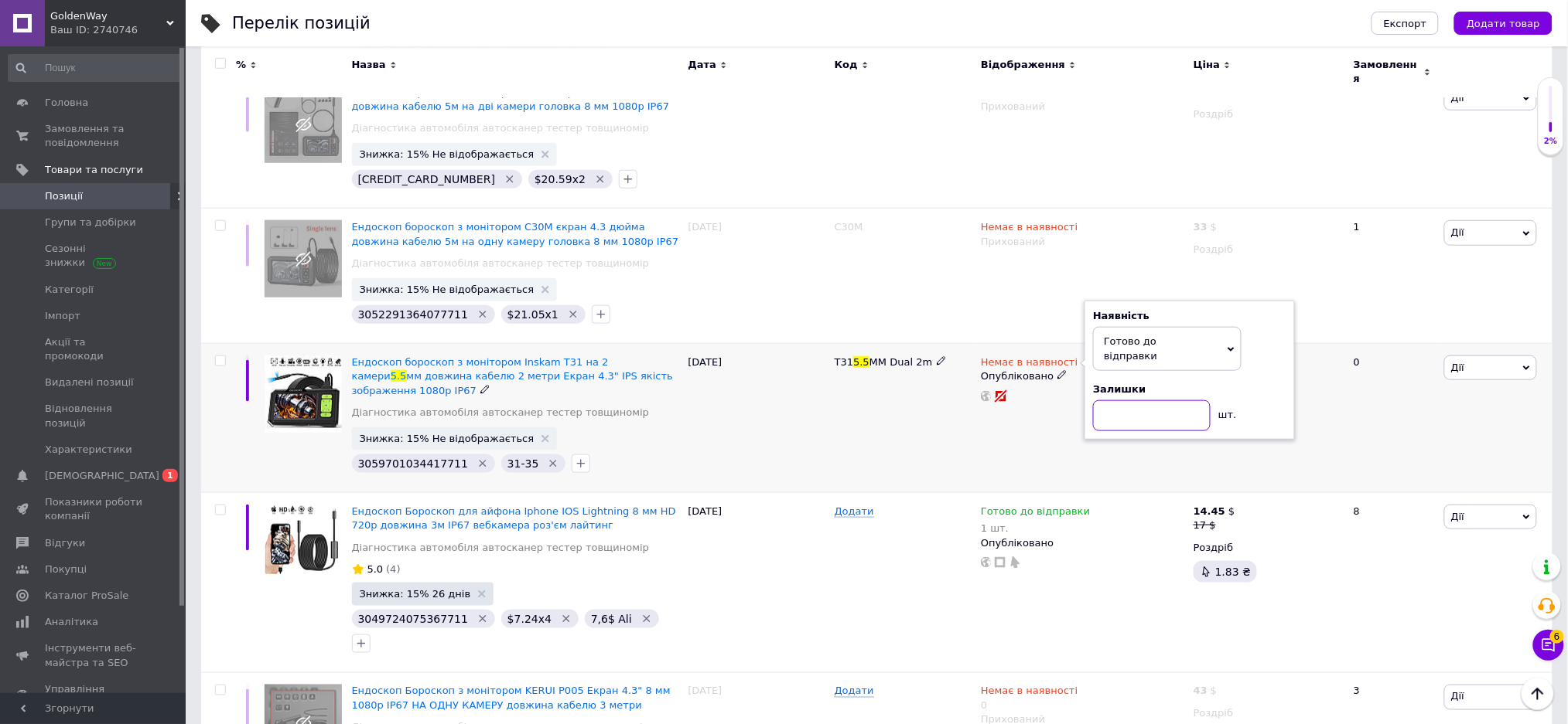
type input "1"
click at [447, 427] on span "Знижка: 15% Не відображається" at bounding box center [455, 438] width 205 height 23
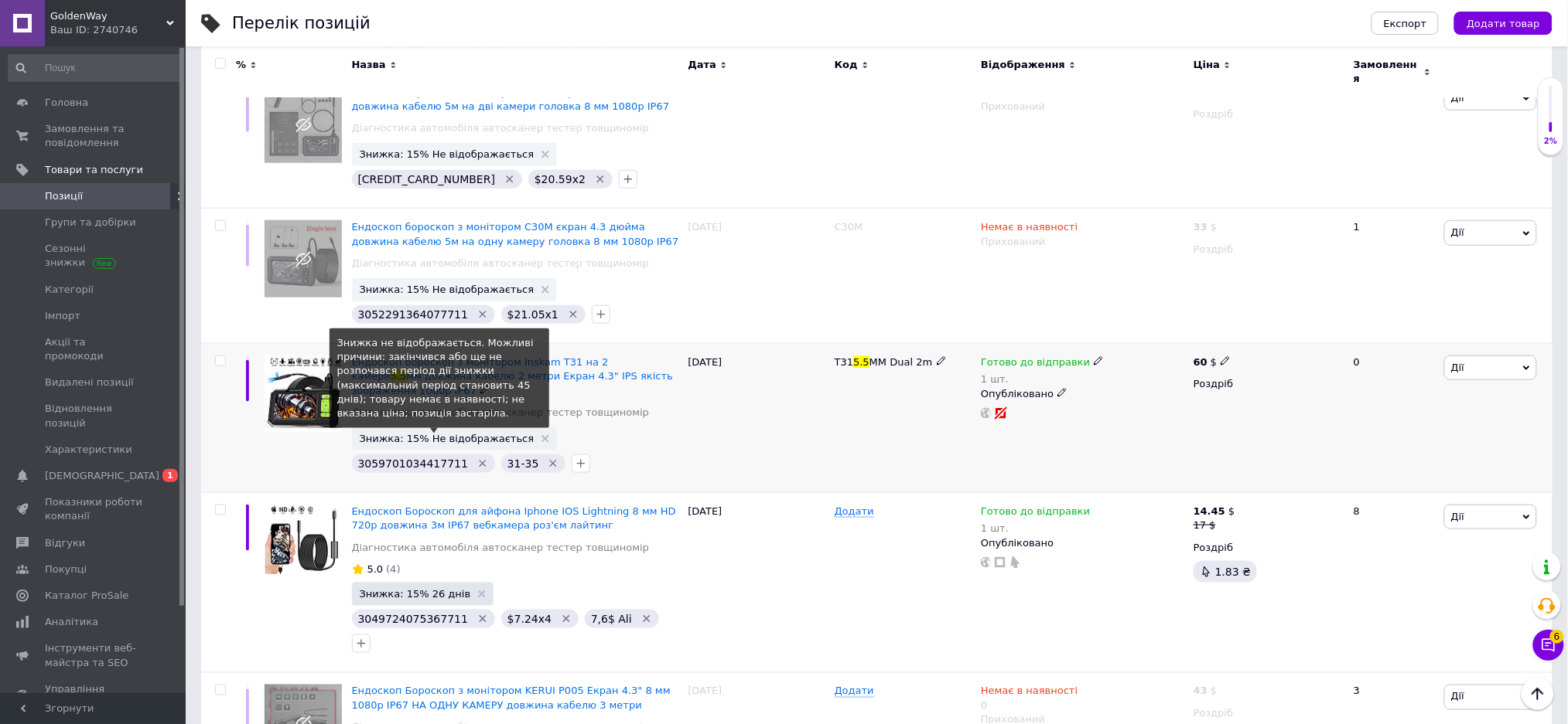
click at [449, 433] on span "Знижка: 15% Не відображається" at bounding box center [447, 438] width 175 height 10
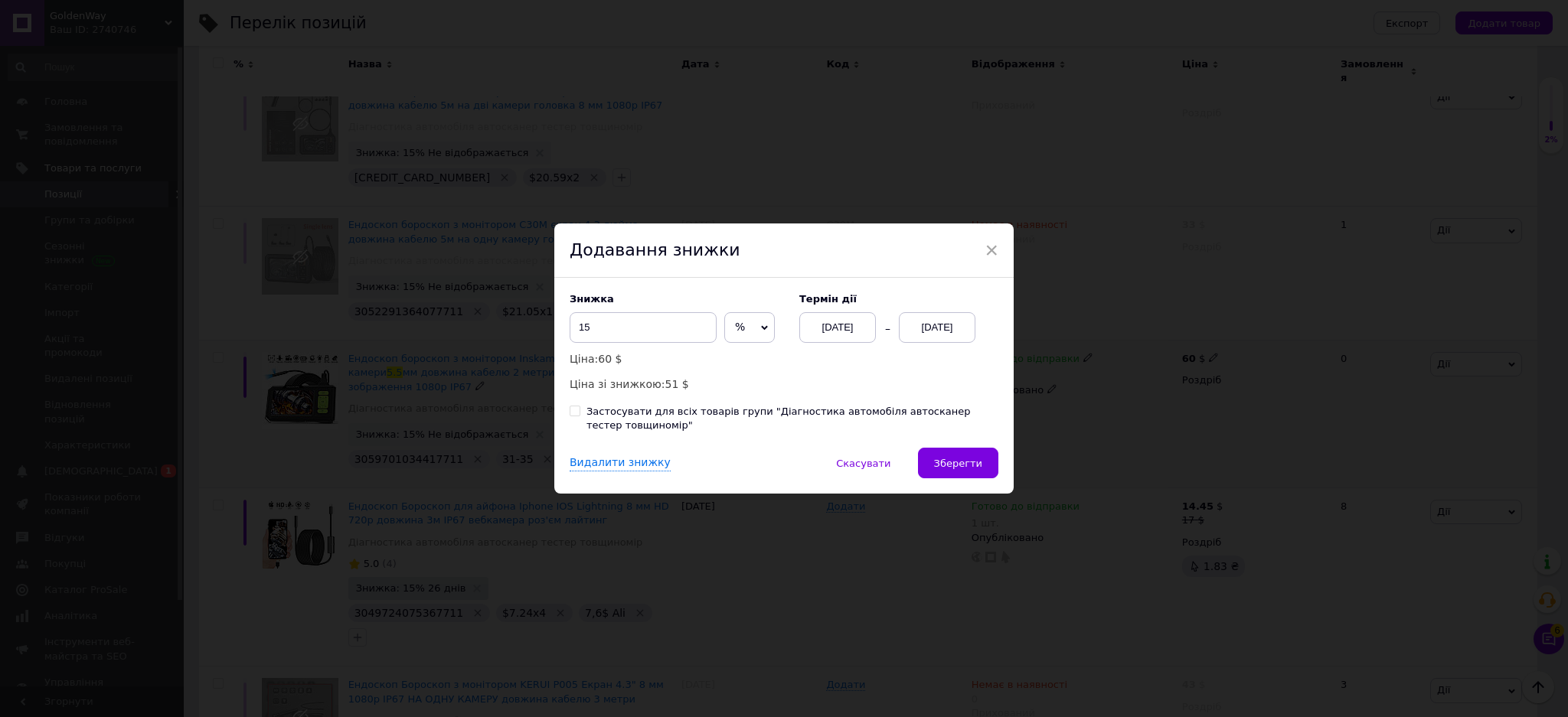
click at [945, 335] on div "[DATE]" at bounding box center [937, 327] width 77 height 30
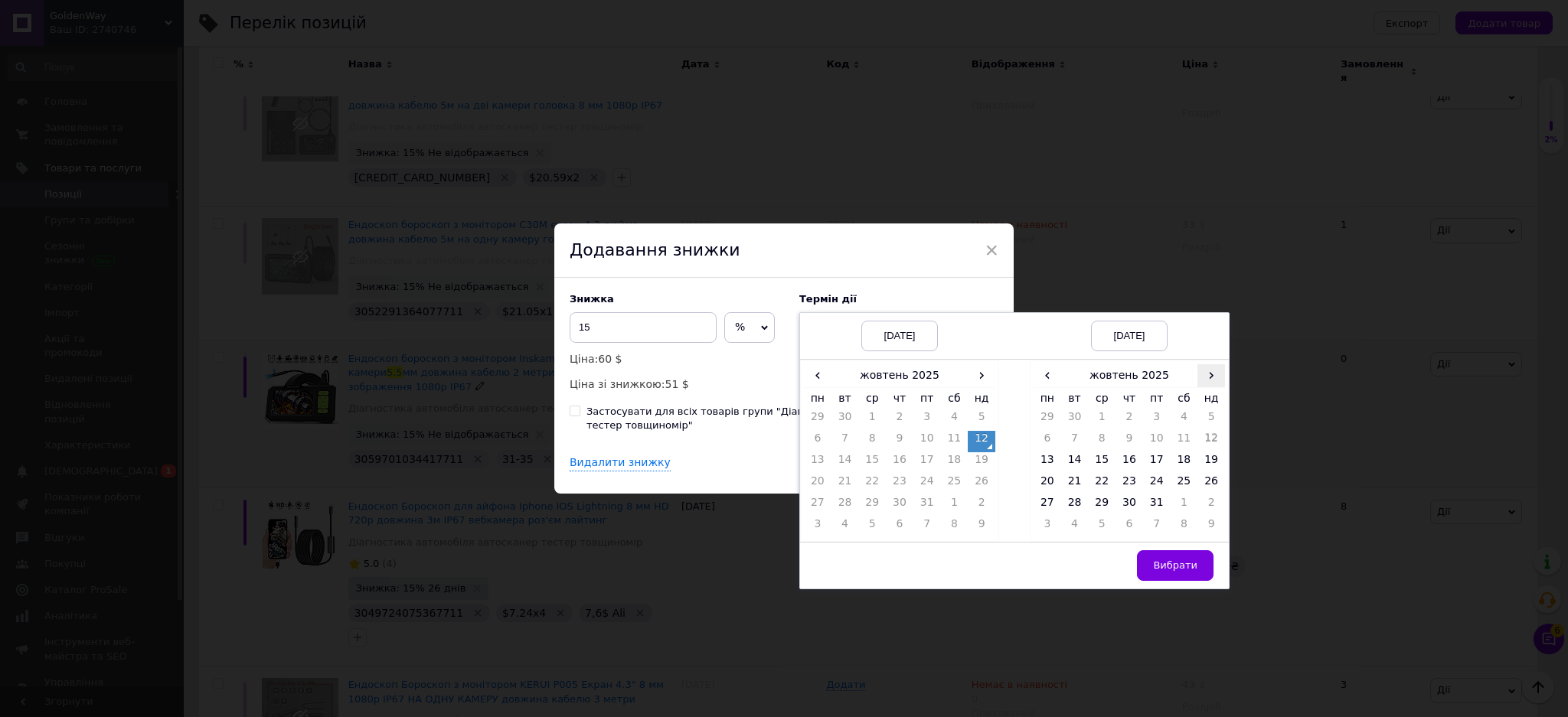
click at [1213, 381] on span "›" at bounding box center [1211, 375] width 28 height 23
click at [1157, 448] on td "7" at bounding box center [1157, 442] width 28 height 22
click at [1178, 569] on span "Вибрати" at bounding box center [1175, 566] width 44 height 12
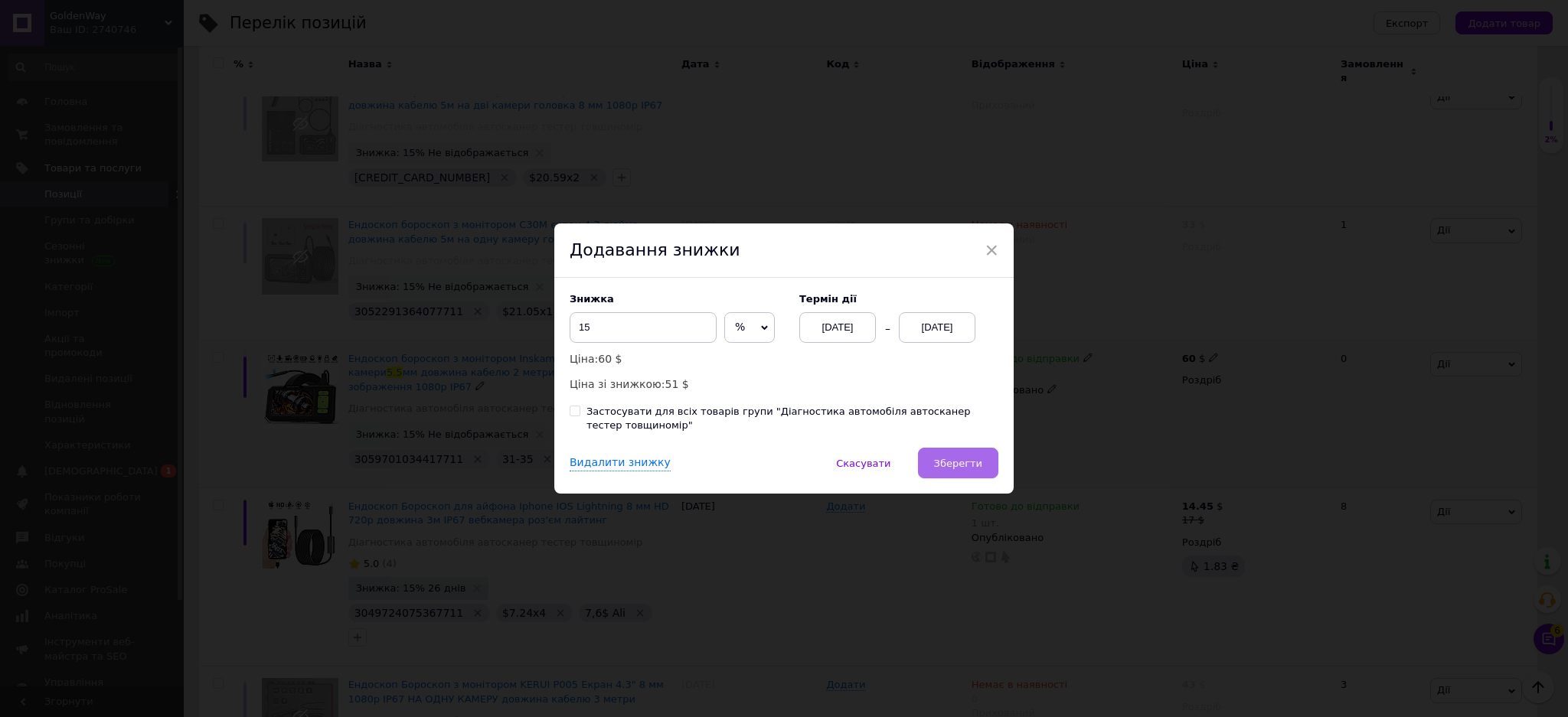
click at [957, 455] on button "Зберегти" at bounding box center [958, 463] width 81 height 30
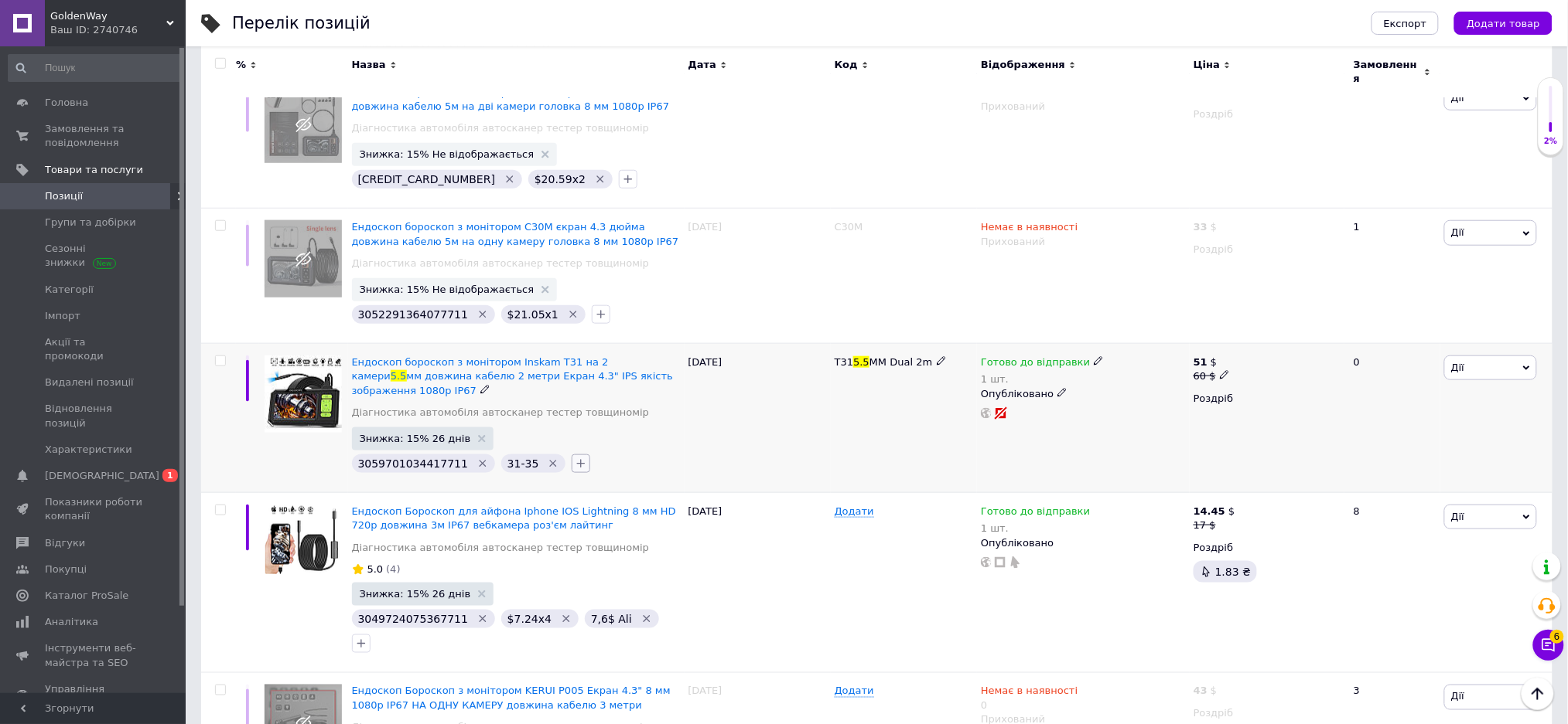
click at [577, 460] on icon "button" at bounding box center [581, 464] width 9 height 9
type input "3061435308827711"
drag, startPoint x: 632, startPoint y: 524, endPoint x: 843, endPoint y: 409, distance: 240.3
click at [633, 529] on span "Створити замiтку 3061435308827711" at bounding box center [650, 542] width 102 height 26
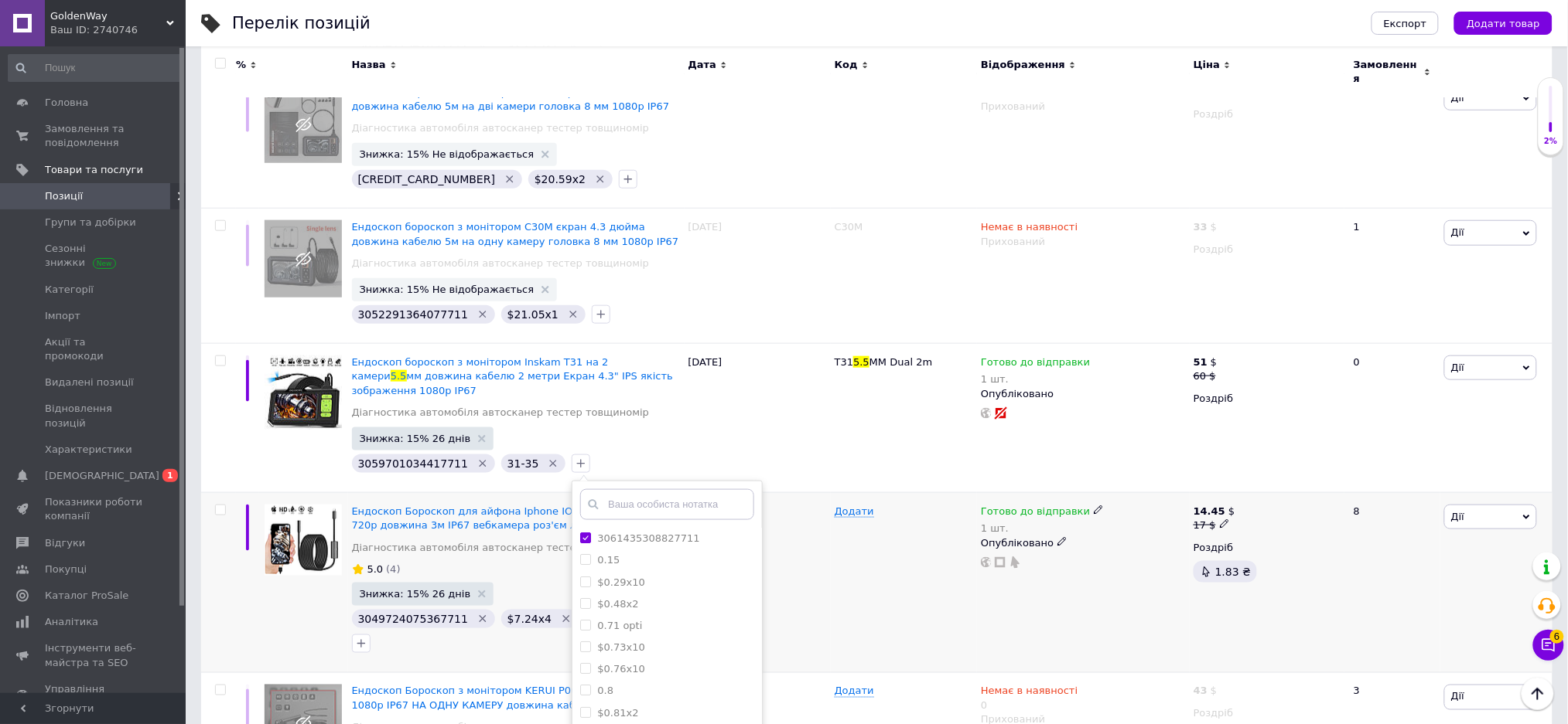
scroll to position [618, 0]
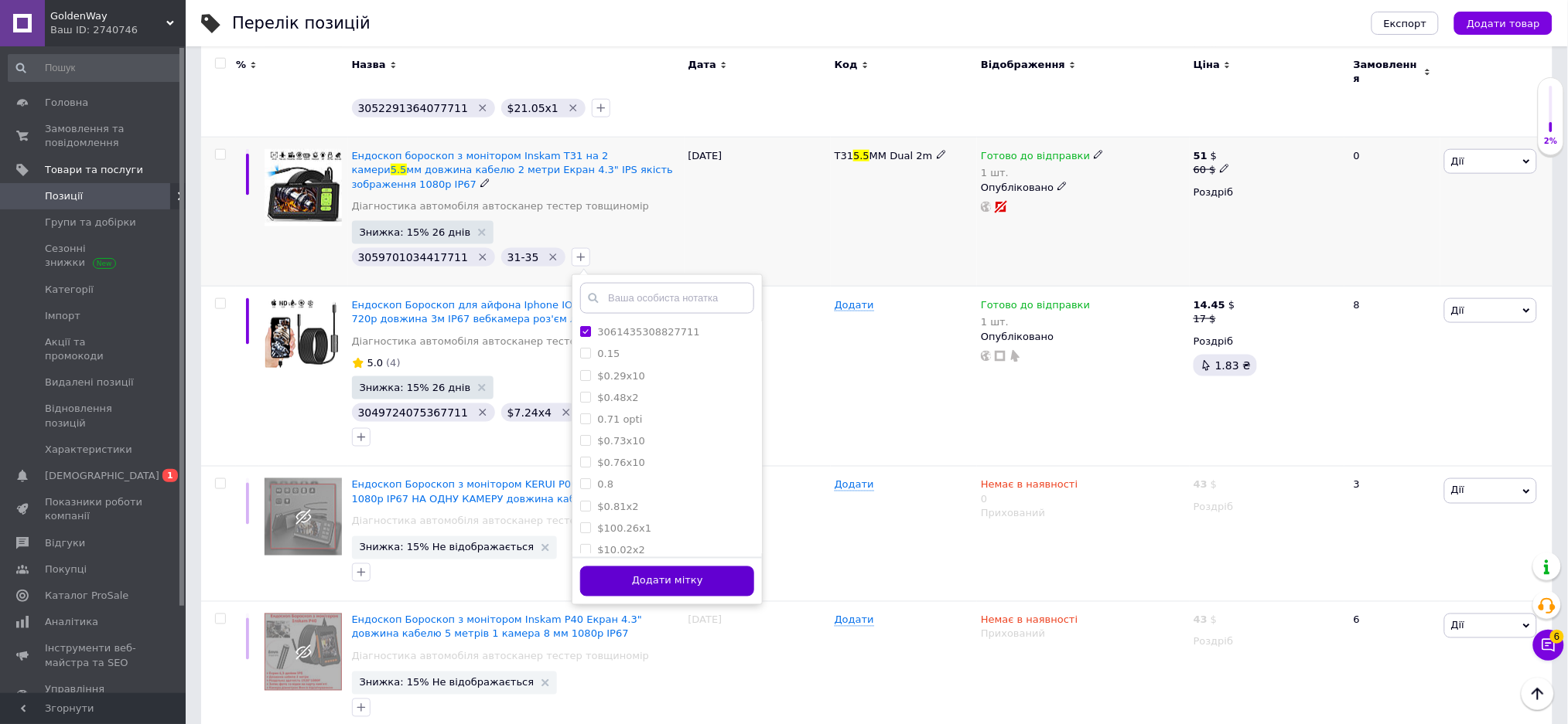
click at [713, 566] on button "Додати мітку" at bounding box center [667, 581] width 174 height 30
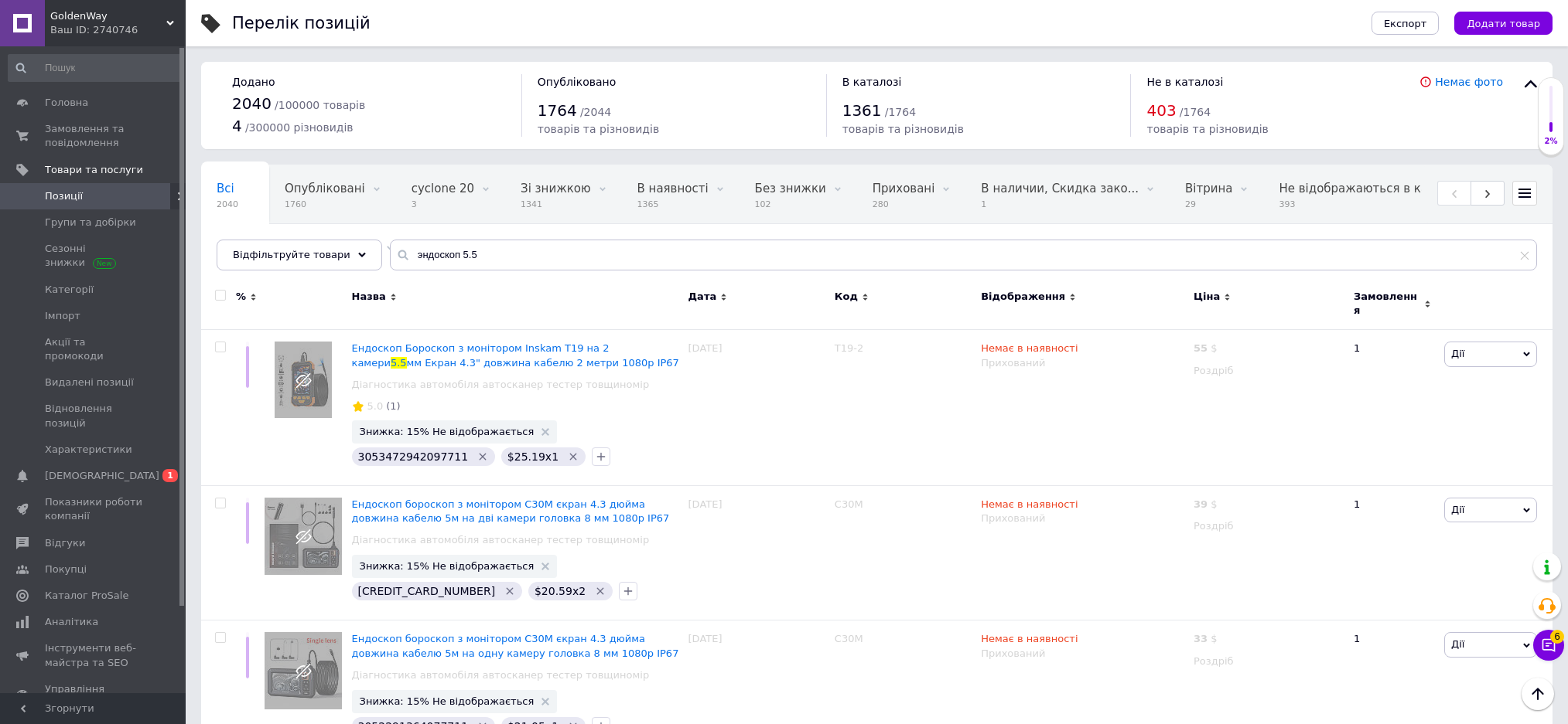
scroll to position [618, 0]
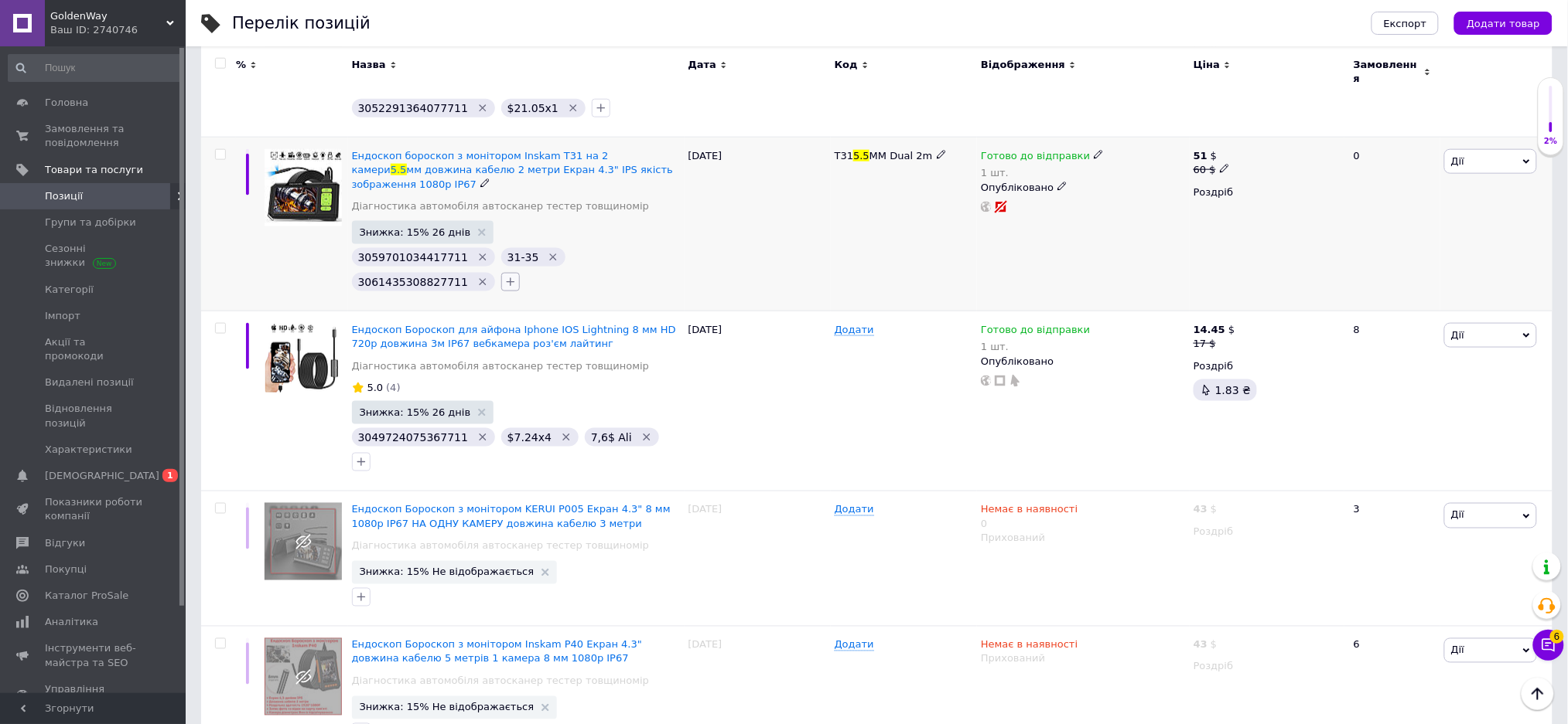
click at [506, 279] on icon "button" at bounding box center [510, 283] width 9 height 9
type input "$27.36x1"
click at [529, 347] on span "Створити замiтку $27.36x1" at bounding box center [600, 353] width 144 height 12
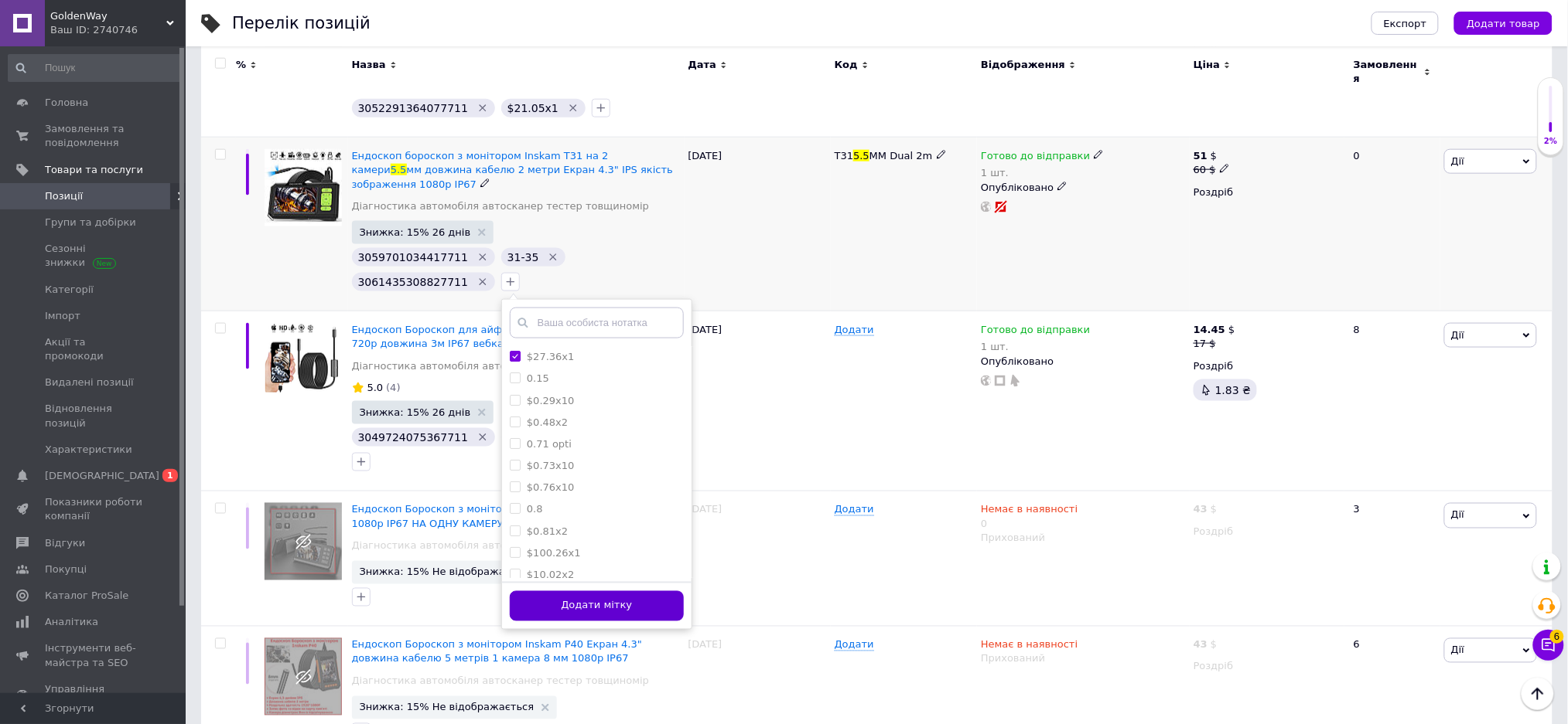
click at [510, 591] on button "Додати мітку" at bounding box center [596, 606] width 174 height 30
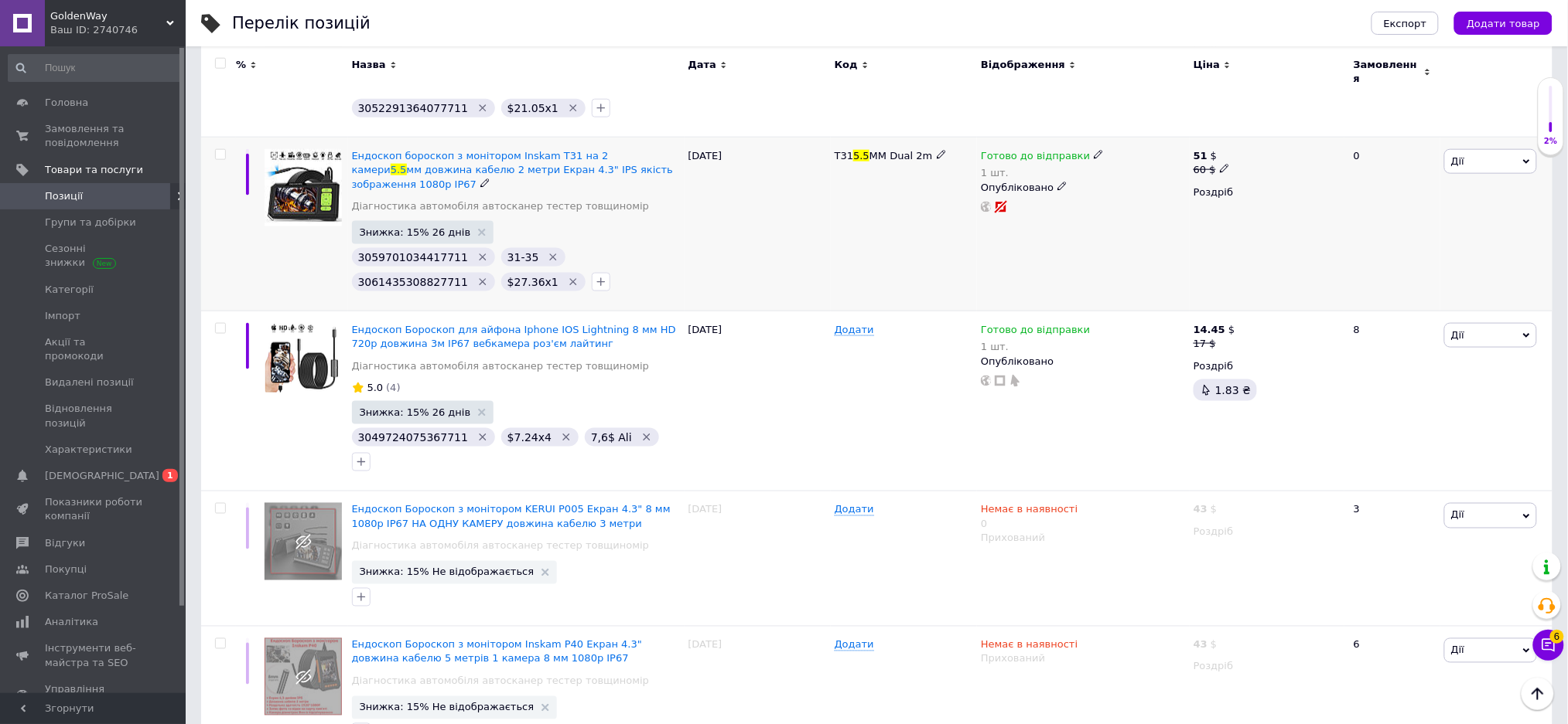
click at [1201, 150] on b "51" at bounding box center [1201, 156] width 14 height 12
drag, startPoint x: 1267, startPoint y: 142, endPoint x: 1251, endPoint y: 140, distance: 16.1
click at [1251, 140] on input "60" at bounding box center [1299, 145] width 117 height 31
type input "59"
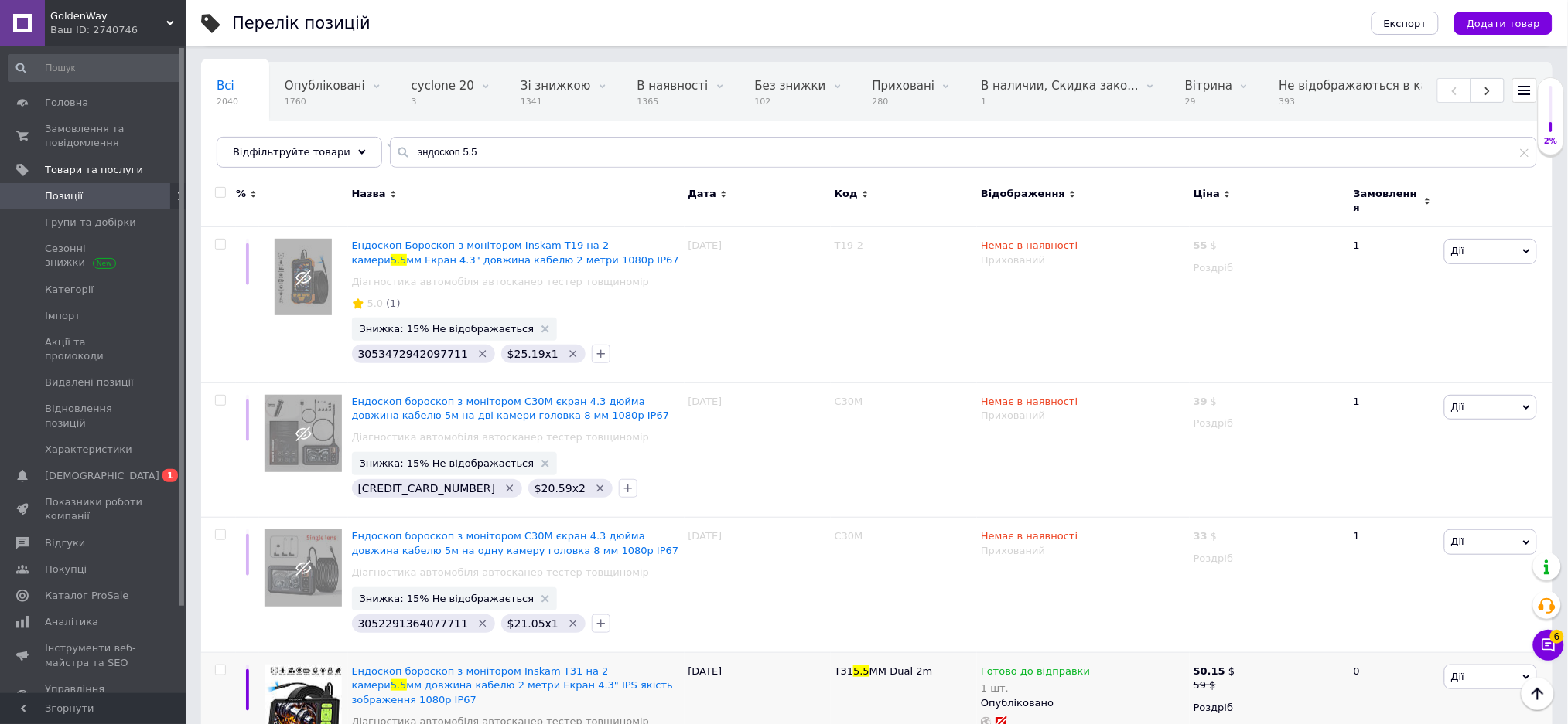
scroll to position [0, 0]
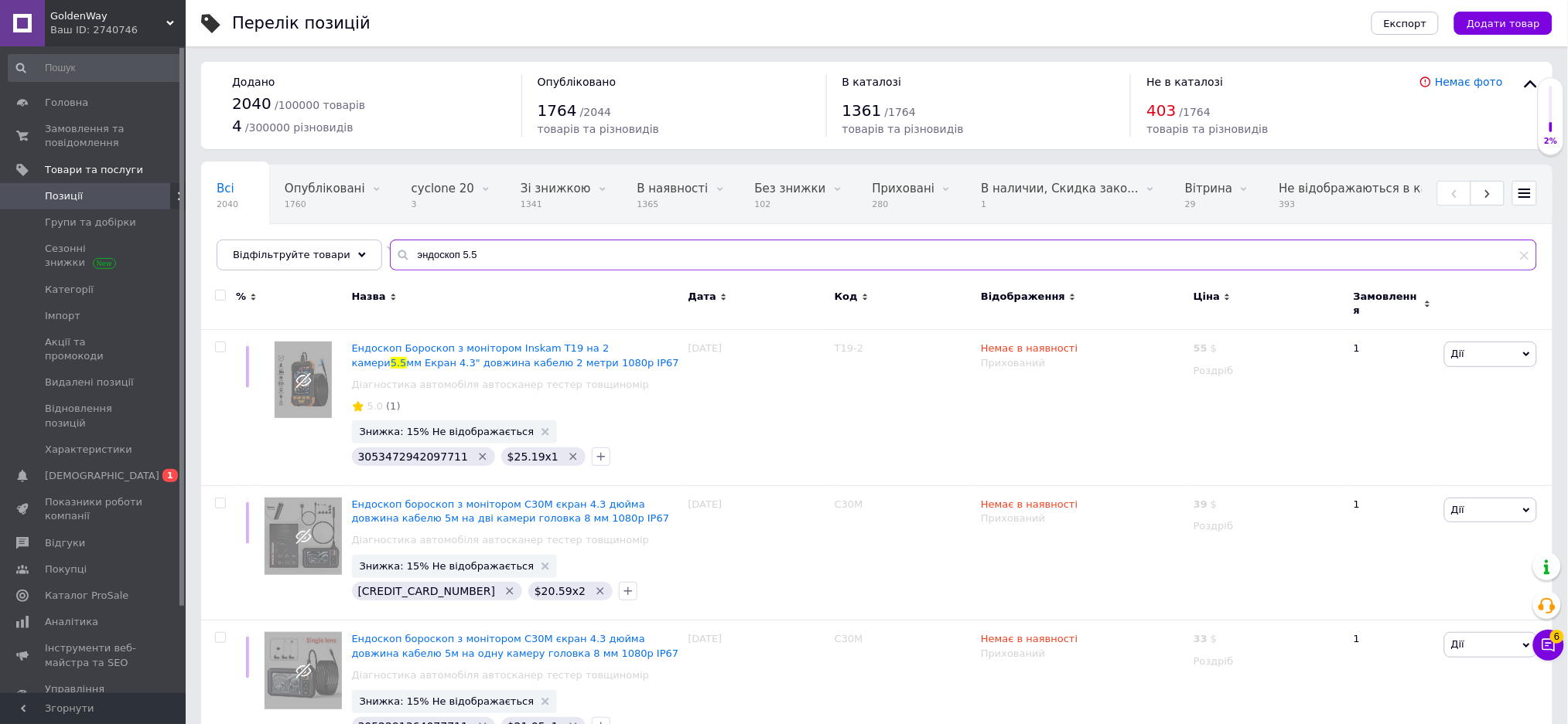
click at [679, 244] on input "эндоскоп 5.5" at bounding box center [964, 255] width 1147 height 31
type input "2200"
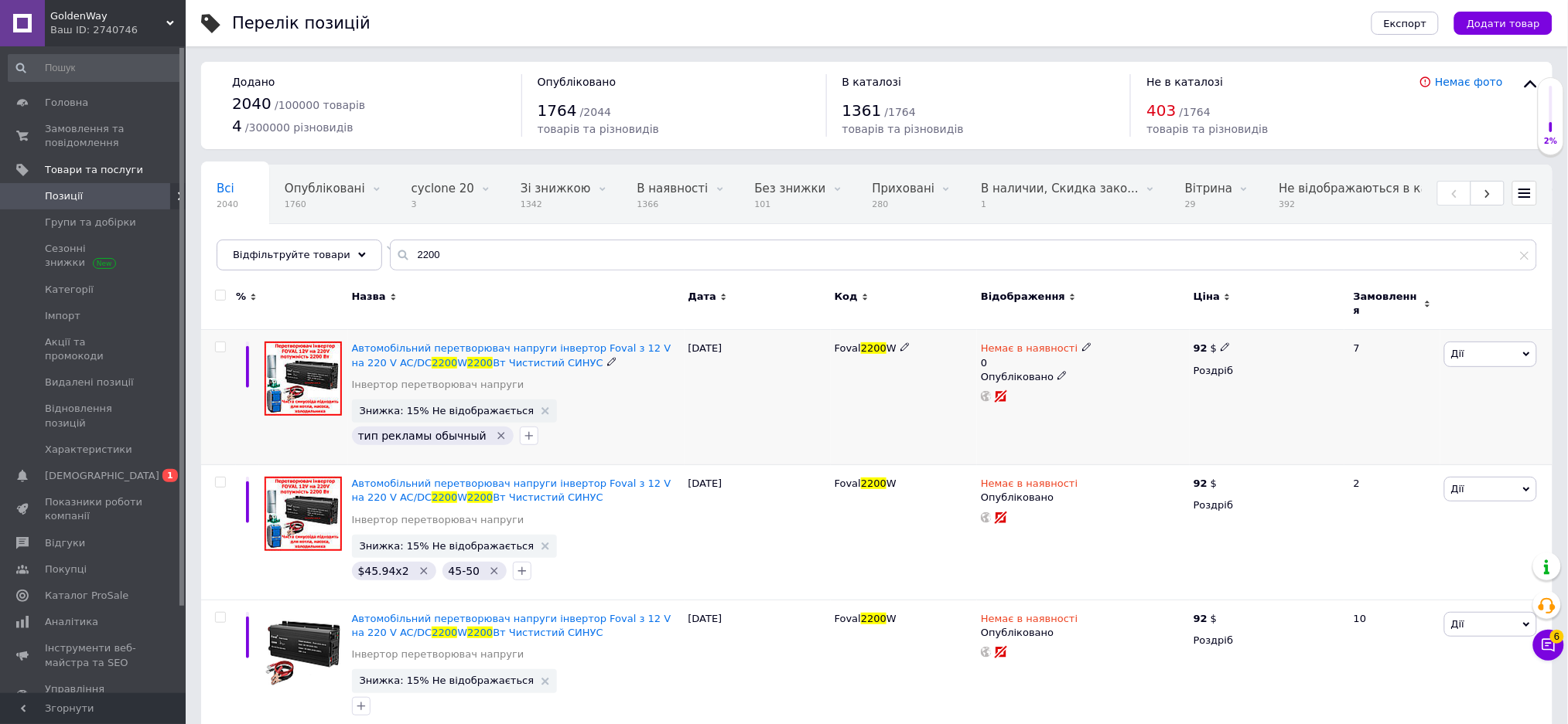
click at [980, 334] on div "Немає в наявності 0 Опубліковано" at bounding box center [1083, 398] width 212 height 135
click at [992, 342] on span "Немає в наявності" at bounding box center [1028, 350] width 96 height 16
click at [1102, 401] on li "Готово до відправки" at bounding box center [1167, 411] width 147 height 22
click at [1139, 394] on input "0" at bounding box center [1151, 409] width 117 height 31
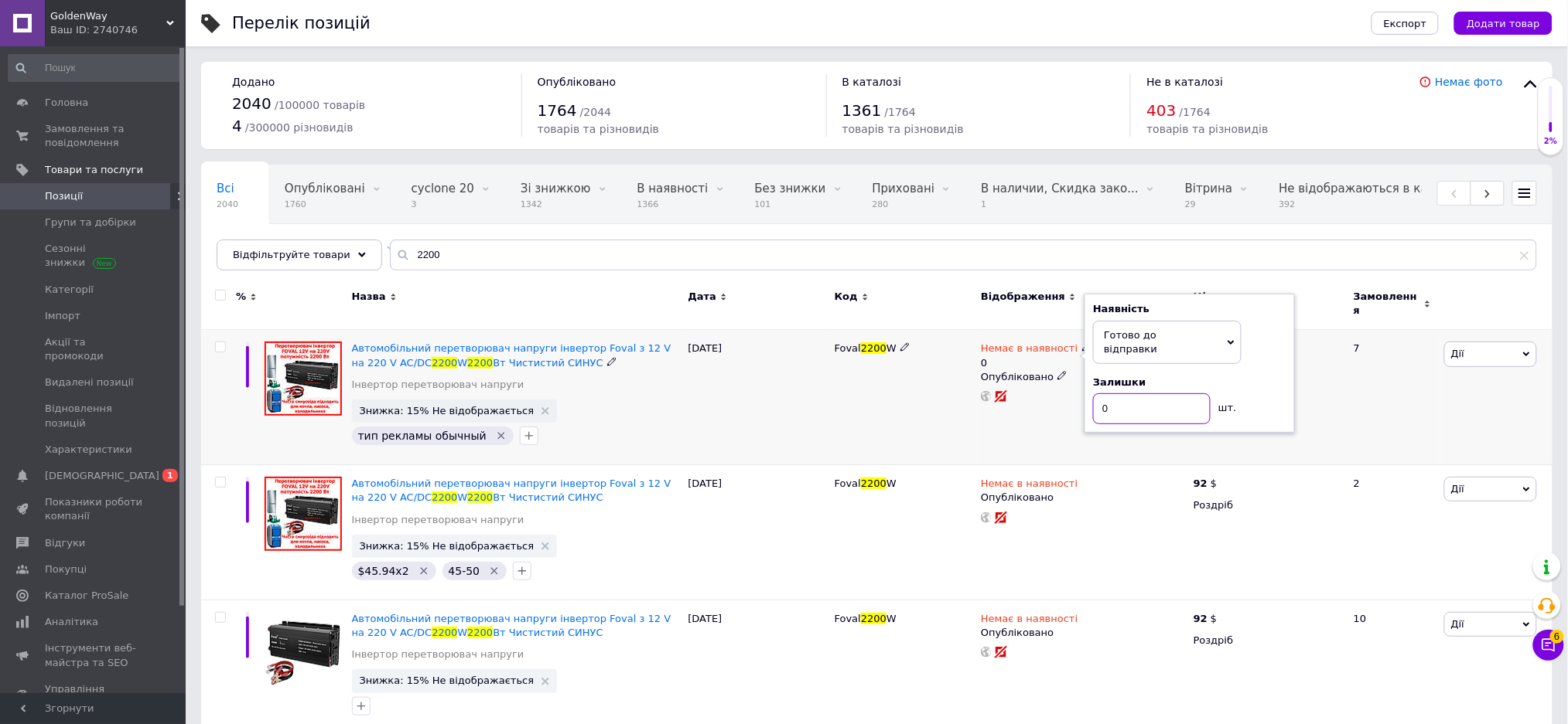
type input "1"
click at [1017, 478] on span "Немає в наявності" at bounding box center [1028, 486] width 96 height 16
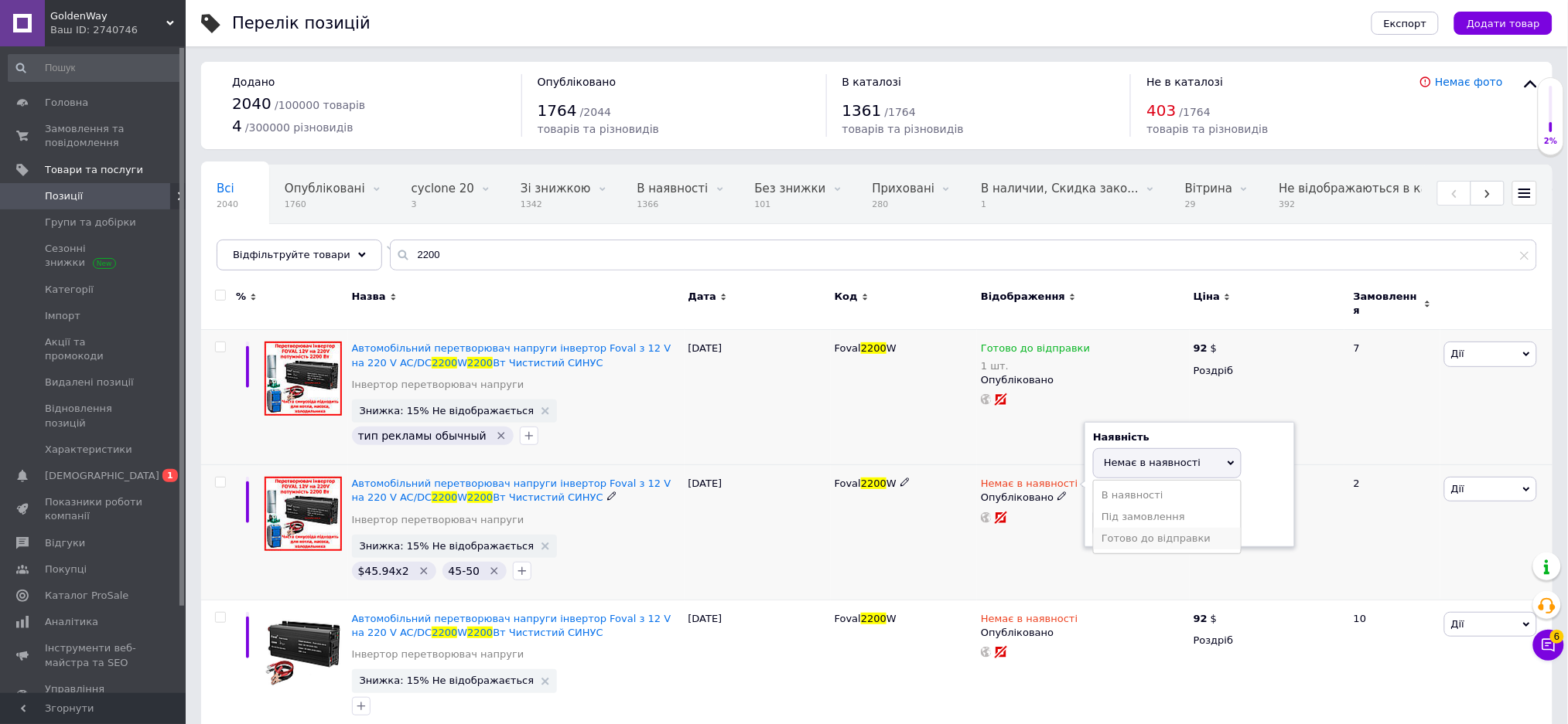
click at [1111, 528] on li "Готово до відправки" at bounding box center [1167, 539] width 147 height 22
click at [1111, 523] on input at bounding box center [1151, 537] width 117 height 31
type input "1"
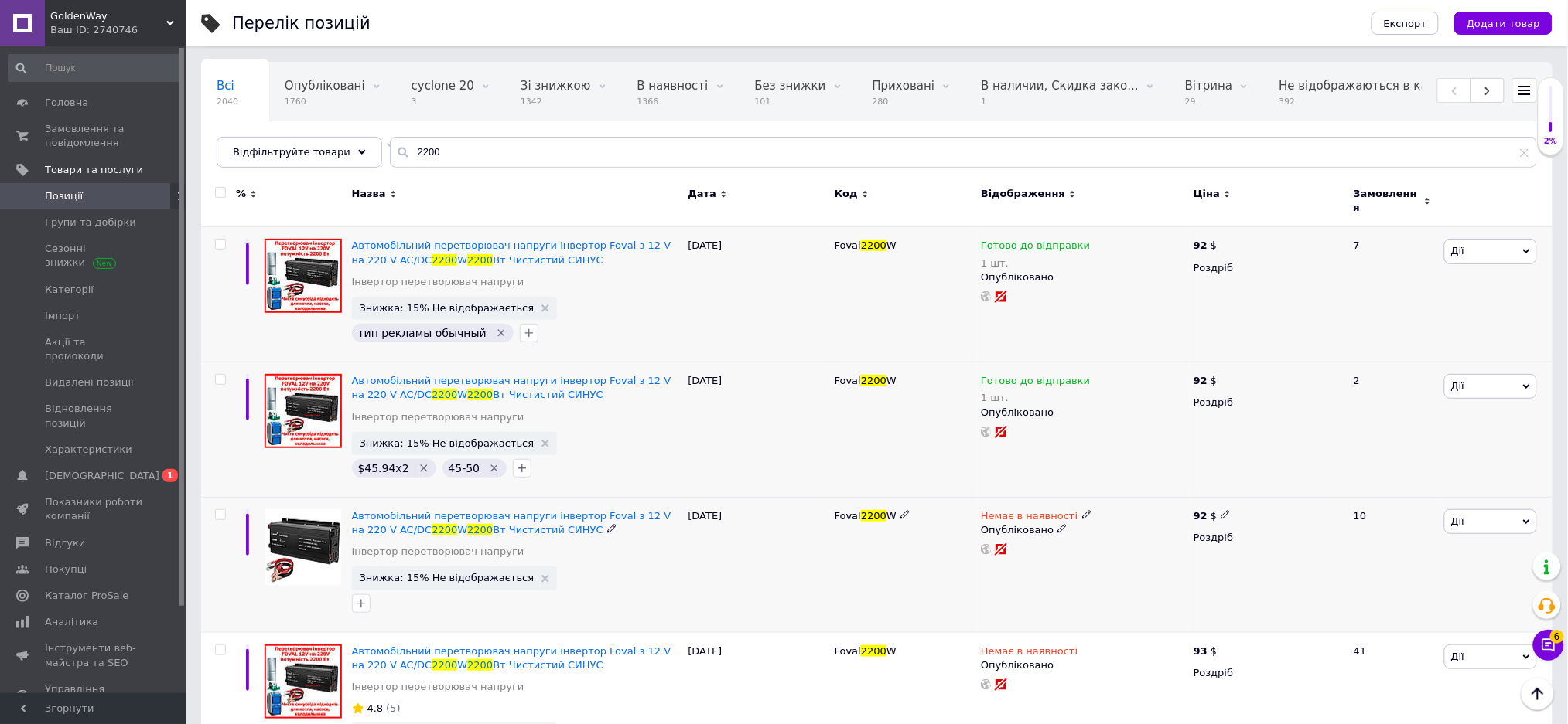
click at [1035, 510] on span "Немає в наявності" at bounding box center [1028, 518] width 96 height 16
click at [1138, 563] on li "Готово до відправки" at bounding box center [1167, 571] width 147 height 22
click at [1133, 554] on input at bounding box center [1151, 569] width 117 height 31
type input "1"
click at [1004, 650] on span "Немає в наявності" at bounding box center [1028, 654] width 96 height 16
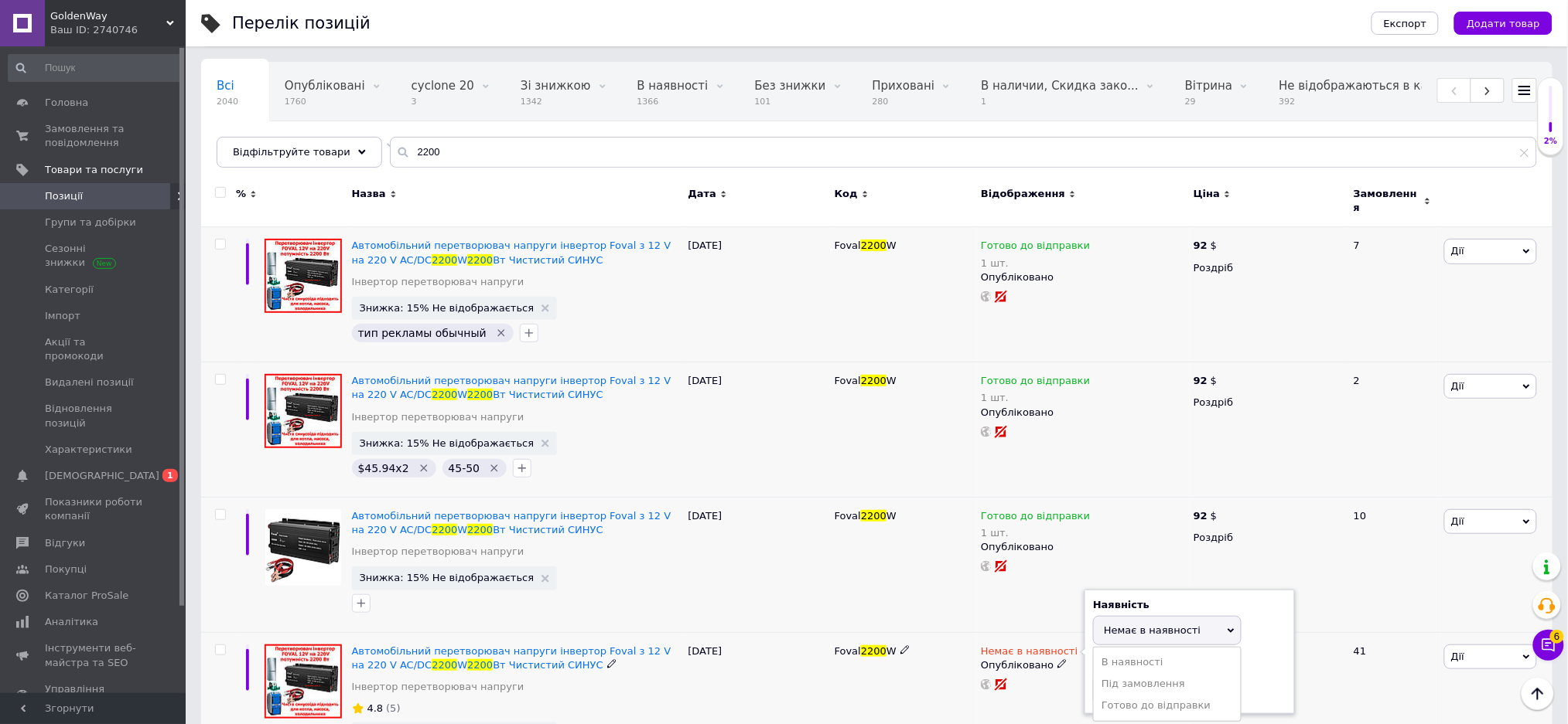
drag, startPoint x: 1116, startPoint y: 703, endPoint x: 1117, endPoint y: 693, distance: 10.0
click at [1119, 702] on li "Готово до відправки" at bounding box center [1167, 706] width 147 height 22
click at [1117, 688] on input at bounding box center [1151, 703] width 117 height 31
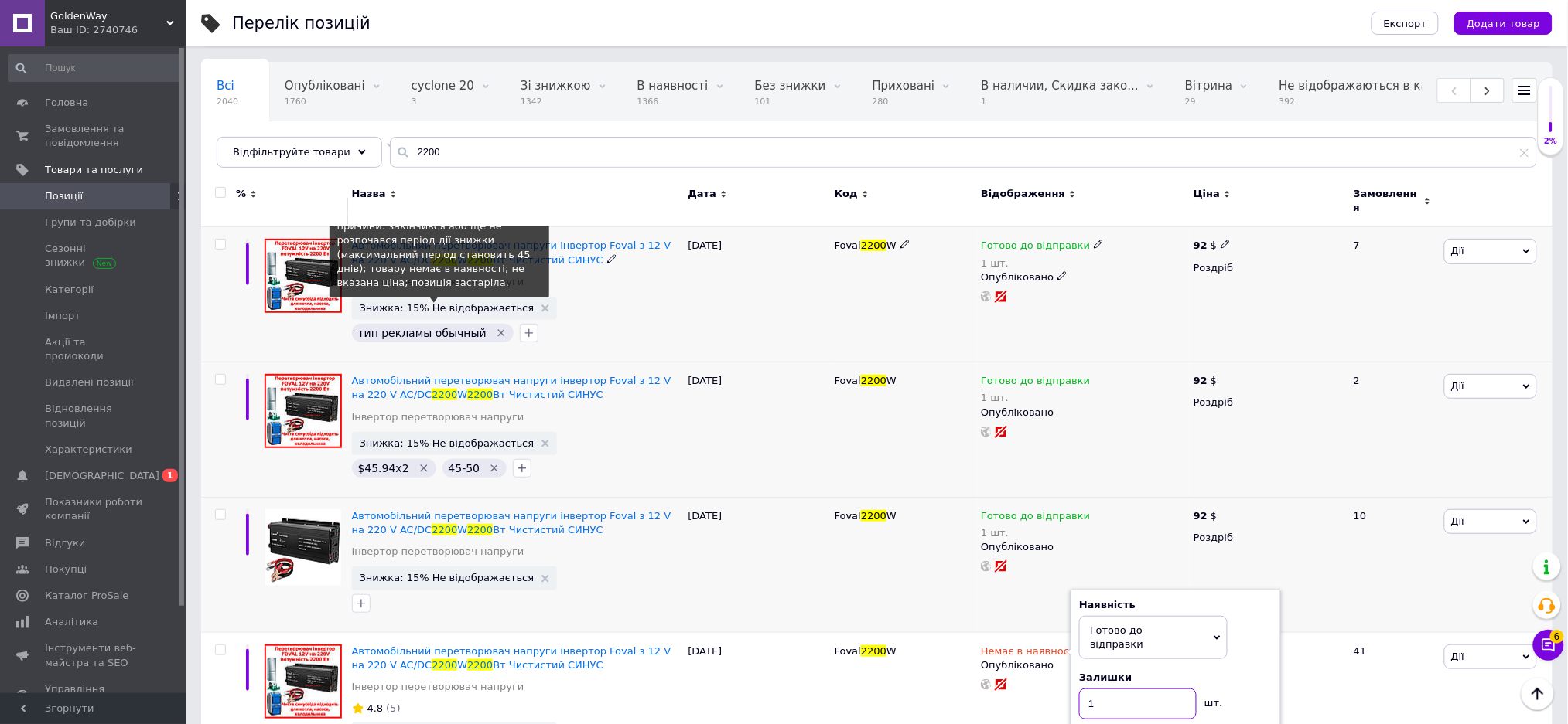
type input "1"
click at [478, 303] on span "Знижка: 15% Не відображається" at bounding box center [447, 308] width 175 height 10
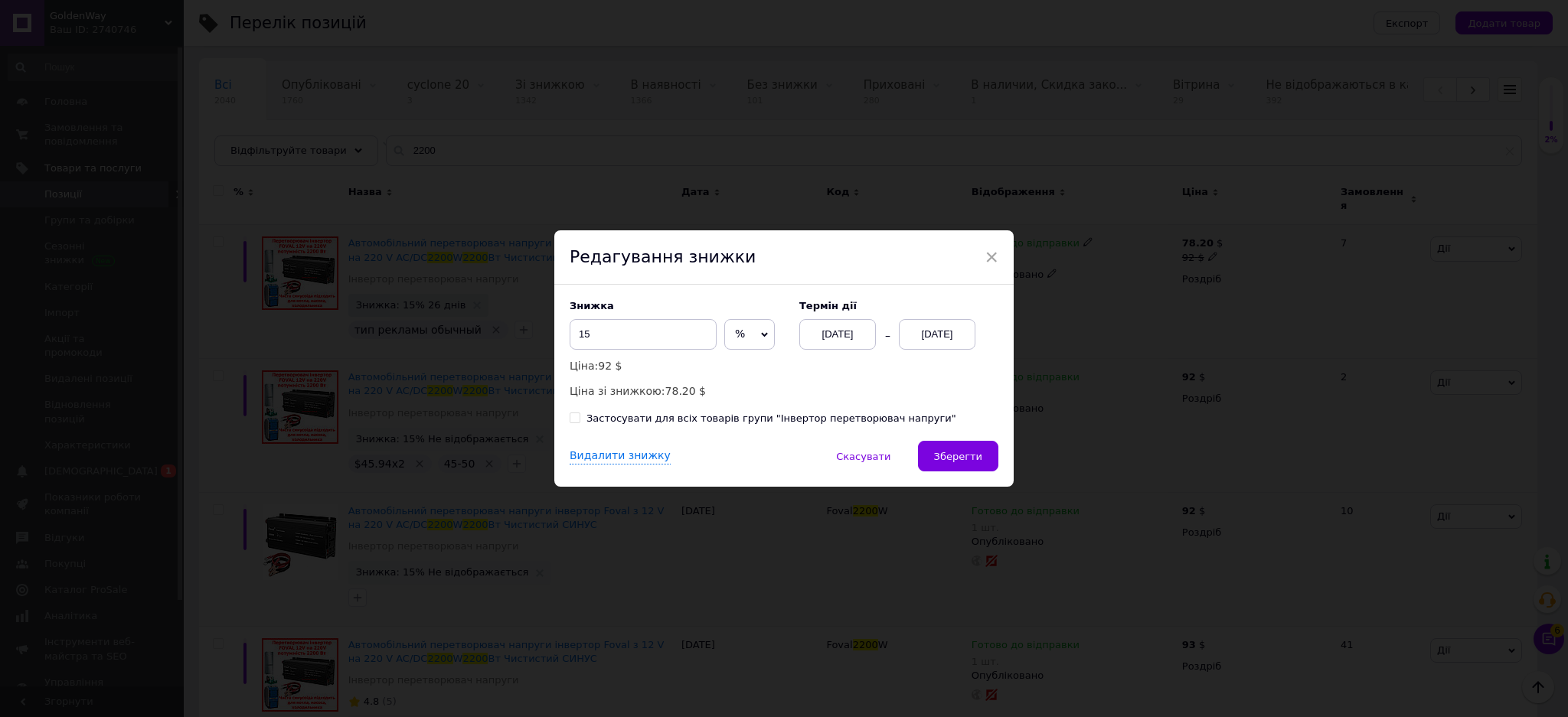
click at [951, 330] on div "[DATE]" at bounding box center [937, 334] width 77 height 30
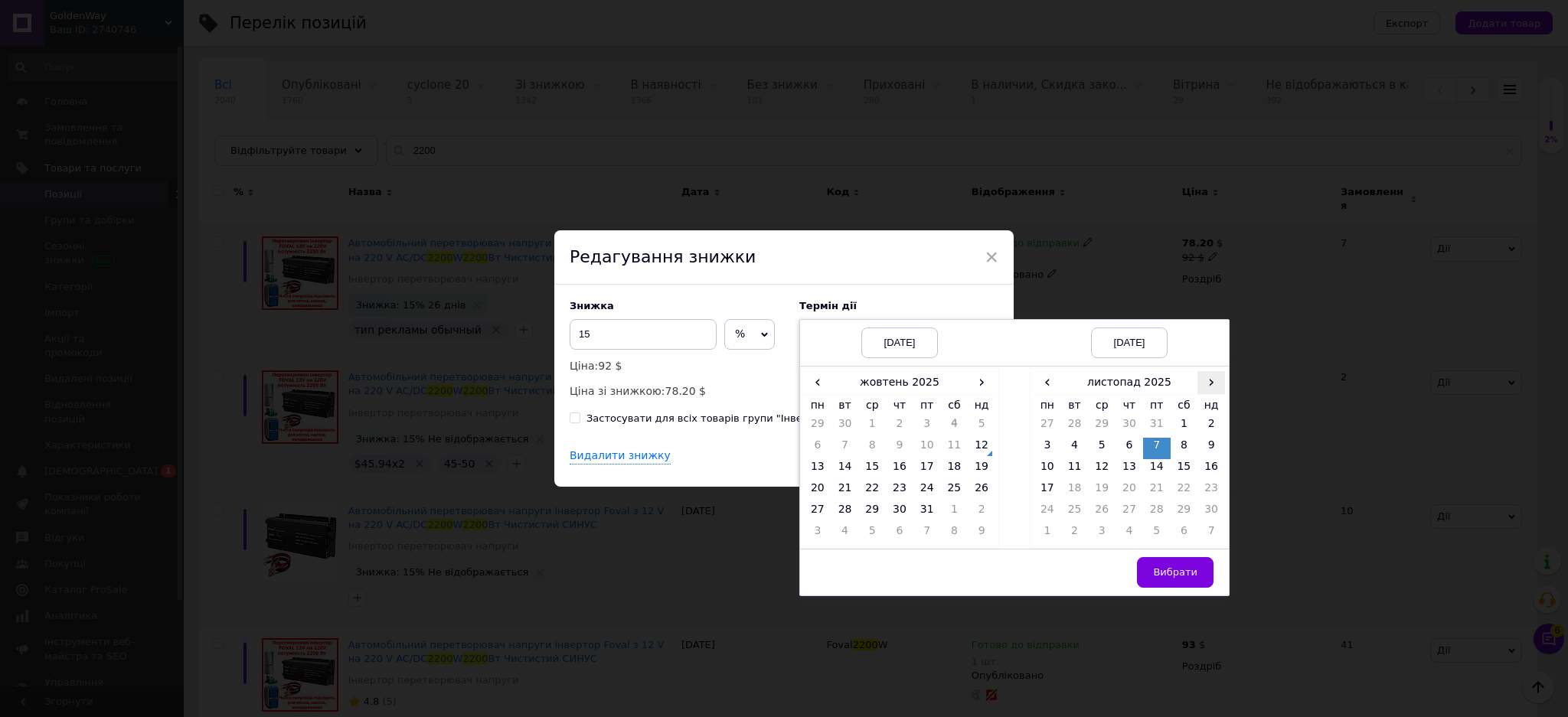
click at [1218, 373] on span "›" at bounding box center [1211, 382] width 28 height 23
drag, startPoint x: 1337, startPoint y: 258, endPoint x: 1310, endPoint y: 276, distance: 32.4
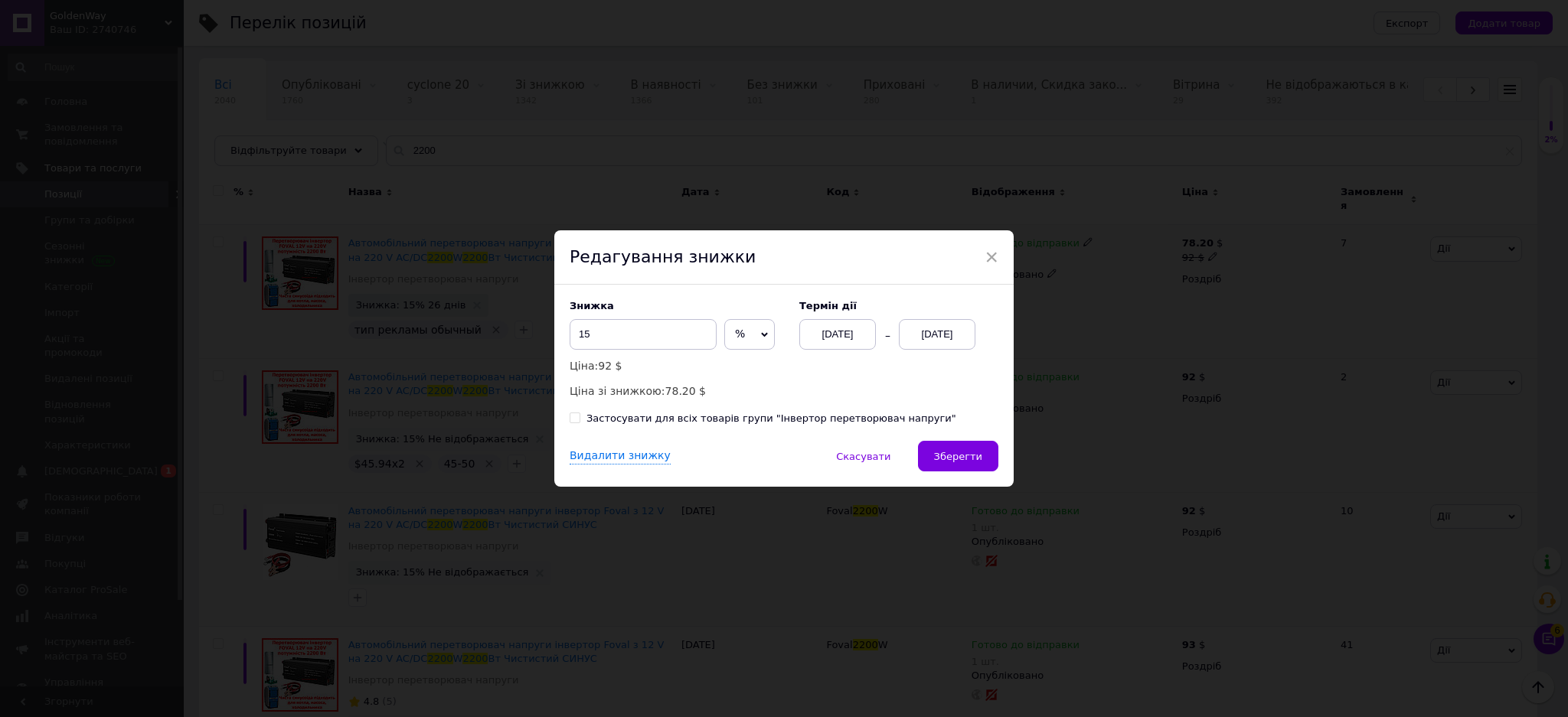
drag, startPoint x: 1310, startPoint y: 276, endPoint x: 772, endPoint y: 257, distance: 538.3
click at [772, 257] on div "Редагування знижки" at bounding box center [784, 258] width 460 height 55
click at [963, 460] on span "Зберегти" at bounding box center [958, 457] width 48 height 12
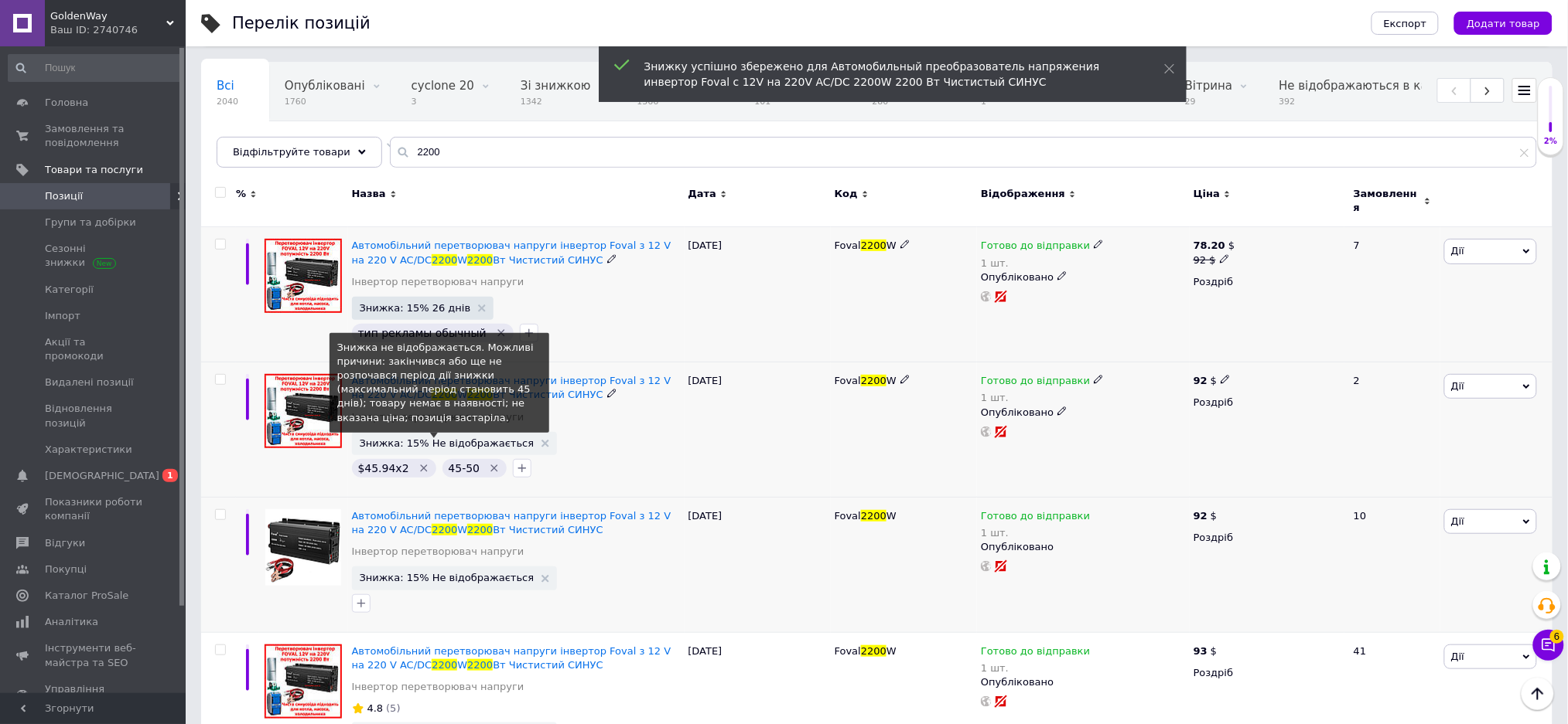
click at [452, 438] on span "Знижка: 15% Не відображається" at bounding box center [447, 443] width 175 height 10
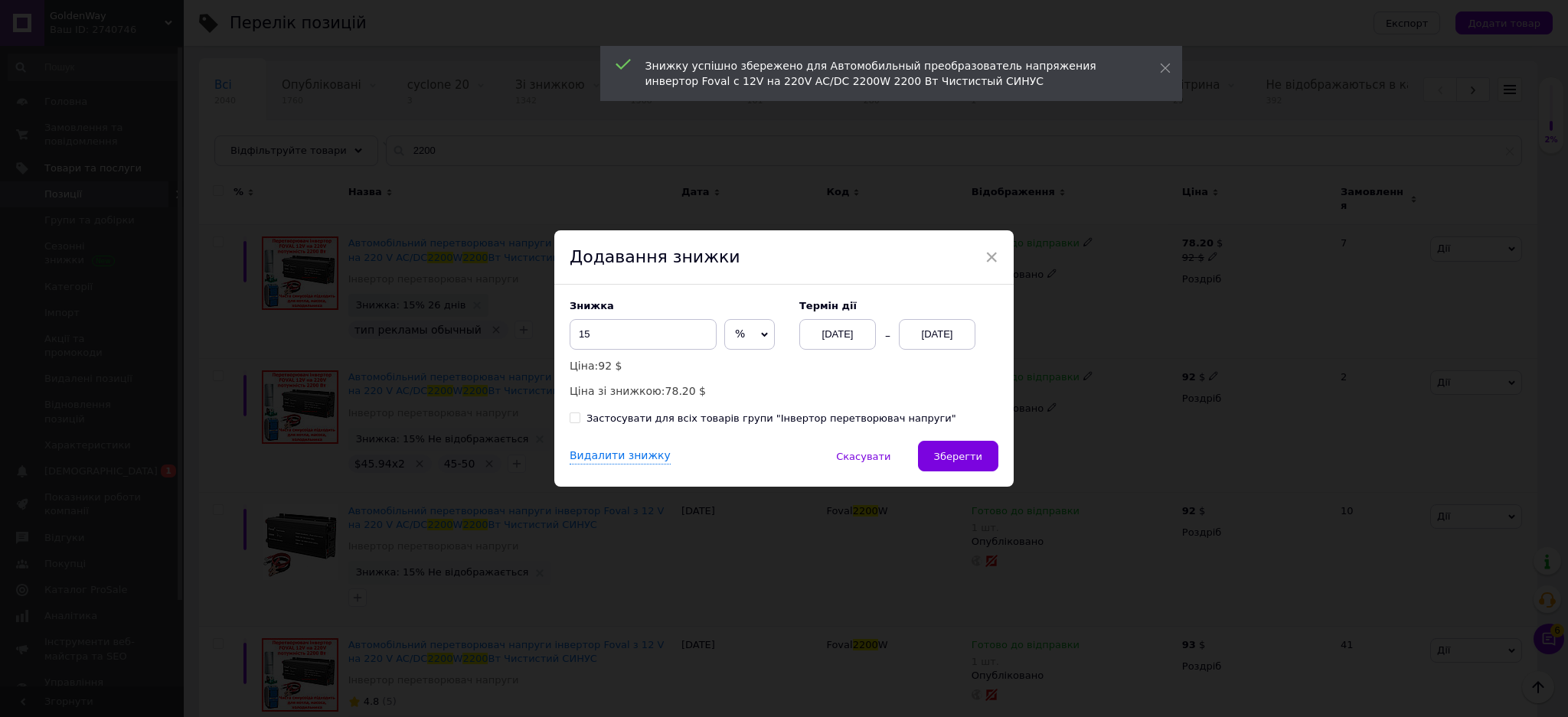
click at [938, 339] on div "[DATE]" at bounding box center [937, 334] width 77 height 30
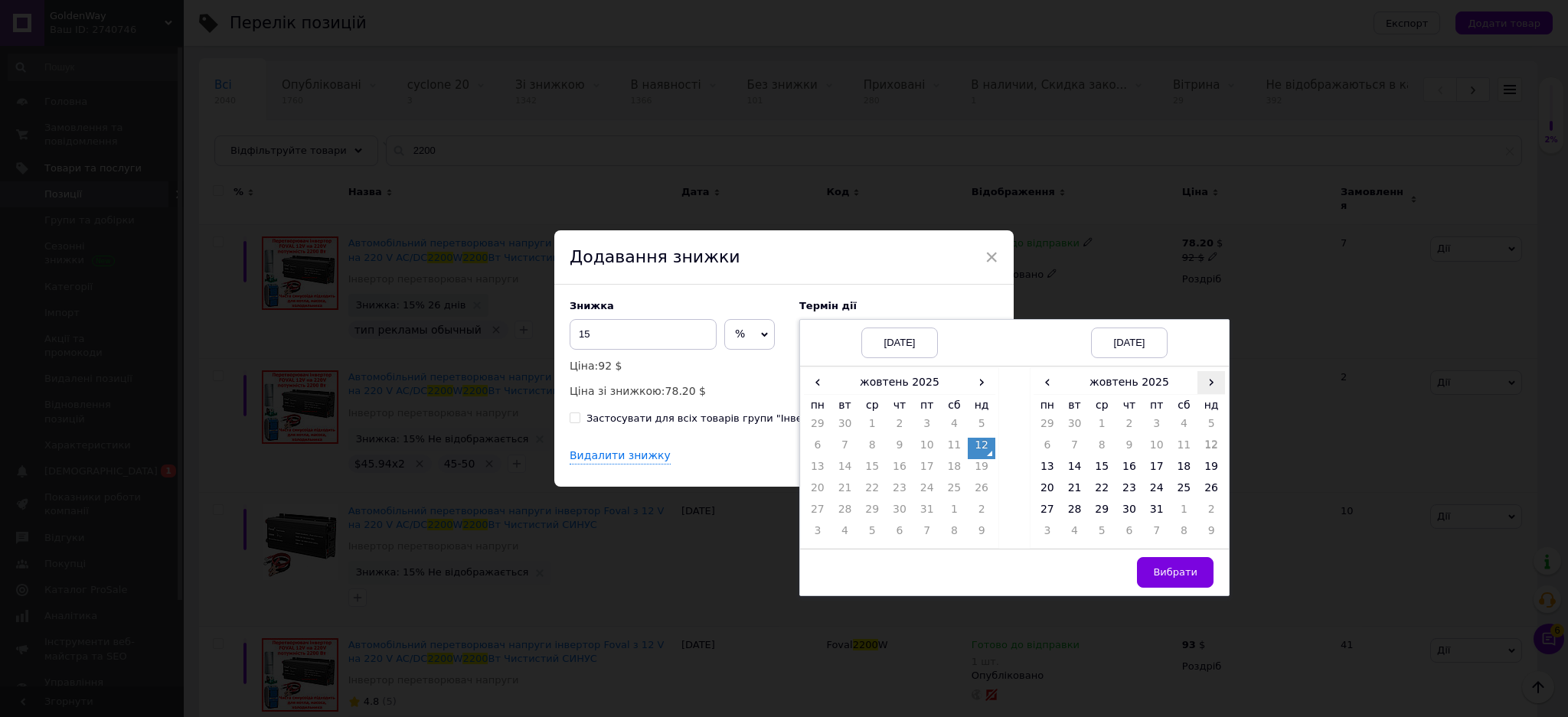
click at [1208, 387] on span "›" at bounding box center [1211, 382] width 28 height 23
click at [1205, 389] on span "›" at bounding box center [1211, 382] width 28 height 23
click at [1041, 397] on th "пн" at bounding box center [1047, 405] width 28 height 23
click at [1044, 394] on span "‹" at bounding box center [1047, 382] width 28 height 23
click at [1158, 452] on td "7" at bounding box center [1157, 449] width 28 height 22
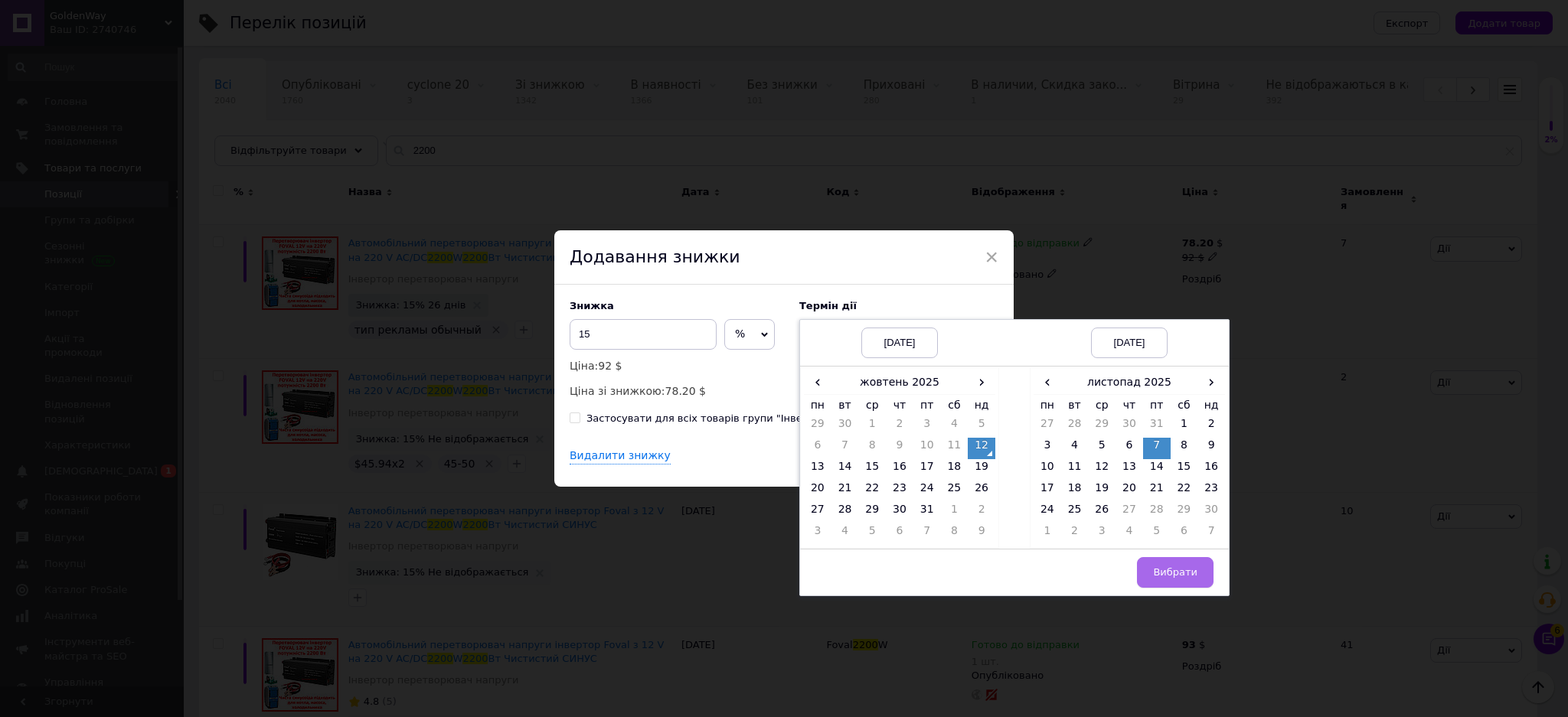
click at [1176, 573] on span "Вибрати" at bounding box center [1175, 573] width 44 height 12
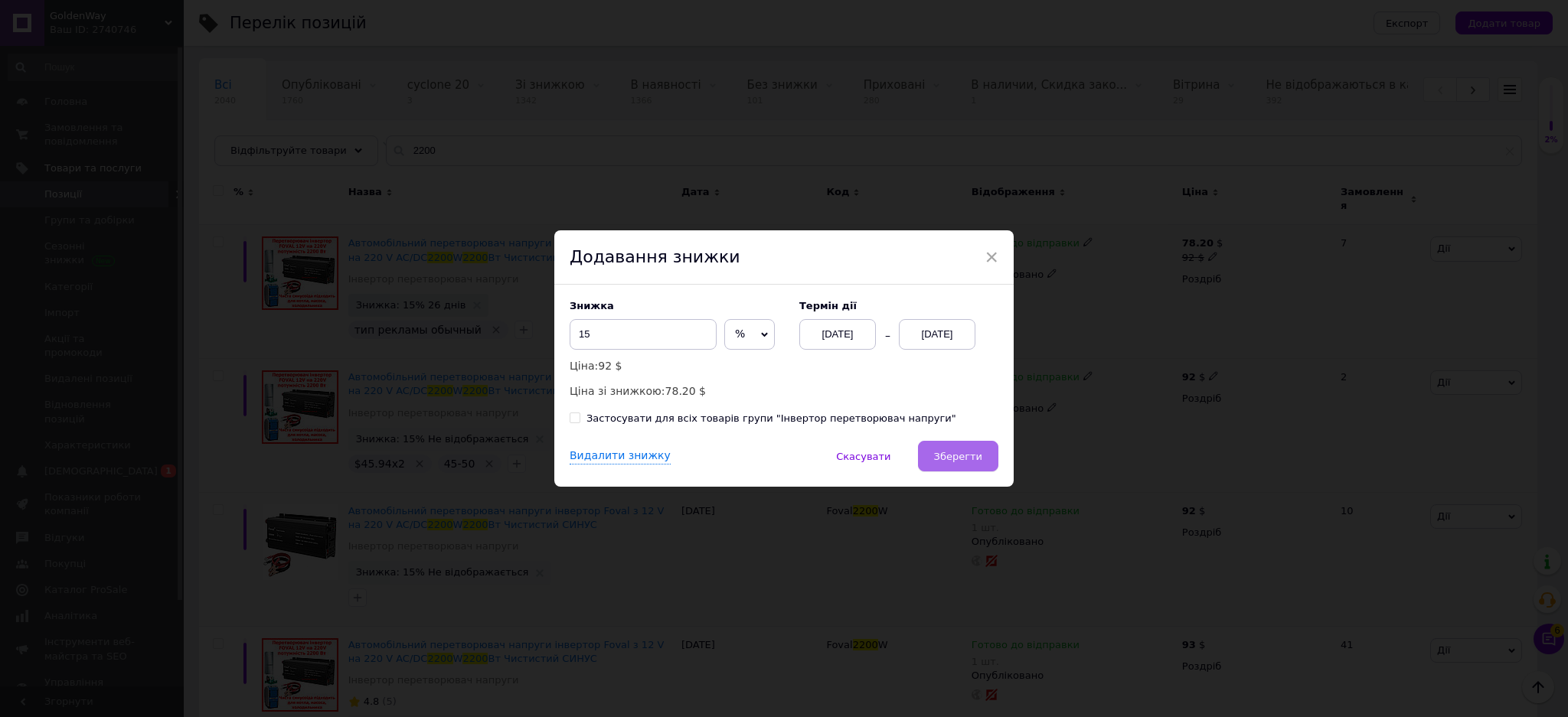
click at [980, 446] on button "Зберегти" at bounding box center [958, 456] width 81 height 30
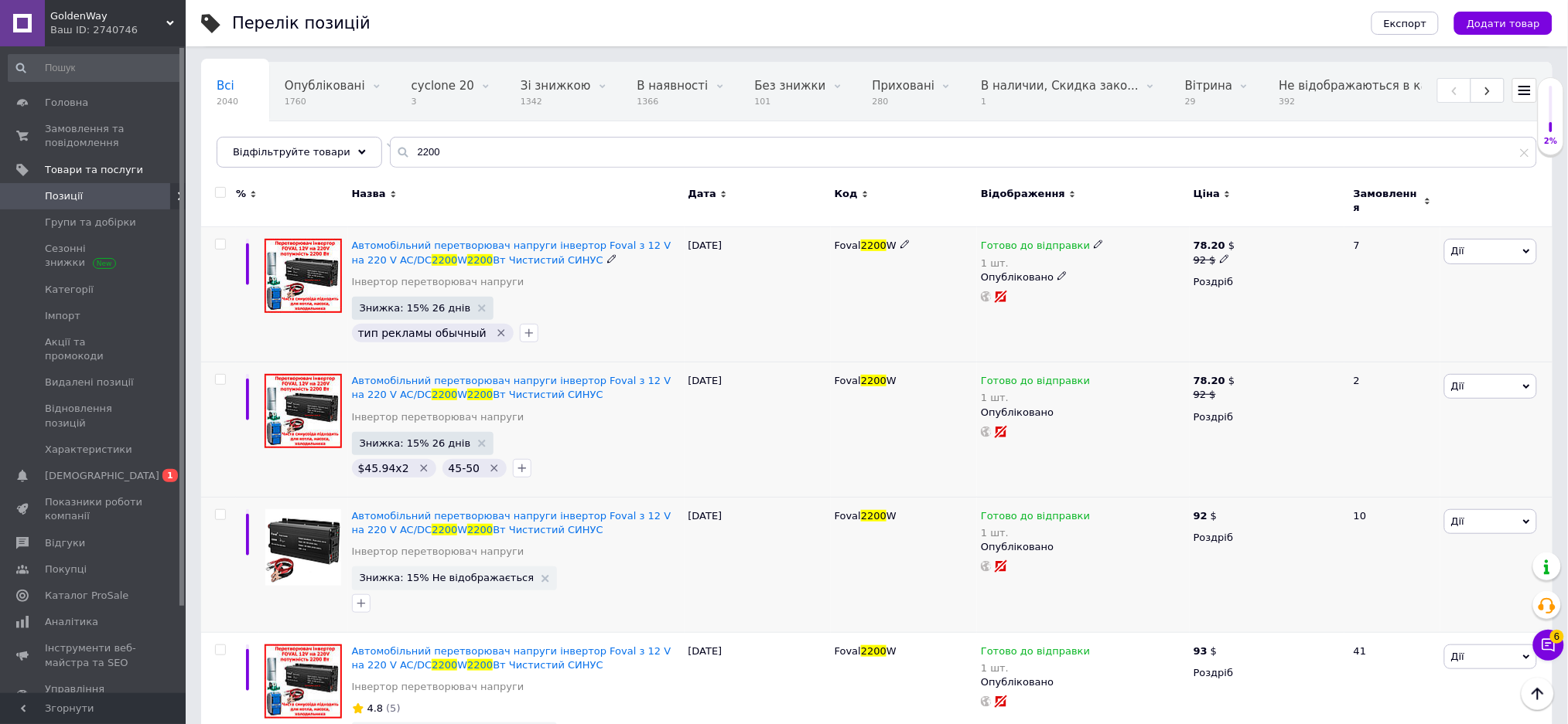
click at [1215, 240] on b "78.20" at bounding box center [1210, 246] width 32 height 12
drag, startPoint x: 1264, startPoint y: 233, endPoint x: 1255, endPoint y: 229, distance: 9.8
click at [1255, 229] on input "92" at bounding box center [1300, 234] width 117 height 31
type input "90"
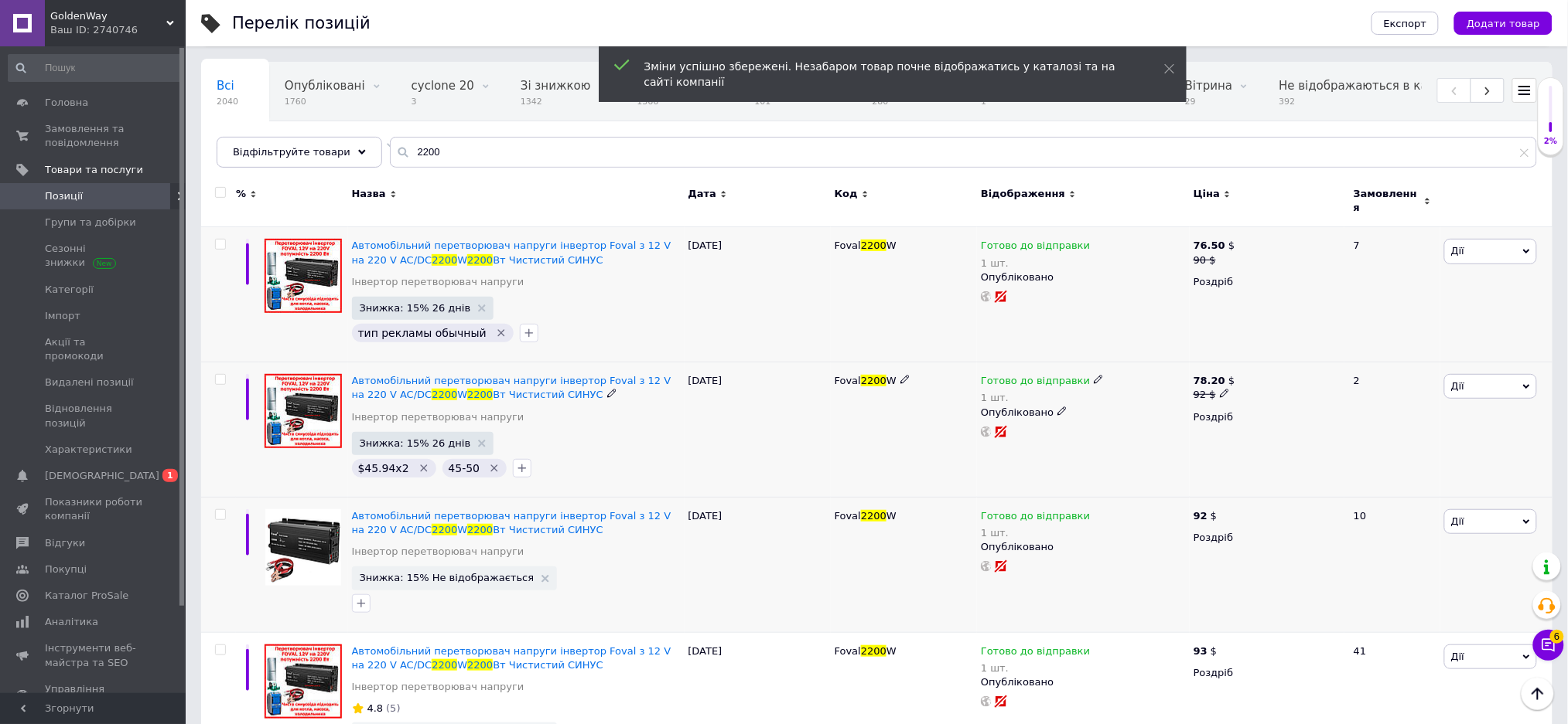
drag, startPoint x: 1203, startPoint y: 376, endPoint x: 1215, endPoint y: 376, distance: 12.0
click at [1204, 376] on b "78.20" at bounding box center [1210, 381] width 32 height 12
drag, startPoint x: 1277, startPoint y: 366, endPoint x: 1250, endPoint y: 365, distance: 27.0
click at [1250, 365] on input "92" at bounding box center [1300, 370] width 117 height 31
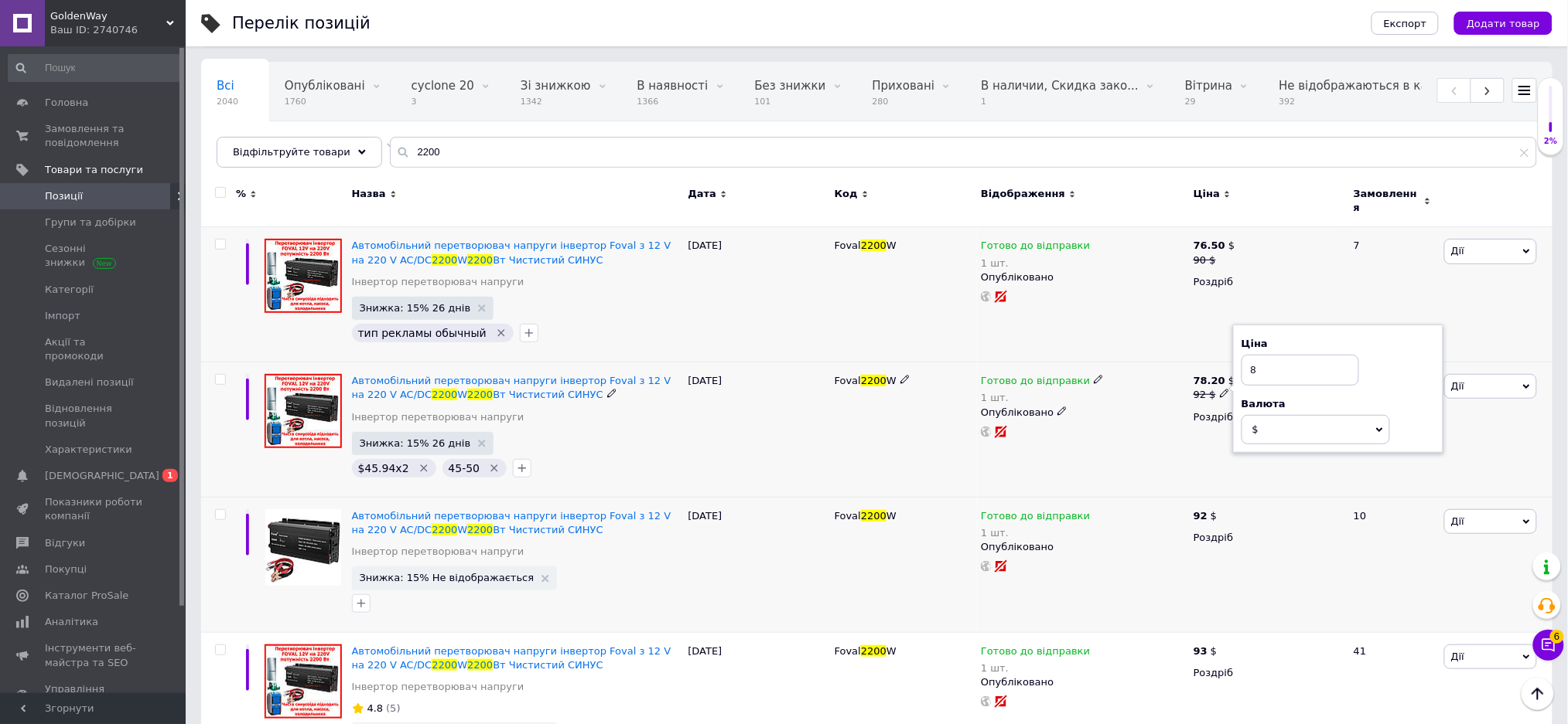
type input "88"
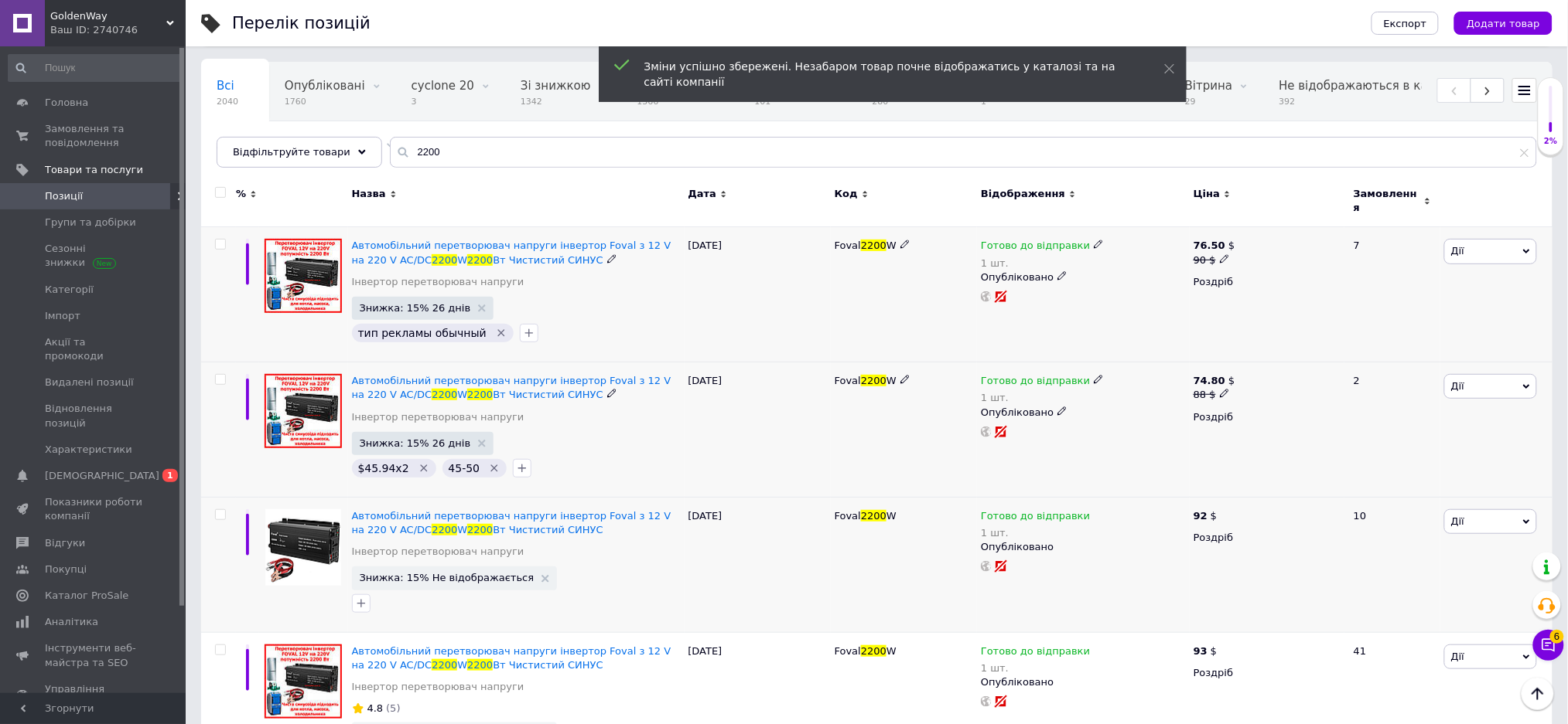
click at [1207, 240] on b "76.50" at bounding box center [1210, 246] width 32 height 12
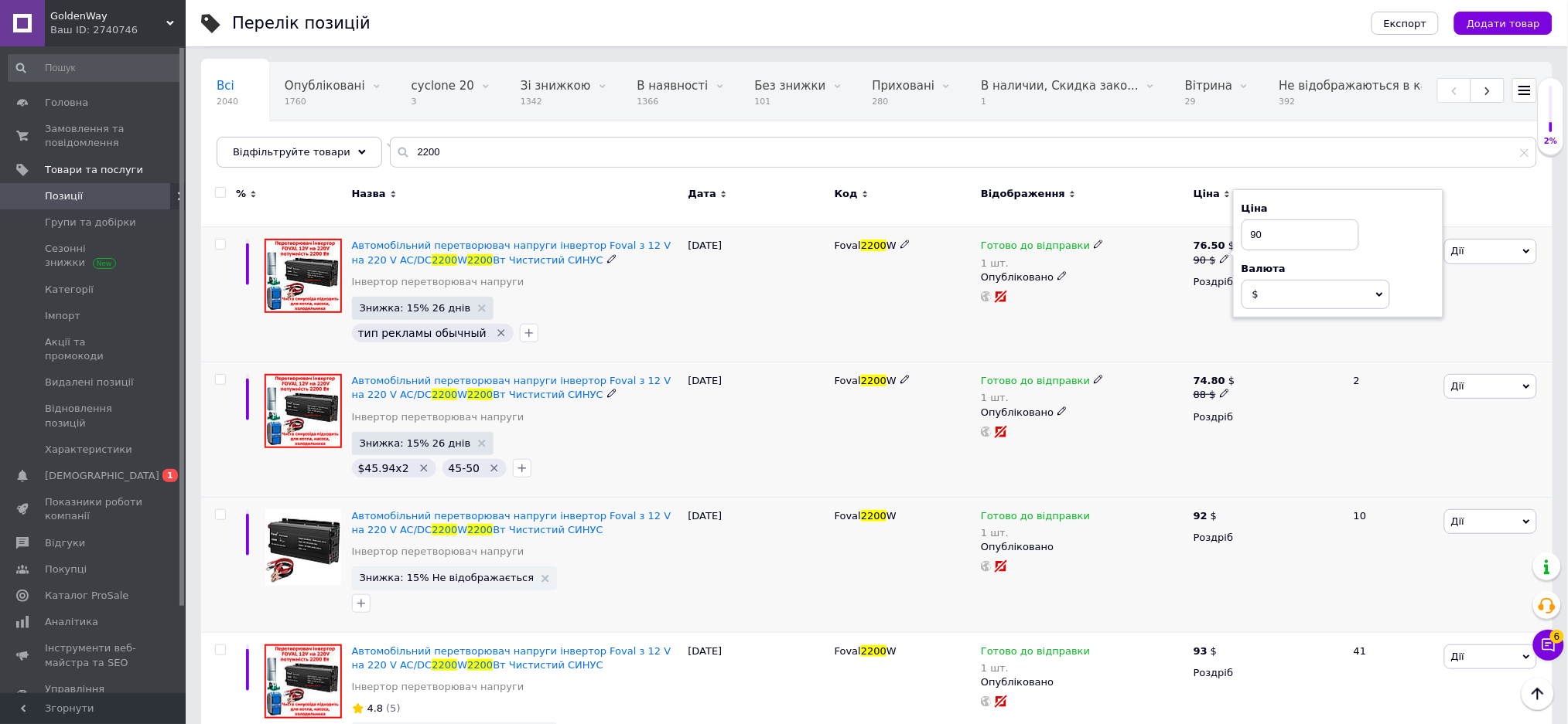
click at [1258, 223] on input "90" at bounding box center [1300, 234] width 117 height 31
type input "91"
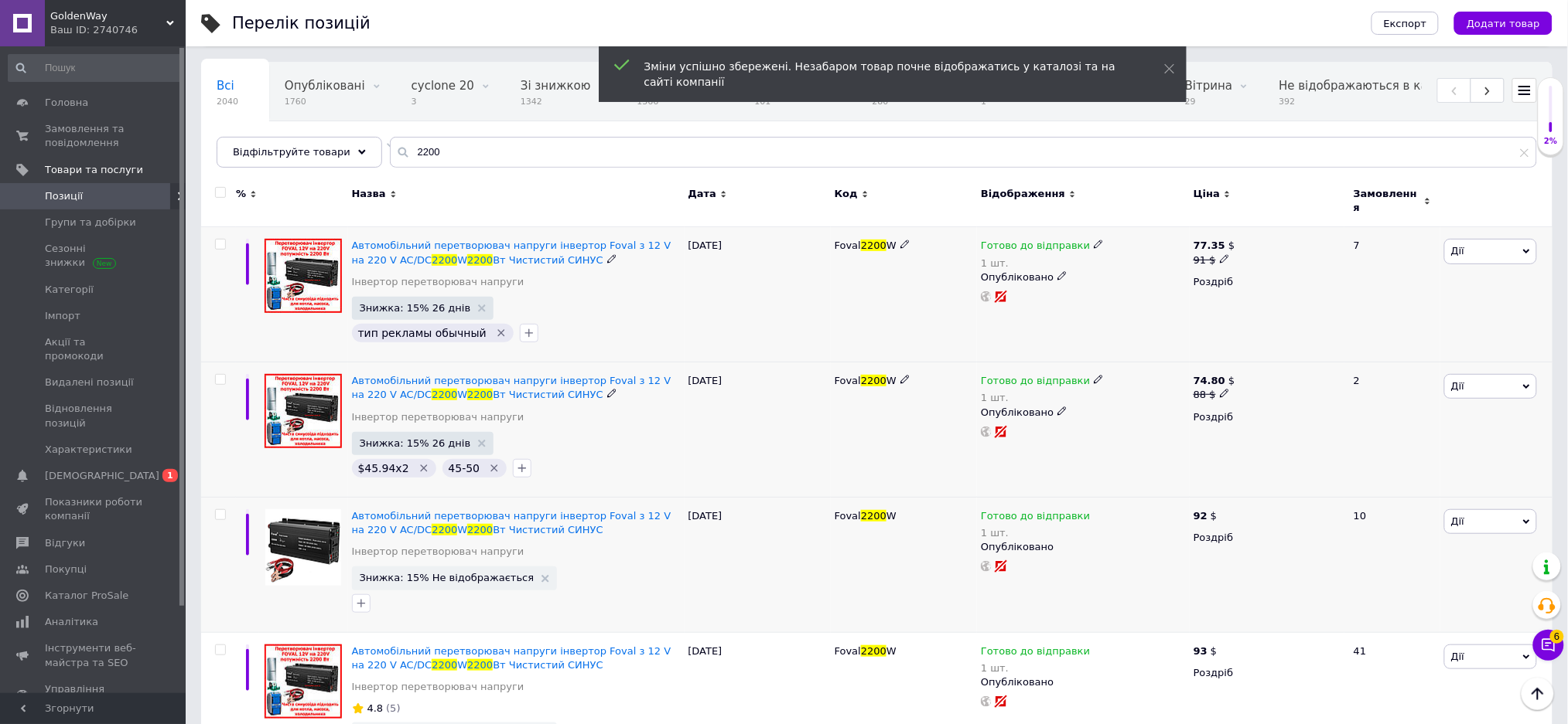
scroll to position [205, 0]
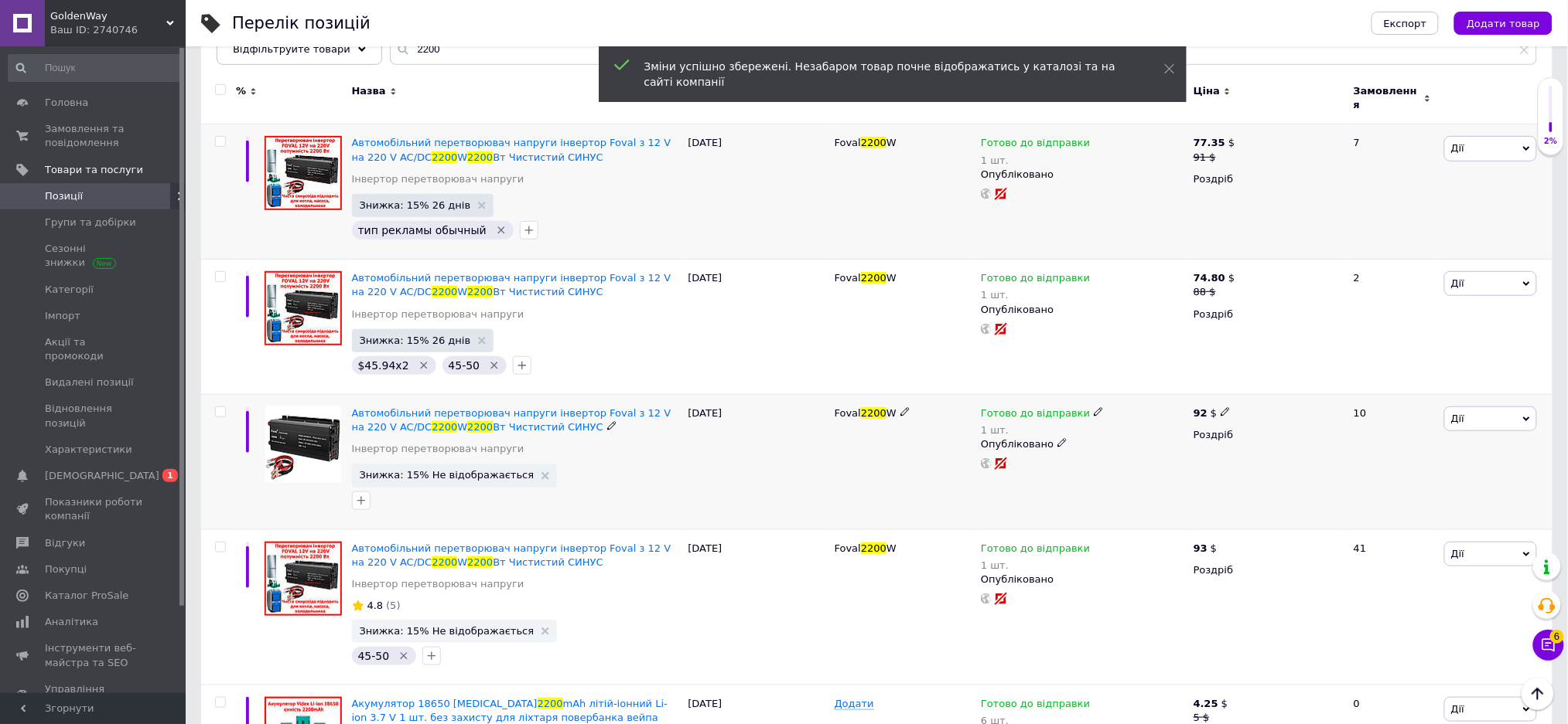
click at [1202, 408] on b "92" at bounding box center [1201, 414] width 14 height 12
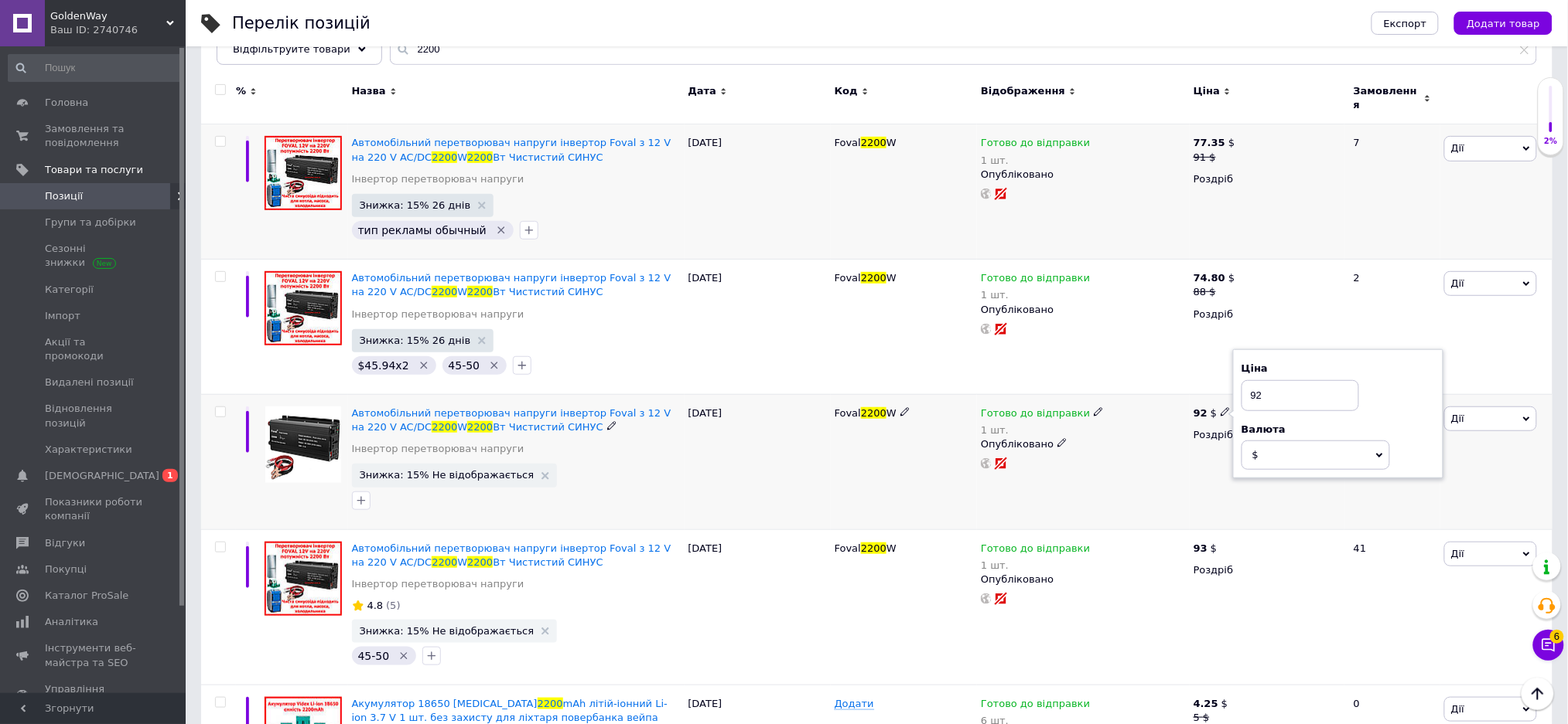
drag, startPoint x: 1264, startPoint y: 385, endPoint x: 1247, endPoint y: 384, distance: 17.0
click at [1247, 384] on input "92" at bounding box center [1300, 395] width 117 height 31
type input "88"
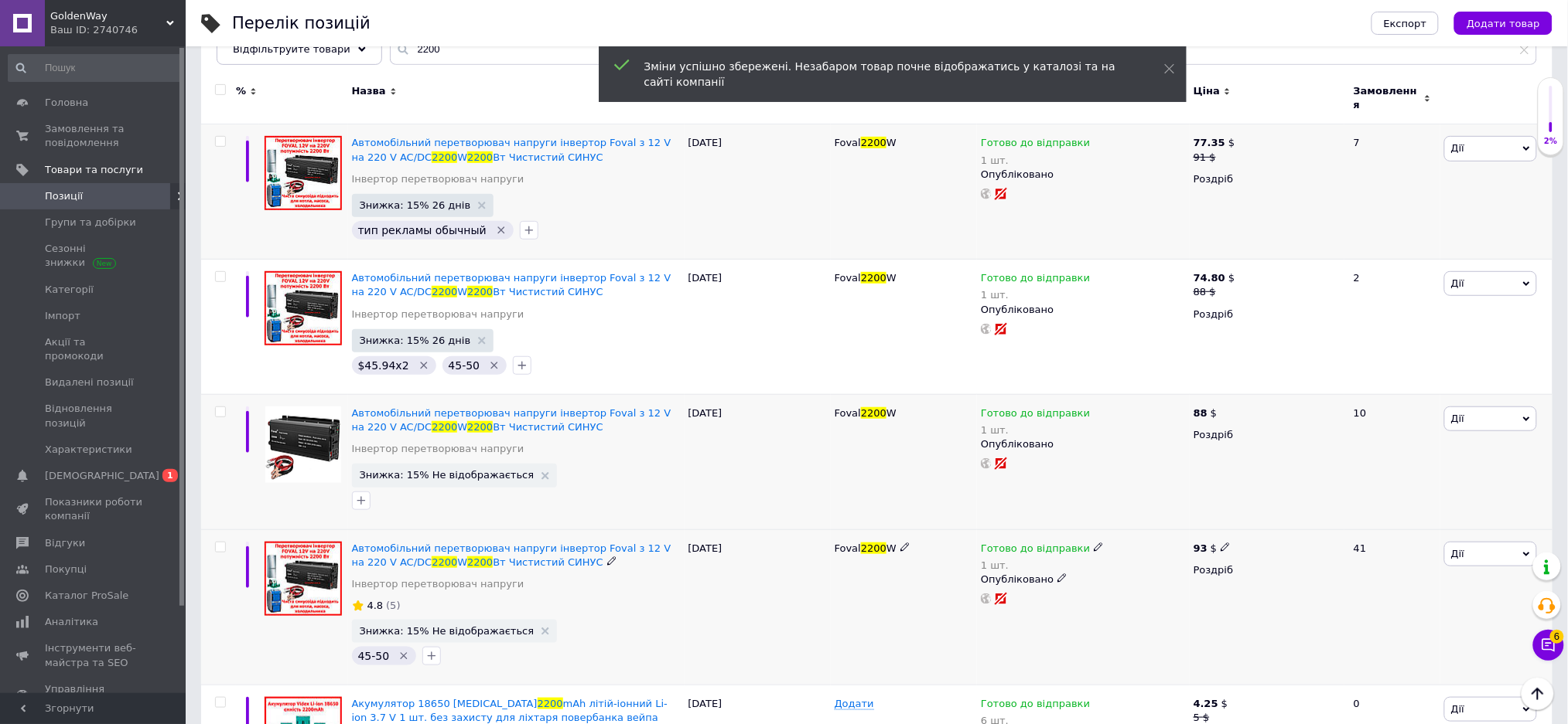
click at [1202, 543] on b "93" at bounding box center [1201, 548] width 14 height 12
drag, startPoint x: 1267, startPoint y: 527, endPoint x: 1254, endPoint y: 524, distance: 13.3
click at [1254, 524] on input "93" at bounding box center [1300, 530] width 117 height 31
type input "90"
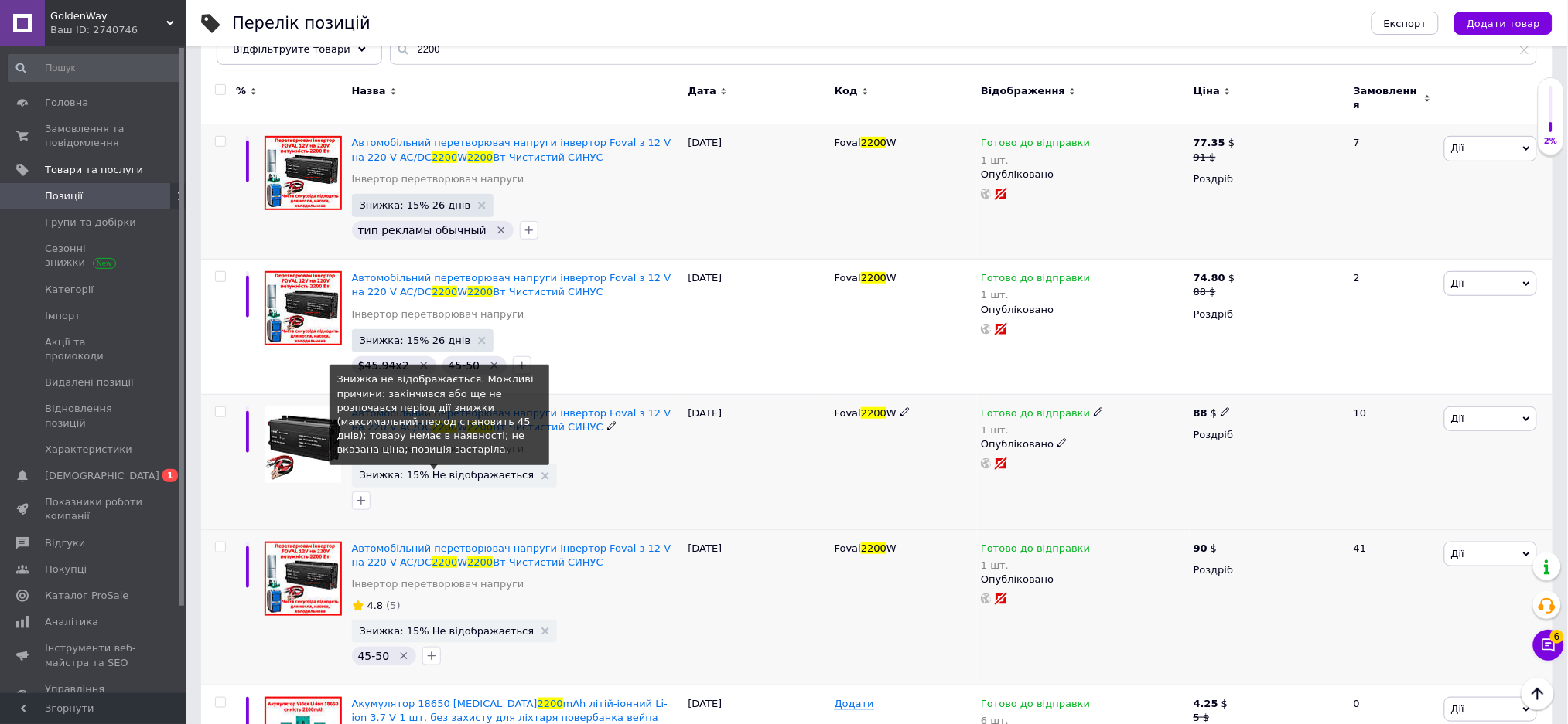
click at [461, 470] on span "Знижка: 15% Не відображається" at bounding box center [447, 475] width 175 height 10
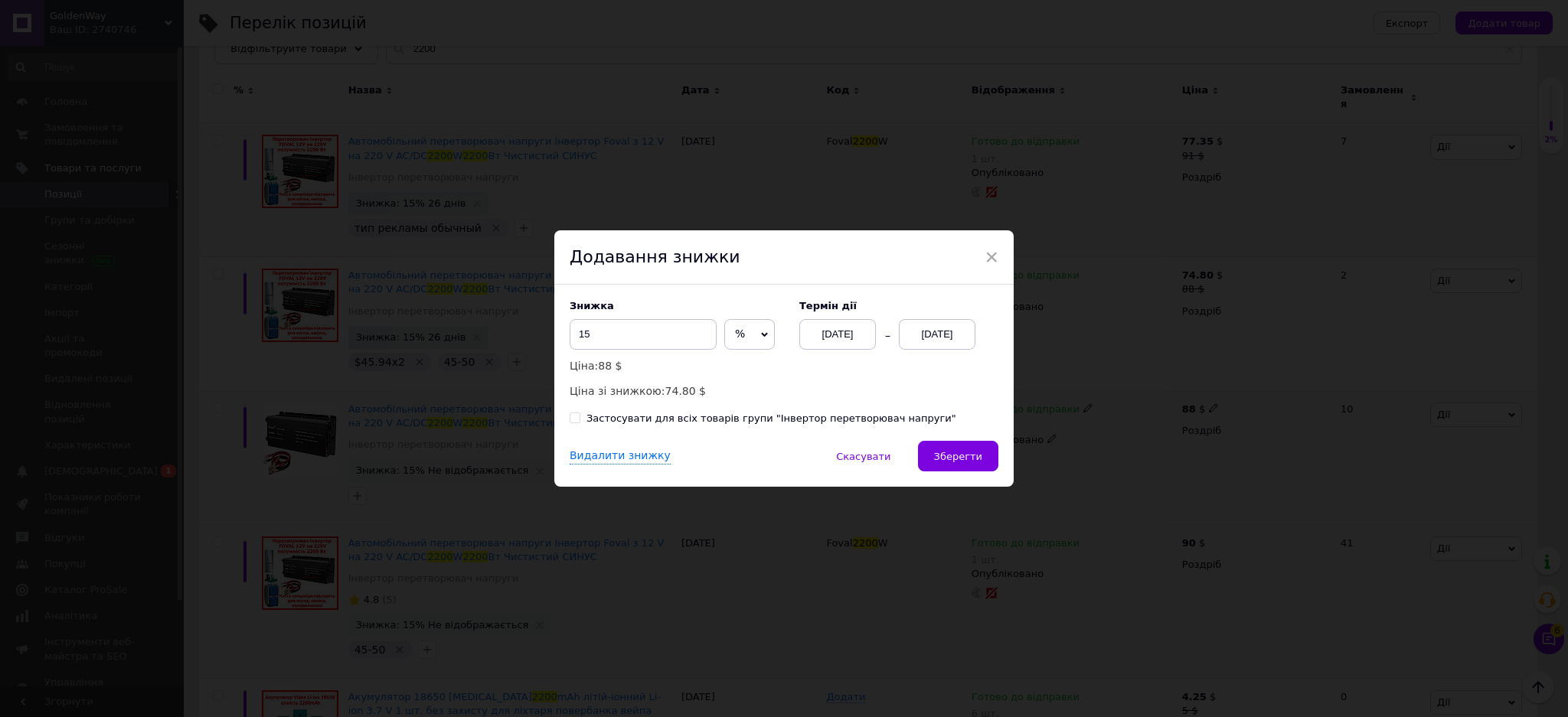
click at [937, 339] on div "[DATE]" at bounding box center [937, 334] width 77 height 30
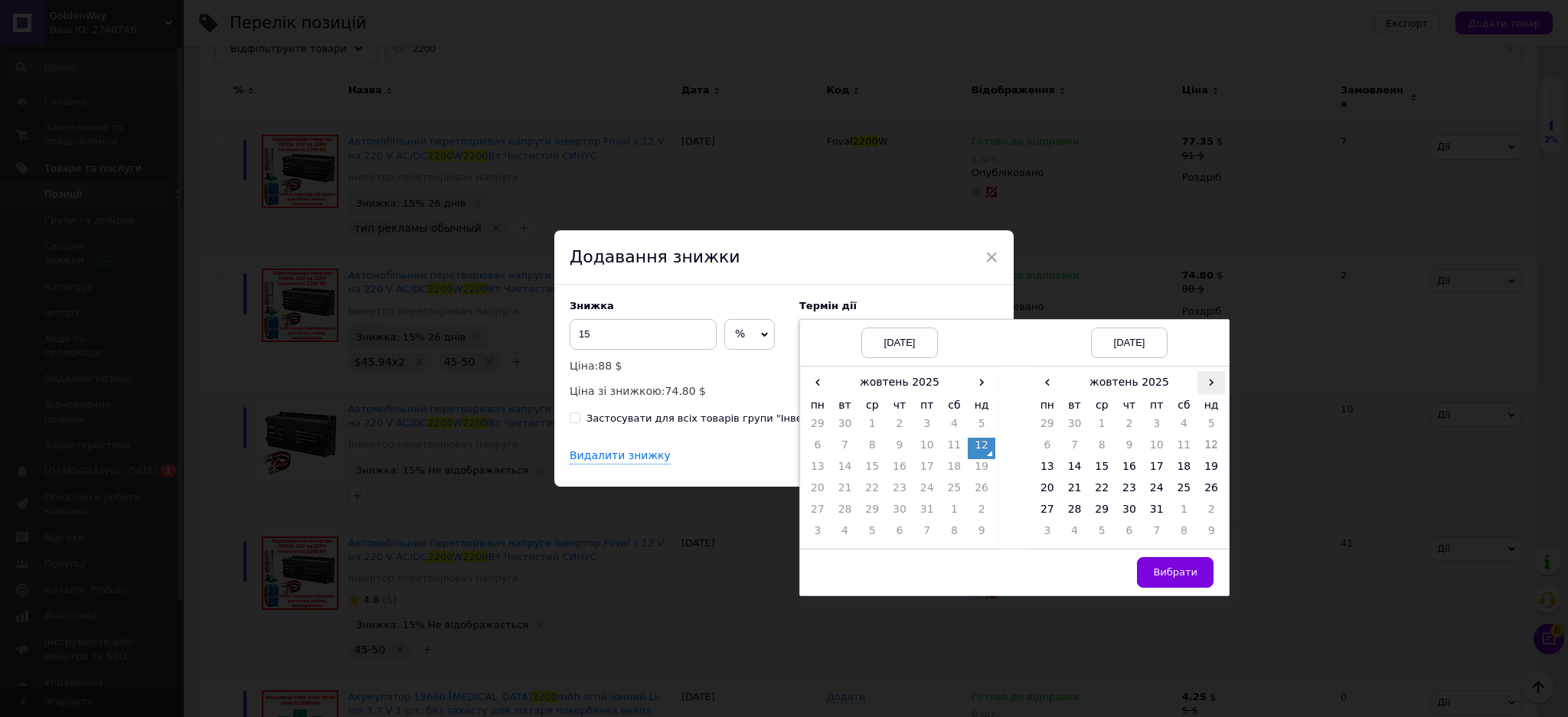
click at [1211, 387] on span "›" at bounding box center [1211, 382] width 28 height 23
click at [1164, 442] on td "7" at bounding box center [1157, 449] width 28 height 22
click at [1178, 571] on span "Вибрати" at bounding box center [1175, 573] width 44 height 12
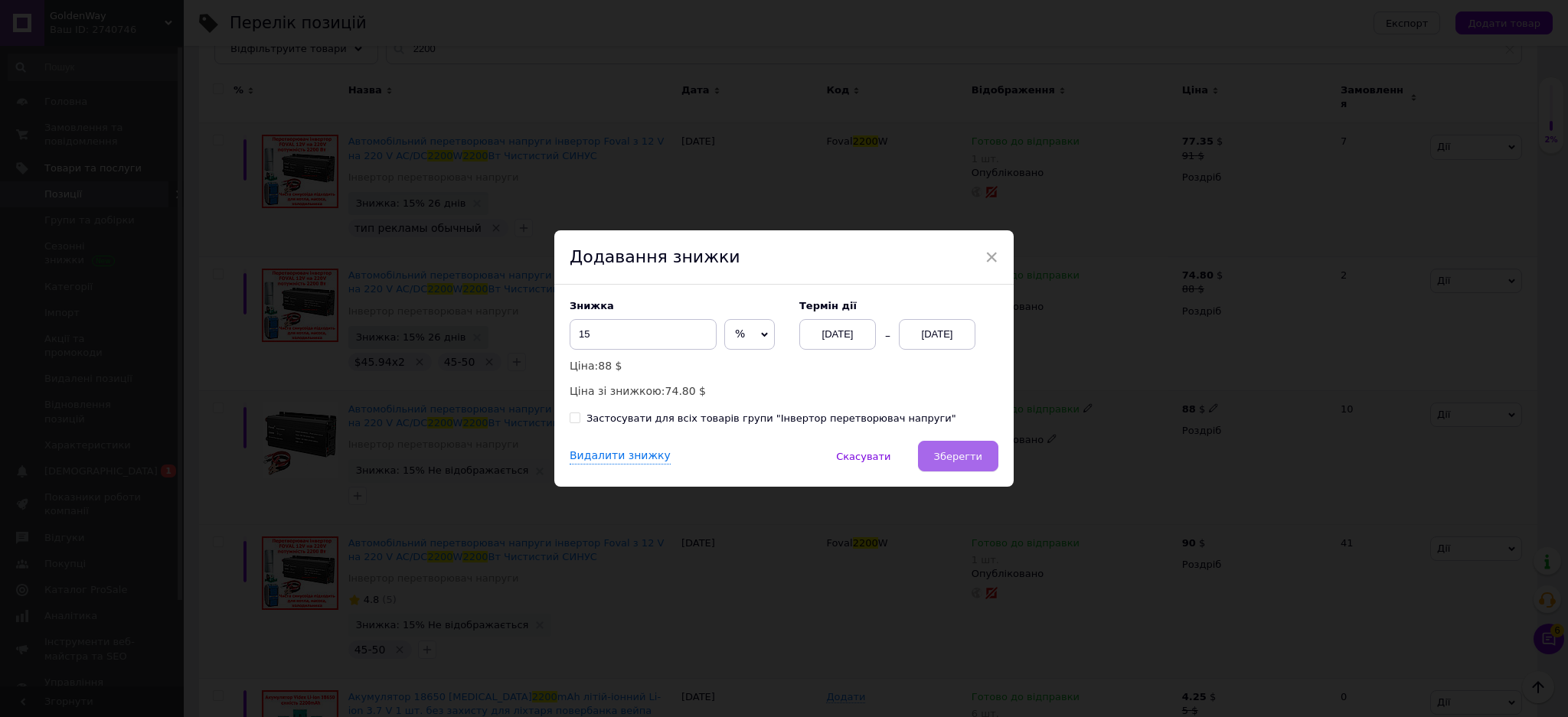
click at [966, 455] on span "Зберегти" at bounding box center [958, 457] width 48 height 12
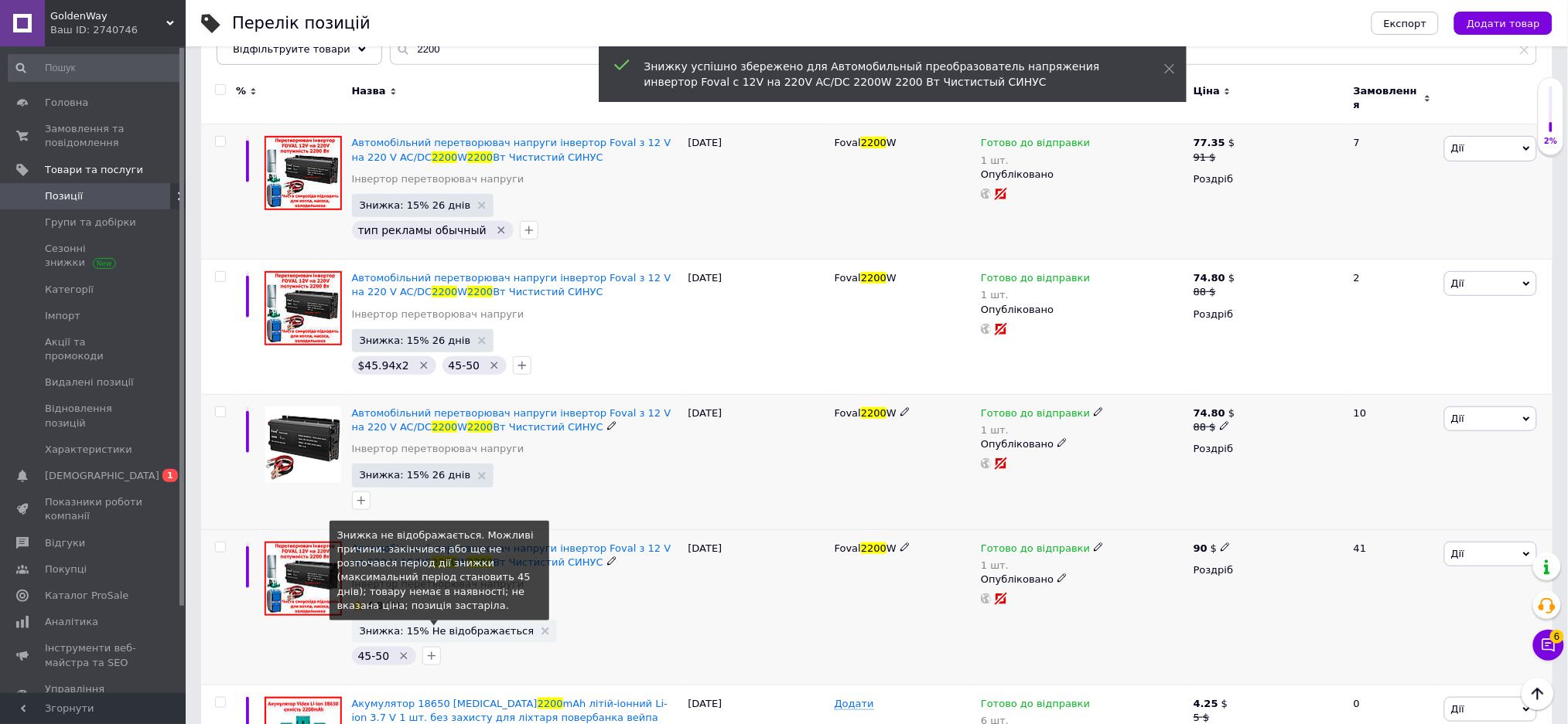
click at [447, 626] on span "Знижка: 15% Не відображається" at bounding box center [447, 631] width 175 height 10
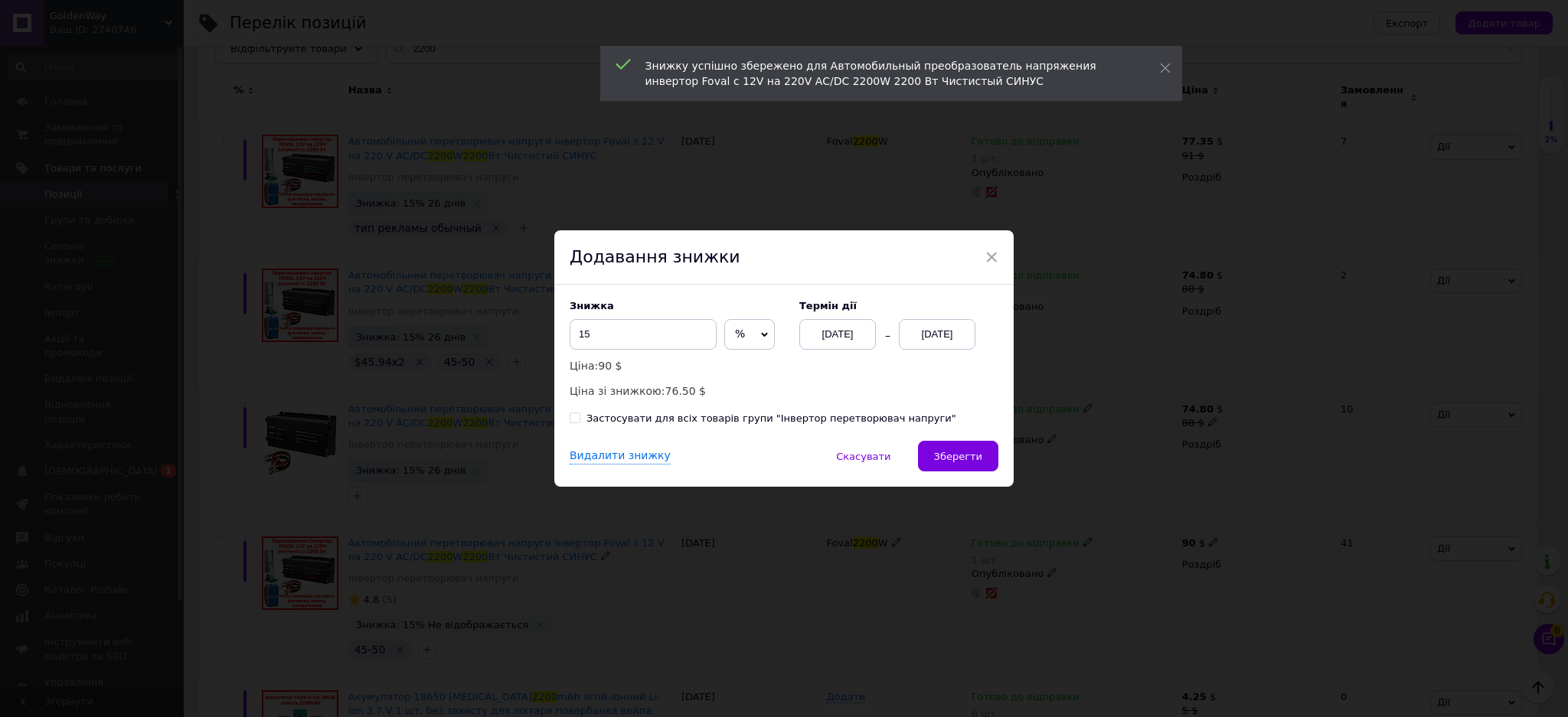
click at [924, 331] on div "[DATE]" at bounding box center [937, 334] width 77 height 30
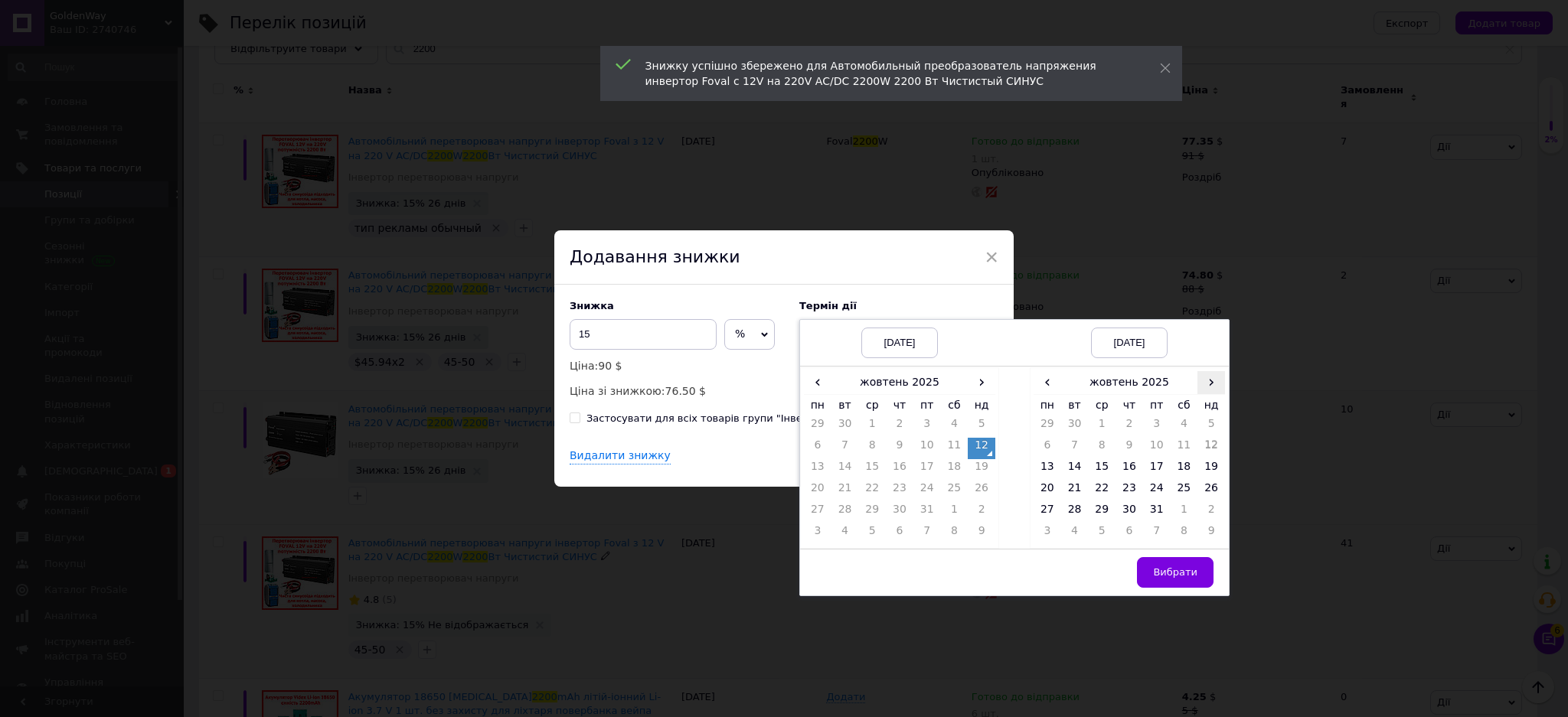
click at [1204, 384] on span "›" at bounding box center [1211, 382] width 28 height 23
click at [1152, 452] on td "7" at bounding box center [1157, 449] width 28 height 22
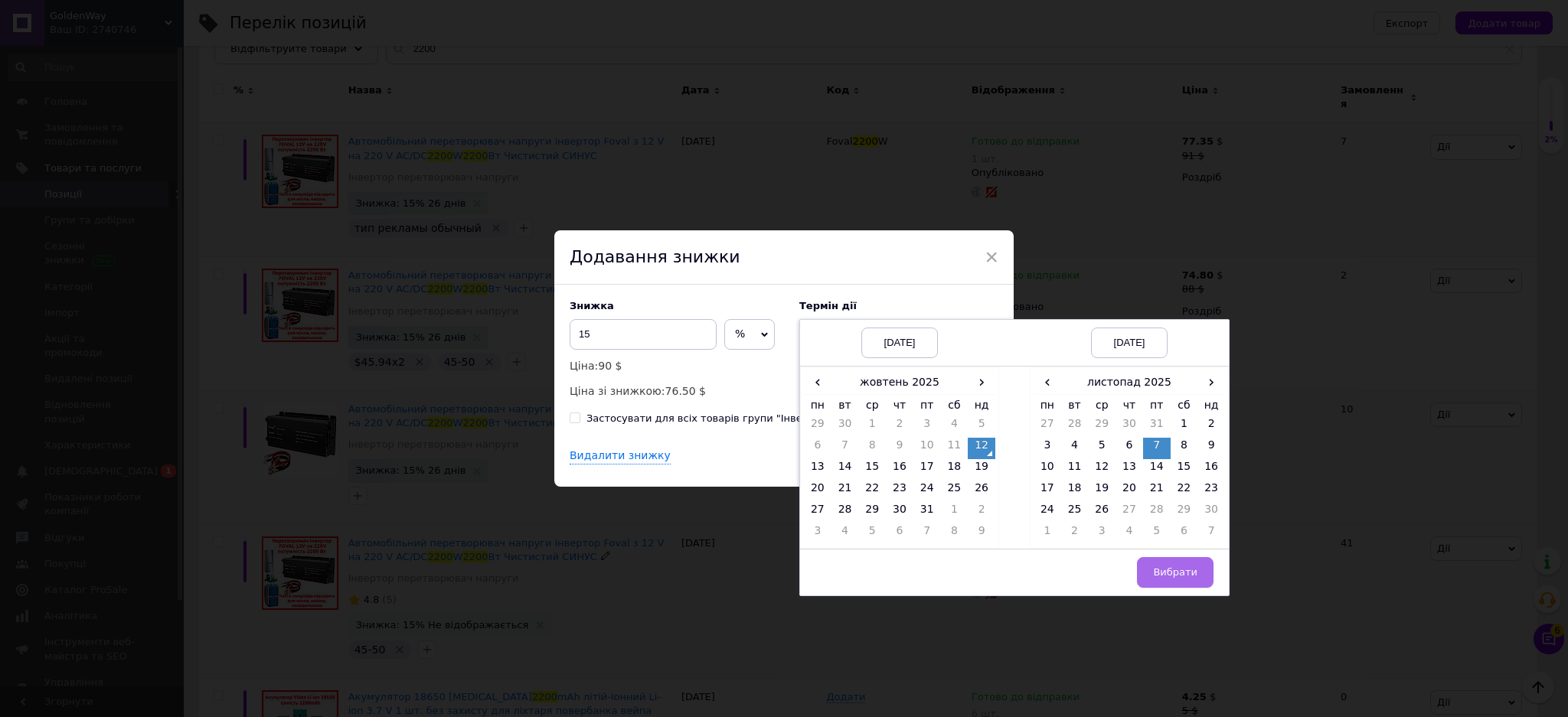
click at [1185, 570] on span "Вибрати" at bounding box center [1175, 573] width 44 height 12
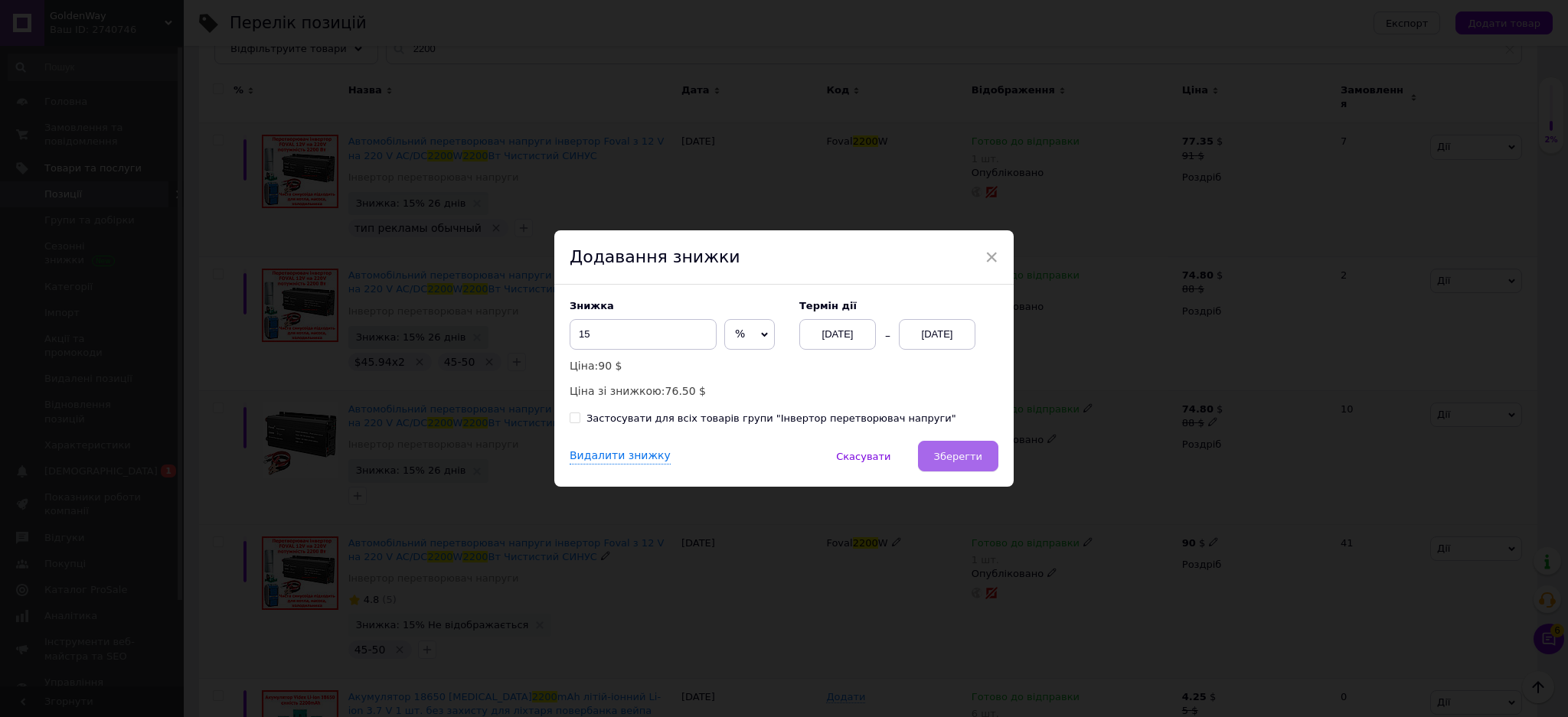
click at [946, 464] on button "Зберегти" at bounding box center [958, 456] width 81 height 30
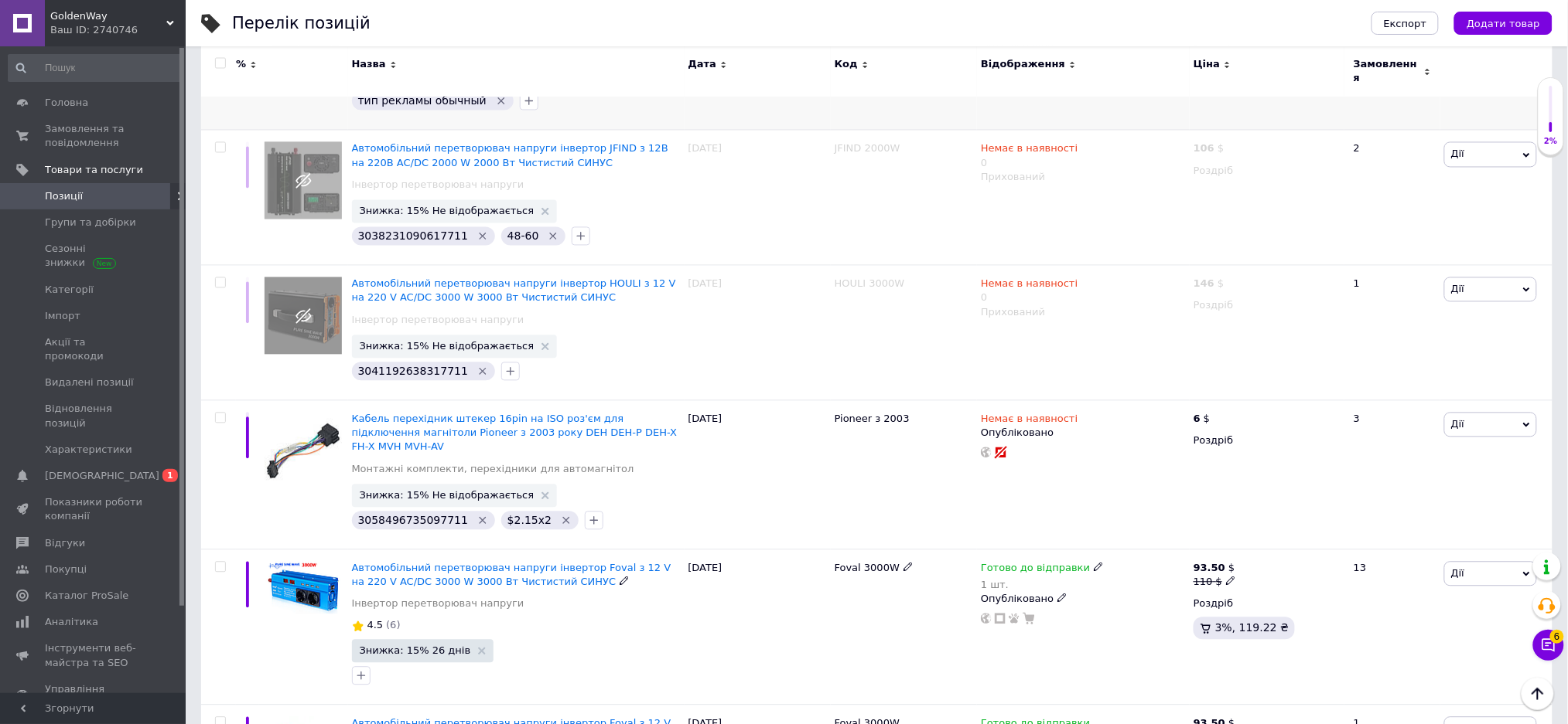
scroll to position [1237, 0]
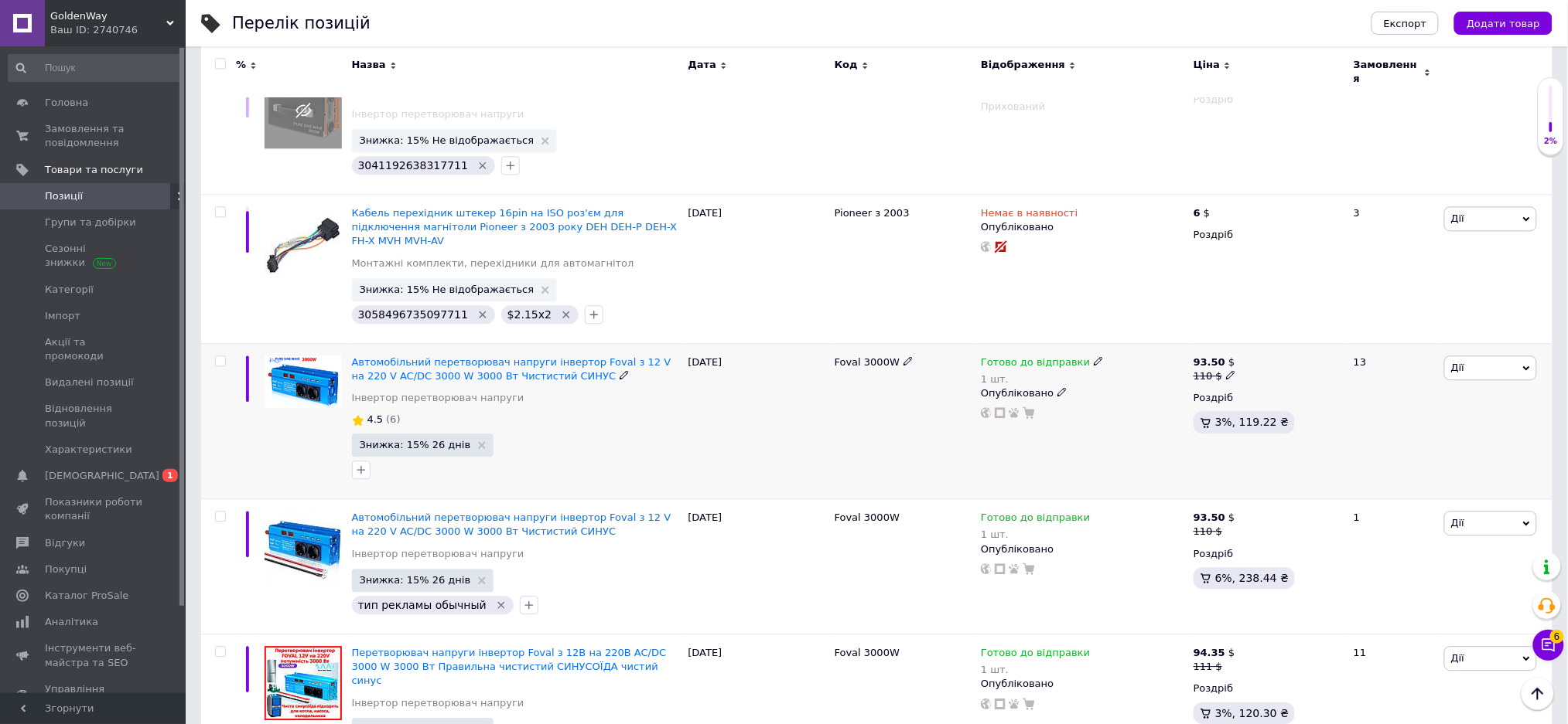
click at [1203, 356] on b "93.50" at bounding box center [1210, 362] width 32 height 12
drag, startPoint x: 1281, startPoint y: 333, endPoint x: 1259, endPoint y: 332, distance: 22.0
click at [1259, 336] on input "110" at bounding box center [1305, 351] width 117 height 31
type input "108"
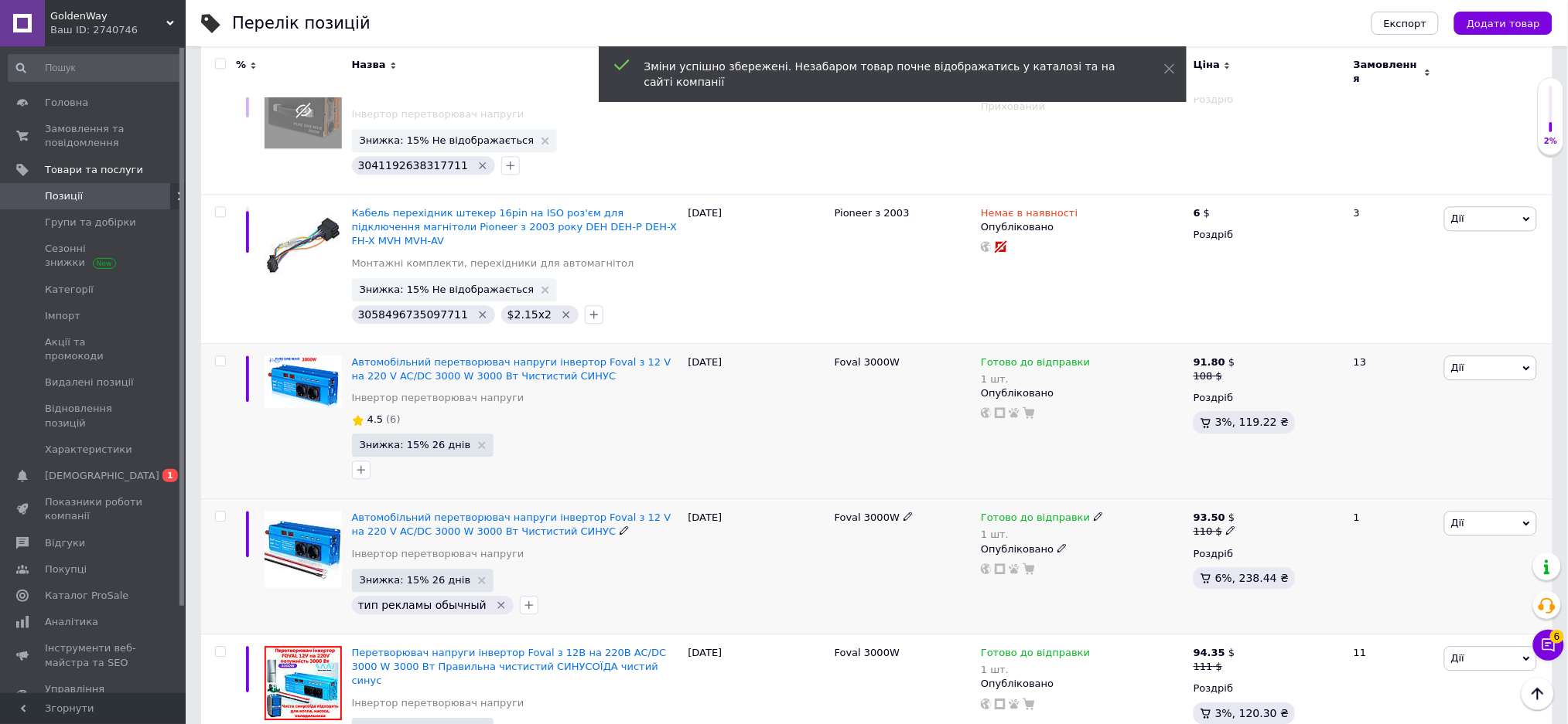
click at [1204, 512] on b "93.50" at bounding box center [1210, 518] width 32 height 12
drag, startPoint x: 1284, startPoint y: 483, endPoint x: 1262, endPoint y: 483, distance: 22.0
click at [1262, 492] on input "110" at bounding box center [1305, 507] width 117 height 31
type input "107"
click at [1218, 512] on b "90.95" at bounding box center [1210, 518] width 32 height 12
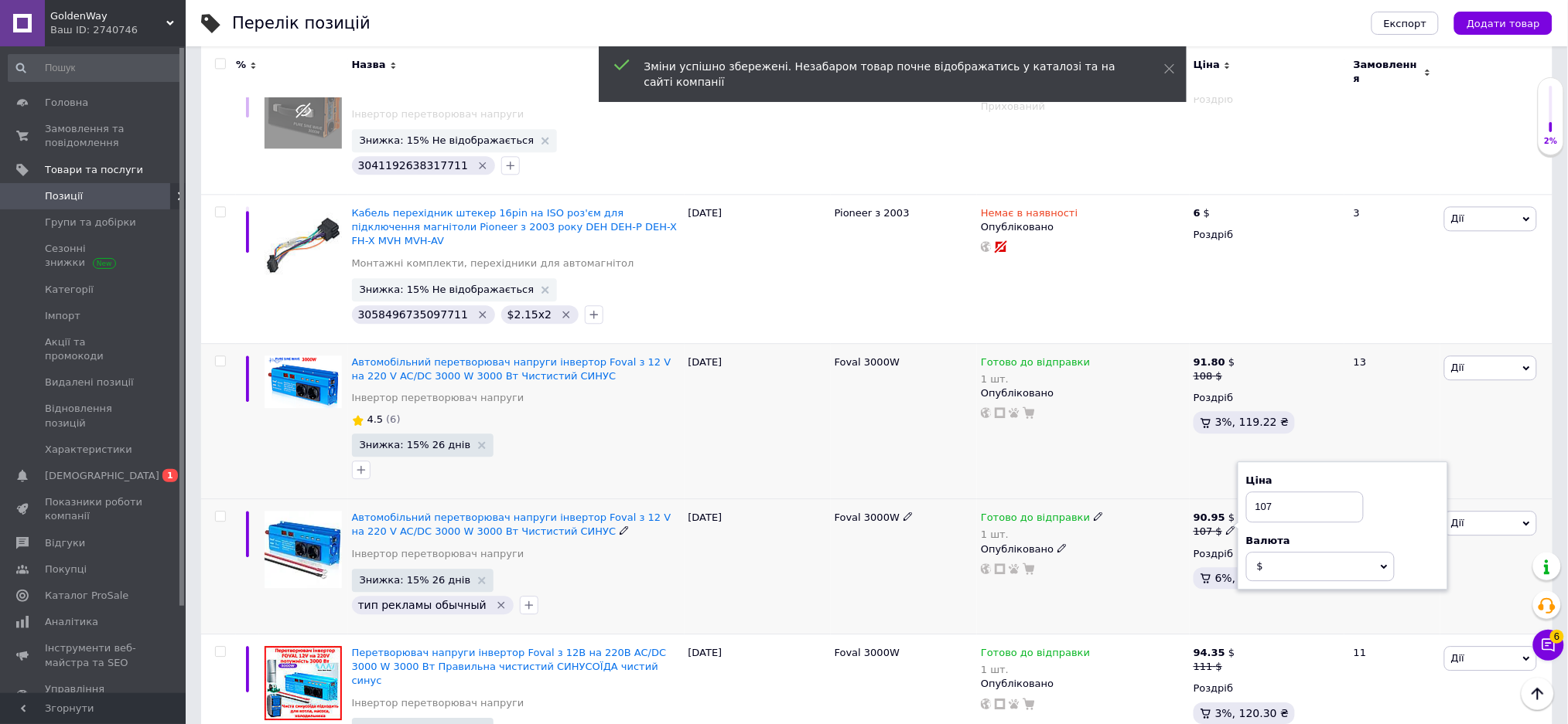
click at [1262, 492] on input "107" at bounding box center [1305, 507] width 117 height 31
type input "110"
click at [1206, 356] on b "91.80" at bounding box center [1210, 362] width 32 height 12
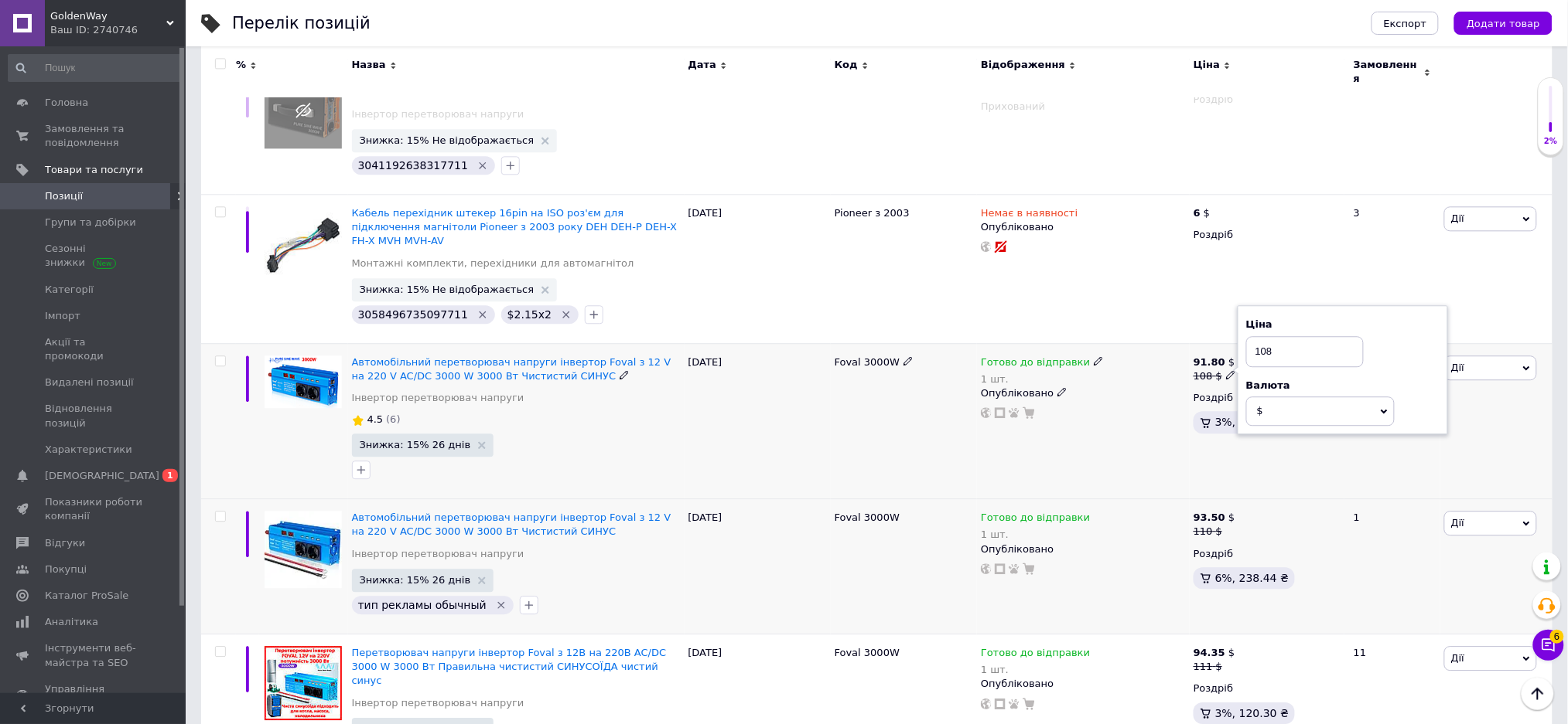
drag, startPoint x: 1278, startPoint y: 333, endPoint x: 1267, endPoint y: 331, distance: 11.2
click at [1267, 336] on input "108" at bounding box center [1305, 351] width 117 height 31
type input "105"
click at [1216, 356] on b "89.25" at bounding box center [1210, 362] width 32 height 12
click at [1266, 336] on input "105" at bounding box center [1305, 351] width 117 height 31
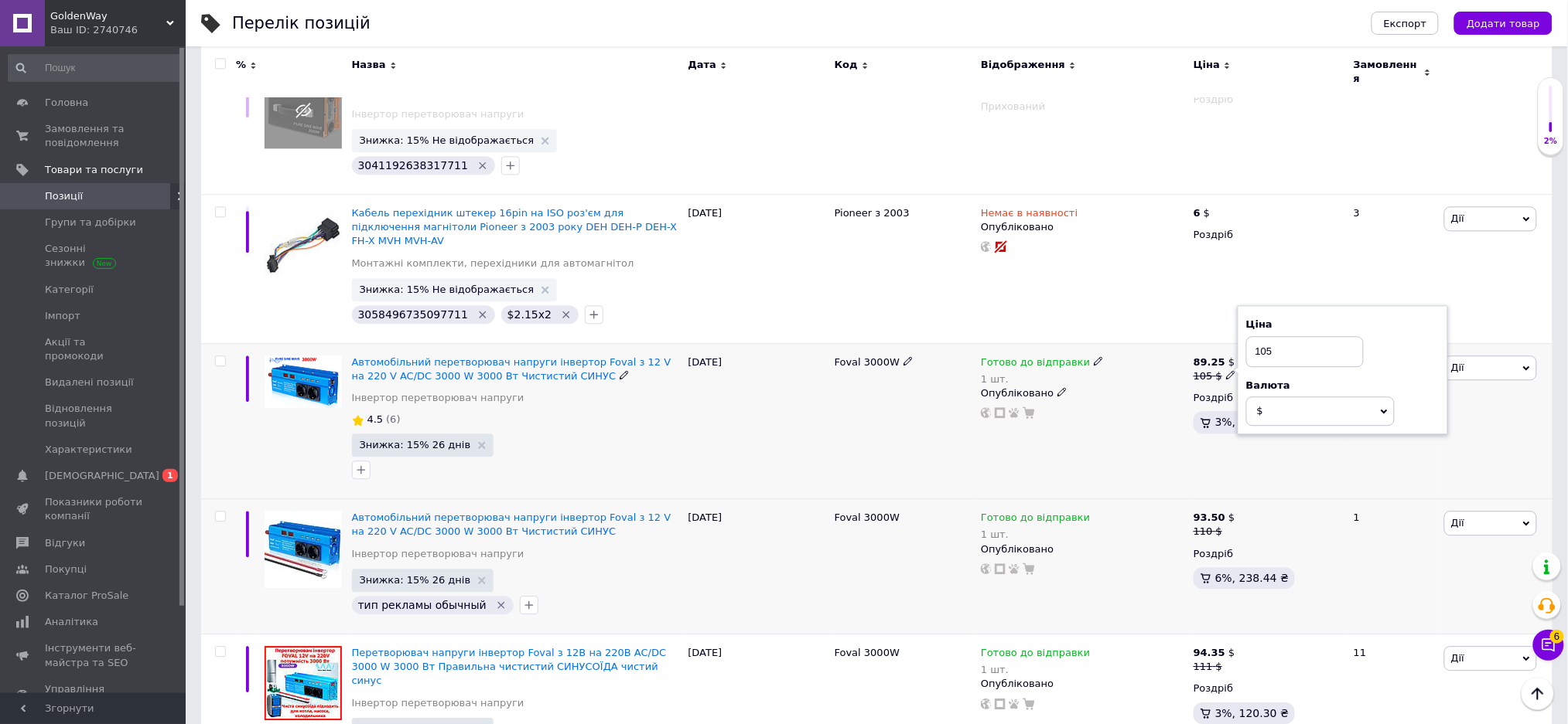
type input "106"
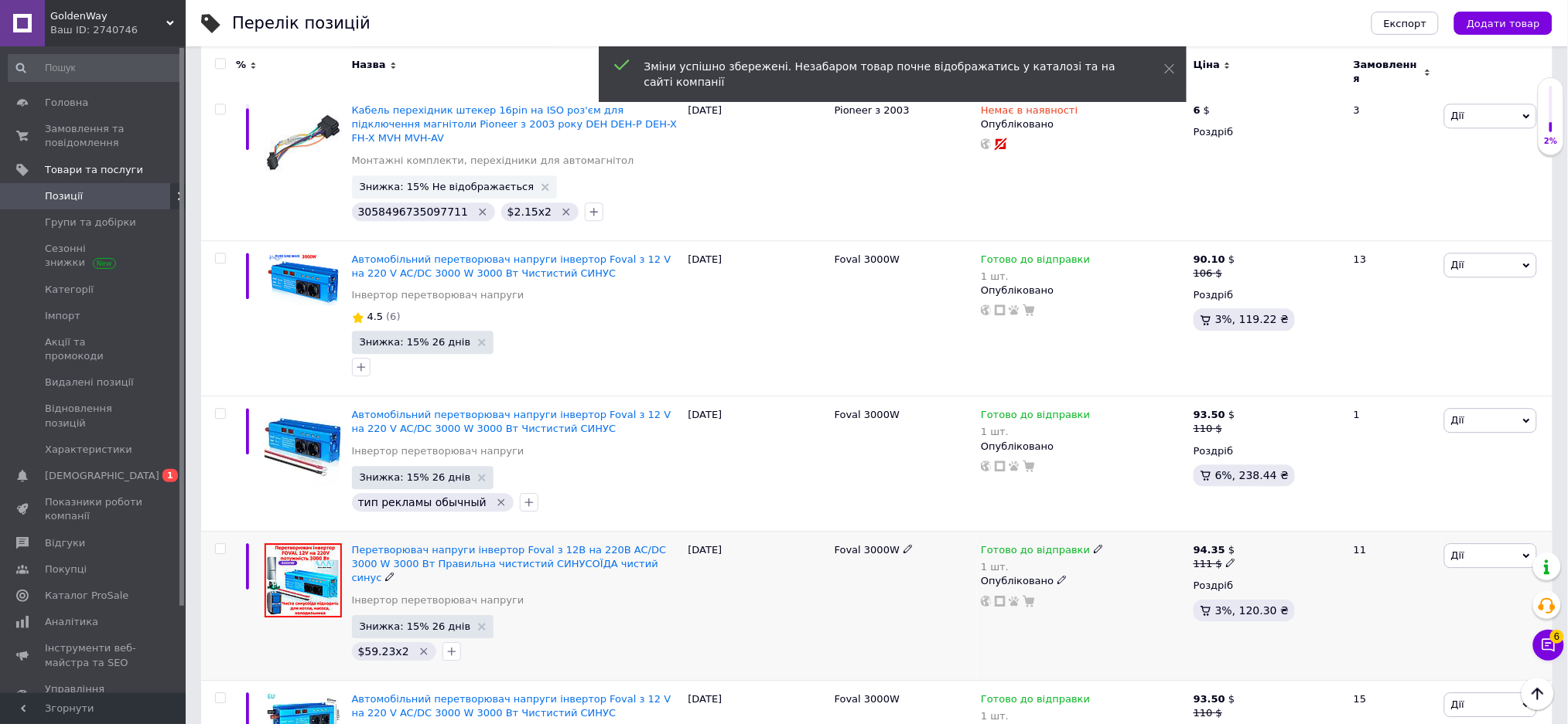
click at [1207, 544] on b "94.35" at bounding box center [1210, 550] width 32 height 12
drag, startPoint x: 1302, startPoint y: 517, endPoint x: 1258, endPoint y: 517, distance: 44.0
click at [1258, 524] on input "111" at bounding box center [1305, 539] width 117 height 31
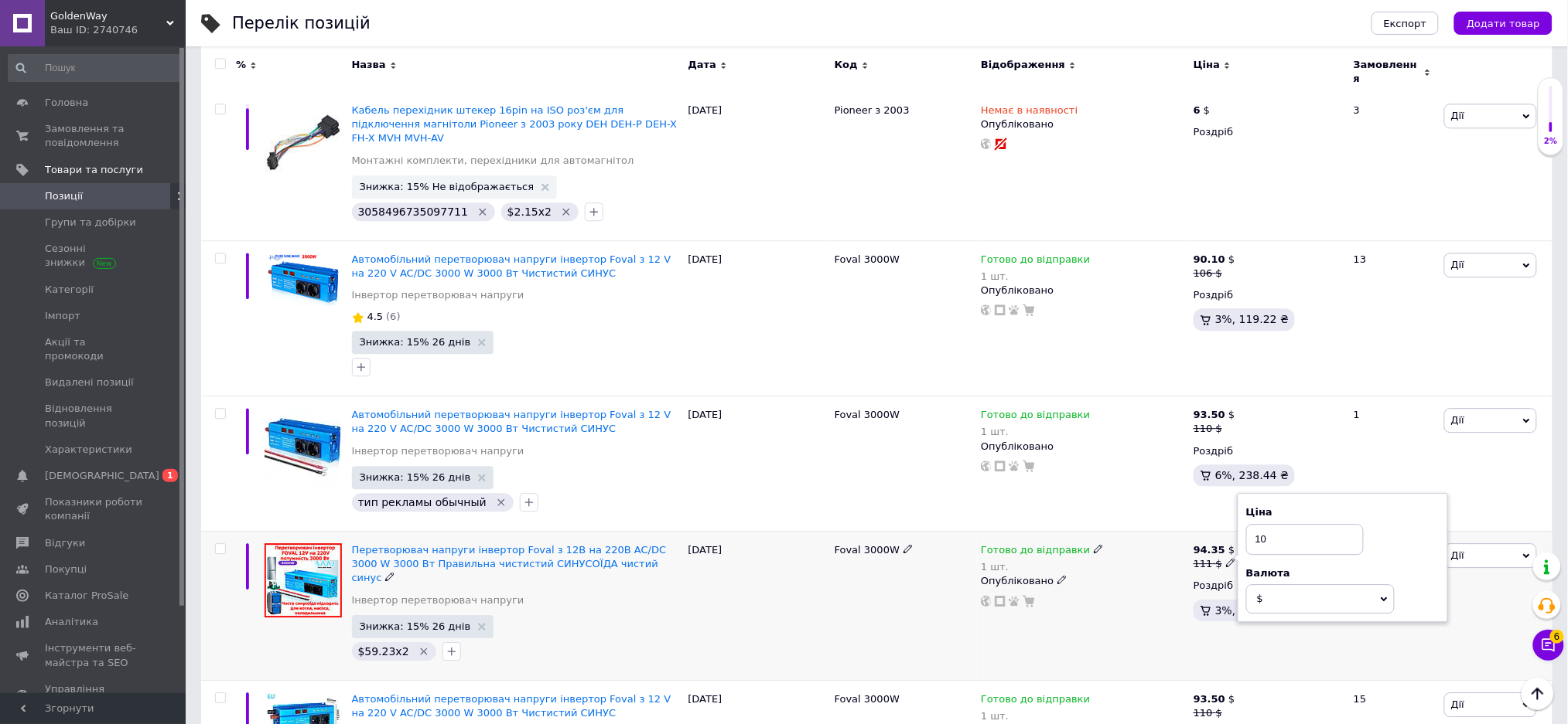
type input "106"
click at [1215, 693] on b "93.50" at bounding box center [1210, 699] width 32 height 12
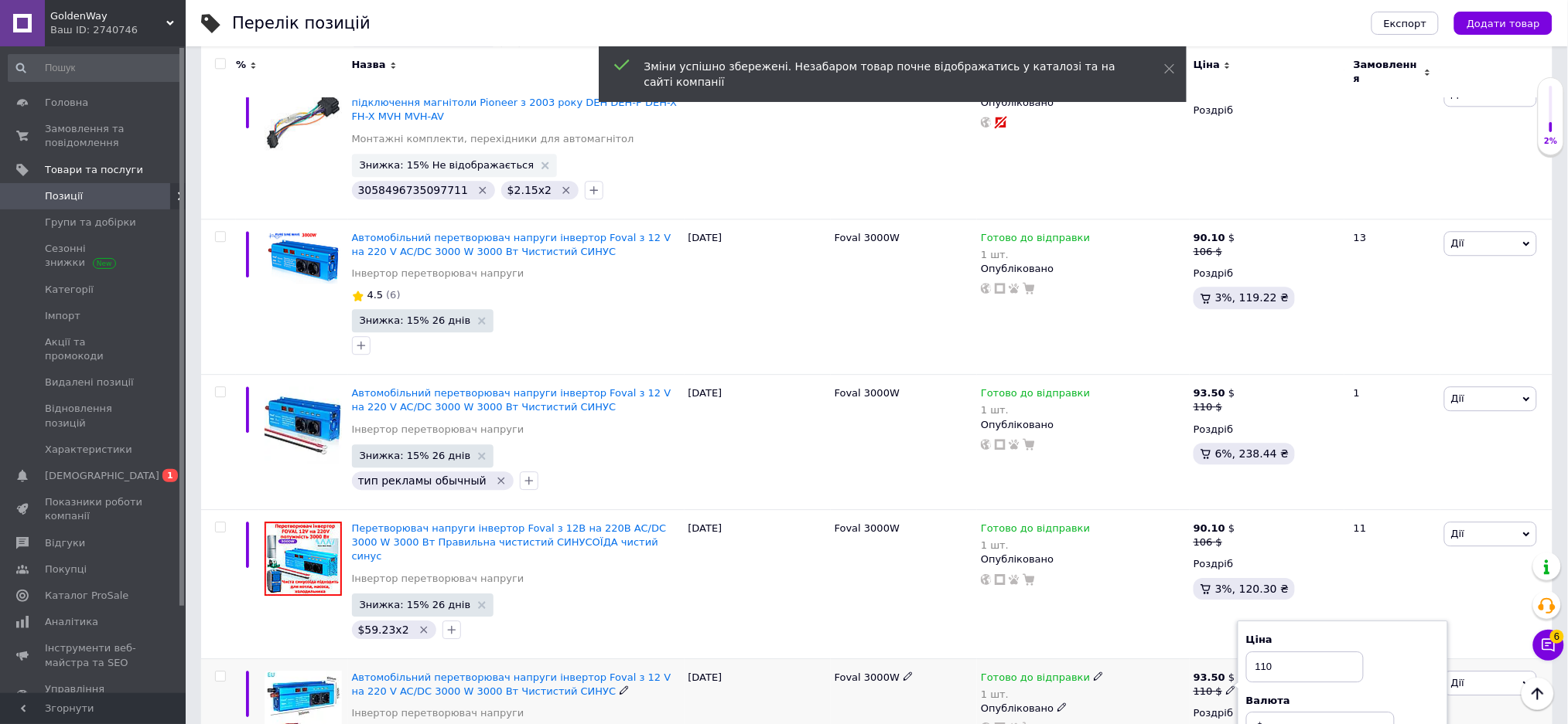
scroll to position [1464, 0]
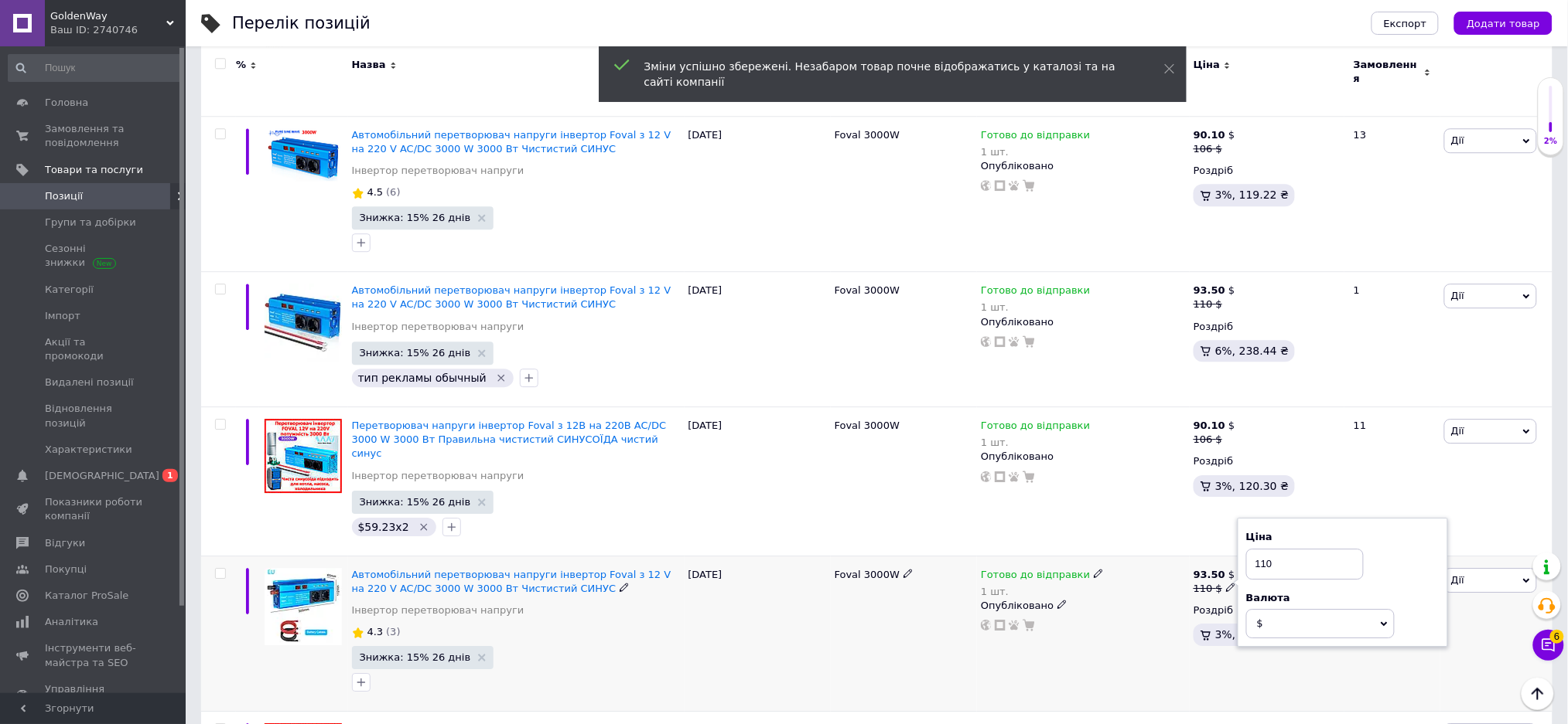
drag, startPoint x: 1270, startPoint y: 528, endPoint x: 1262, endPoint y: 528, distance: 8.0
click at [1262, 548] on input "110" at bounding box center [1305, 563] width 117 height 31
type input "106"
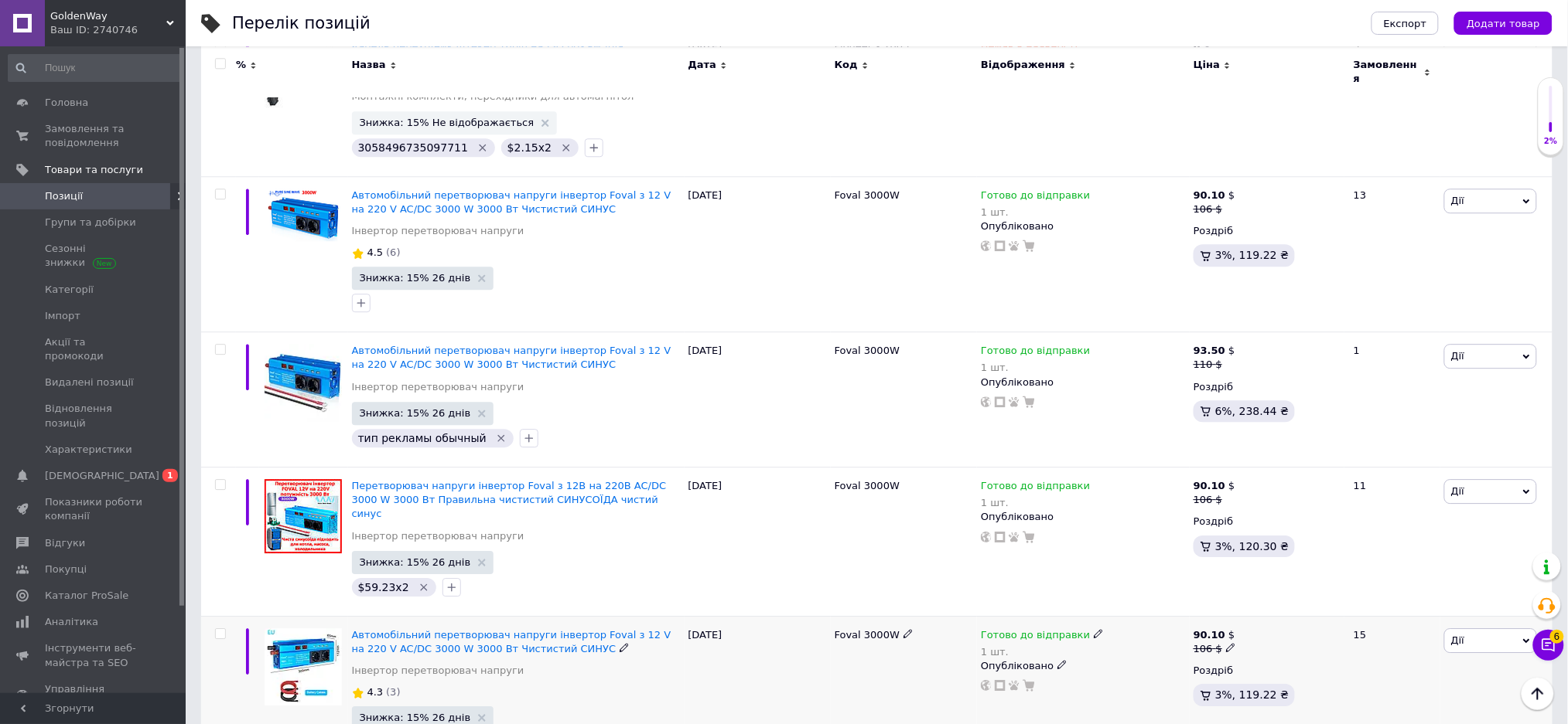
scroll to position [1507, 0]
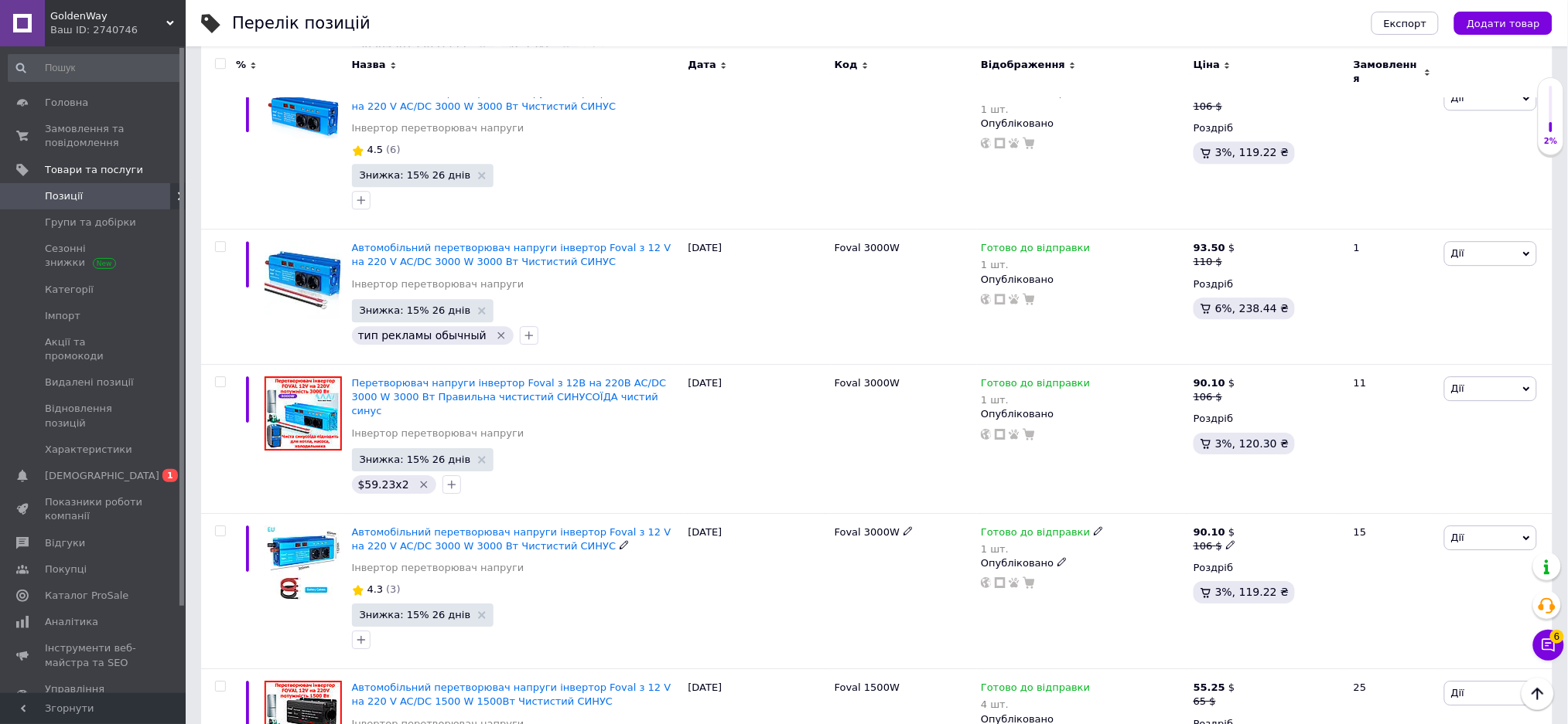
click at [1210, 527] on b "90.10" at bounding box center [1210, 533] width 32 height 12
click at [1271, 506] on input "106" at bounding box center [1305, 521] width 117 height 31
type input "107"
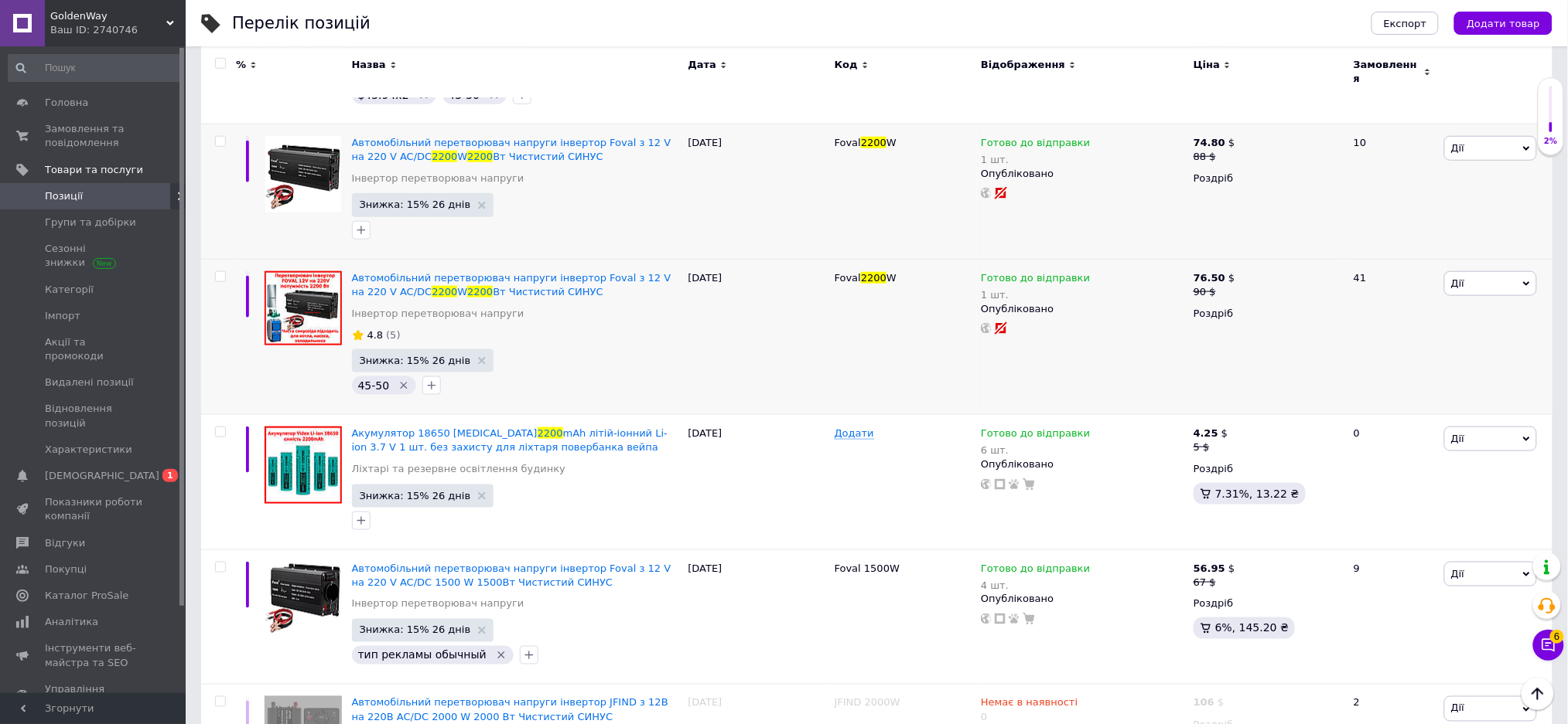
scroll to position [0, 0]
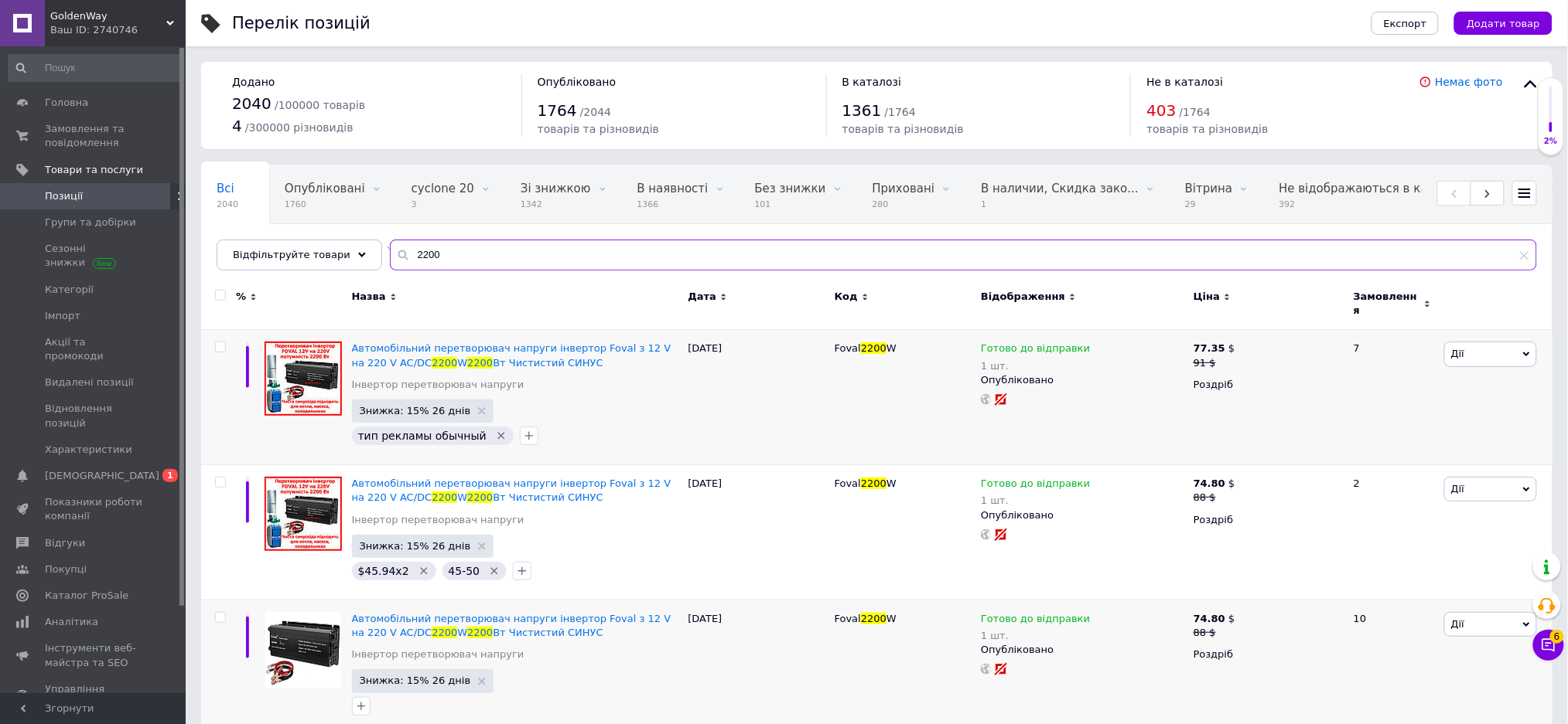
click at [571, 261] on input "2200" at bounding box center [964, 255] width 1147 height 31
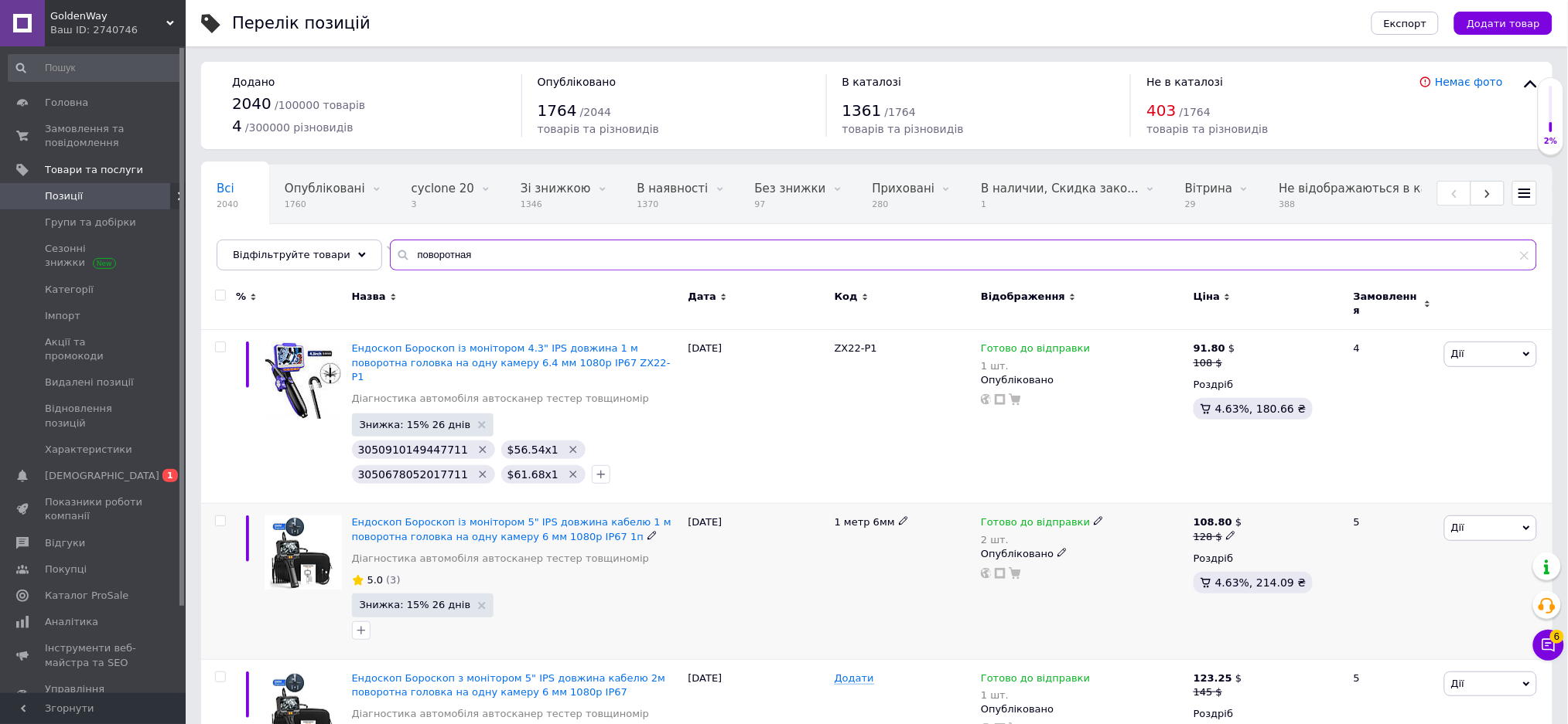
scroll to position [205, 0]
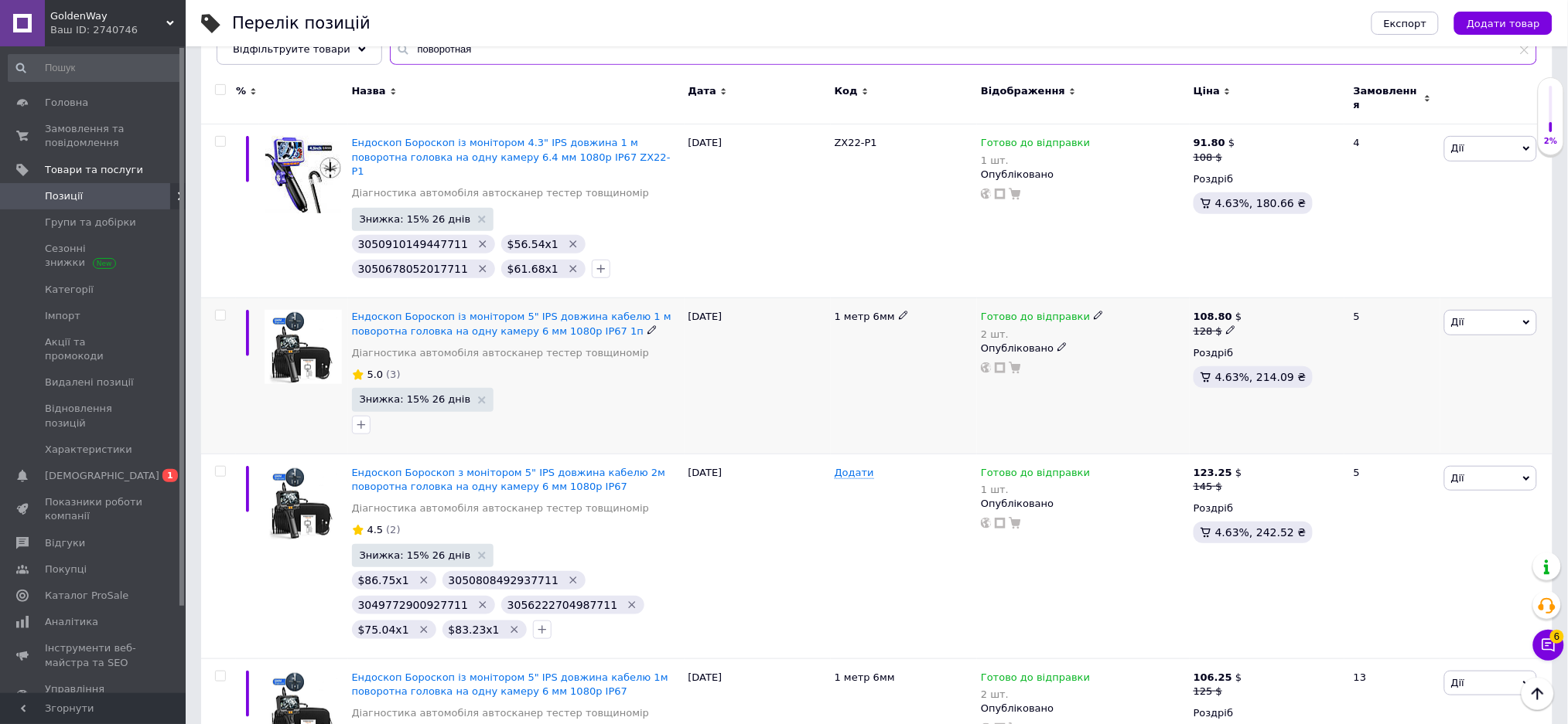
type input "поворотная"
click at [1034, 310] on span "Готово до відправки" at bounding box center [1035, 318] width 109 height 16
click at [1126, 291] on span "Готово до відправки" at bounding box center [1178, 312] width 149 height 44
click at [1134, 363] on input "2" at bounding box center [1162, 378] width 117 height 31
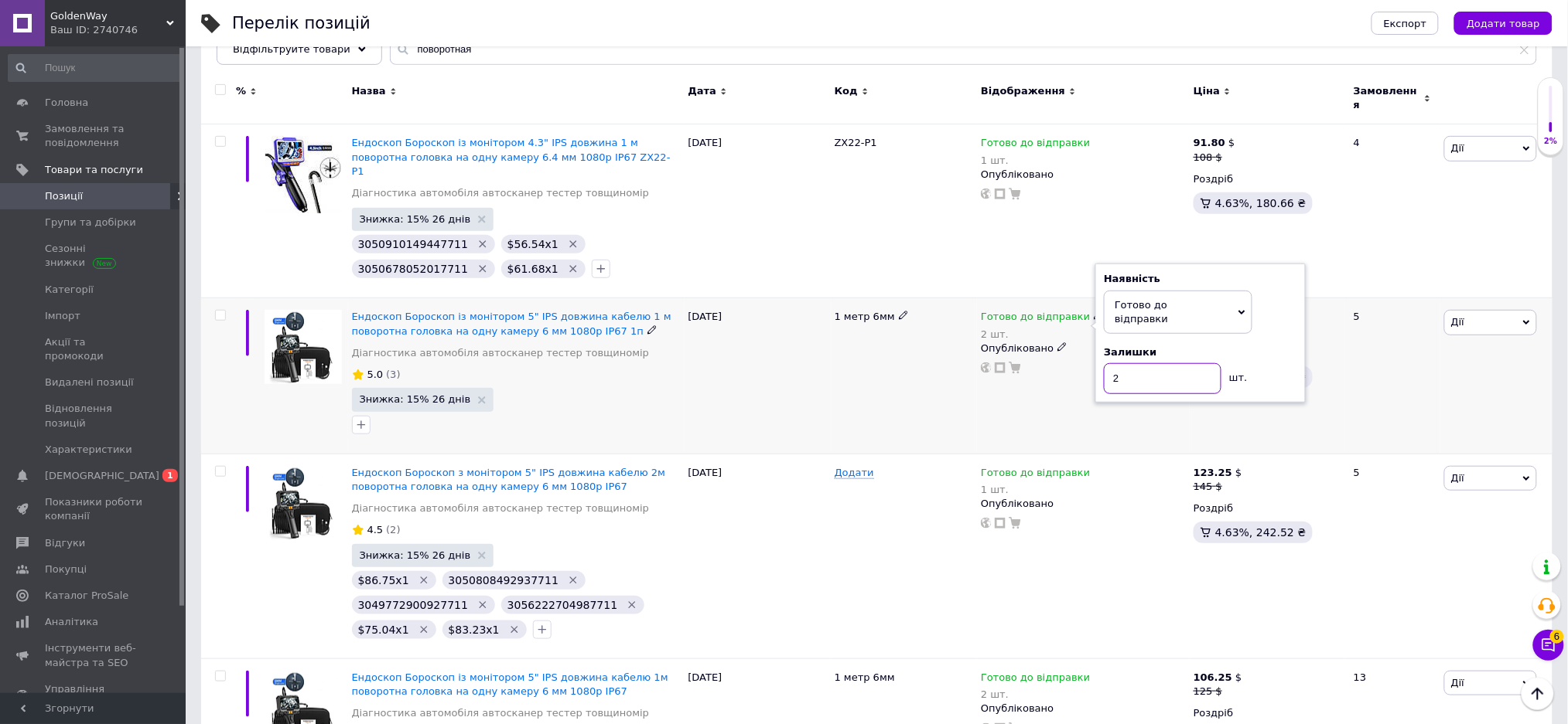
type input "1"
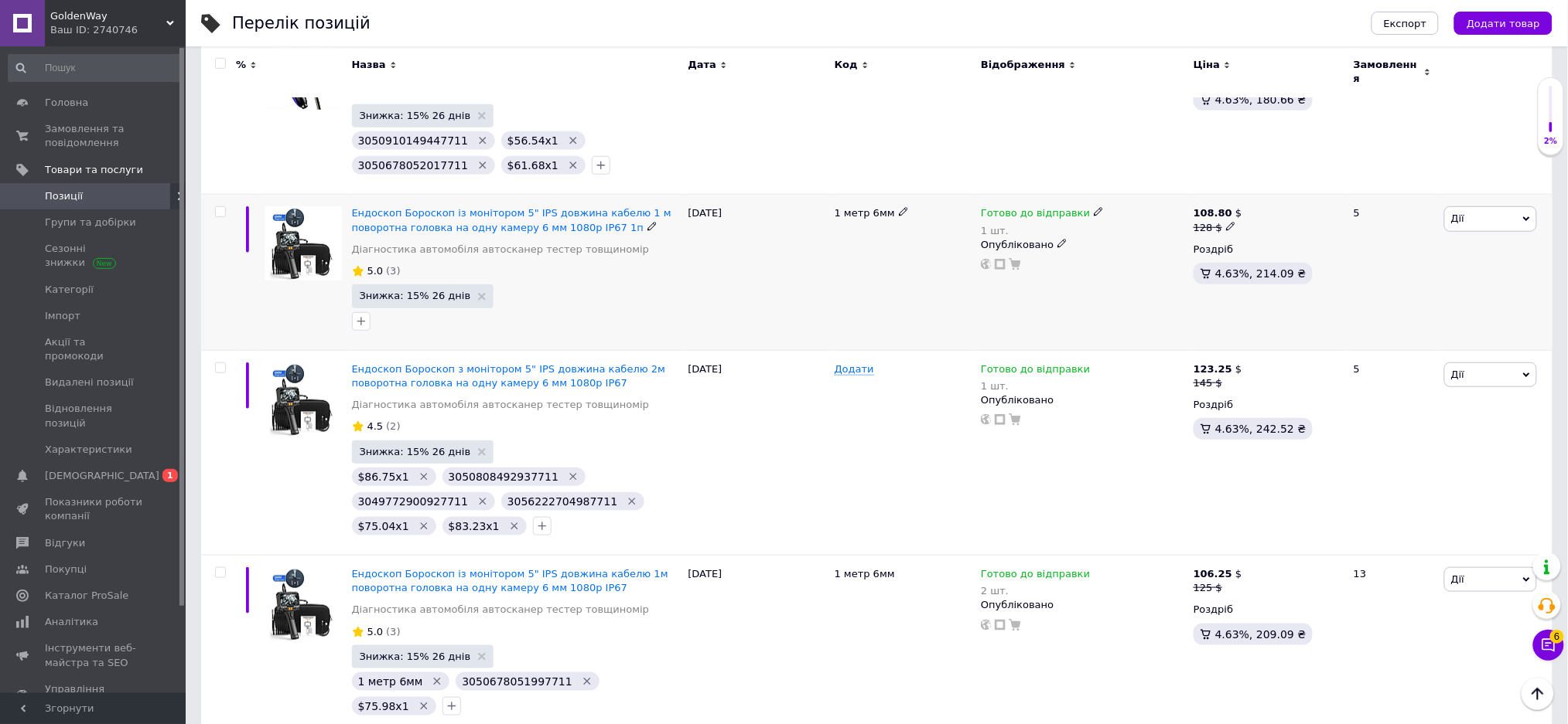
scroll to position [412, 0]
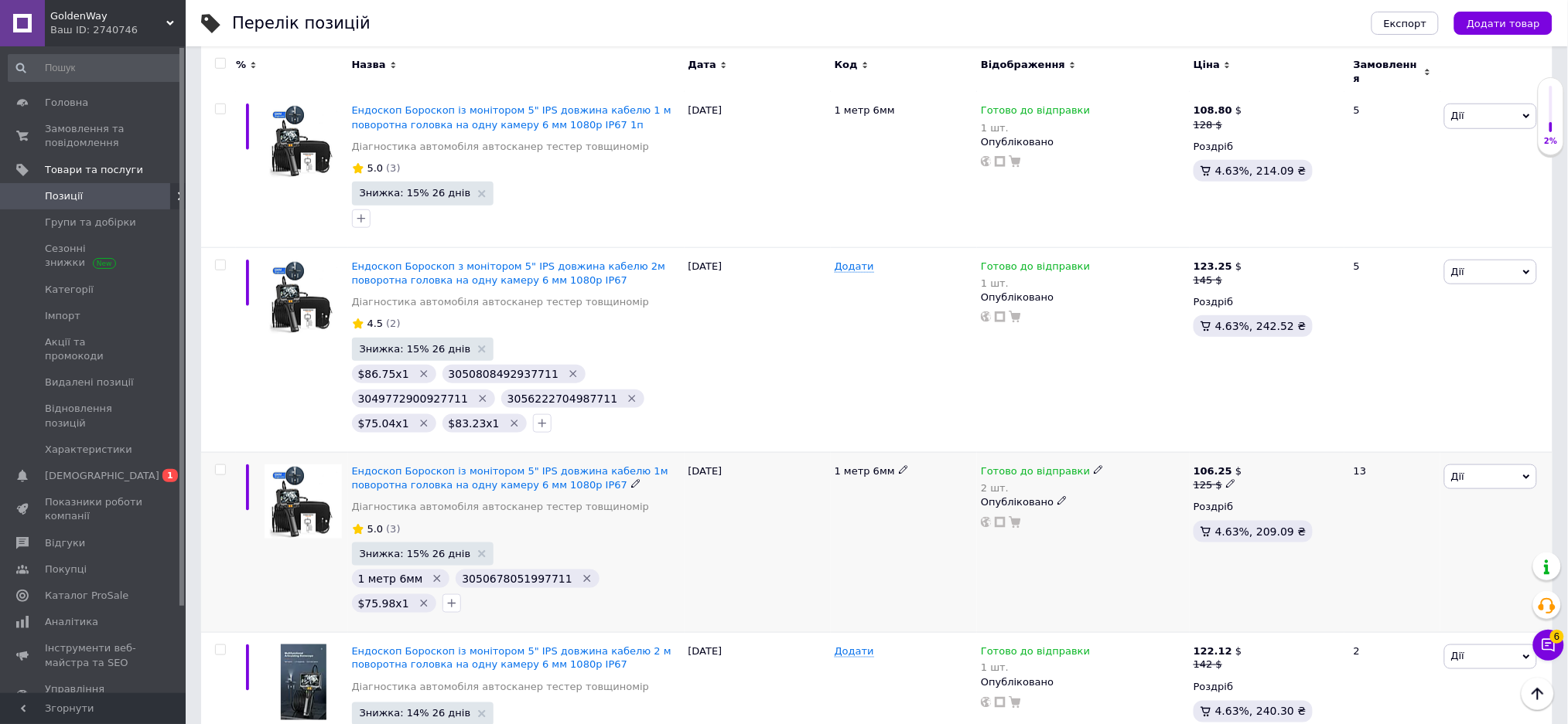
click at [1070, 465] on span "Готово до відправки" at bounding box center [1035, 473] width 109 height 16
click at [1163, 453] on span "Готово до відправки" at bounding box center [1141, 466] width 54 height 26
click at [1135, 518] on input "2" at bounding box center [1162, 533] width 117 height 31
type input "1"
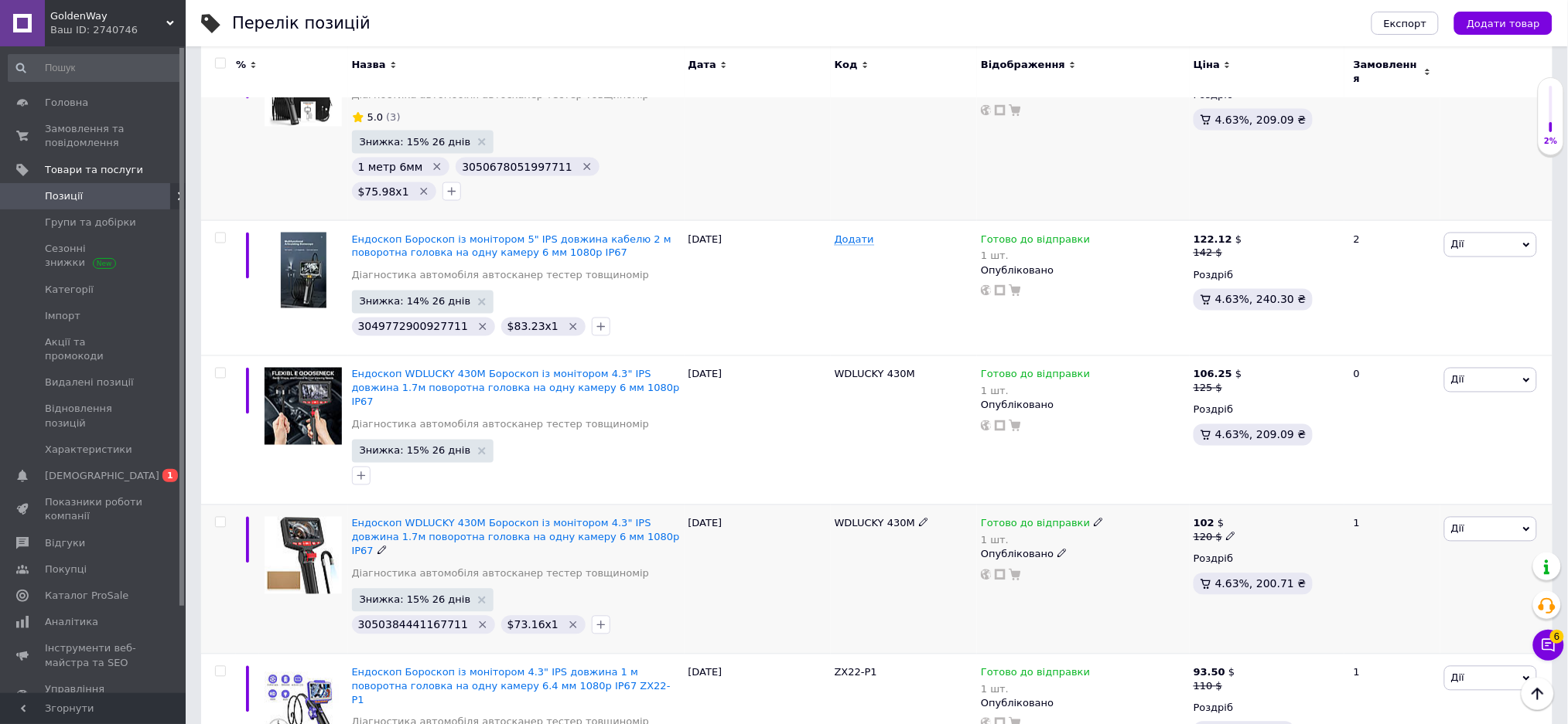
scroll to position [1030, 0]
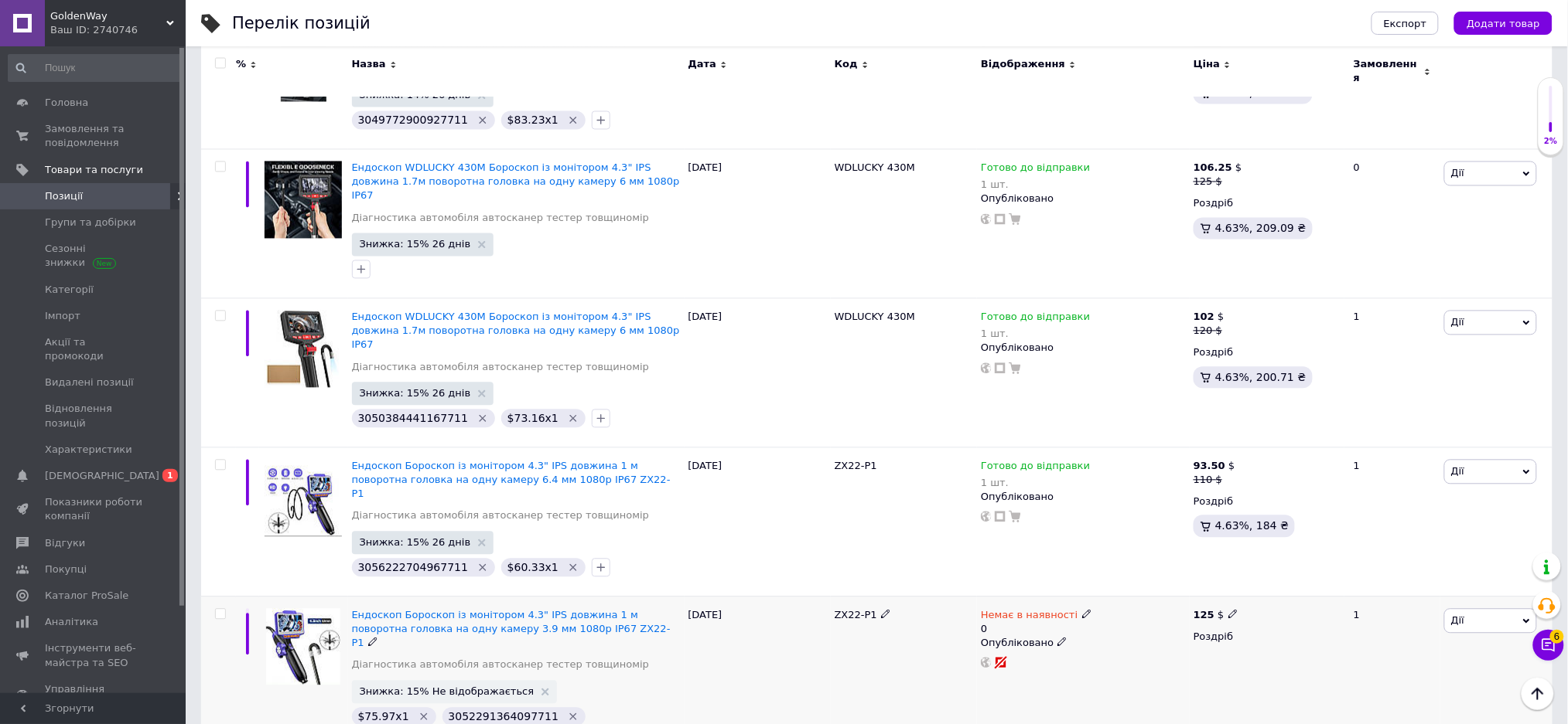
click at [1054, 610] on span "Немає в наявності" at bounding box center [1028, 618] width 96 height 16
click at [1135, 667] on li "Готово до відправки" at bounding box center [1167, 678] width 147 height 22
click at [1129, 661] on input "0" at bounding box center [1151, 675] width 117 height 31
type input "1"
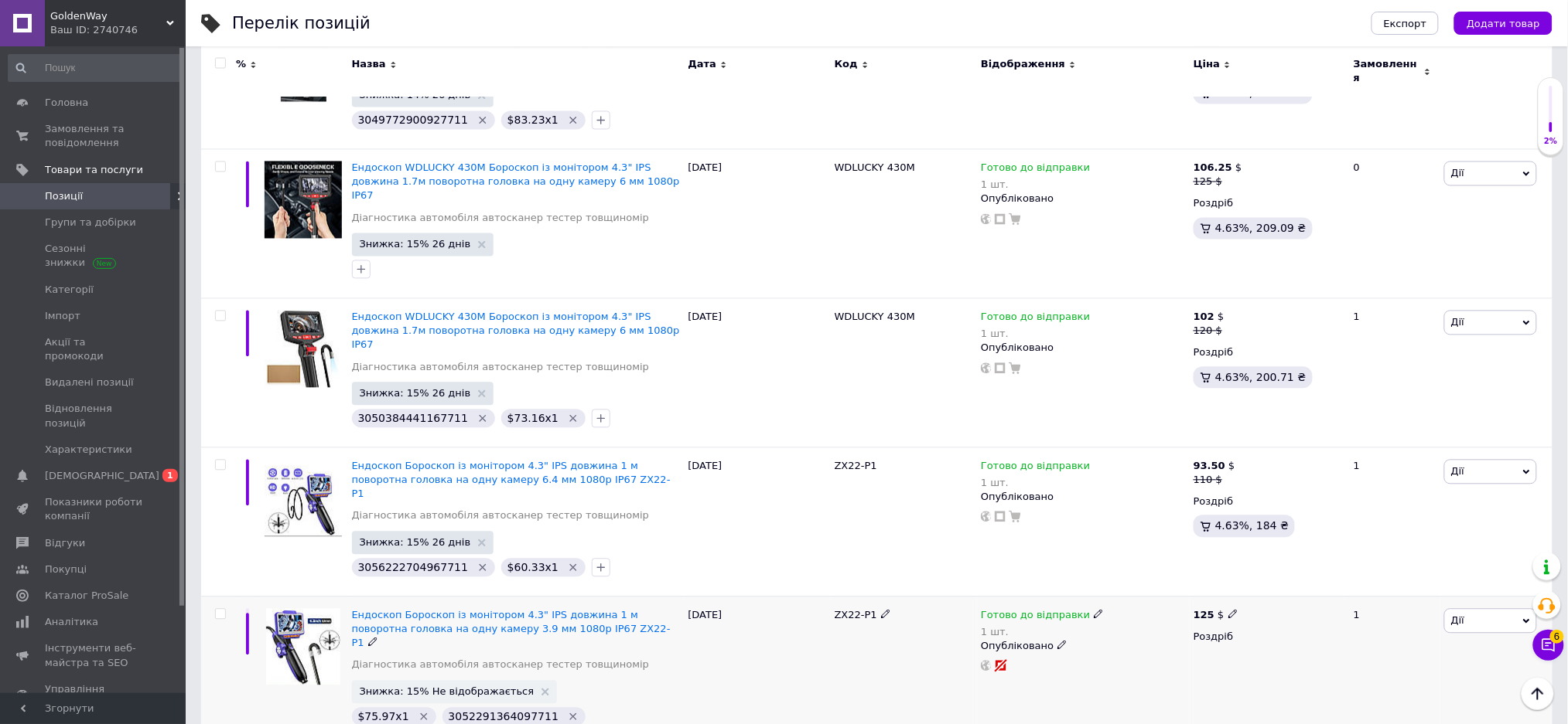
click at [406, 681] on span "Знижка: 15% Не відображається" at bounding box center [455, 692] width 205 height 23
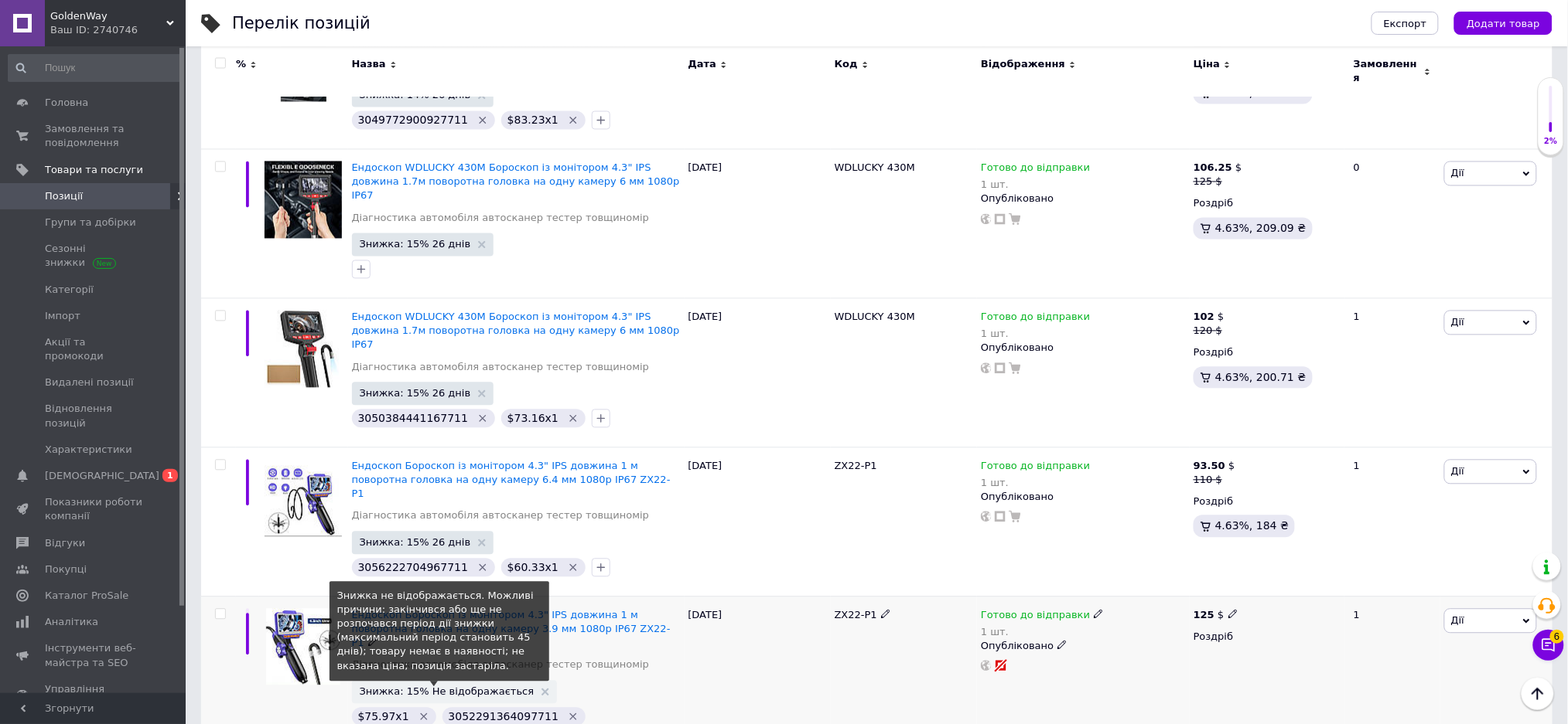
click at [403, 687] on span "Знижка: 15% Не відображається" at bounding box center [447, 692] width 175 height 10
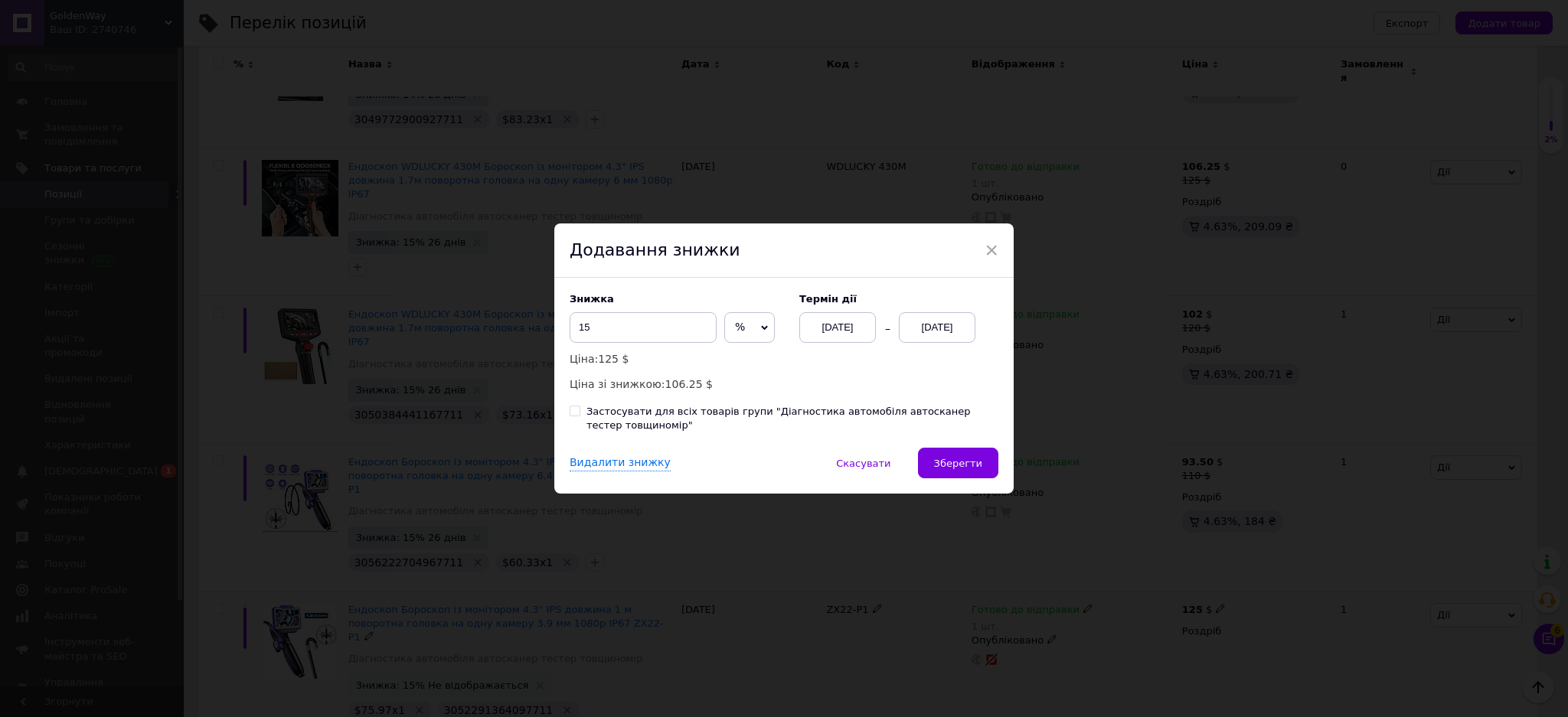
click at [944, 329] on div "[DATE]" at bounding box center [937, 327] width 77 height 30
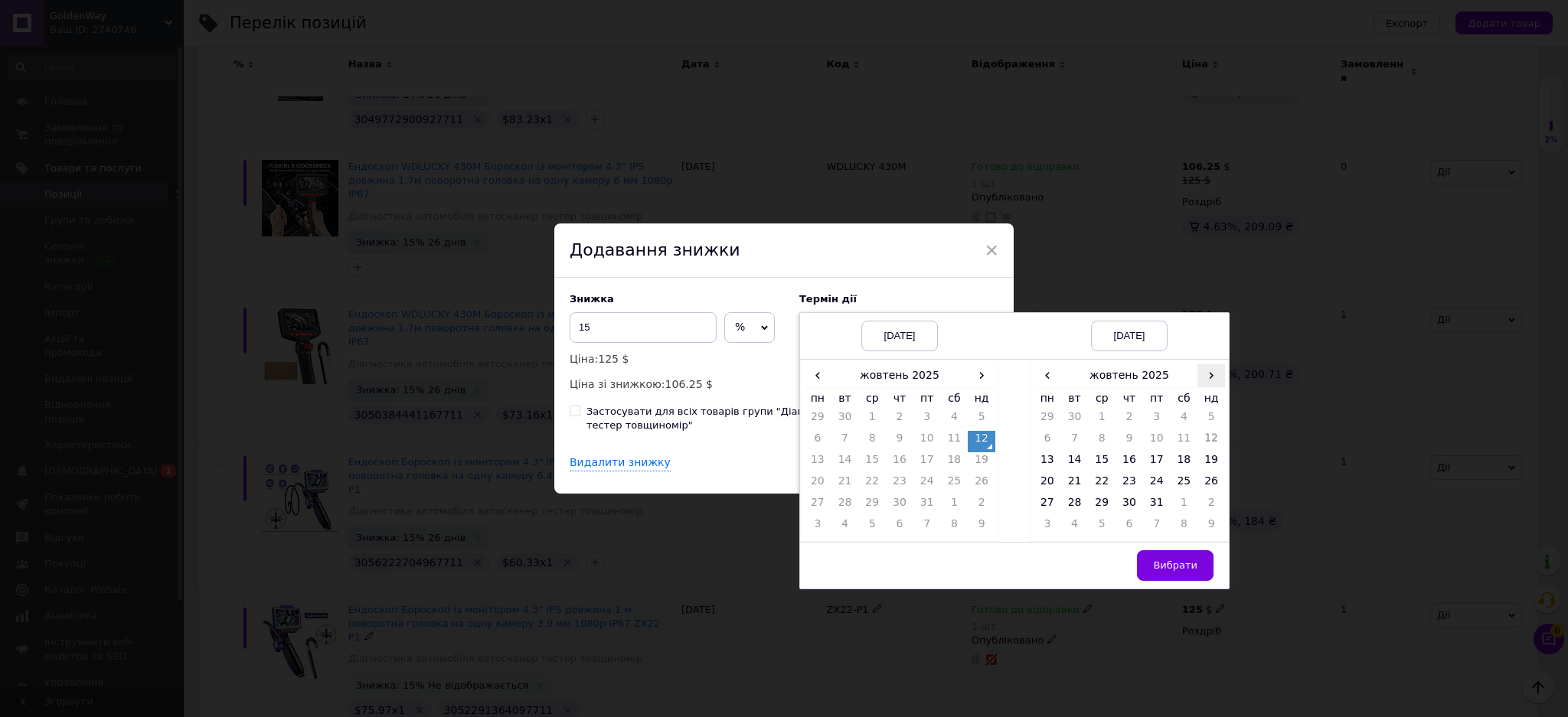
click at [1209, 383] on span "›" at bounding box center [1211, 375] width 28 height 23
click at [1155, 448] on td "7" at bounding box center [1157, 442] width 28 height 22
click at [1166, 560] on span "Вибрати" at bounding box center [1175, 566] width 44 height 12
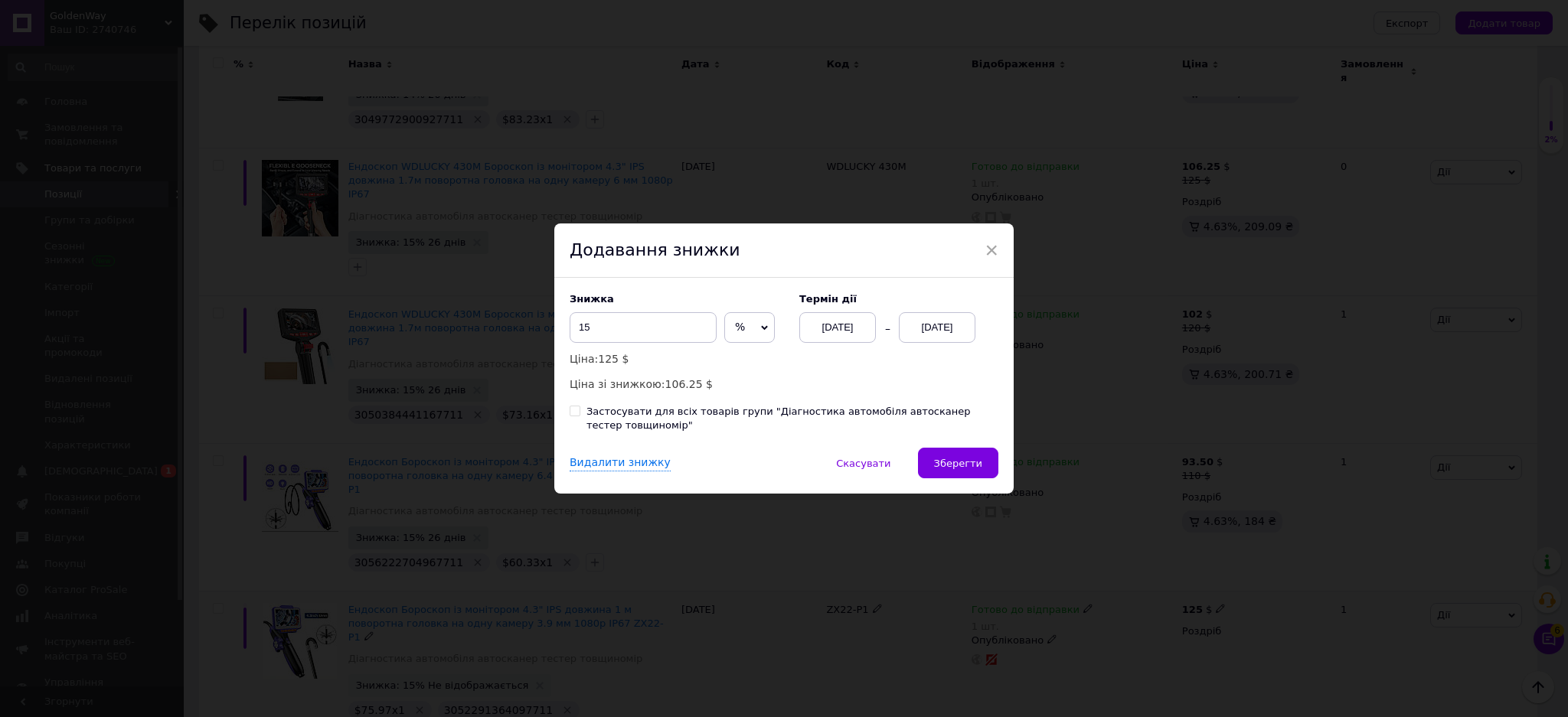
click at [960, 466] on span "Зберегти" at bounding box center [958, 464] width 48 height 12
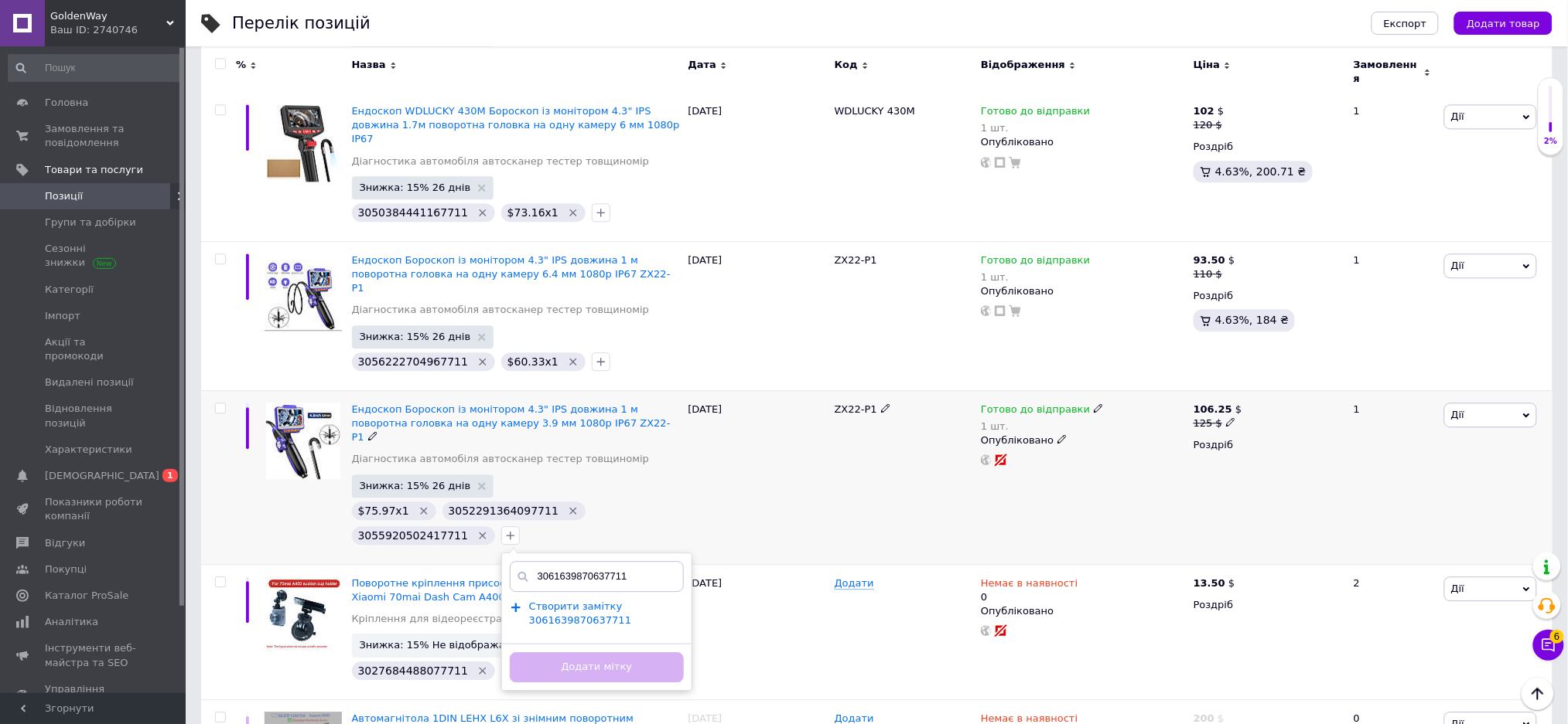
type input "3061639870637711"
click at [588, 601] on span "Створити замiтку 3061639870637711" at bounding box center [580, 614] width 102 height 26
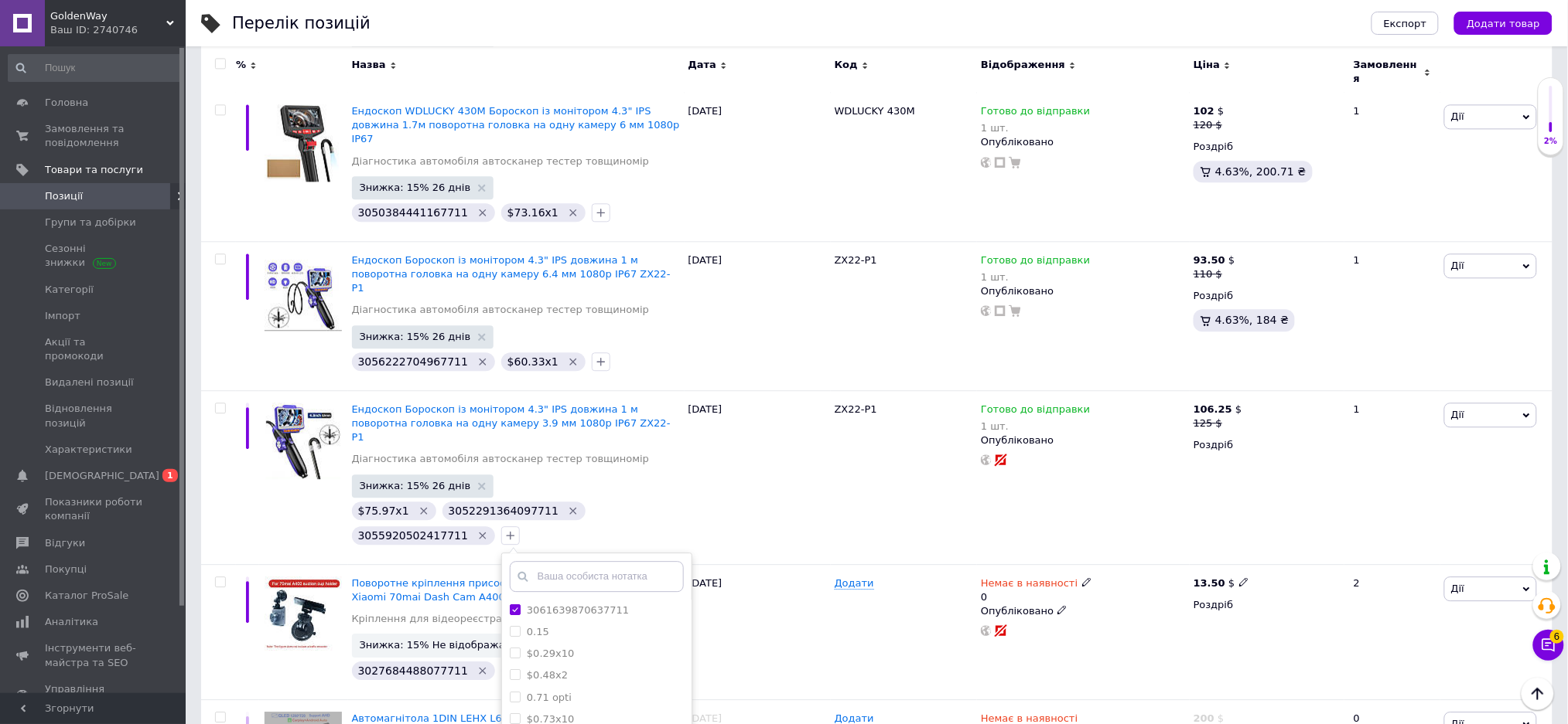
scroll to position [1442, 0]
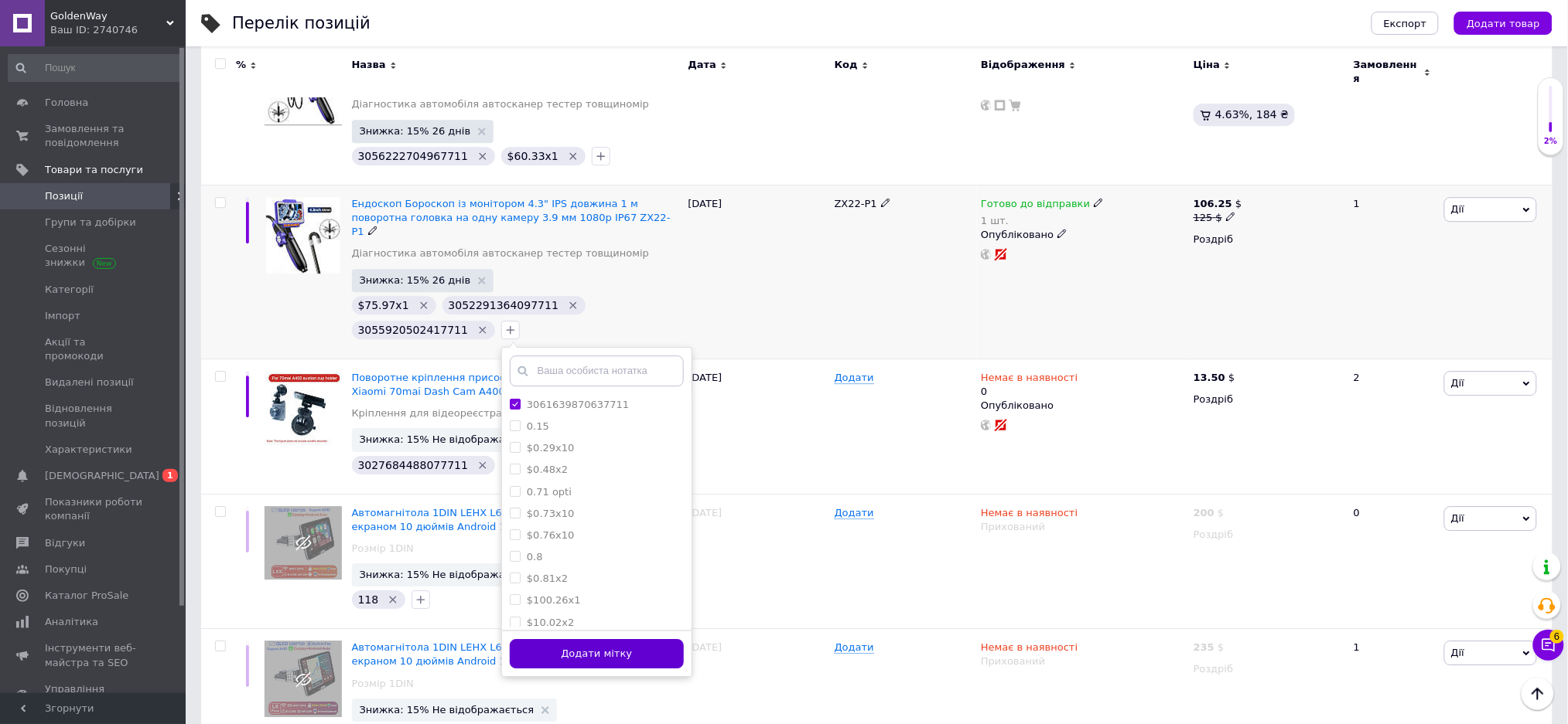
click at [615, 640] on button "Додати мітку" at bounding box center [596, 655] width 174 height 30
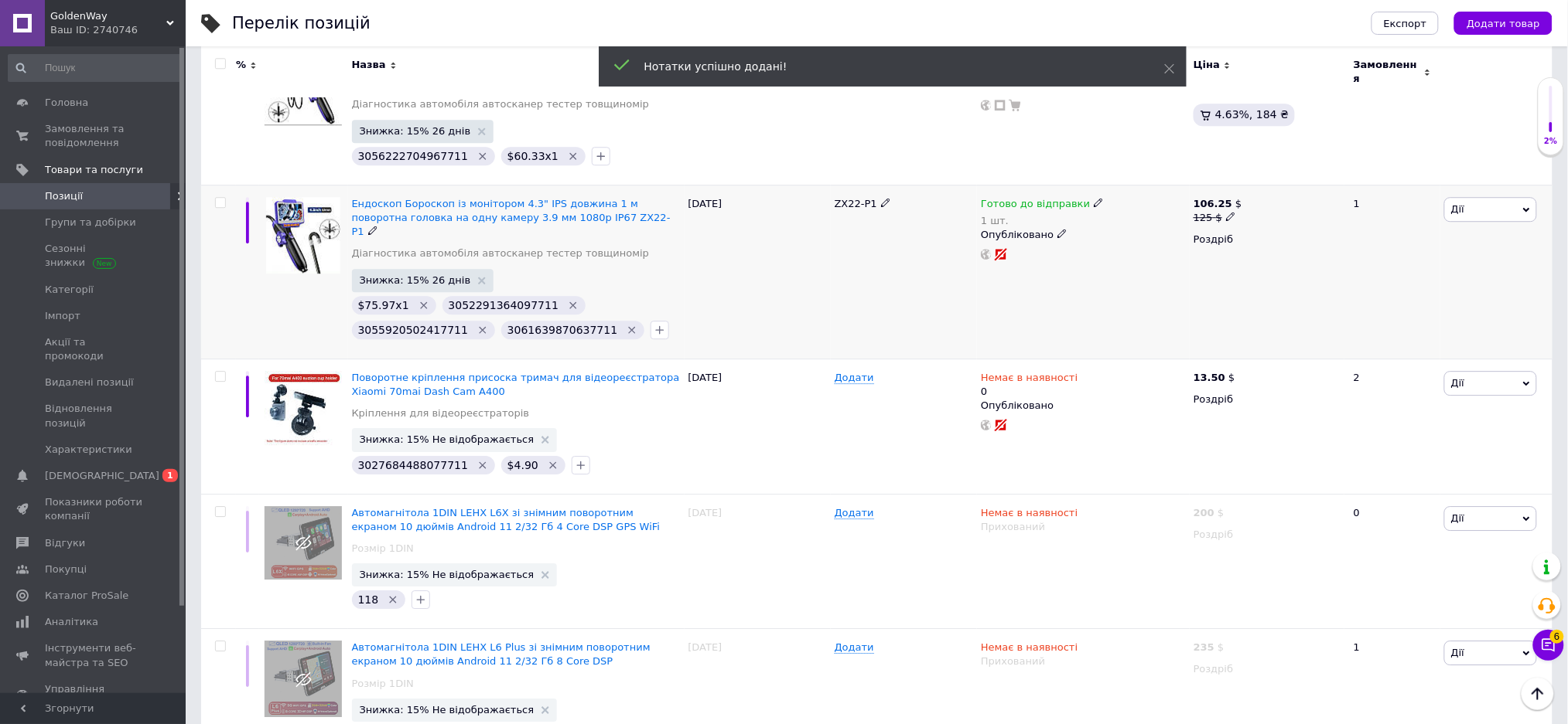
click at [420, 302] on icon "Видалити мітку" at bounding box center [423, 304] width 7 height 7
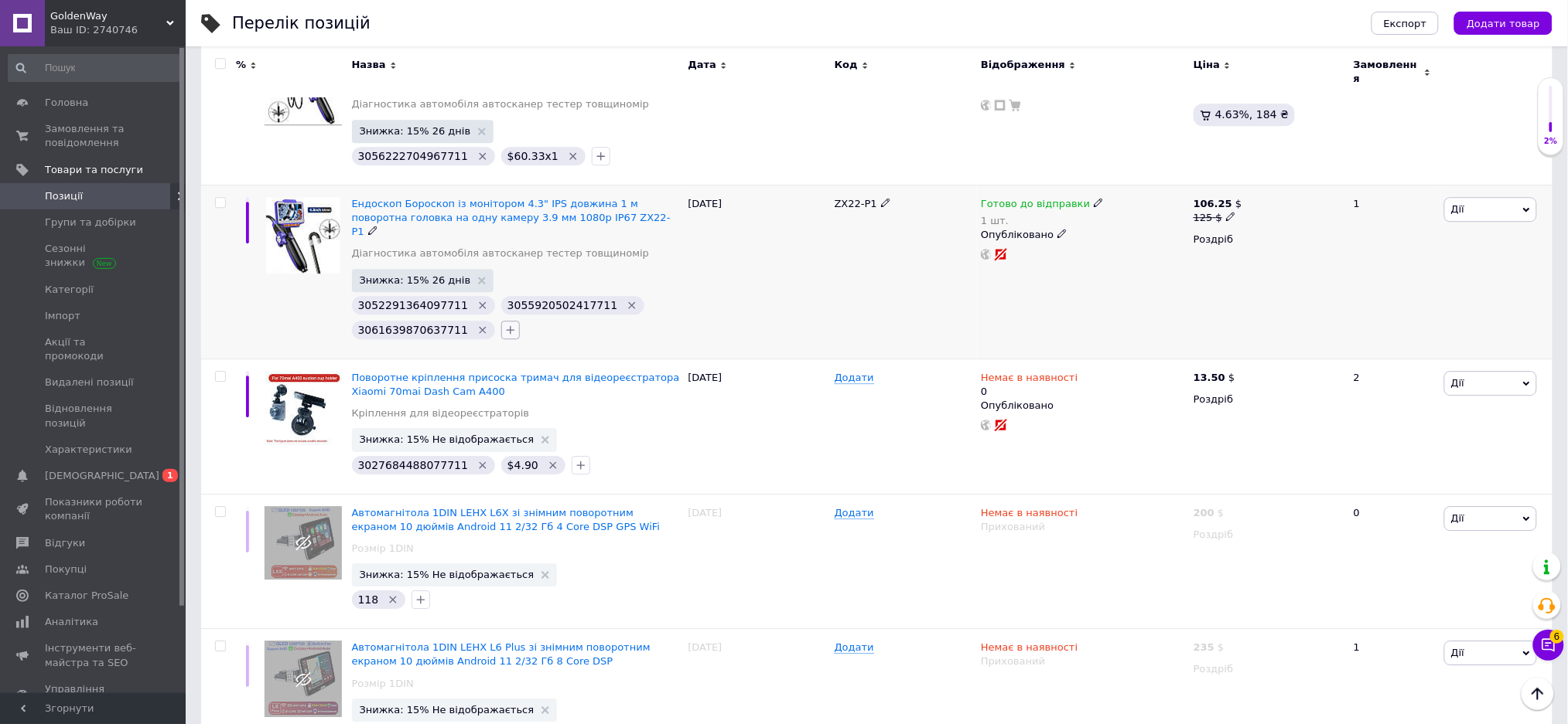
click at [504, 324] on icon "button" at bounding box center [510, 330] width 12 height 12
type input "$78.20x1"
click at [573, 395] on span "Створити замiтку $78.20x1" at bounding box center [600, 401] width 144 height 12
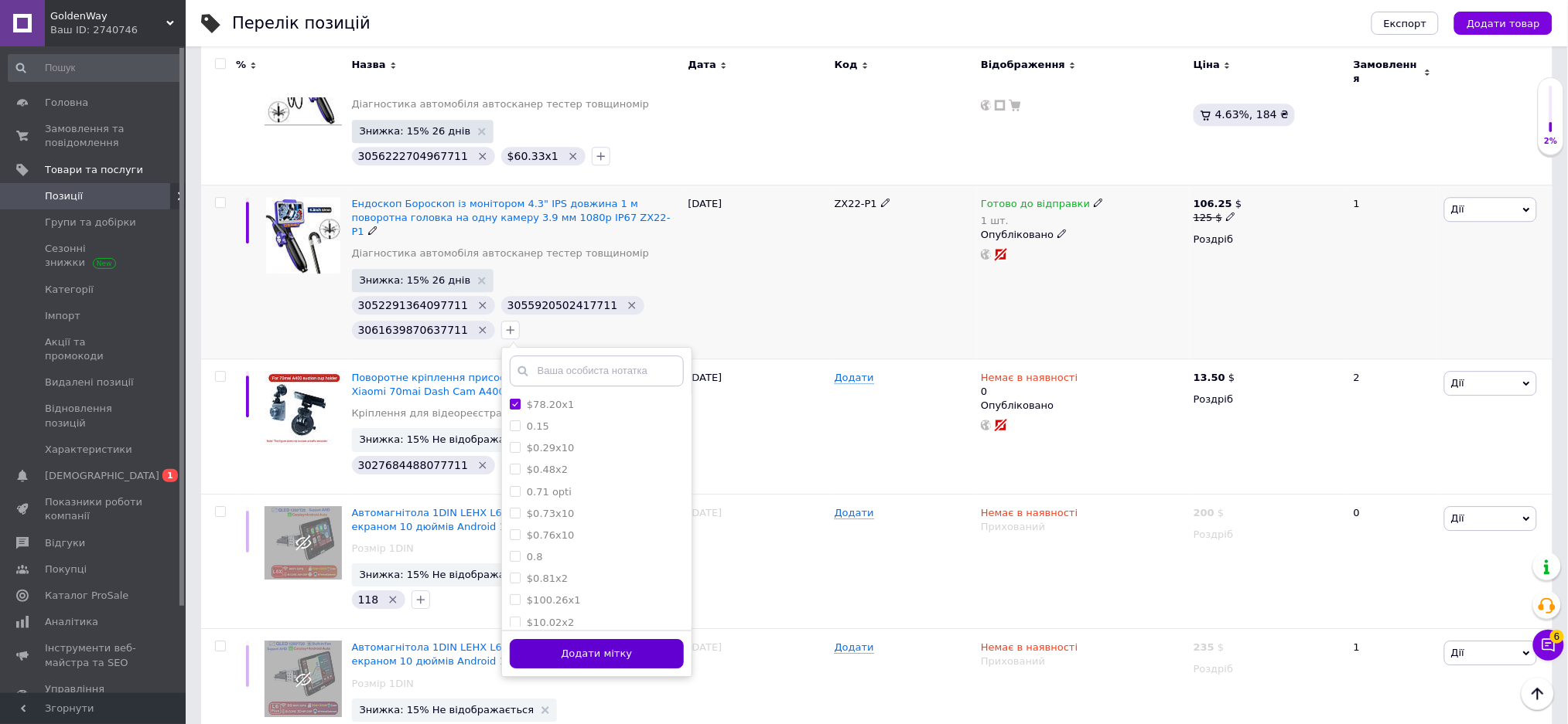
click at [615, 640] on button "Додати мітку" at bounding box center [596, 655] width 174 height 30
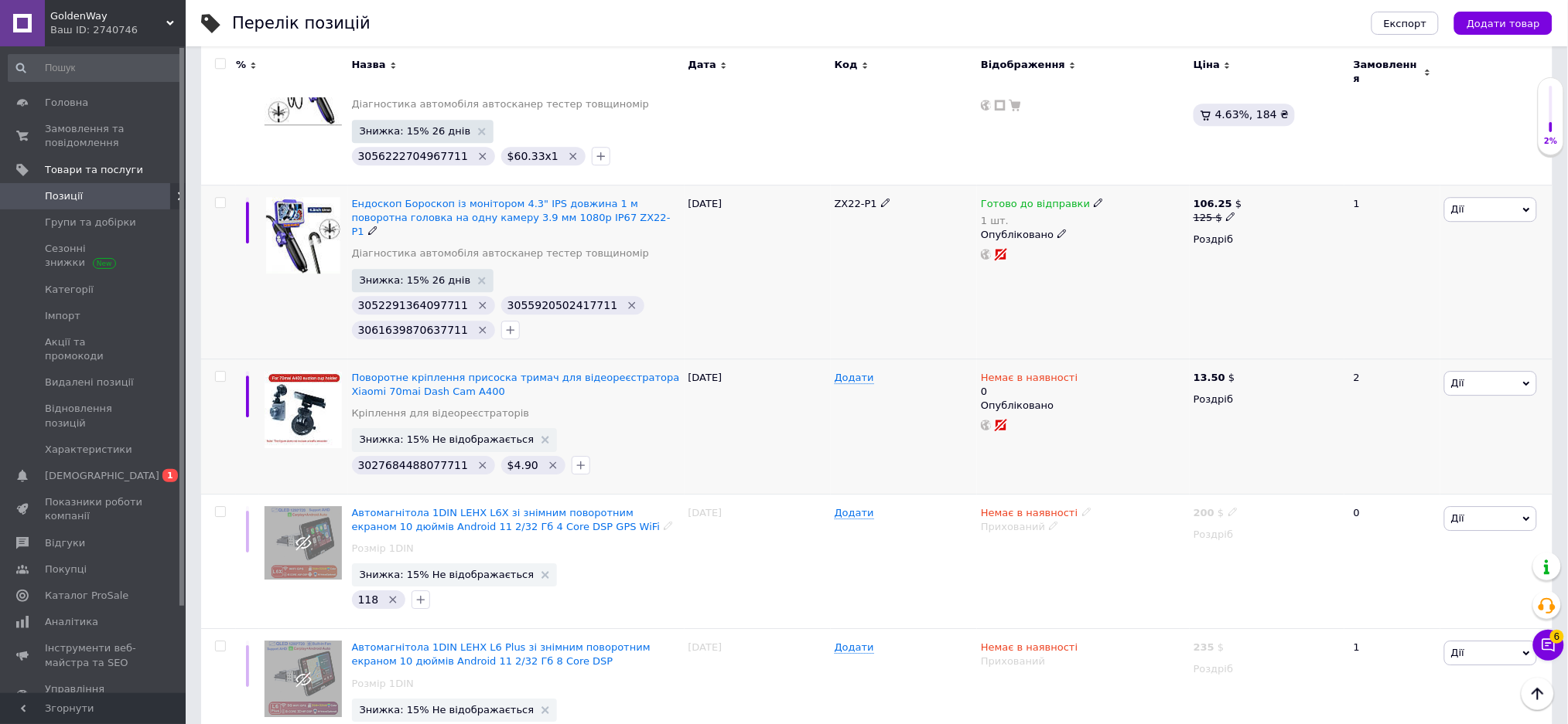
scroll to position [1340, 0]
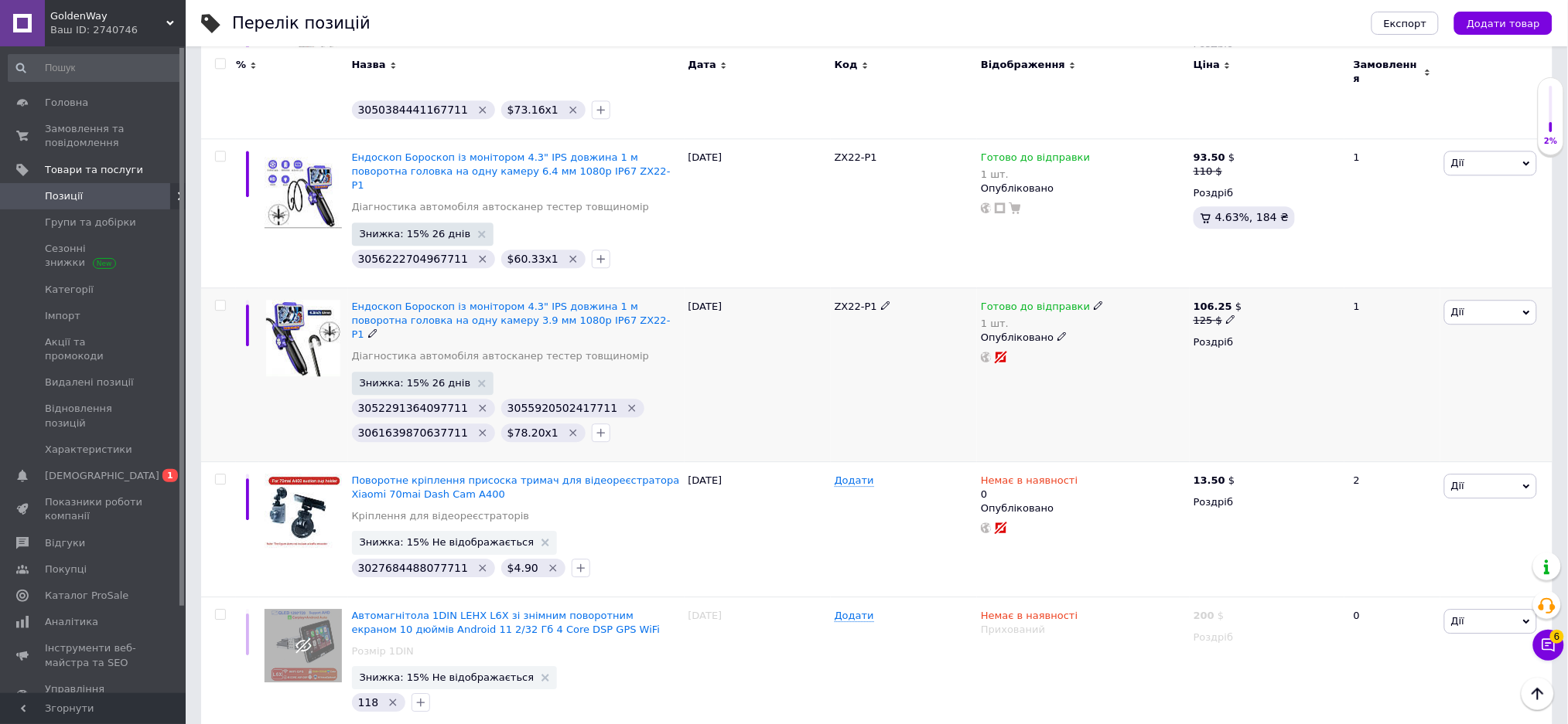
click at [1210, 301] on b "106.25" at bounding box center [1213, 306] width 39 height 12
drag, startPoint x: 1276, startPoint y: 233, endPoint x: 1263, endPoint y: 230, distance: 13.3
click at [1263, 281] on input "125" at bounding box center [1305, 296] width 117 height 31
type input "130"
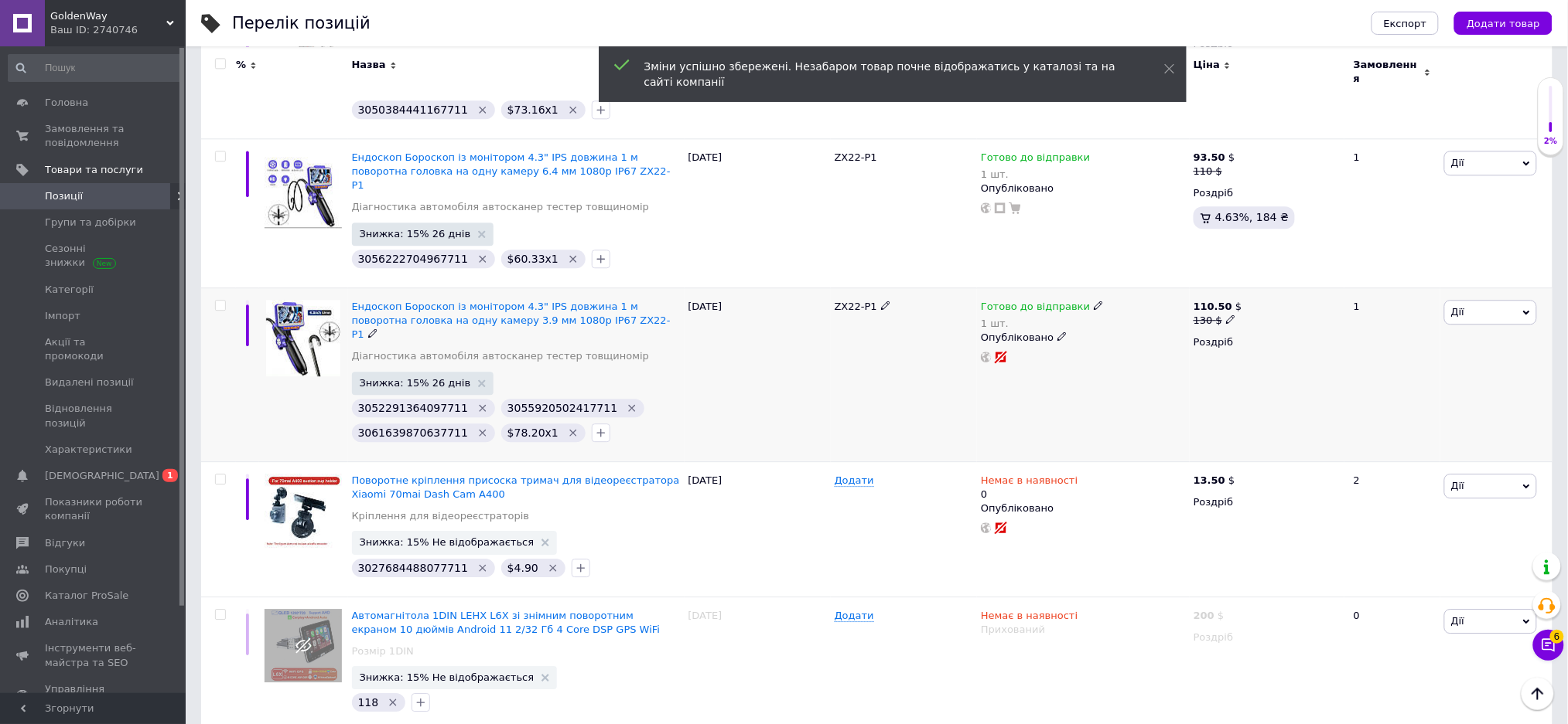
click at [1215, 301] on b "110.50" at bounding box center [1213, 306] width 39 height 12
click at [1268, 281] on input "130" at bounding box center [1305, 296] width 117 height 31
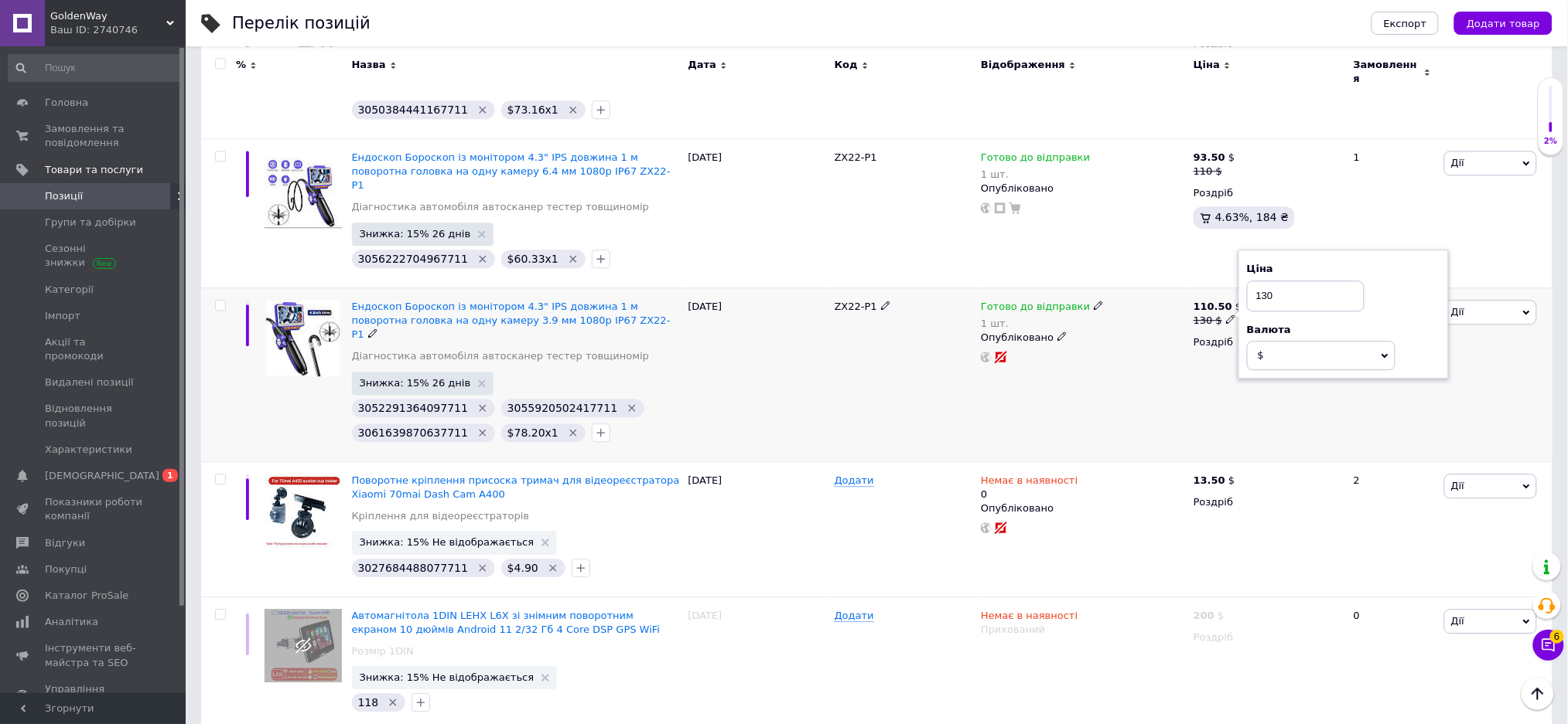
type input "135"
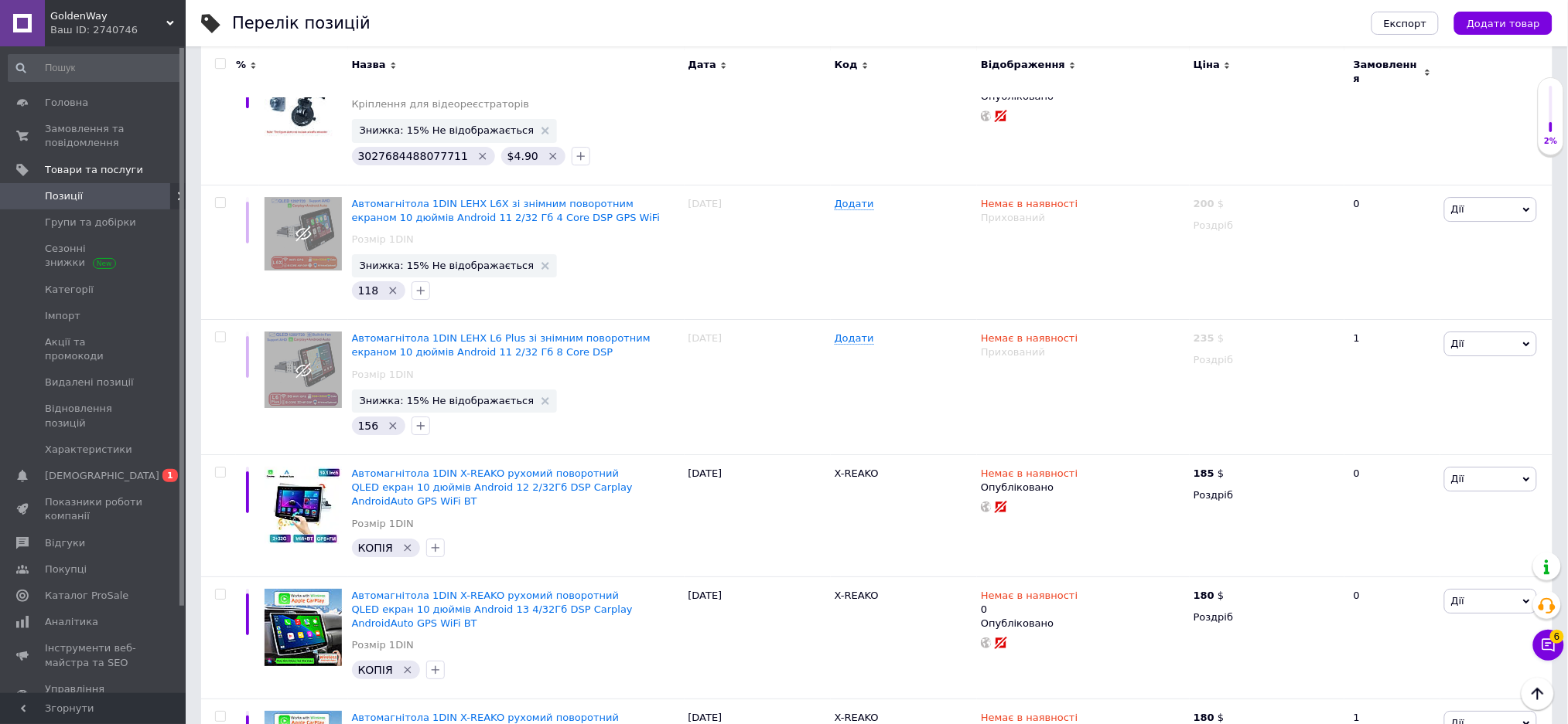
scroll to position [1237, 0]
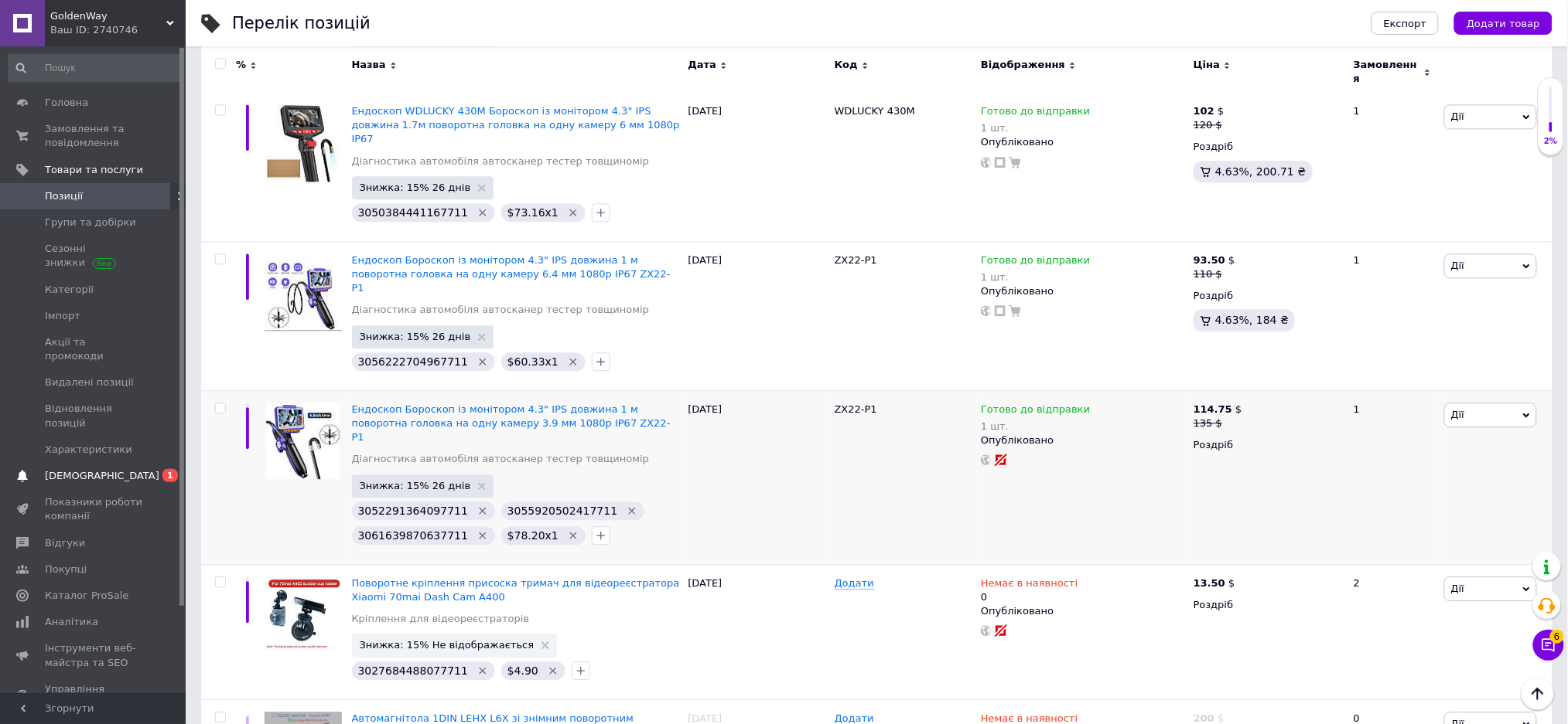
click at [156, 469] on span "0 1" at bounding box center [164, 476] width 43 height 14
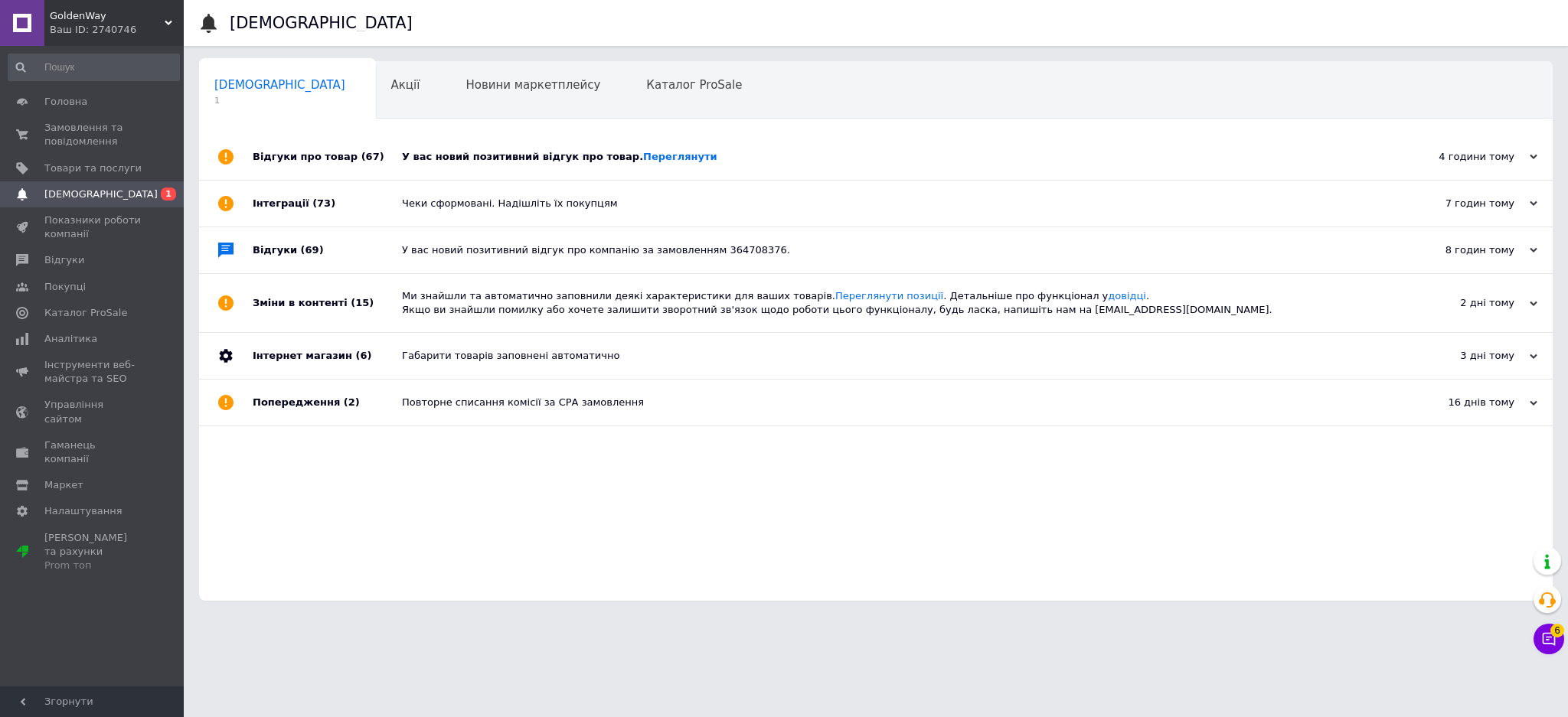
click at [517, 147] on div "У вас новий позитивний відгук про товар. Переглянути" at bounding box center [893, 156] width 982 height 46
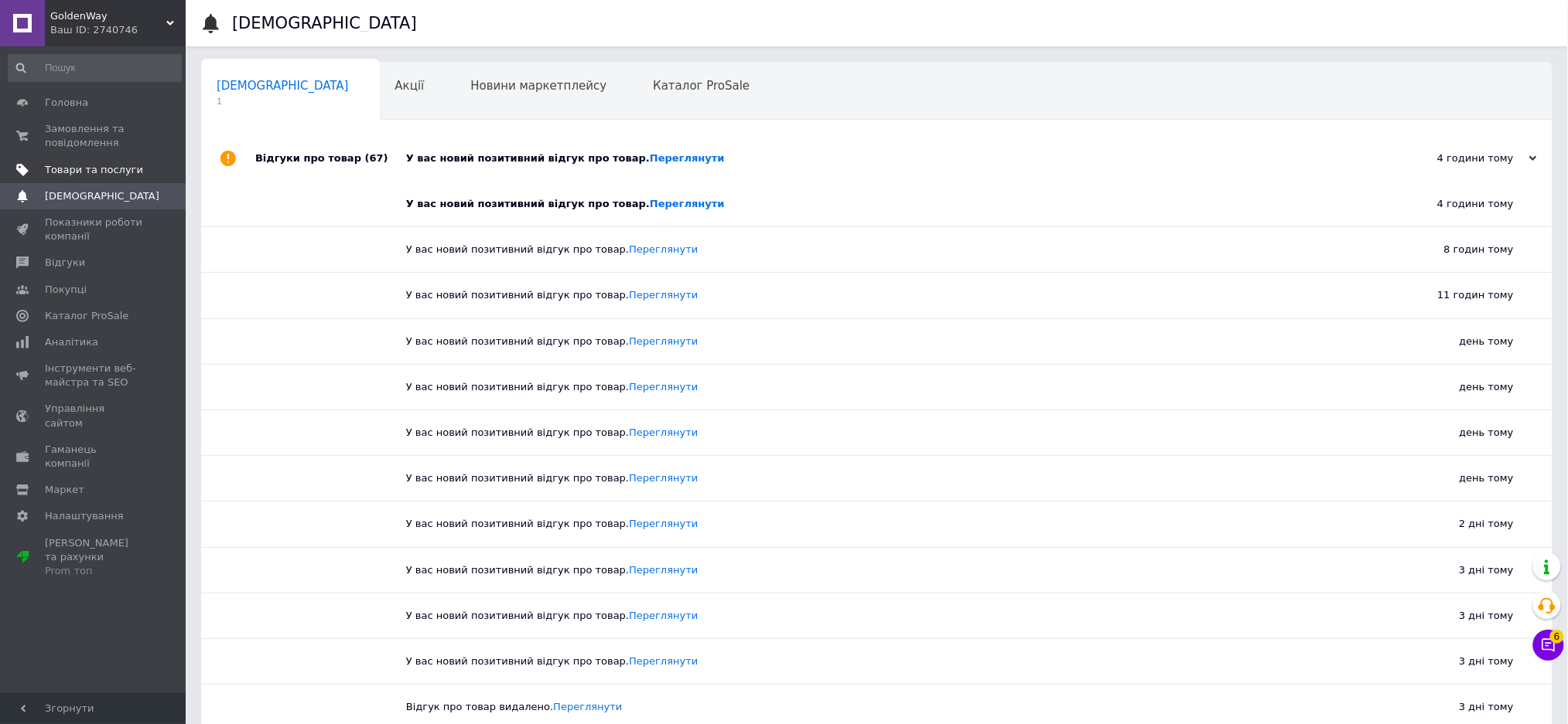
click at [66, 172] on span "Товари та послуги" at bounding box center [93, 170] width 98 height 14
